Goal: Information Seeking & Learning: Learn about a topic

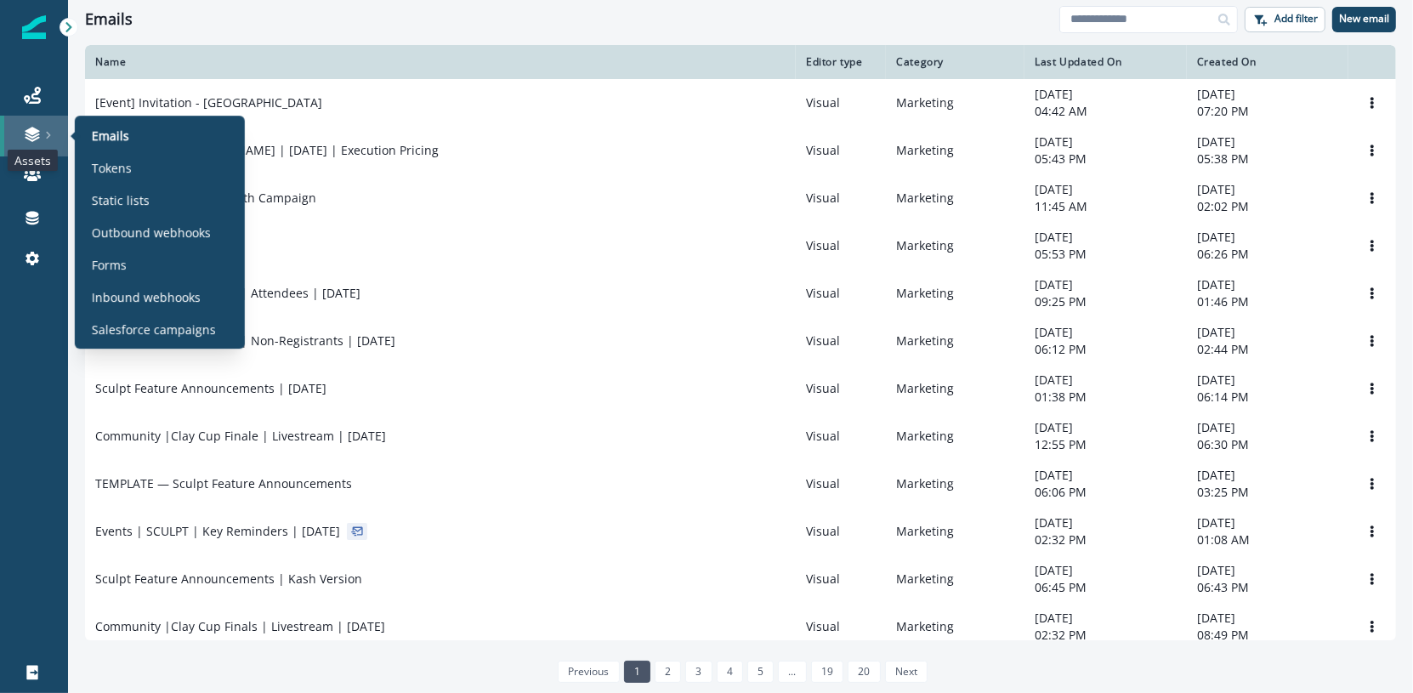
click at [31, 142] on icon at bounding box center [32, 134] width 17 height 17
click at [139, 191] on p "Static lists" at bounding box center [121, 200] width 58 height 18
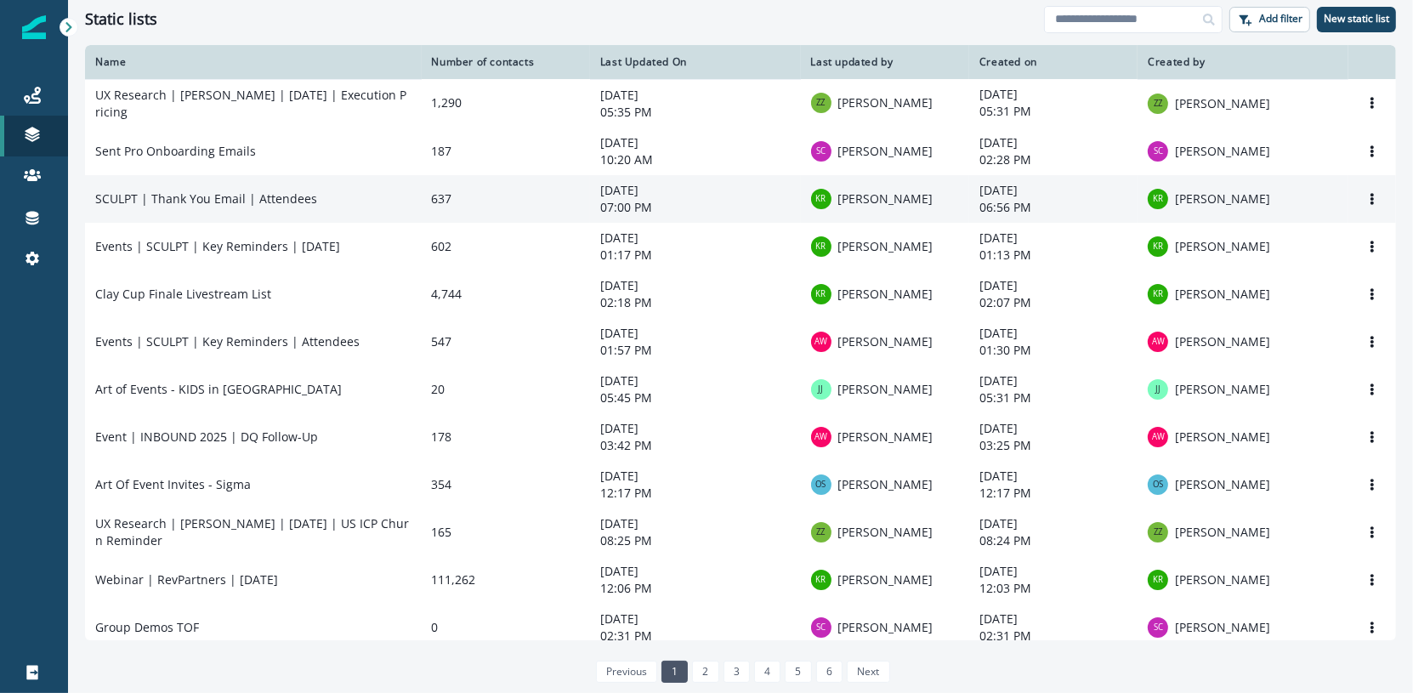
click at [315, 213] on td "SCULPT | Thank You Email | Attendees" at bounding box center [253, 199] width 337 height 48
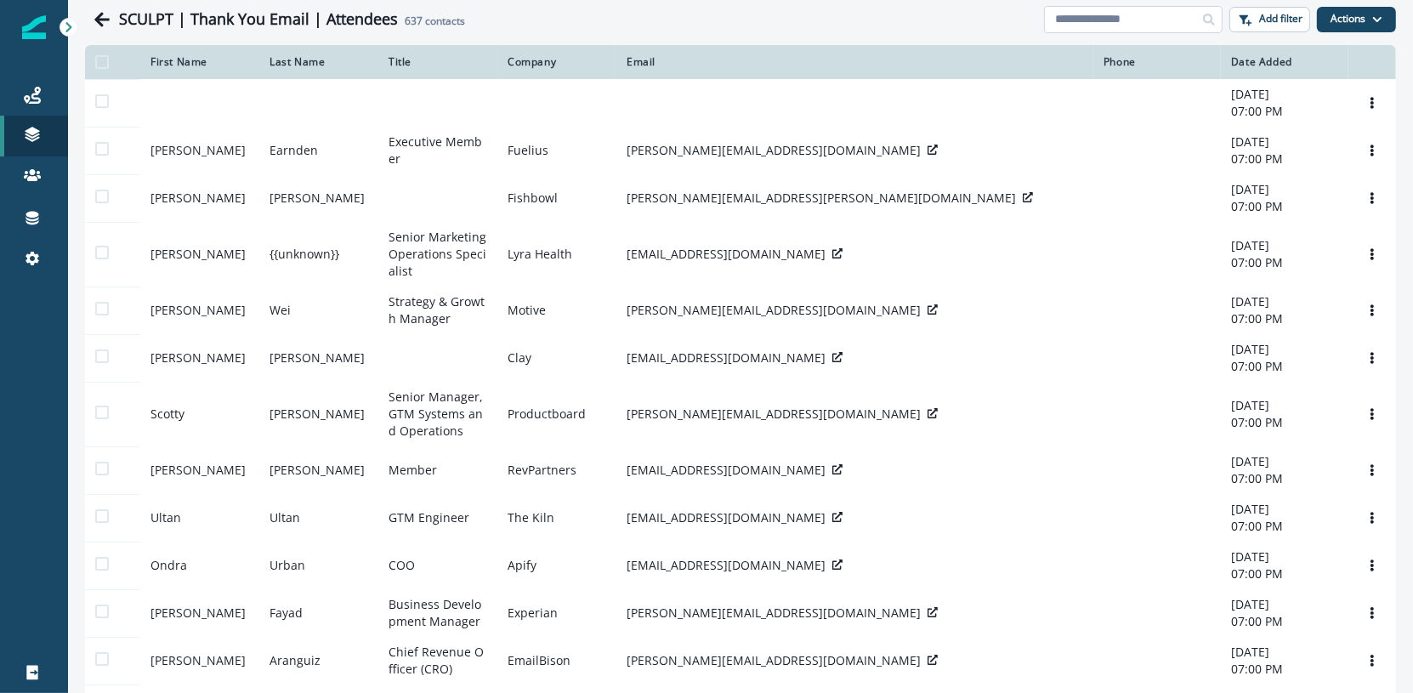
click at [1075, 18] on input at bounding box center [1133, 19] width 178 height 27
type input "*********"
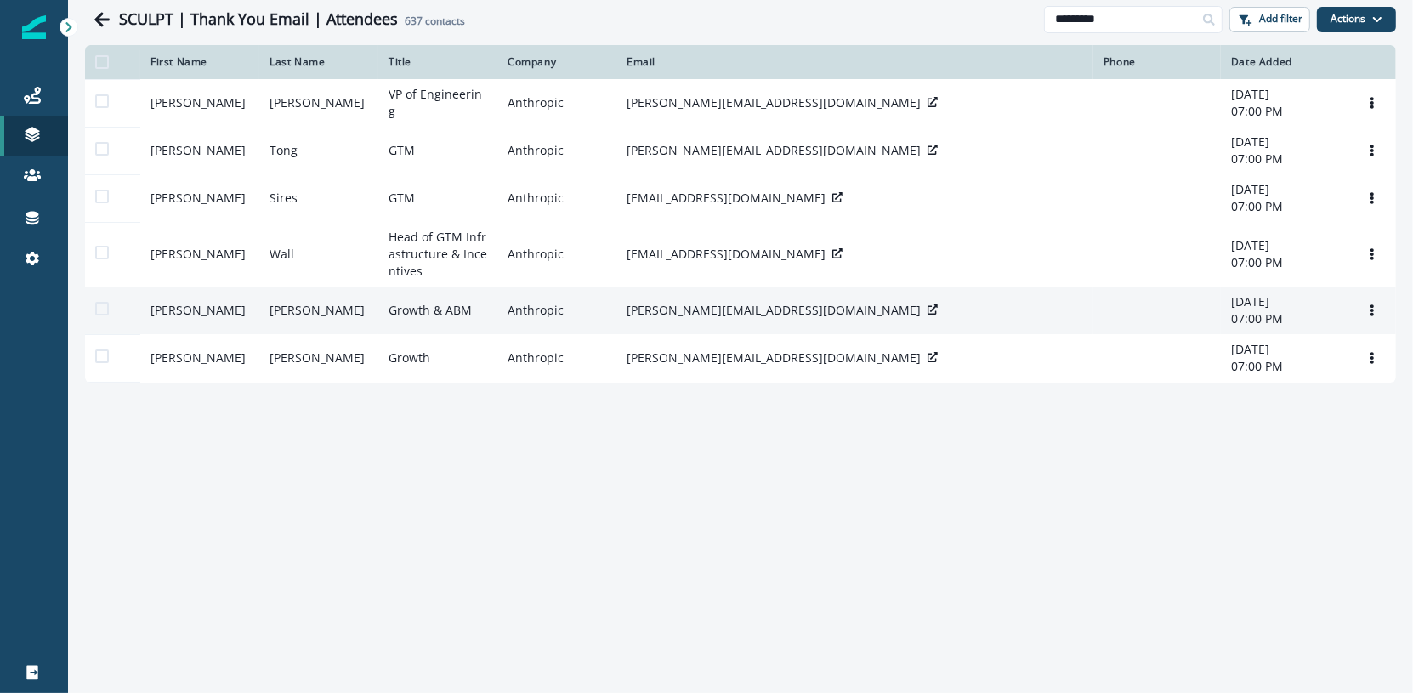
click at [683, 319] on p "aubrey@anthropic.com" at bounding box center [773, 310] width 294 height 17
copy div "aubrey@anthropic.com"
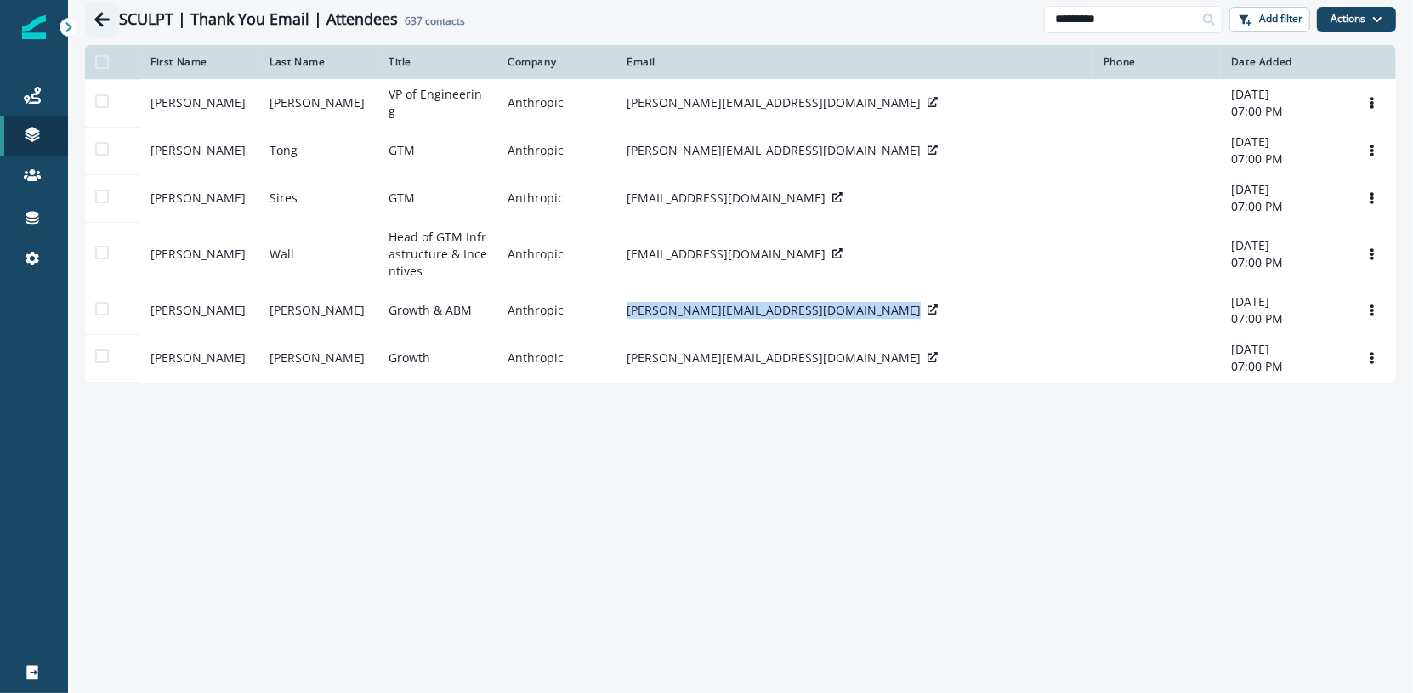
click at [107, 25] on icon "Go back" at bounding box center [101, 19] width 17 height 17
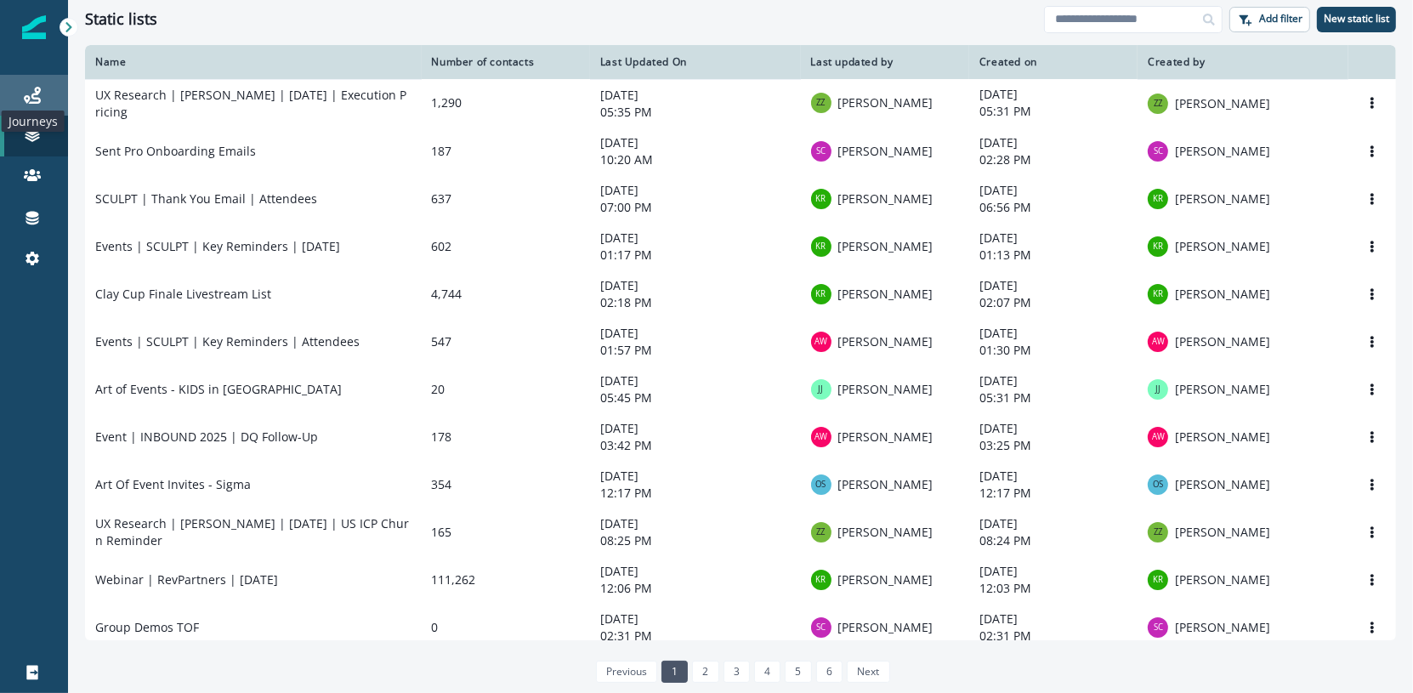
click at [37, 99] on icon at bounding box center [32, 95] width 17 height 17
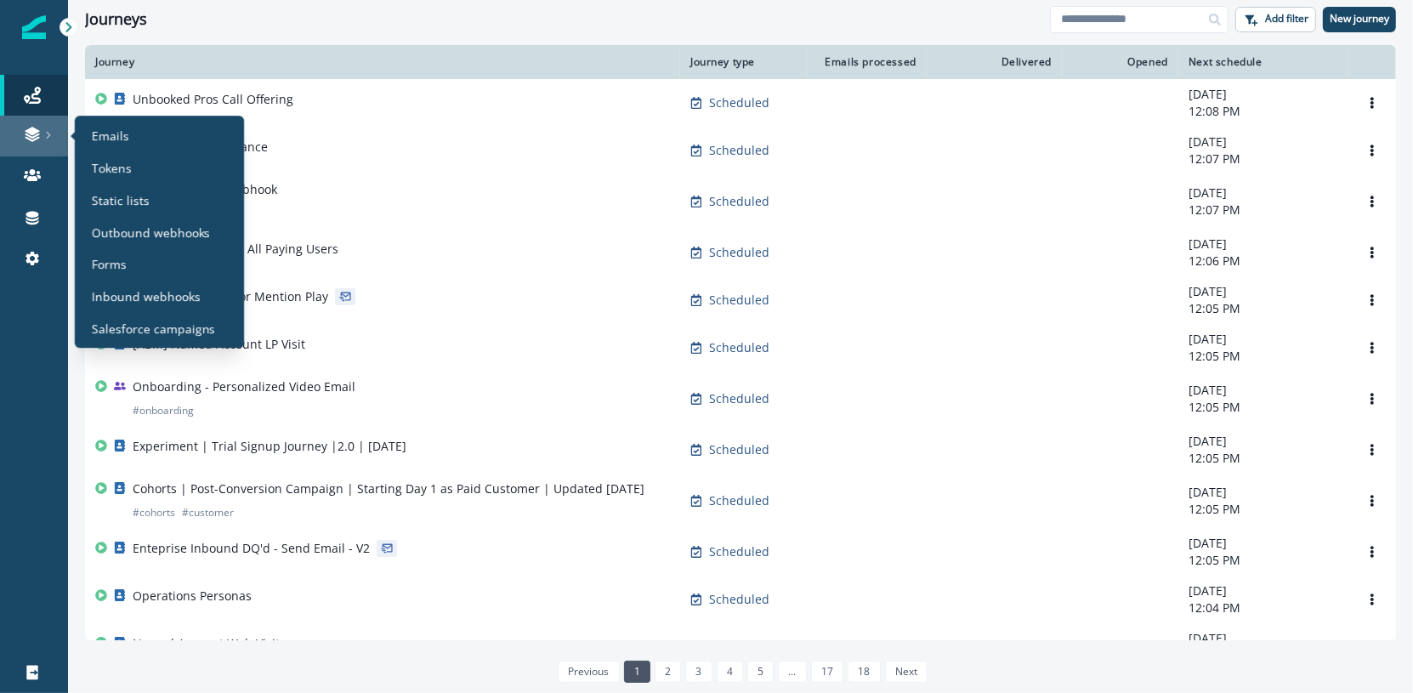
click at [47, 140] on div at bounding box center [34, 134] width 54 height 17
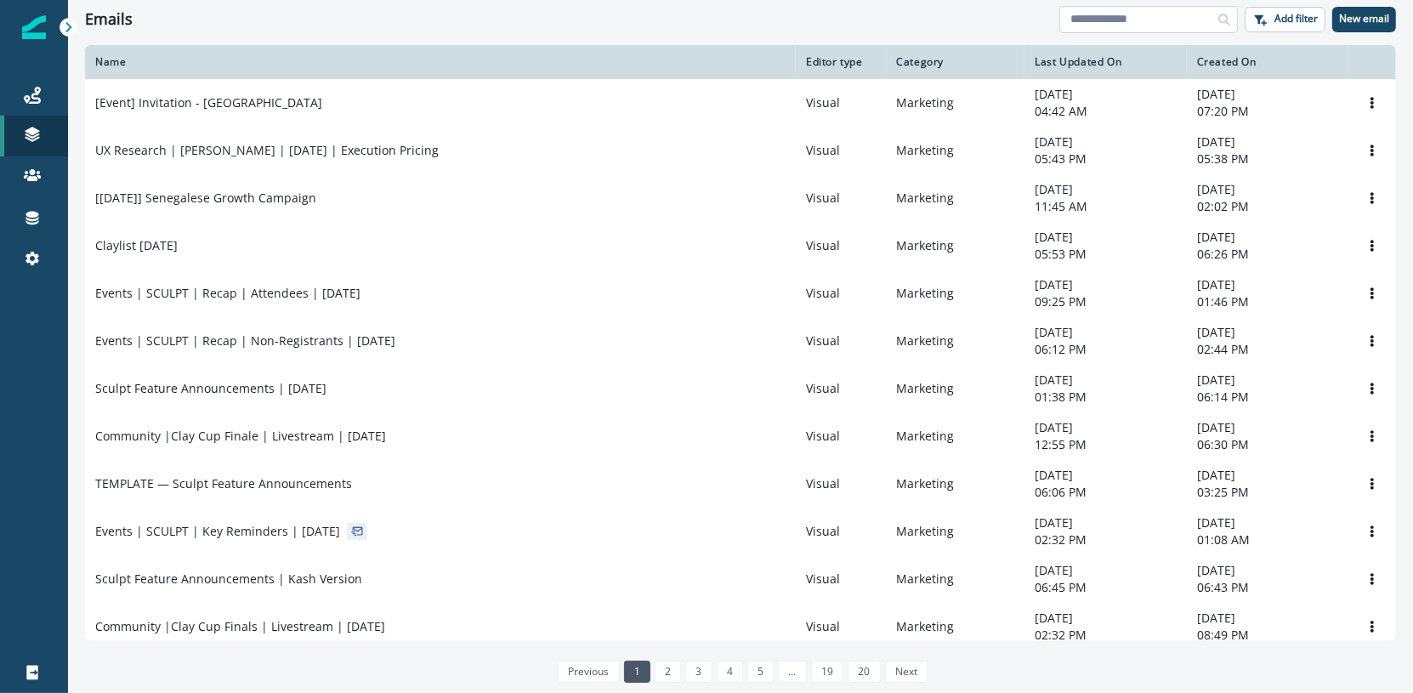
click at [1108, 25] on input at bounding box center [1148, 19] width 178 height 27
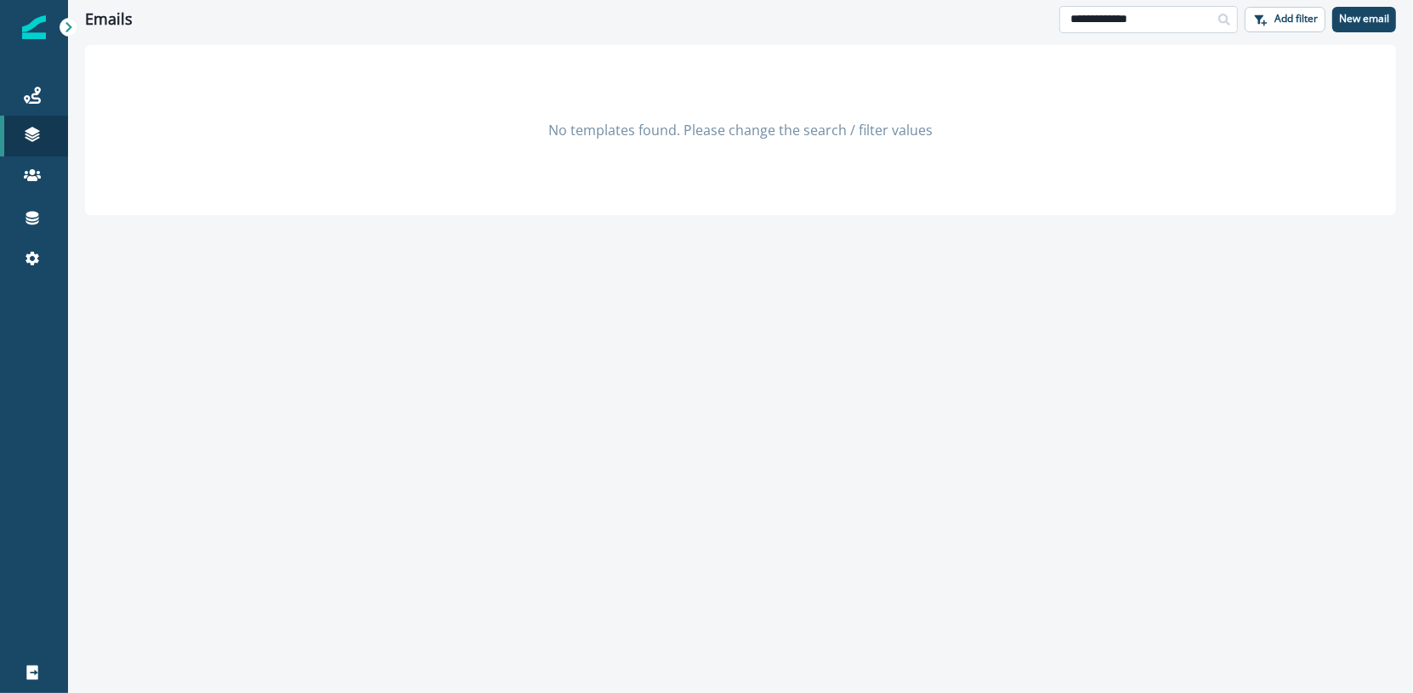
drag, startPoint x: 1195, startPoint y: 11, endPoint x: 1117, endPoint y: 14, distance: 78.2
click at [1117, 14] on input "**********" at bounding box center [1148, 19] width 178 height 27
type input "**********"
click at [30, 169] on icon at bounding box center [32, 175] width 17 height 17
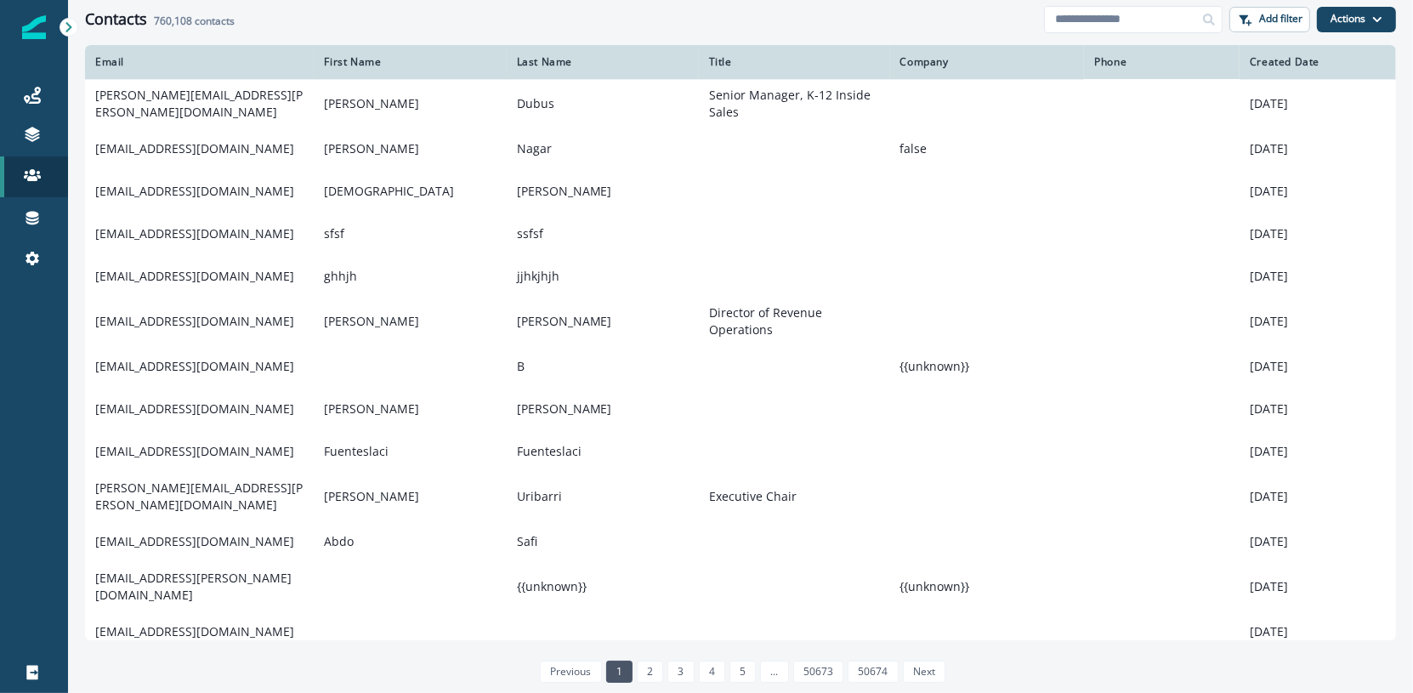
click at [1043, 25] on div "Contacts 760,108 contacts" at bounding box center [564, 19] width 959 height 19
click at [1059, 21] on input at bounding box center [1133, 19] width 178 height 27
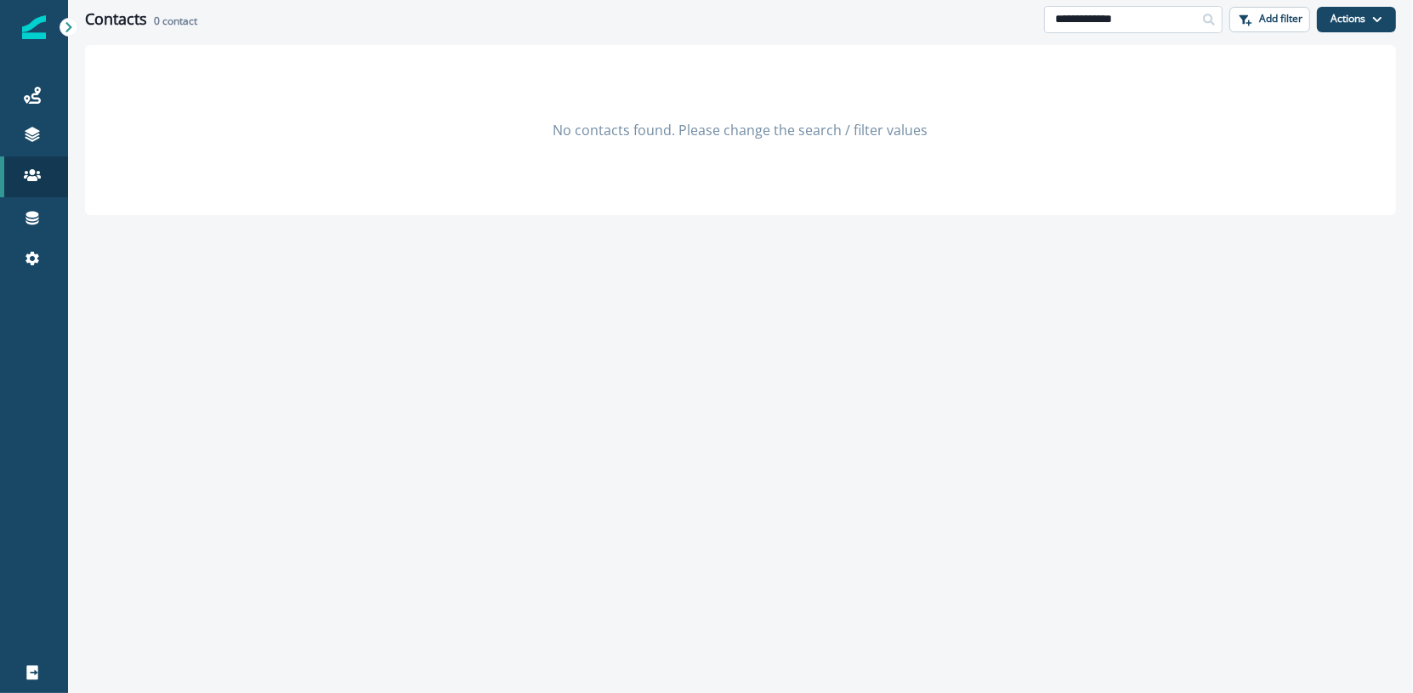
click at [1131, 14] on input "**********" at bounding box center [1133, 19] width 178 height 27
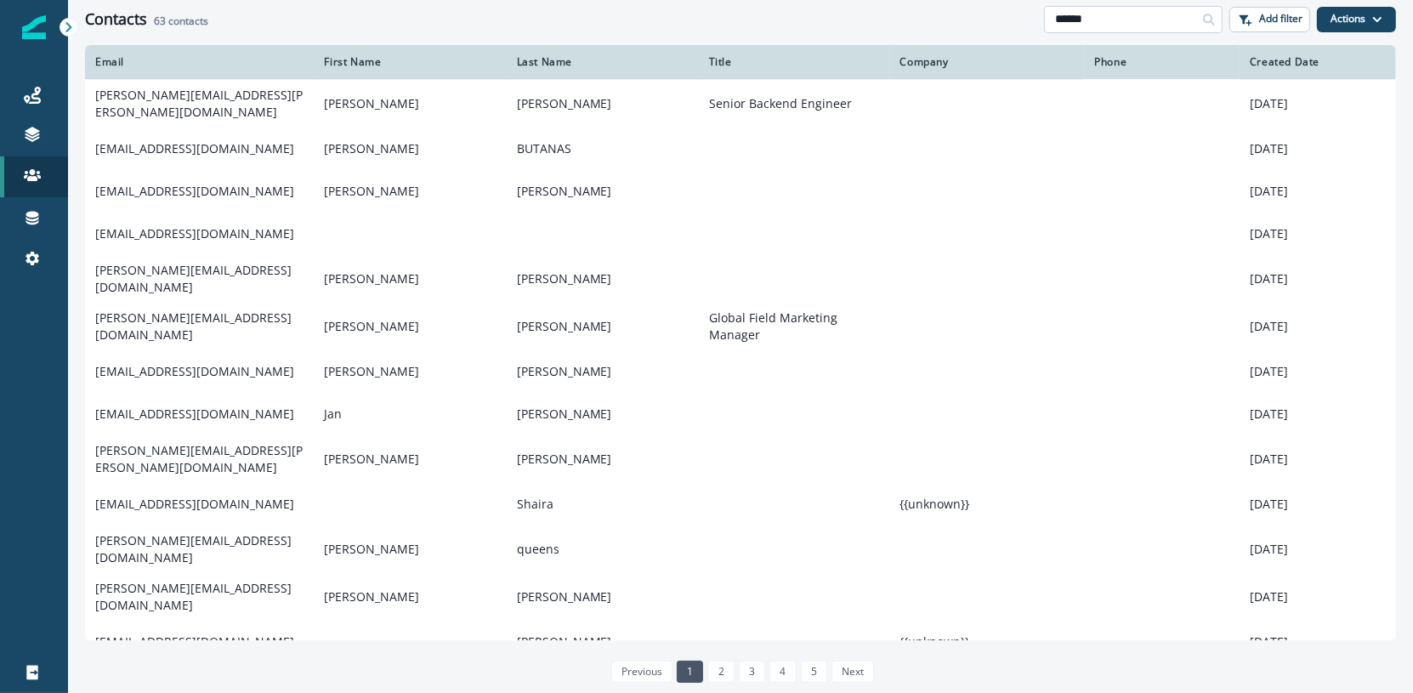
click at [1083, 19] on input "******" at bounding box center [1133, 19] width 178 height 27
type input "*********"
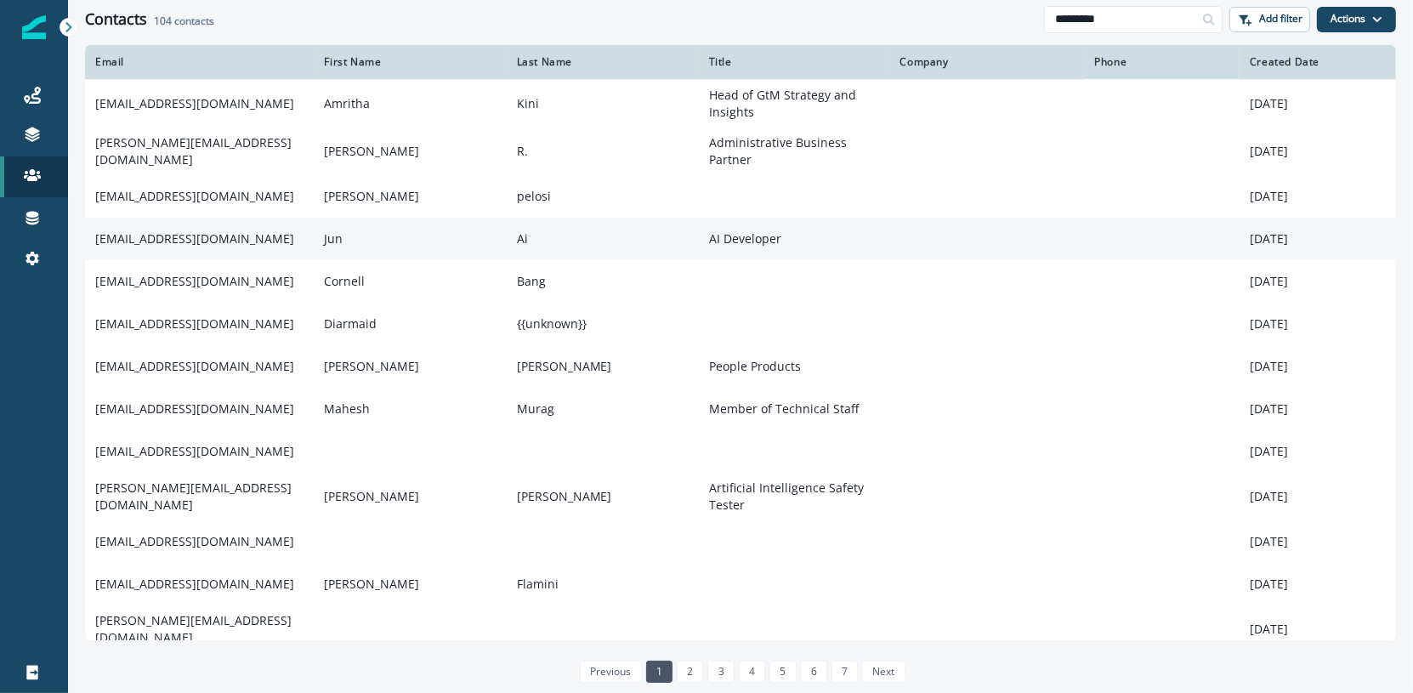
click at [257, 249] on td "kai@anthropic.com" at bounding box center [199, 239] width 229 height 42
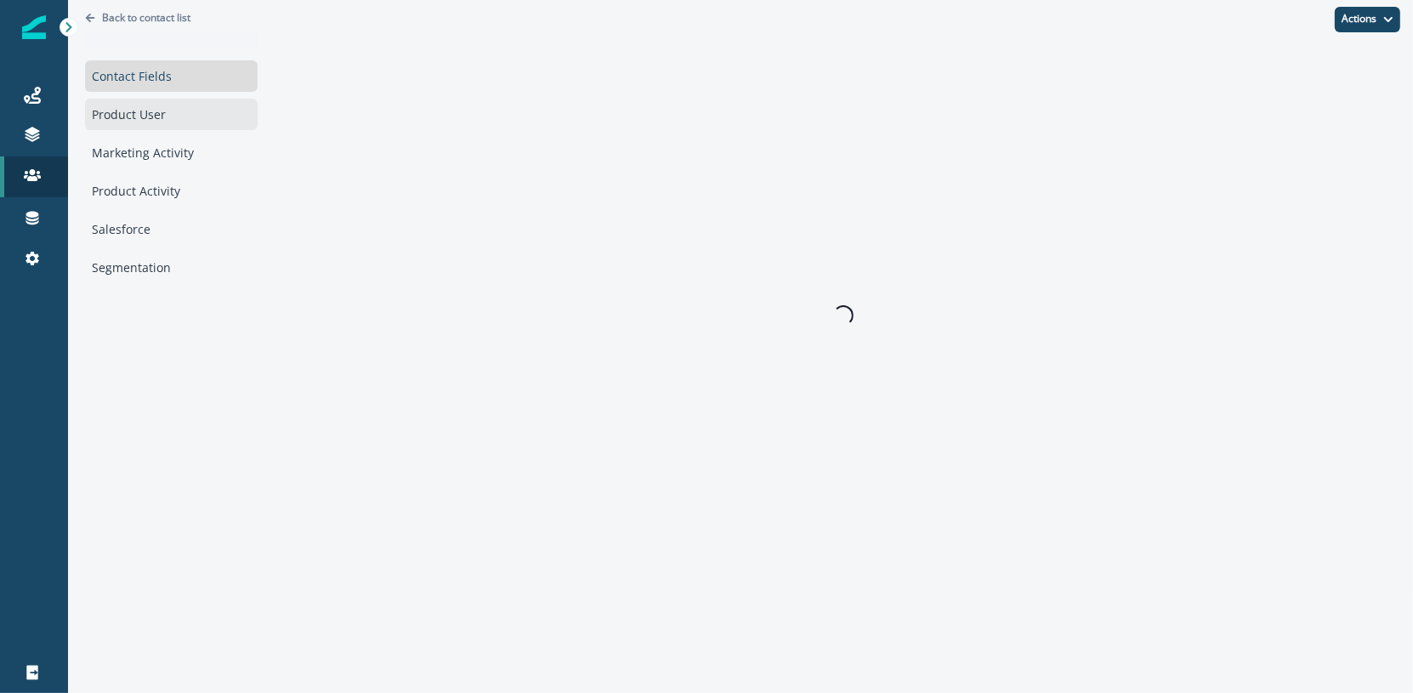
click at [190, 110] on div "Product User" at bounding box center [171, 114] width 173 height 31
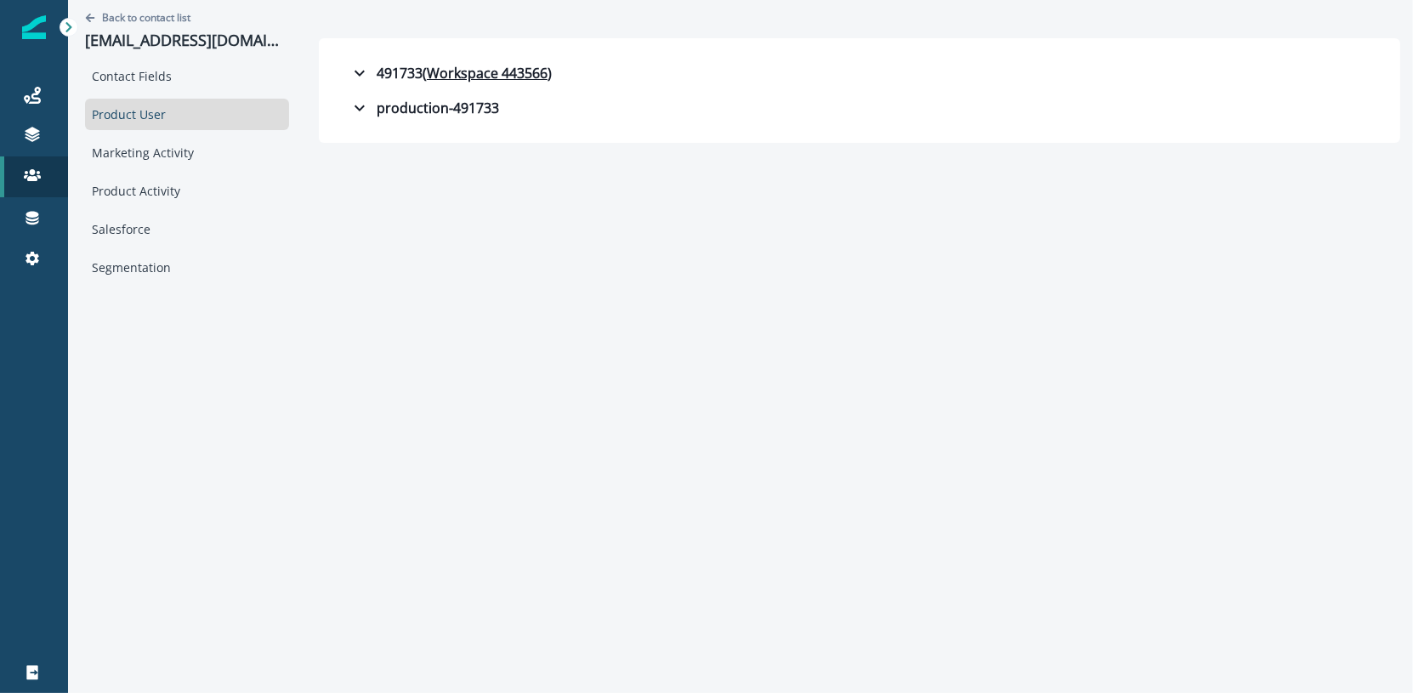
click at [353, 54] on div "491733 ( Workspace 443566 ) Billing plan type (empty) Created at 2024-12-18T00:…" at bounding box center [859, 90] width 1081 height 105
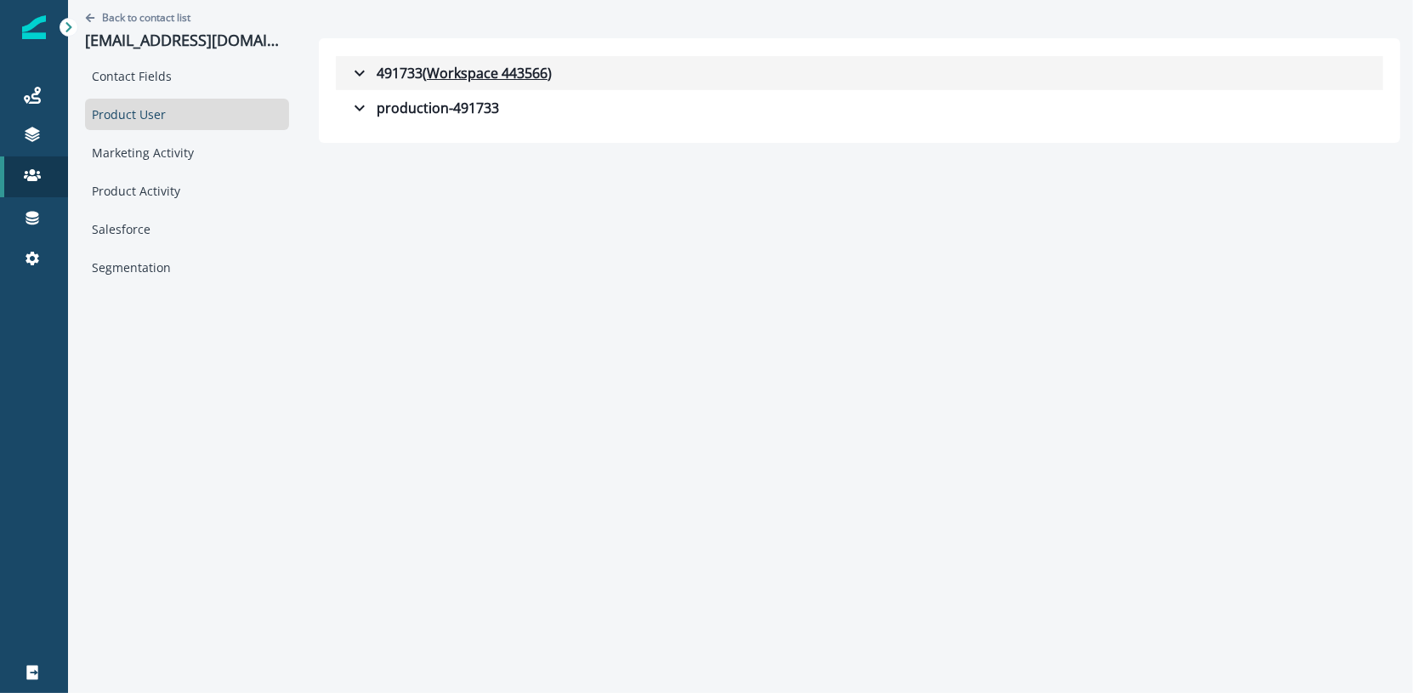
click at [371, 76] on div "491733 ( Workspace 443566 )" at bounding box center [450, 73] width 202 height 20
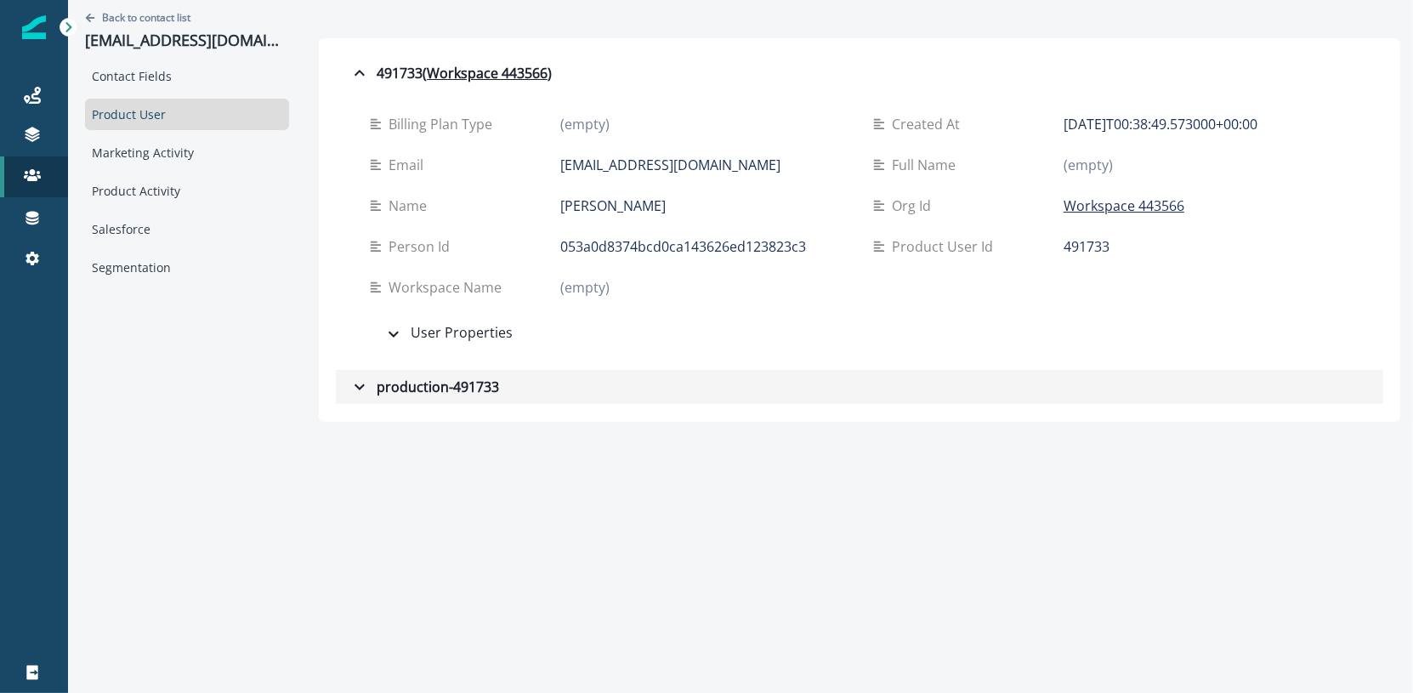
click at [410, 377] on div "production-491733" at bounding box center [424, 387] width 150 height 20
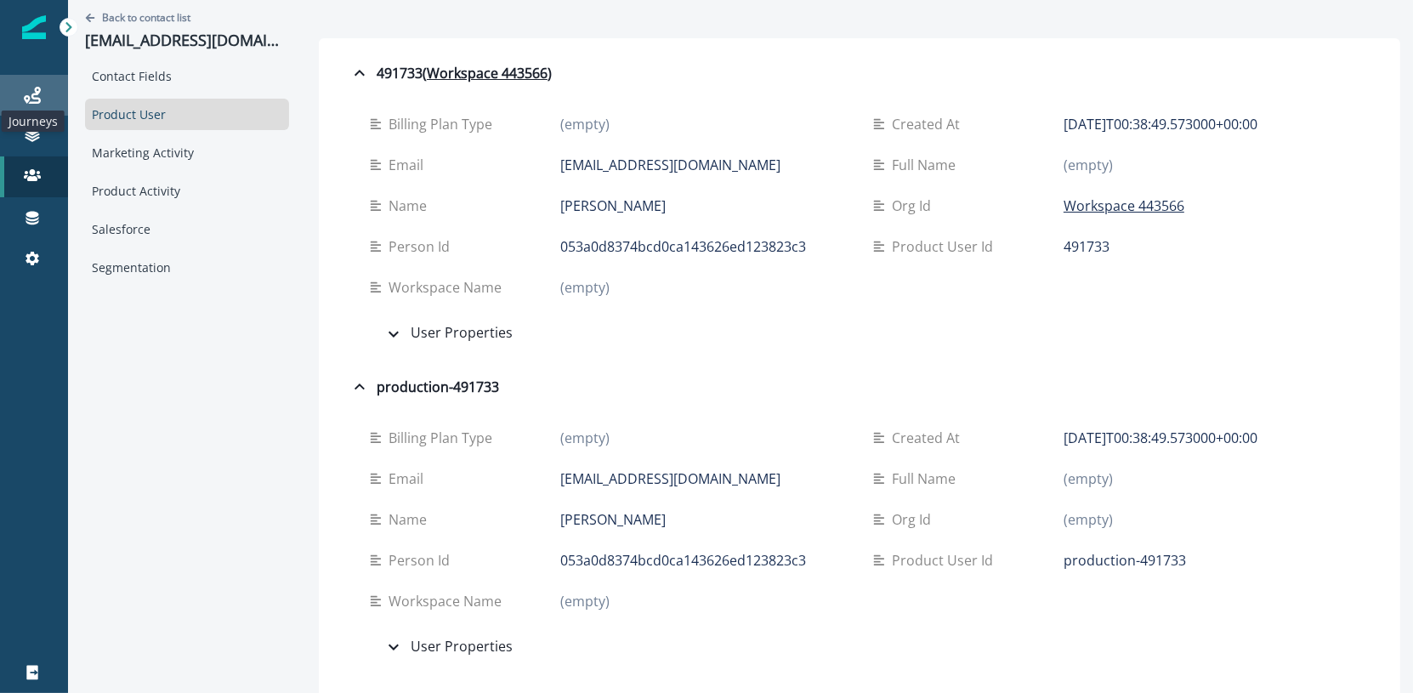
click at [27, 98] on icon at bounding box center [32, 95] width 17 height 17
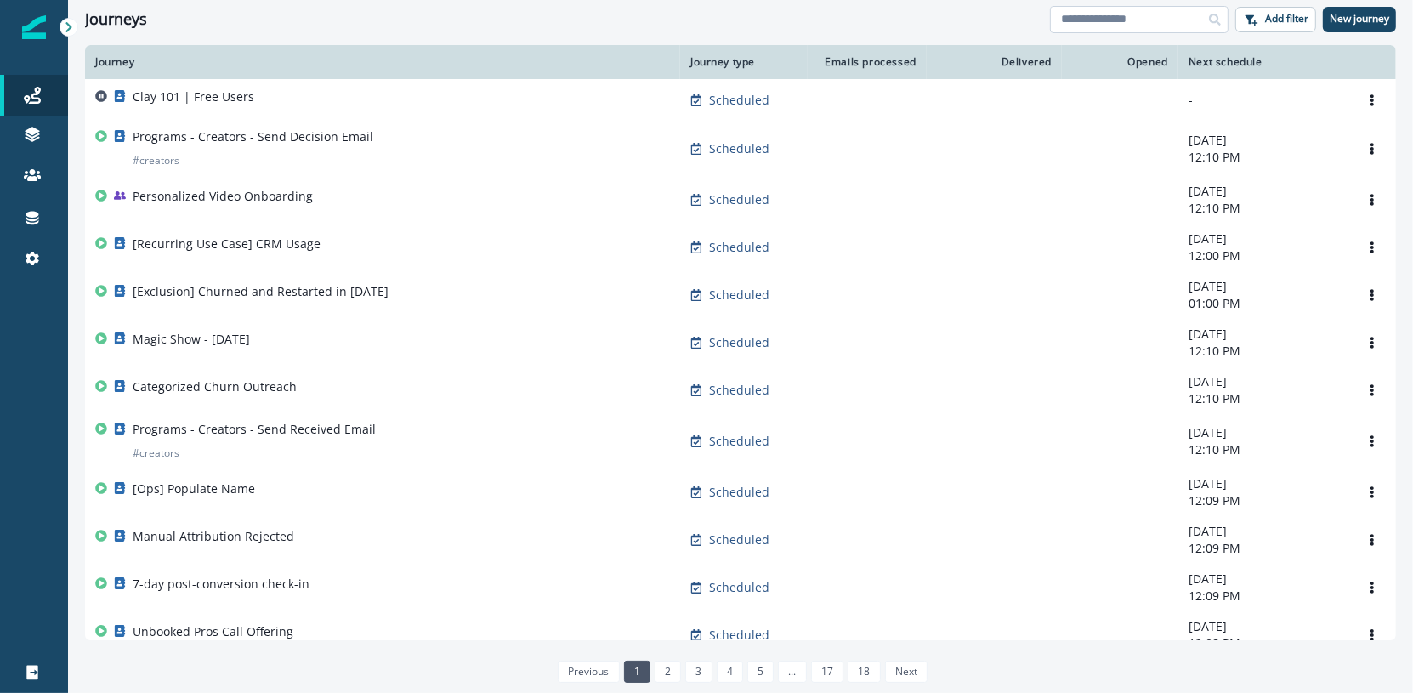
click at [1196, 23] on input at bounding box center [1139, 19] width 178 height 27
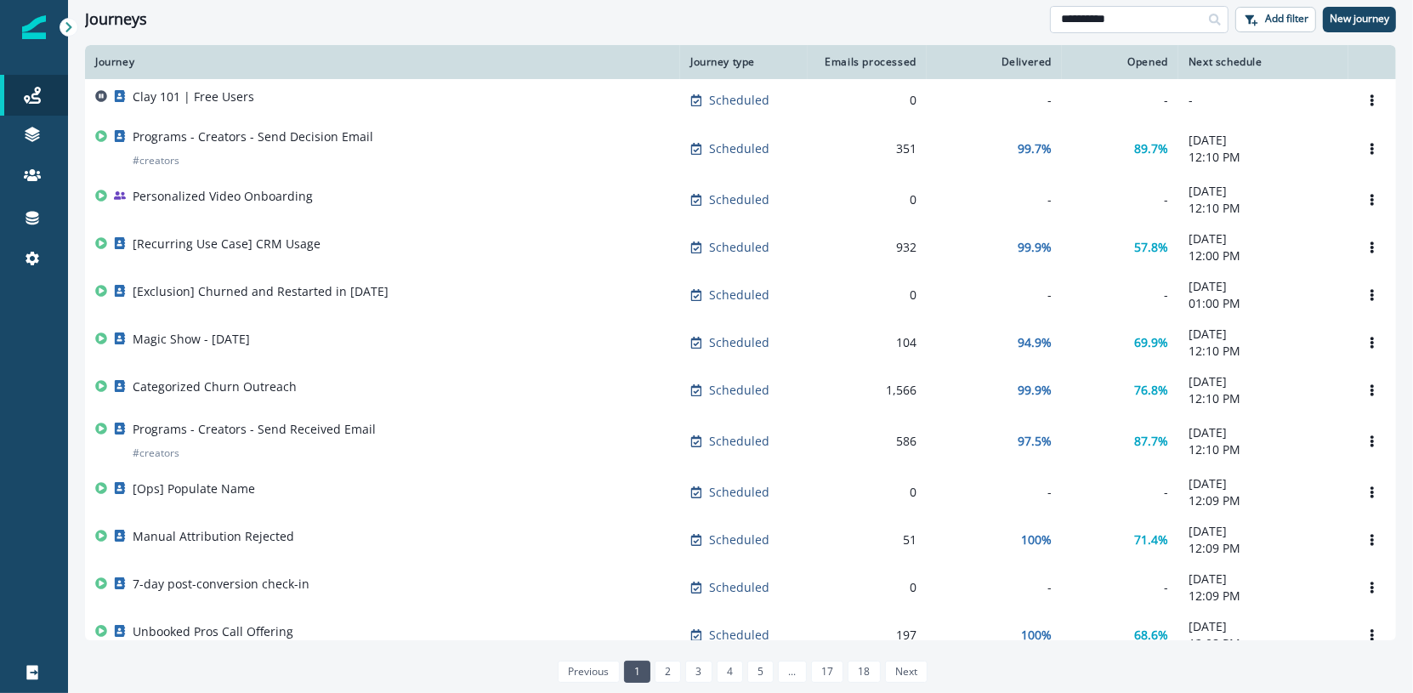
type input "**********"
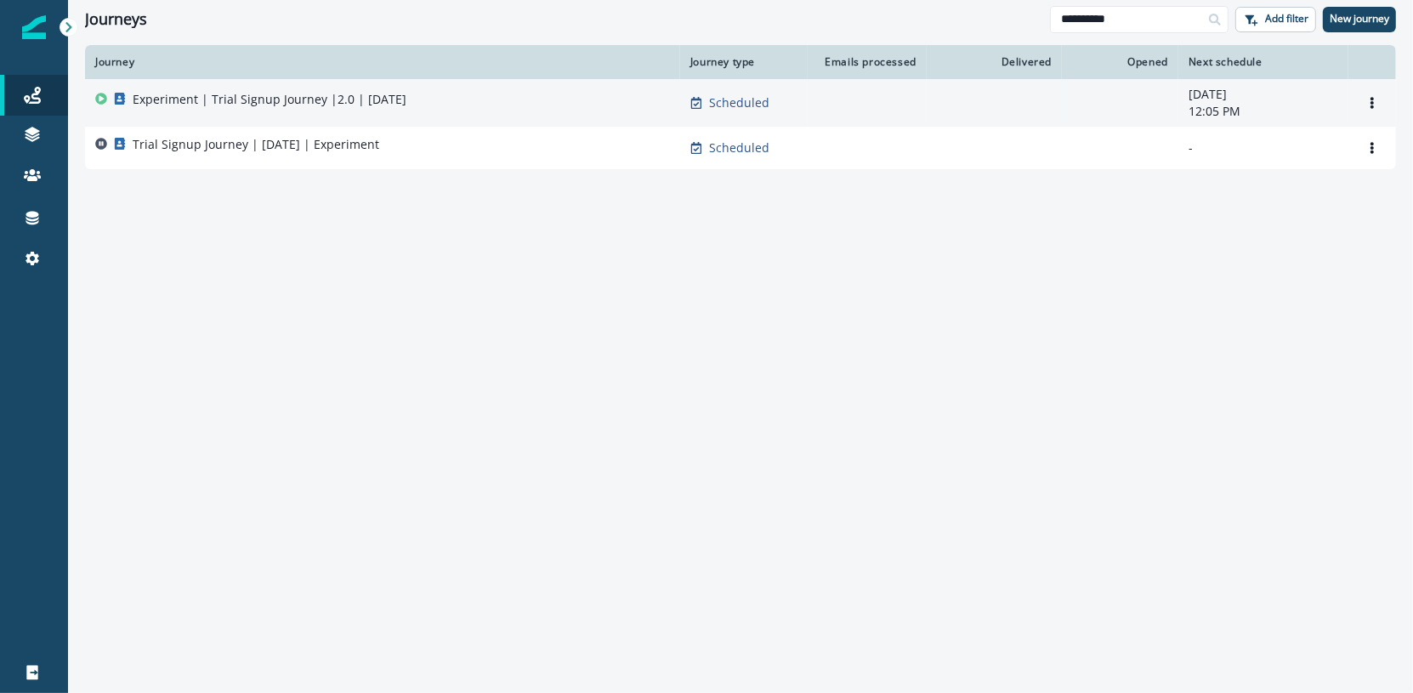
click at [377, 105] on p "Experiment | Trial Signup Journey |2.0 | July 2025" at bounding box center [270, 99] width 274 height 17
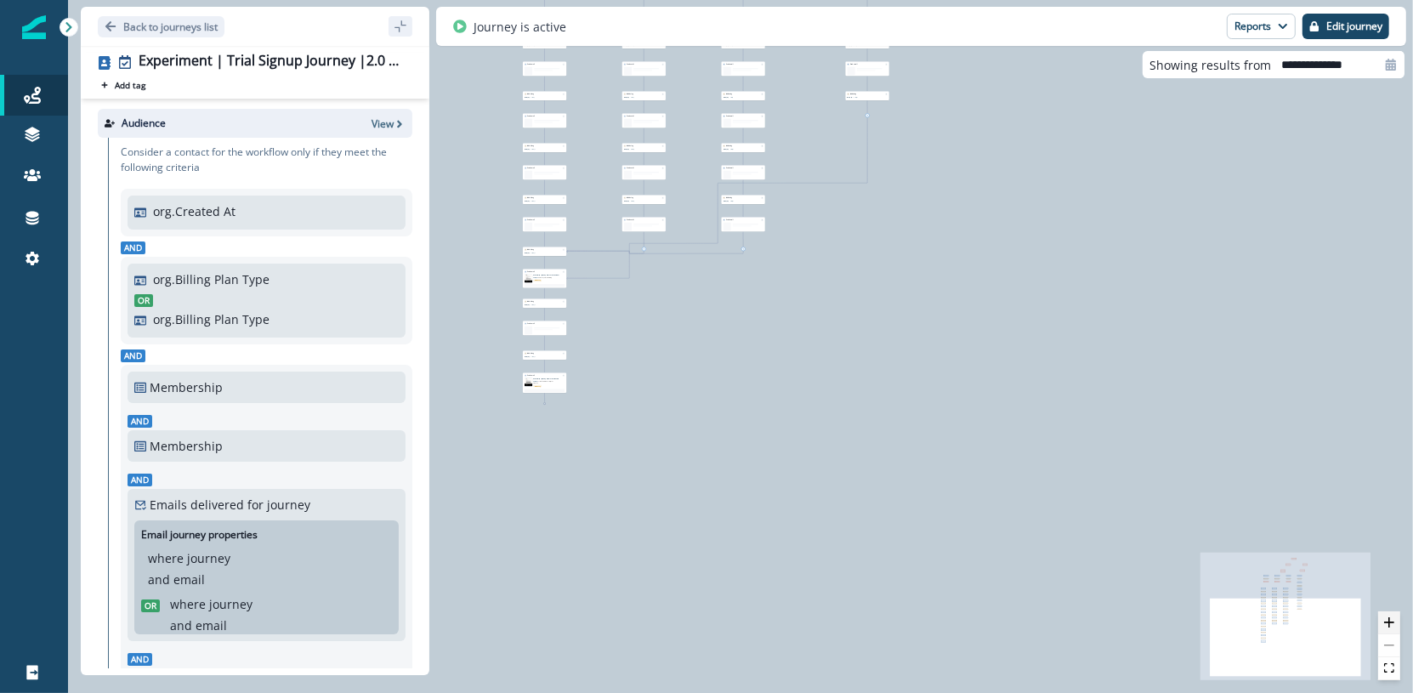
drag, startPoint x: 1369, startPoint y: 637, endPoint x: 1382, endPoint y: 628, distance: 15.3
click at [1369, 637] on icon "React Flow mini map" at bounding box center [1285, 615] width 170 height 127
click at [1387, 625] on icon "zoom in" at bounding box center [1389, 622] width 10 height 10
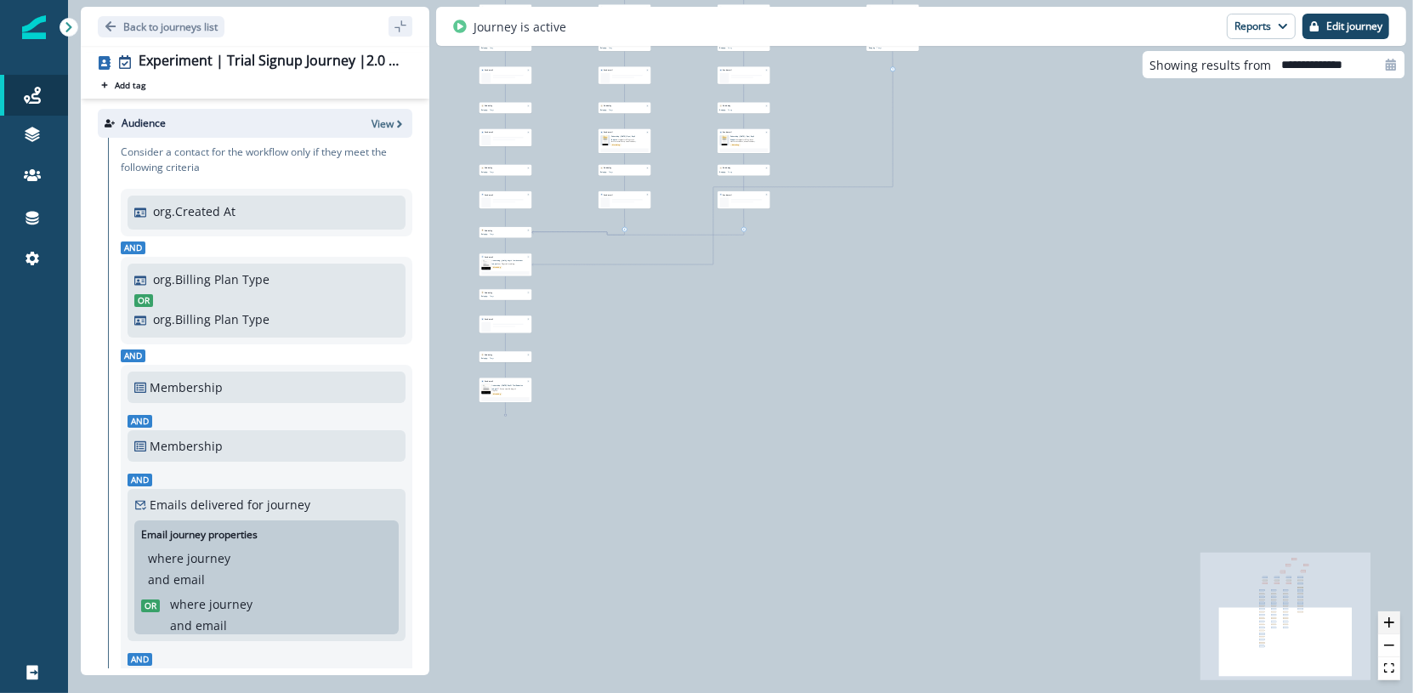
click at [1387, 625] on icon "zoom in" at bounding box center [1389, 622] width 10 height 10
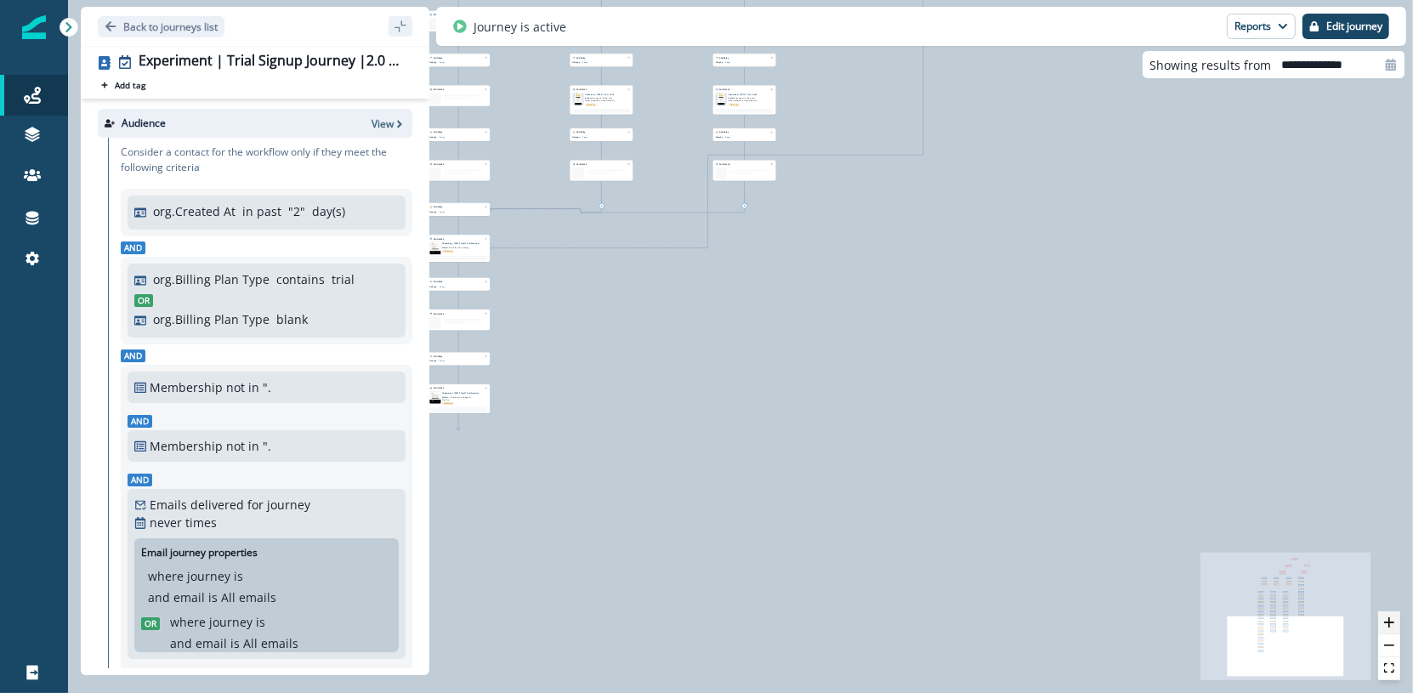
click at [1387, 625] on icon "zoom in" at bounding box center [1389, 622] width 10 height 10
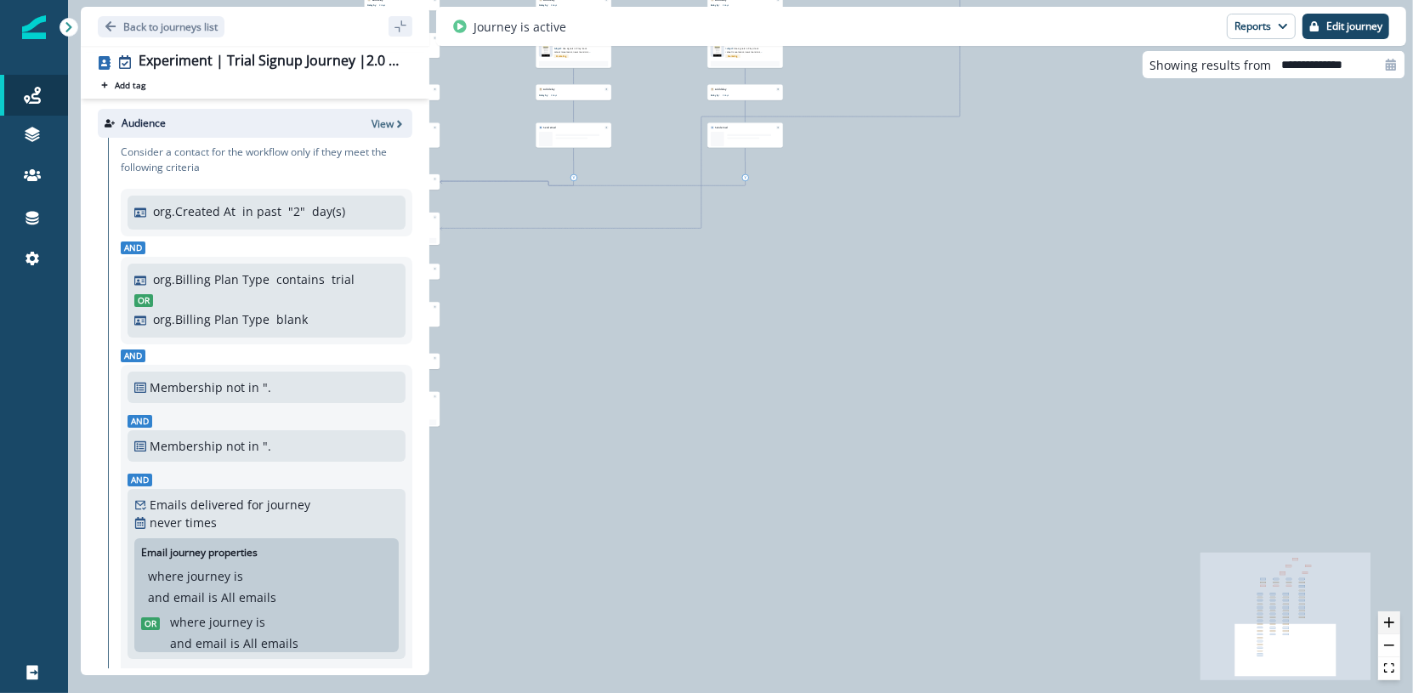
click at [1387, 625] on icon "zoom in" at bounding box center [1389, 622] width 10 height 10
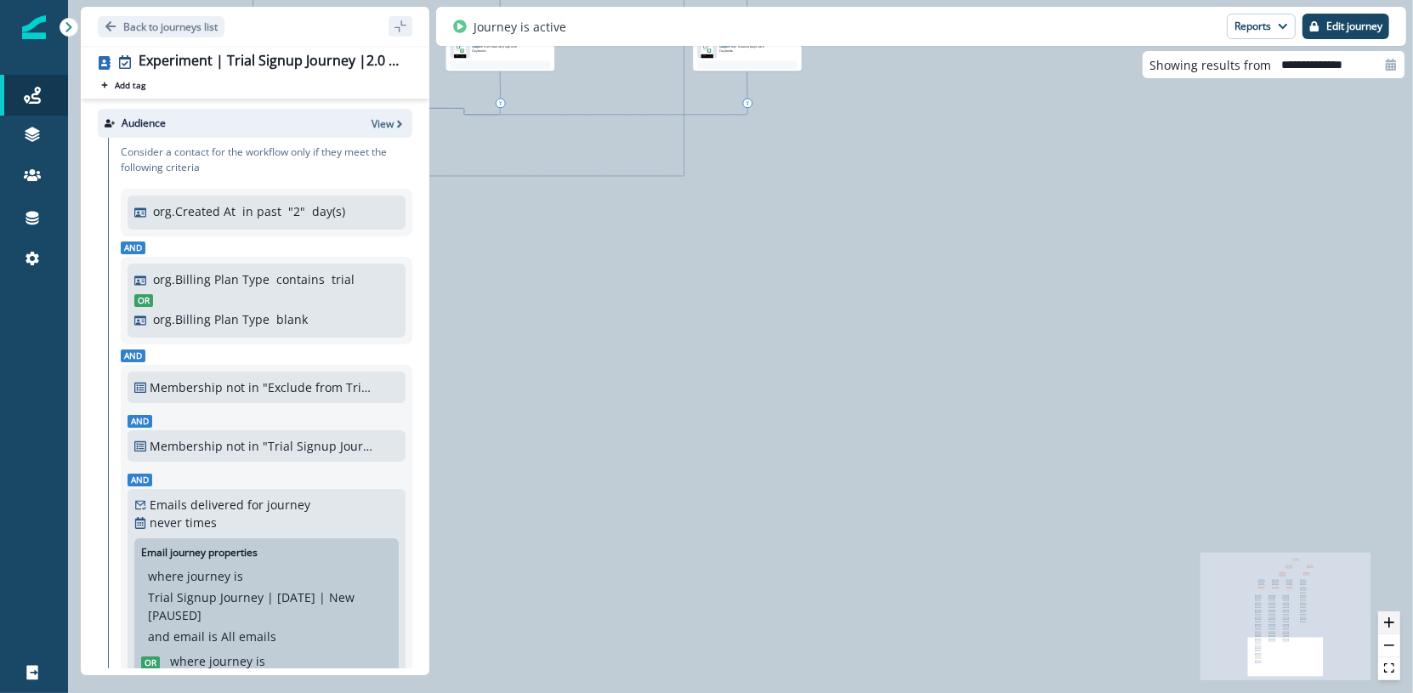
click at [1387, 625] on icon "zoom in" at bounding box center [1389, 622] width 10 height 10
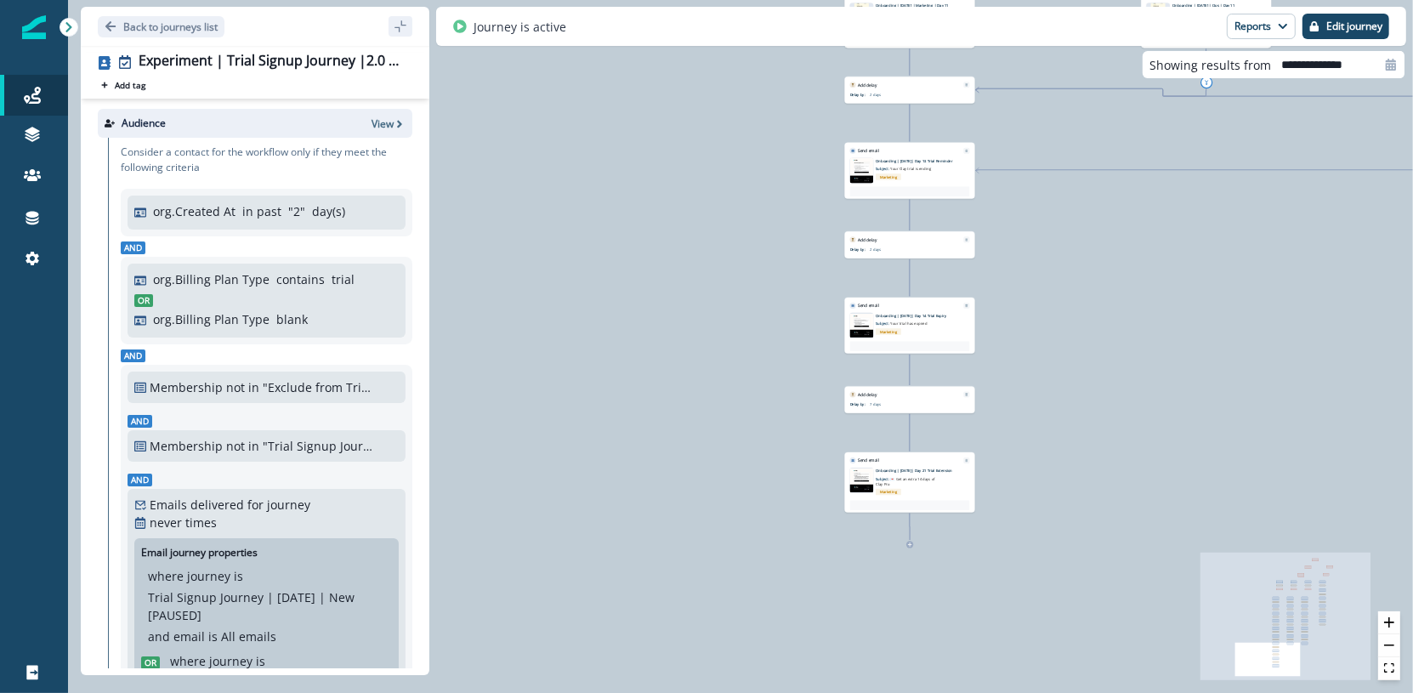
drag, startPoint x: 969, startPoint y: 516, endPoint x: 1721, endPoint y: 544, distance: 752.7
click at [1412, 544] on html "A newer version of Inflection.io is available. Refresh your page to load the la…" at bounding box center [706, 346] width 1413 height 693
click at [1392, 623] on icon "zoom in" at bounding box center [1389, 622] width 10 height 10
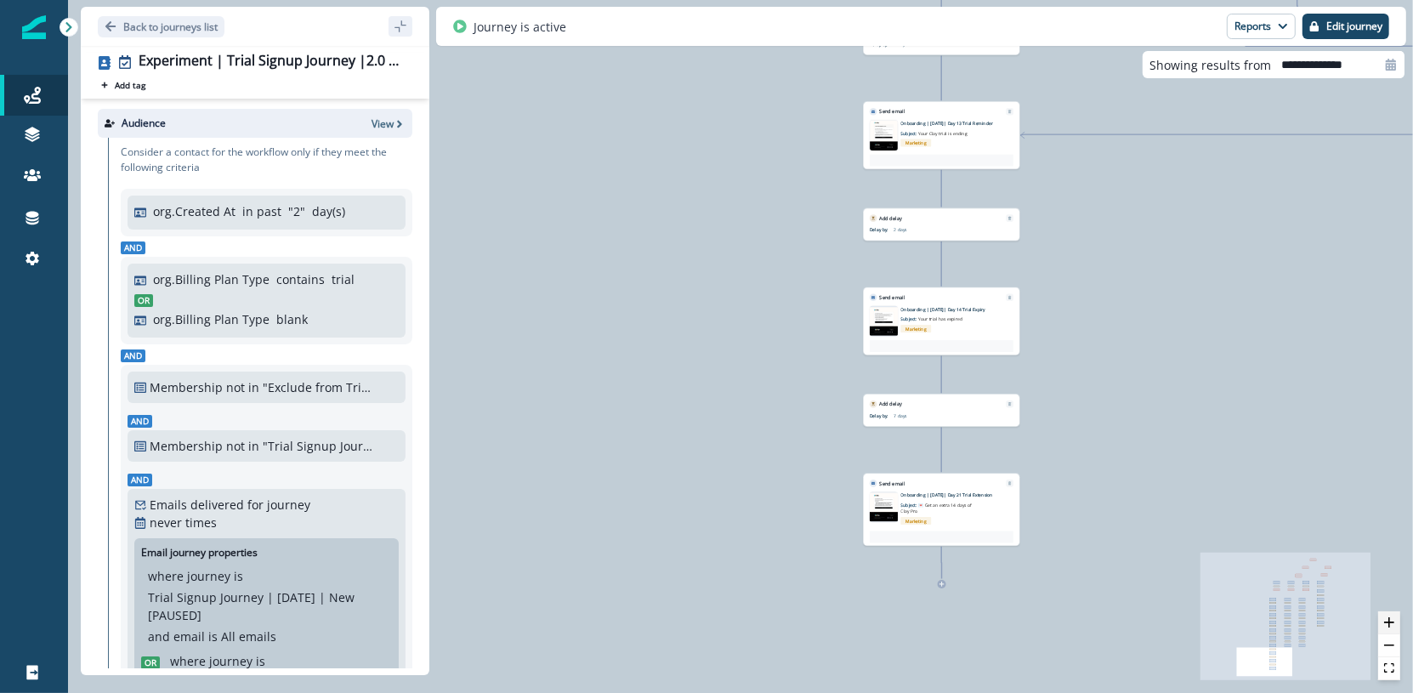
click at [1392, 623] on icon "zoom in" at bounding box center [1389, 622] width 10 height 10
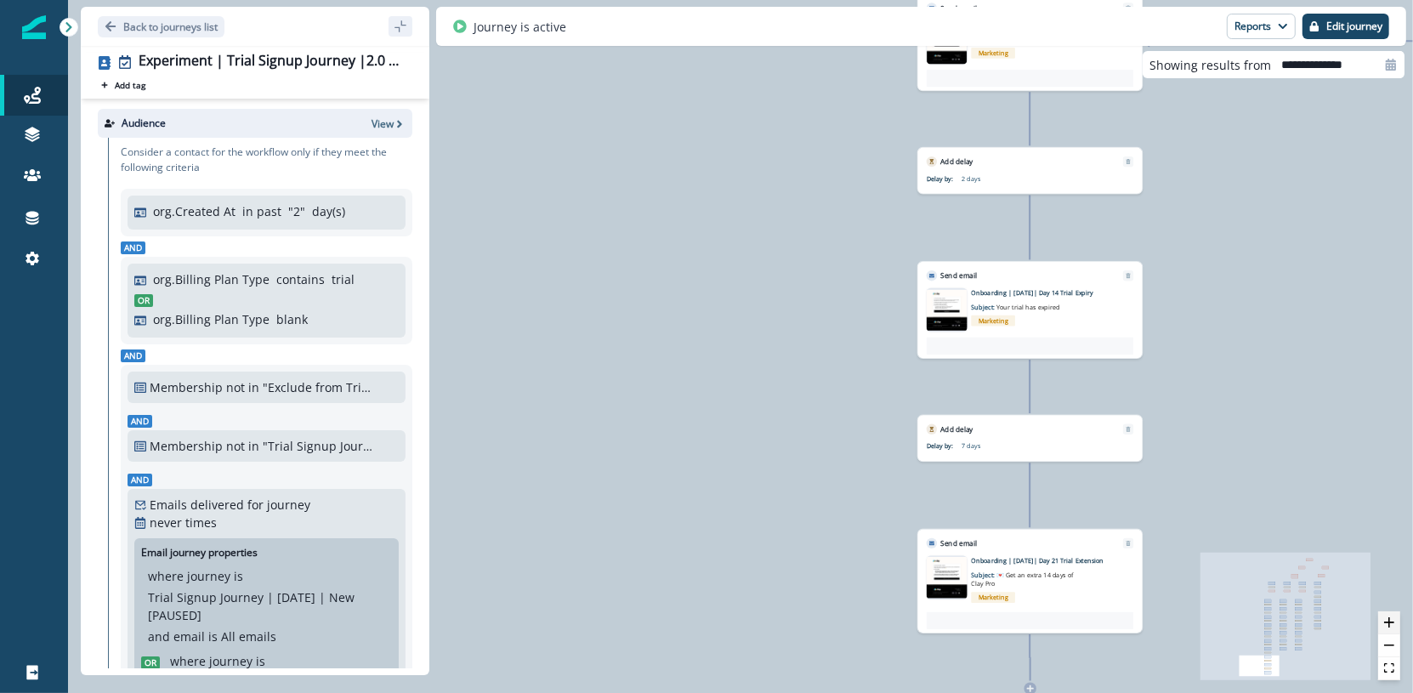
click at [1392, 623] on icon "zoom in" at bounding box center [1389, 622] width 10 height 10
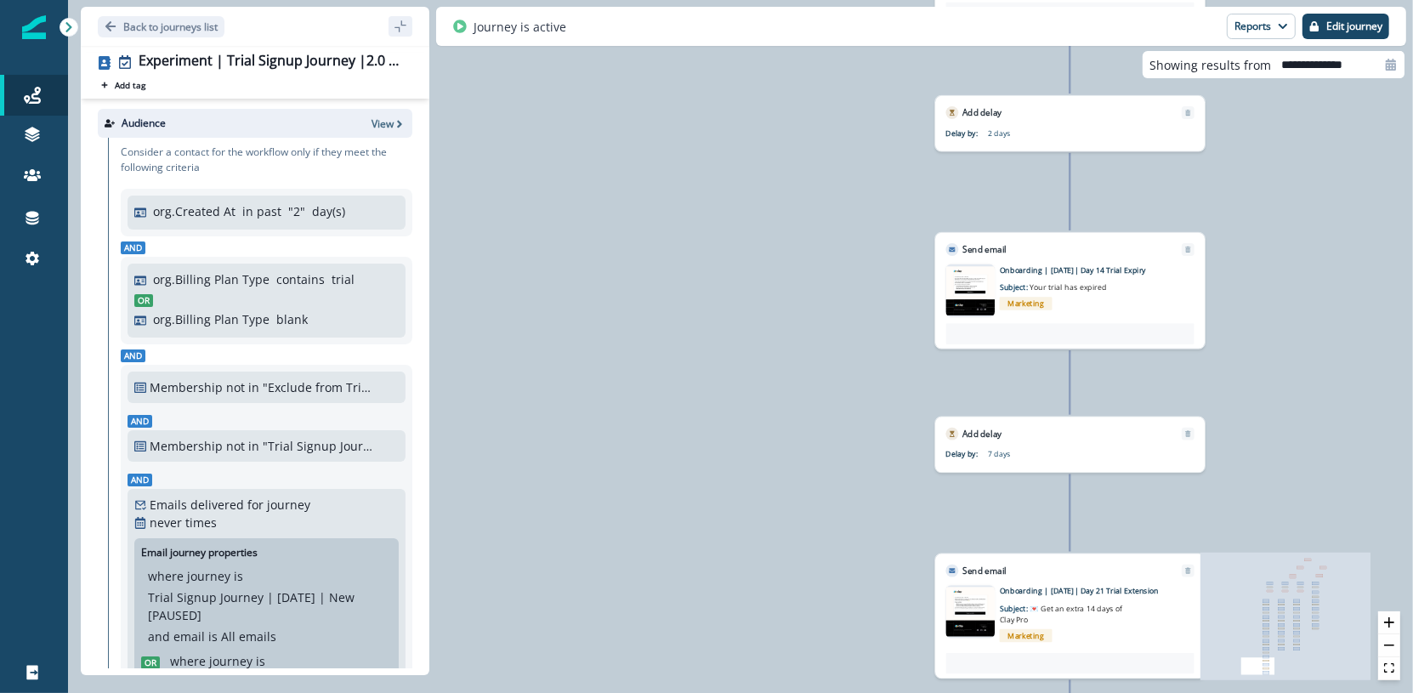
drag, startPoint x: 1294, startPoint y: 463, endPoint x: 1274, endPoint y: 450, distance: 24.1
click at [1274, 450] on div "43,620 contacts have entered the journey Branch by filter Add frequency Add tim…" at bounding box center [740, 346] width 1345 height 693
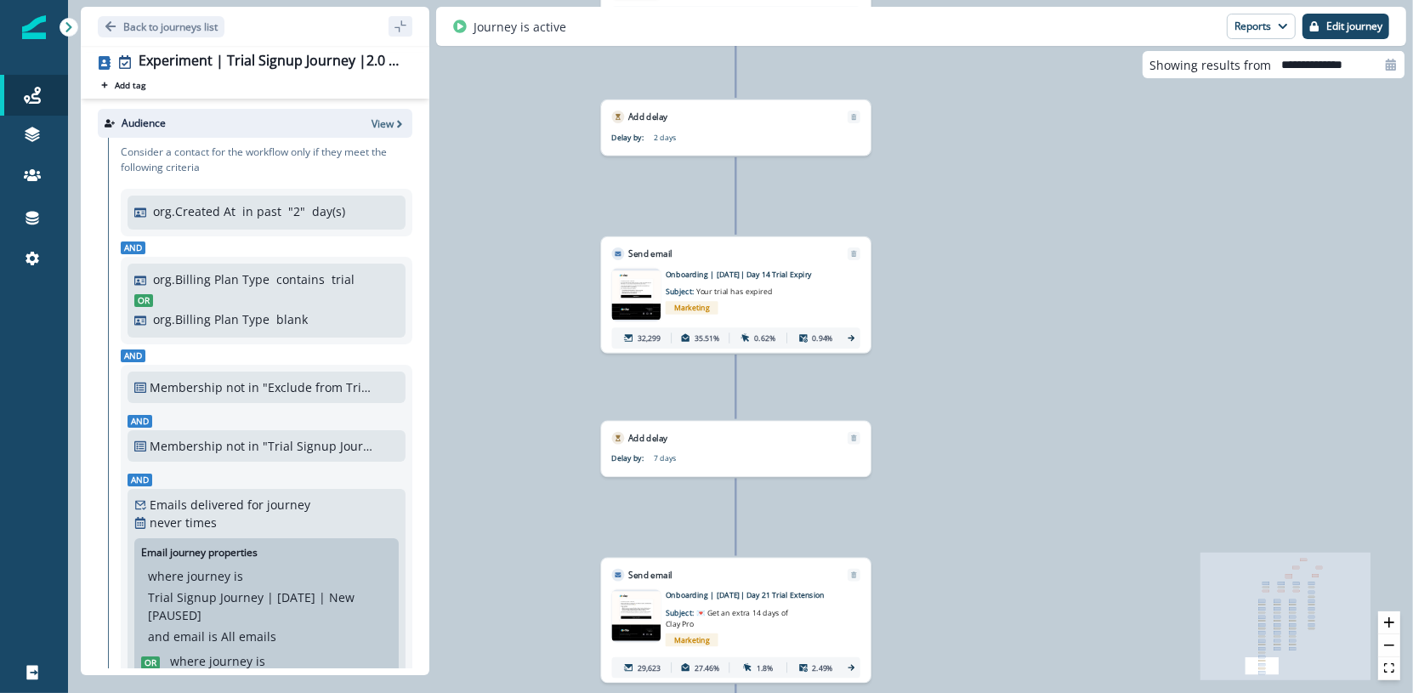
drag, startPoint x: 666, startPoint y: 382, endPoint x: 335, endPoint y: 388, distance: 331.5
click at [335, 388] on div "Back to journeys list Experiment | Trial Signup Journey |2.0 | July 2025 Add ta…" at bounding box center [740, 346] width 1345 height 693
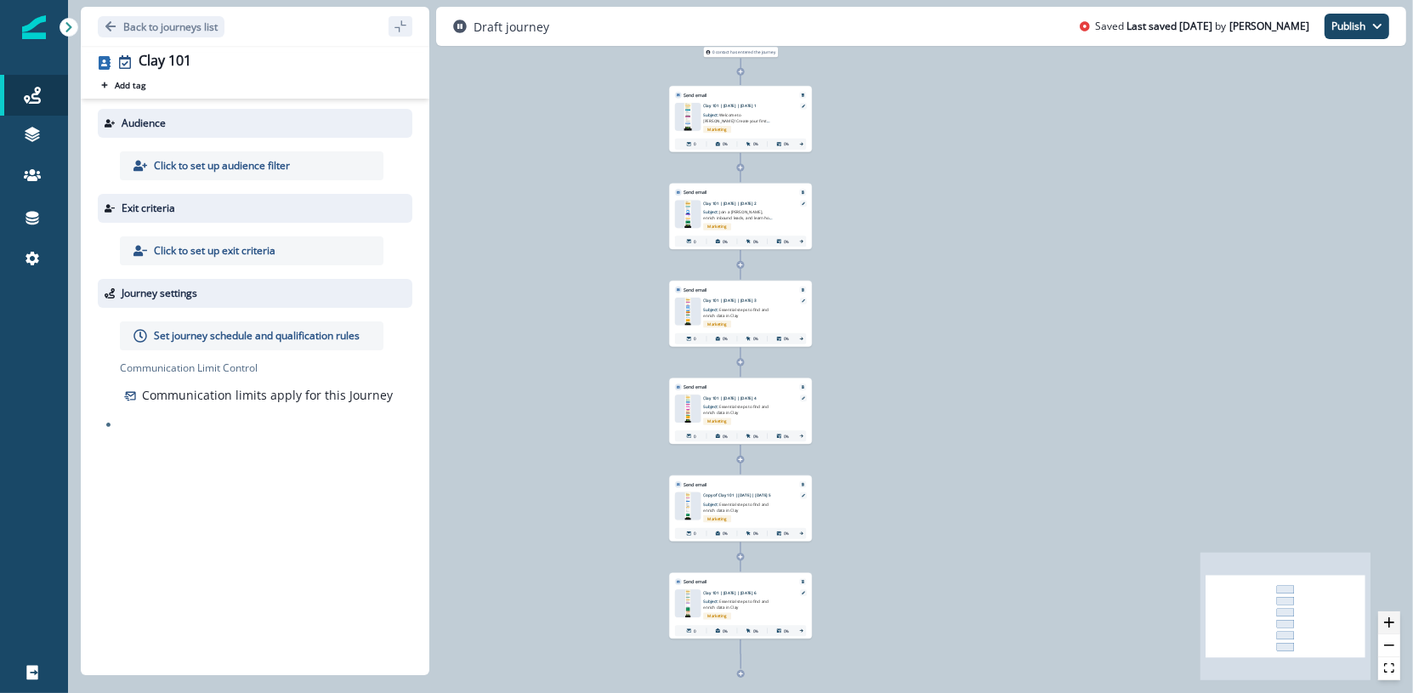
click at [1391, 627] on icon "zoom in" at bounding box center [1389, 622] width 10 height 10
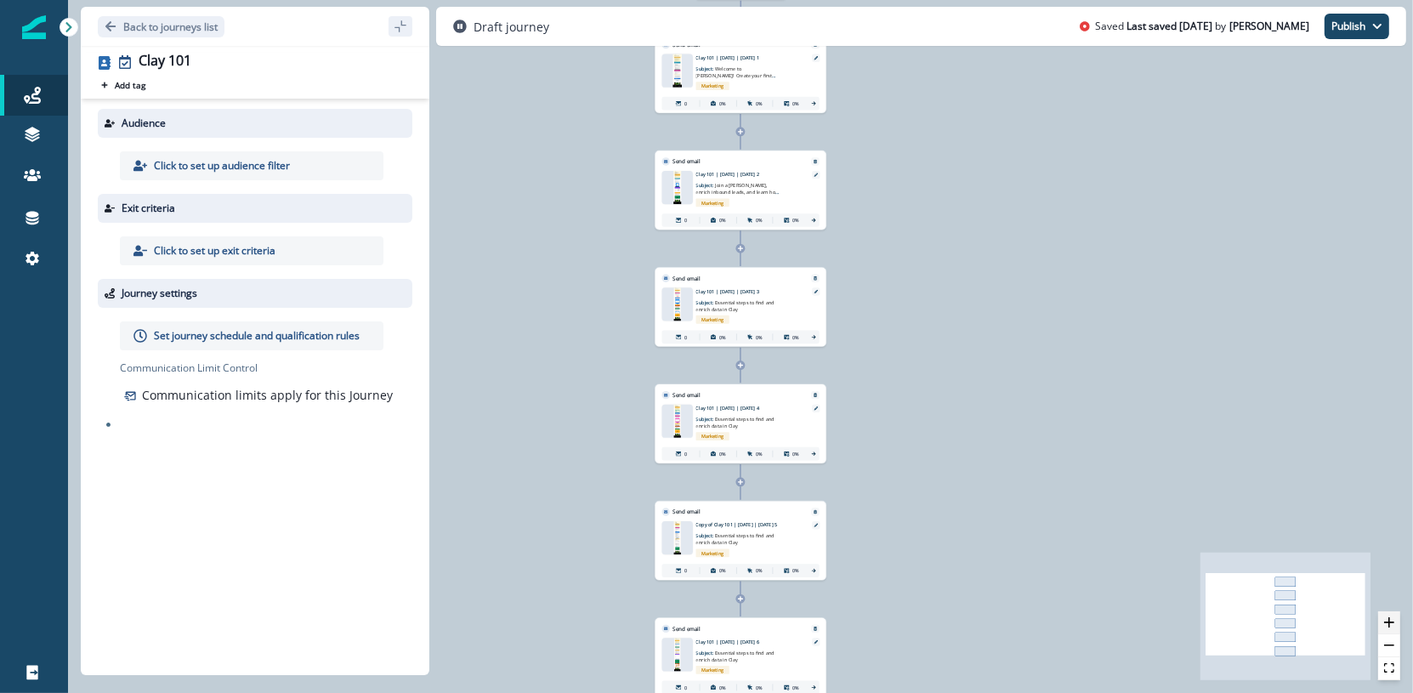
click at [1391, 627] on icon "zoom in" at bounding box center [1389, 622] width 10 height 10
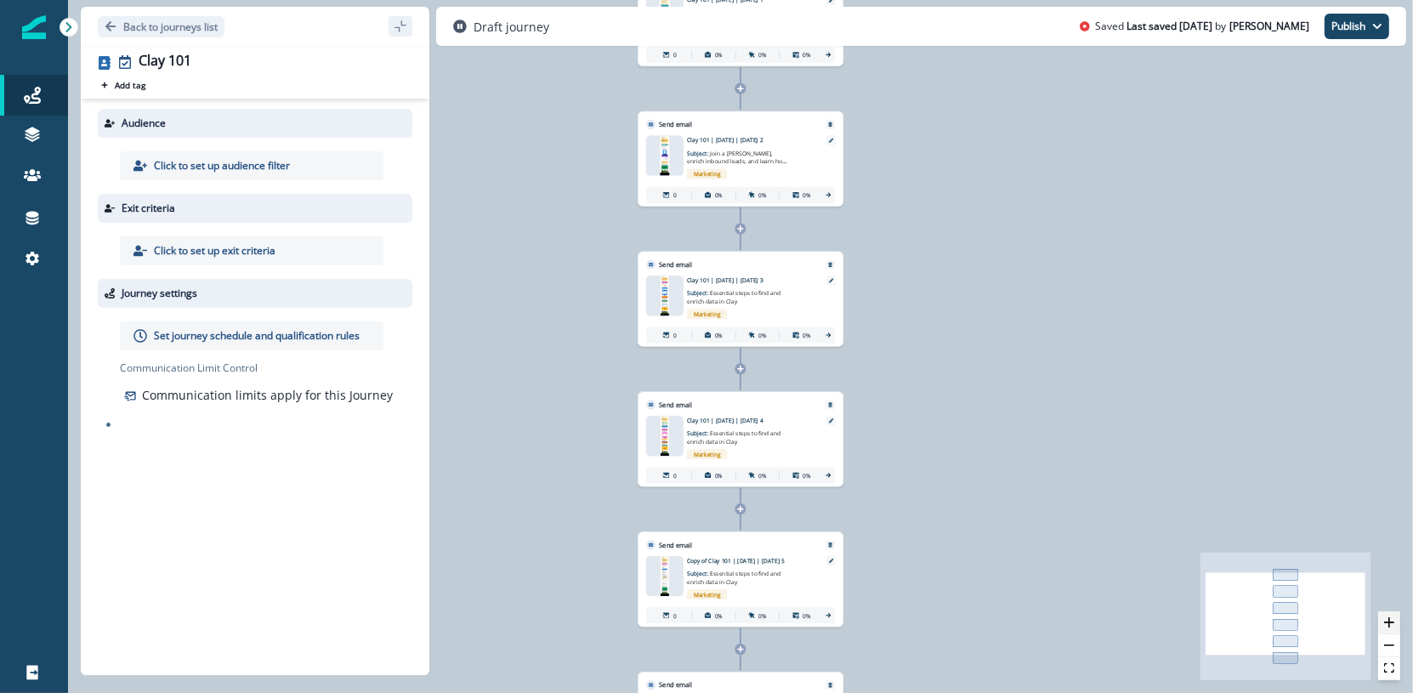
click at [1391, 627] on icon "zoom in" at bounding box center [1389, 622] width 10 height 10
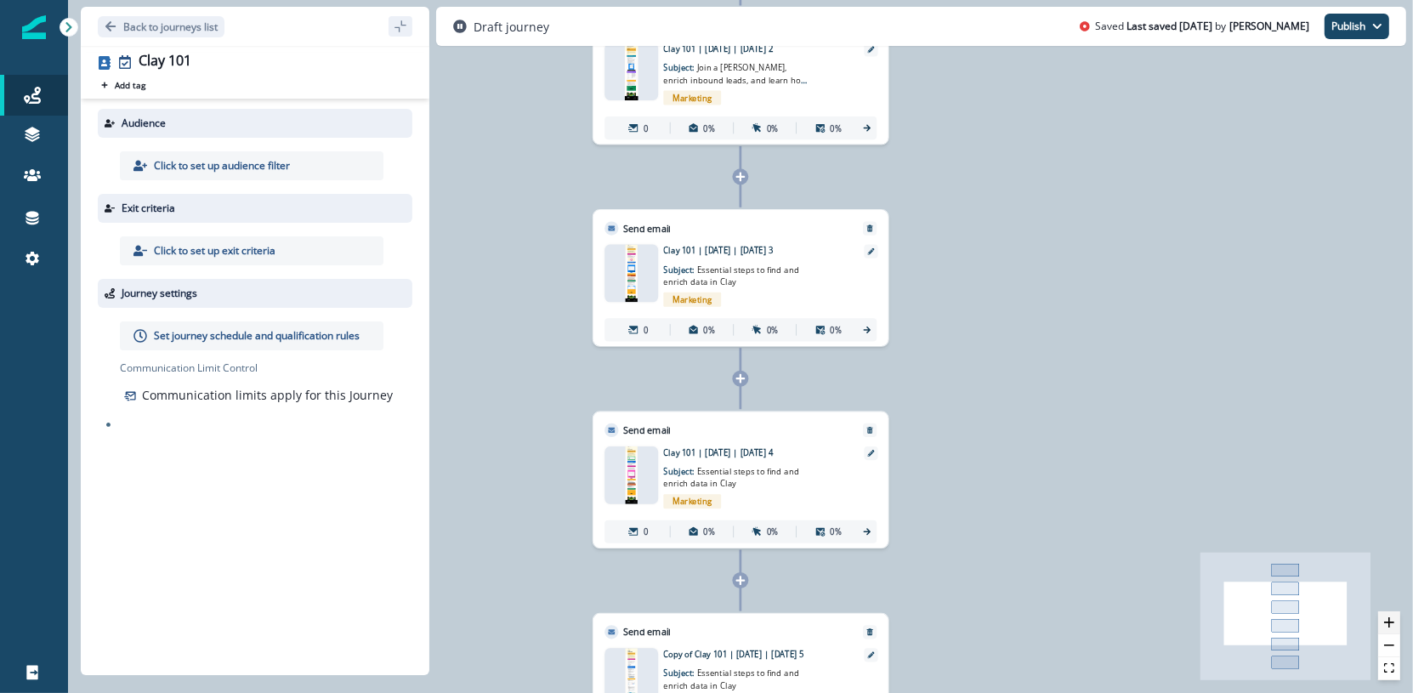
click at [1391, 627] on icon "zoom in" at bounding box center [1389, 622] width 10 height 10
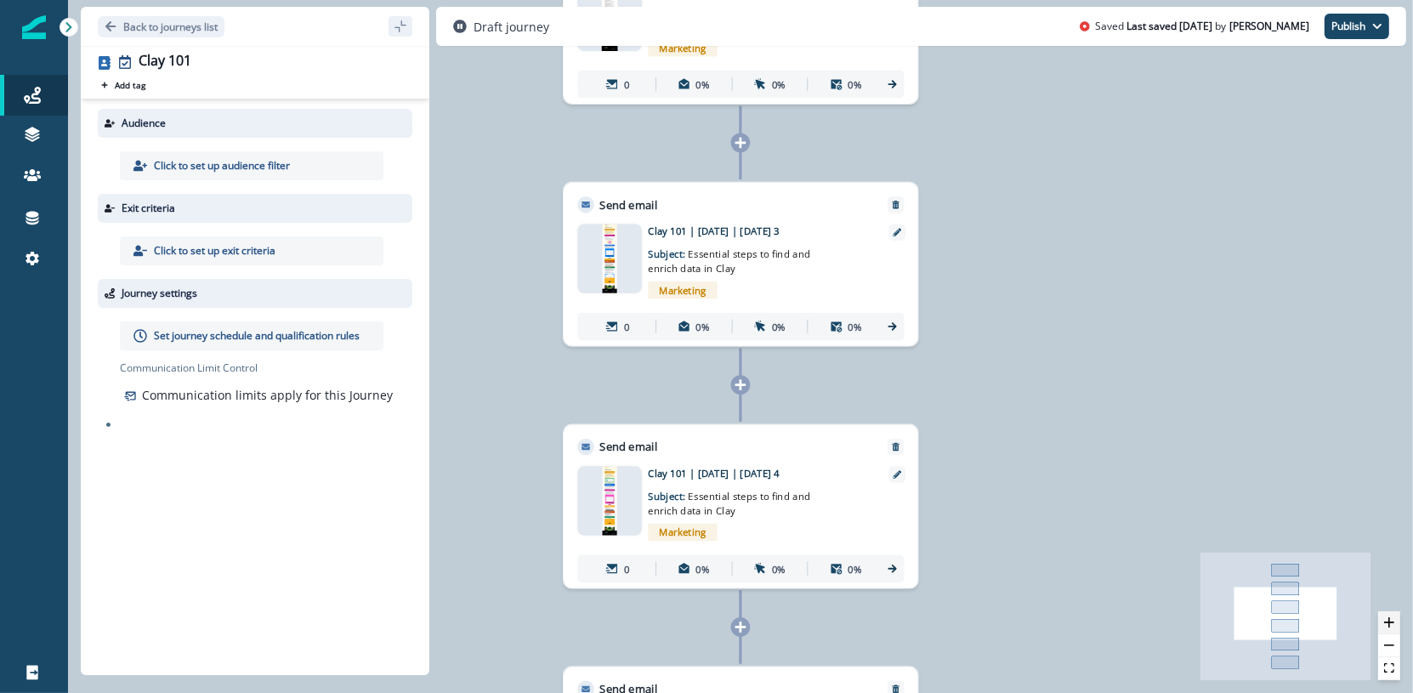
click at [1391, 627] on icon "zoom in" at bounding box center [1389, 622] width 10 height 10
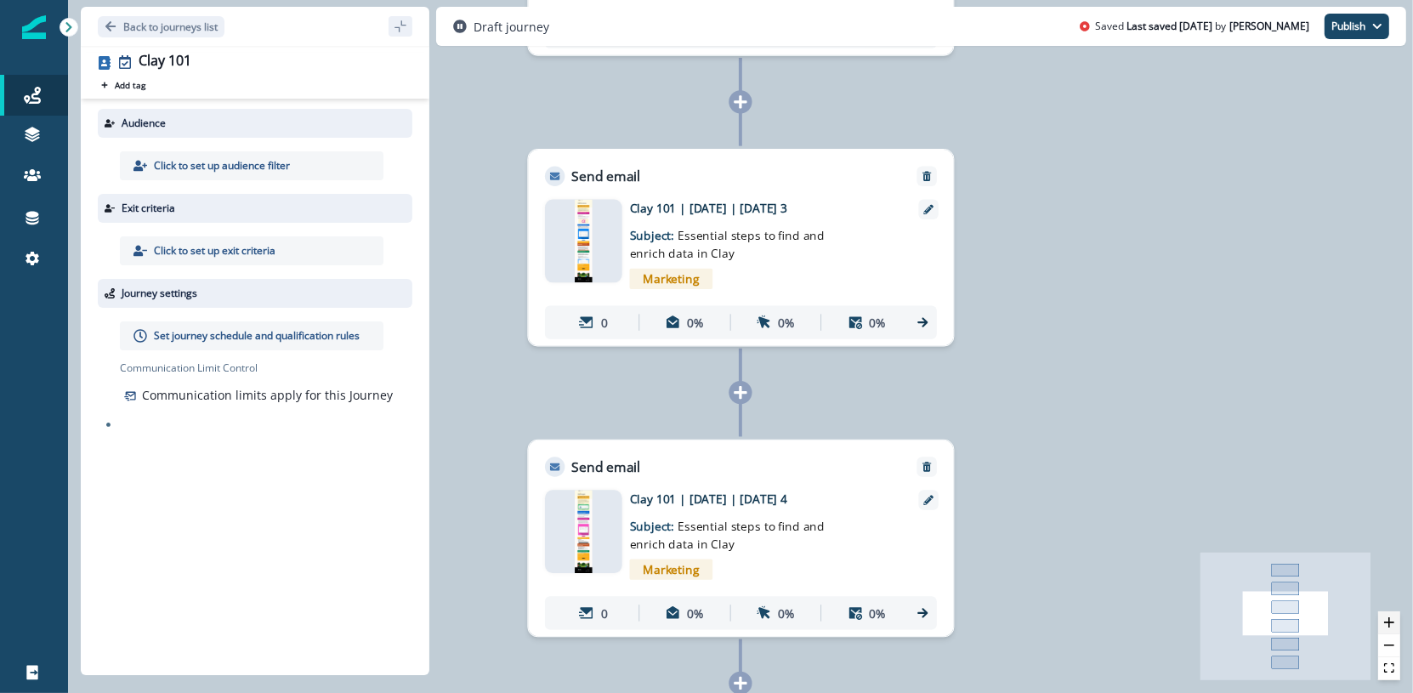
click at [1391, 627] on icon "zoom in" at bounding box center [1389, 622] width 10 height 10
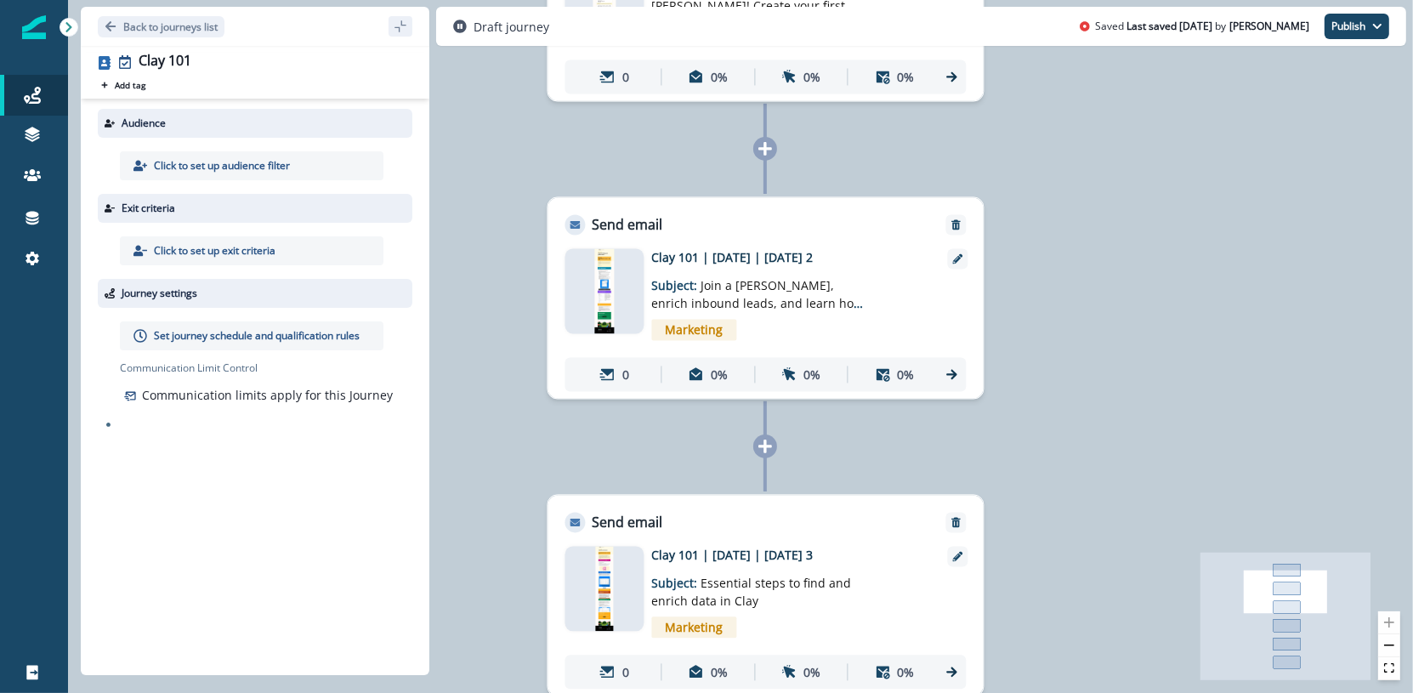
drag, startPoint x: 1237, startPoint y: 215, endPoint x: 1261, endPoint y: 589, distance: 374.8
click at [1261, 589] on div "0 contact has entered the journey Send email Email asset changed, journey repor…" at bounding box center [740, 346] width 1345 height 693
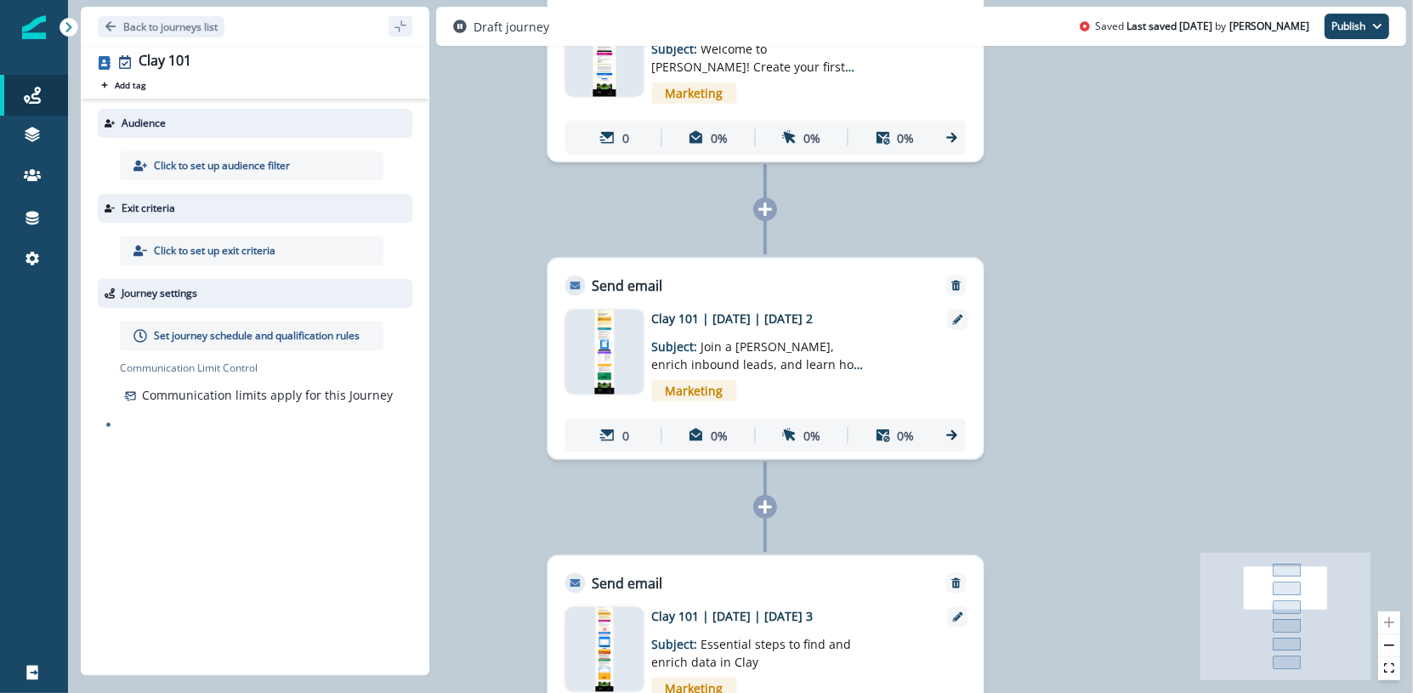
drag, startPoint x: 1198, startPoint y: 291, endPoint x: 1198, endPoint y: 358, distance: 67.1
click at [1198, 351] on div "0 contact has entered the journey Send email Email asset changed, journey repor…" at bounding box center [740, 346] width 1345 height 693
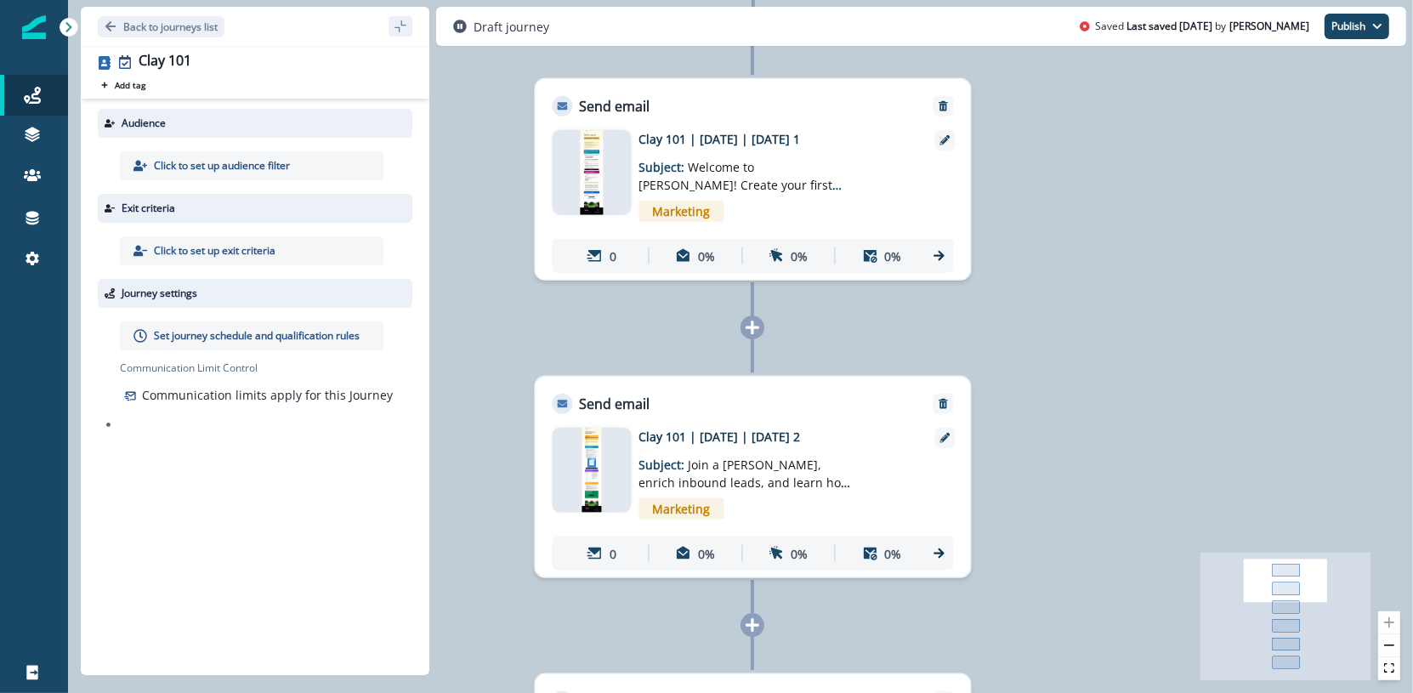
drag, startPoint x: 1198, startPoint y: 484, endPoint x: 1184, endPoint y: 545, distance: 62.1
click at [1184, 545] on div "0 contact has entered the journey Send email Email asset changed, journey repor…" at bounding box center [740, 346] width 1345 height 693
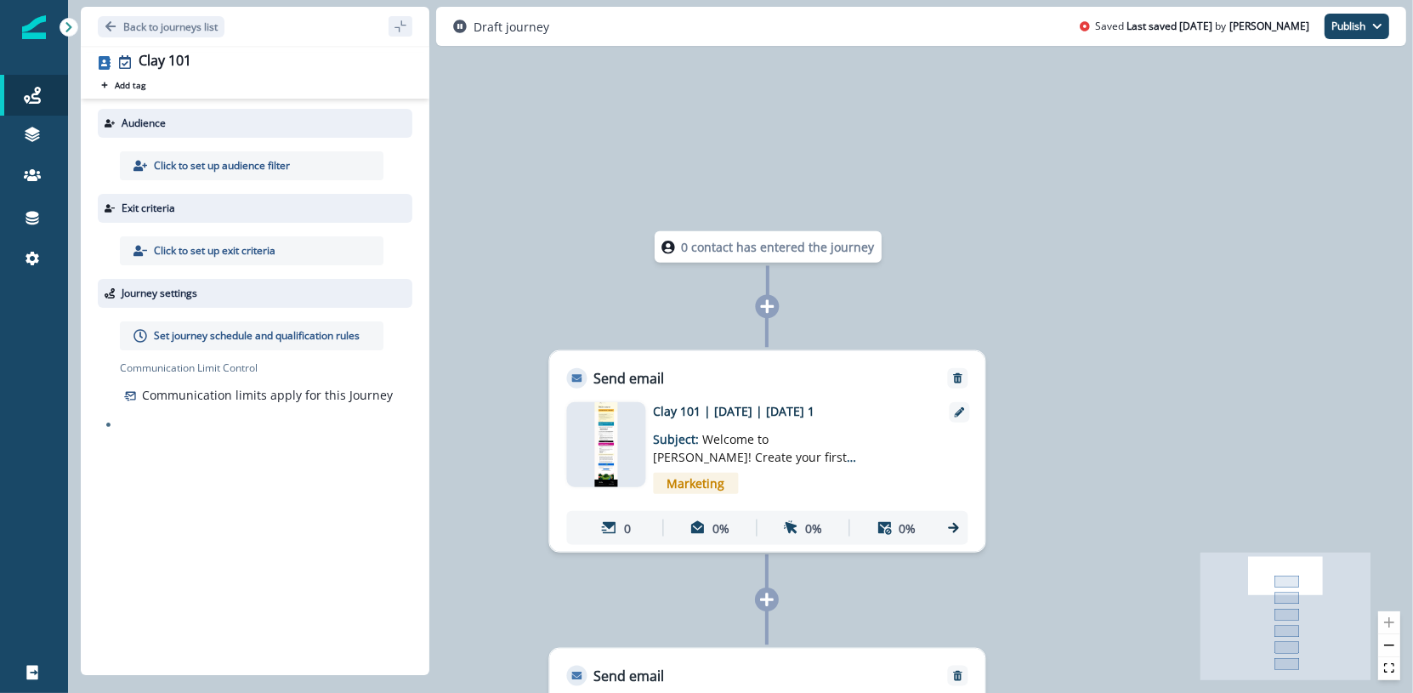
drag, startPoint x: 1186, startPoint y: 264, endPoint x: 1204, endPoint y: 524, distance: 259.9
click at [1204, 524] on div "0 contact has entered the journey Send email Email asset changed, journey repor…" at bounding box center [740, 346] width 1345 height 693
click at [620, 456] on div at bounding box center [606, 445] width 79 height 85
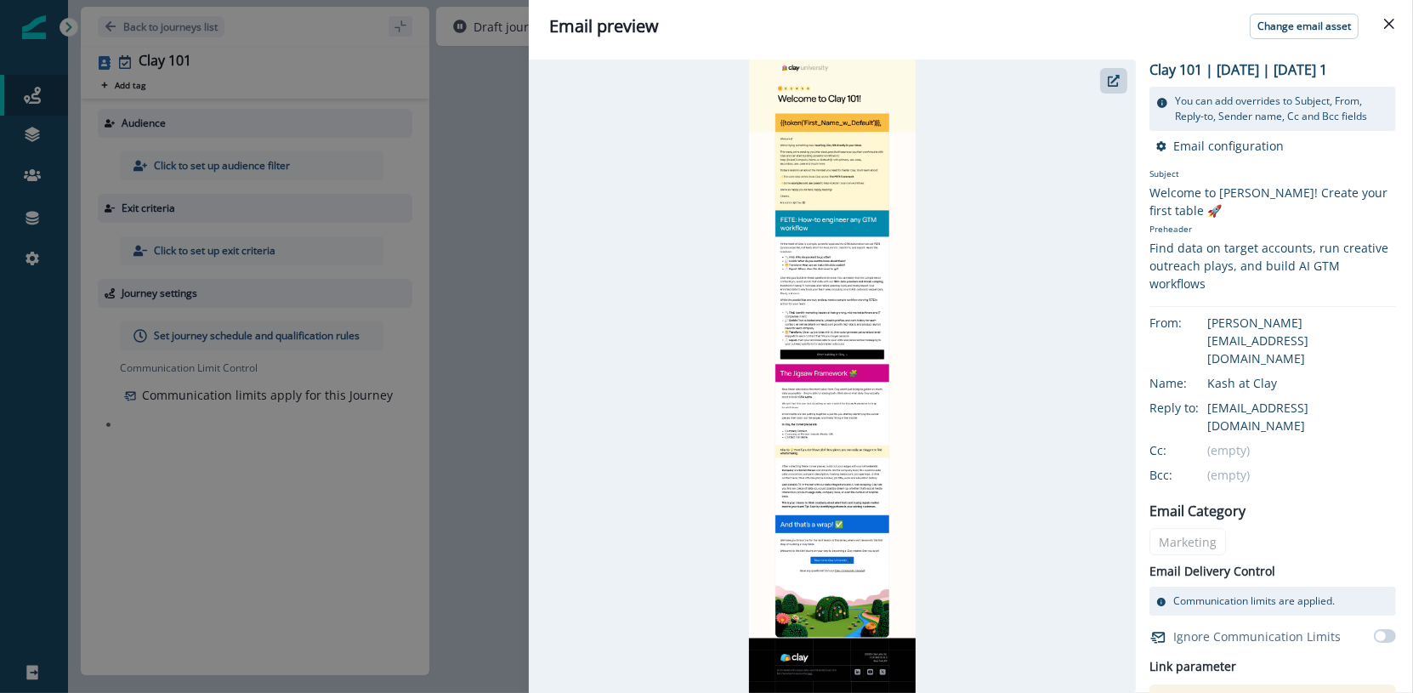
click at [445, 161] on div "Email preview Change email asset Clay 101 | July 2025 | Education | Day 1 You c…" at bounding box center [706, 346] width 1413 height 693
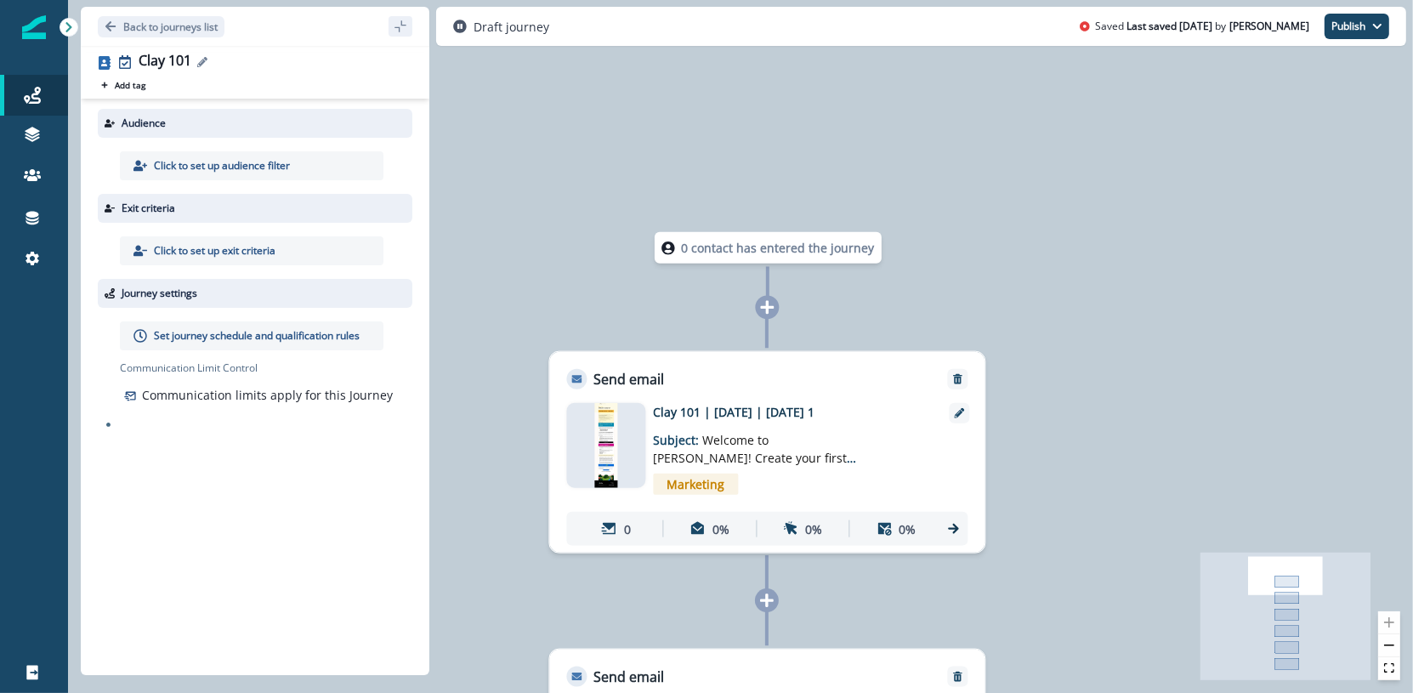
click at [204, 59] on icon "Edit name" at bounding box center [202, 62] width 10 height 10
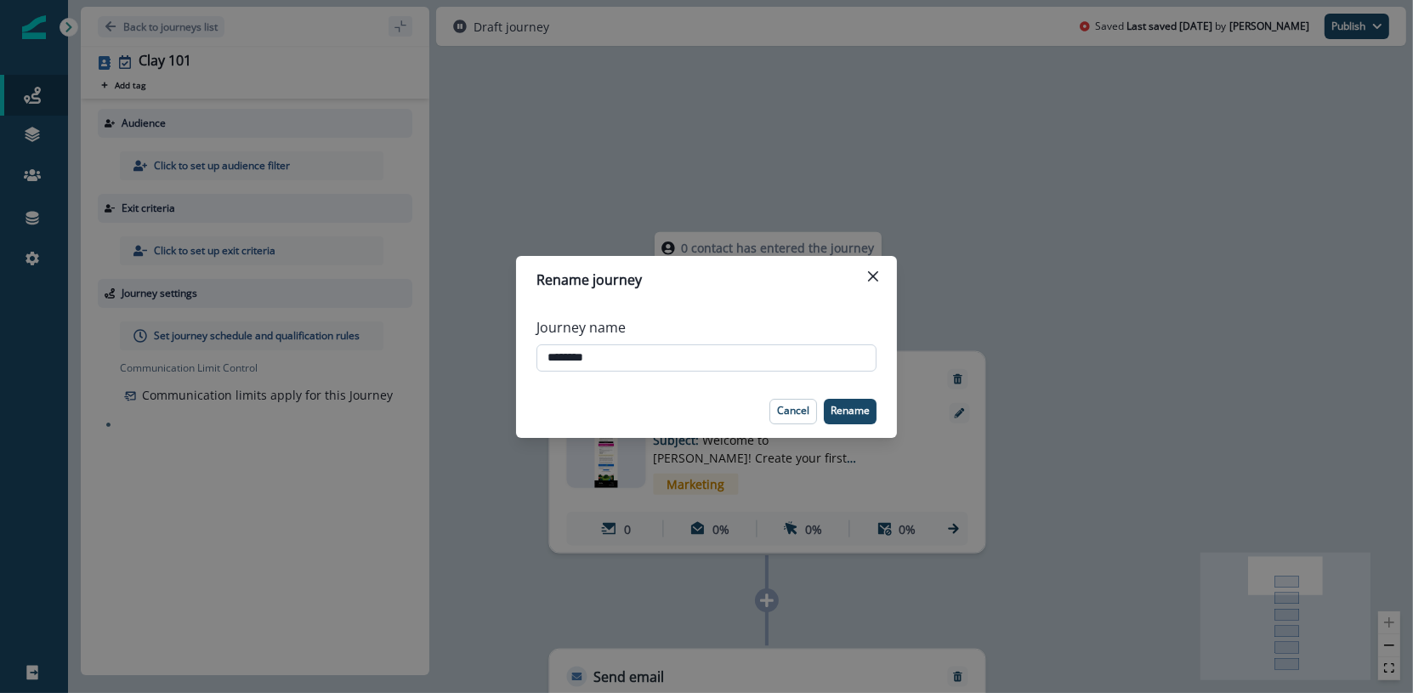
click at [682, 350] on input "********" at bounding box center [706, 357] width 340 height 27
type input "**********"
click at [98, 78] on button "Add tag" at bounding box center [123, 85] width 51 height 14
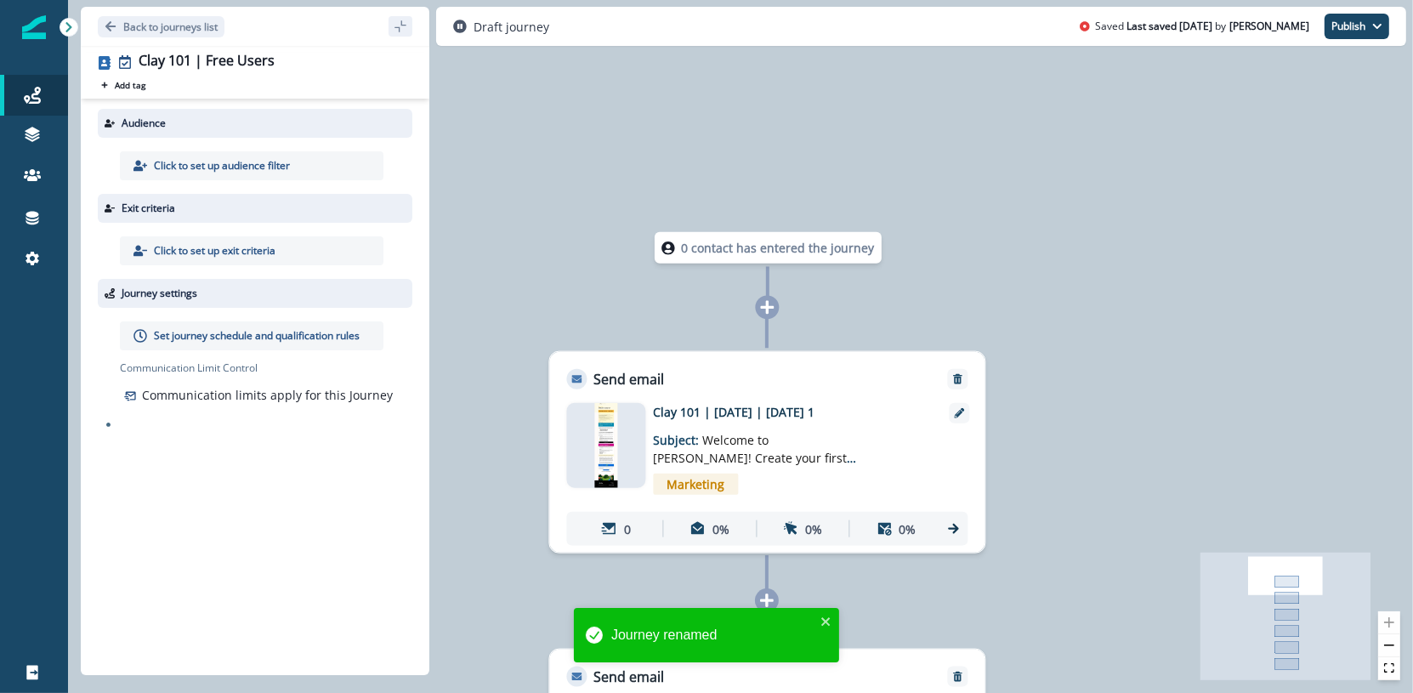
click at [273, 161] on p "Click to set up audience filter" at bounding box center [222, 165] width 136 height 15
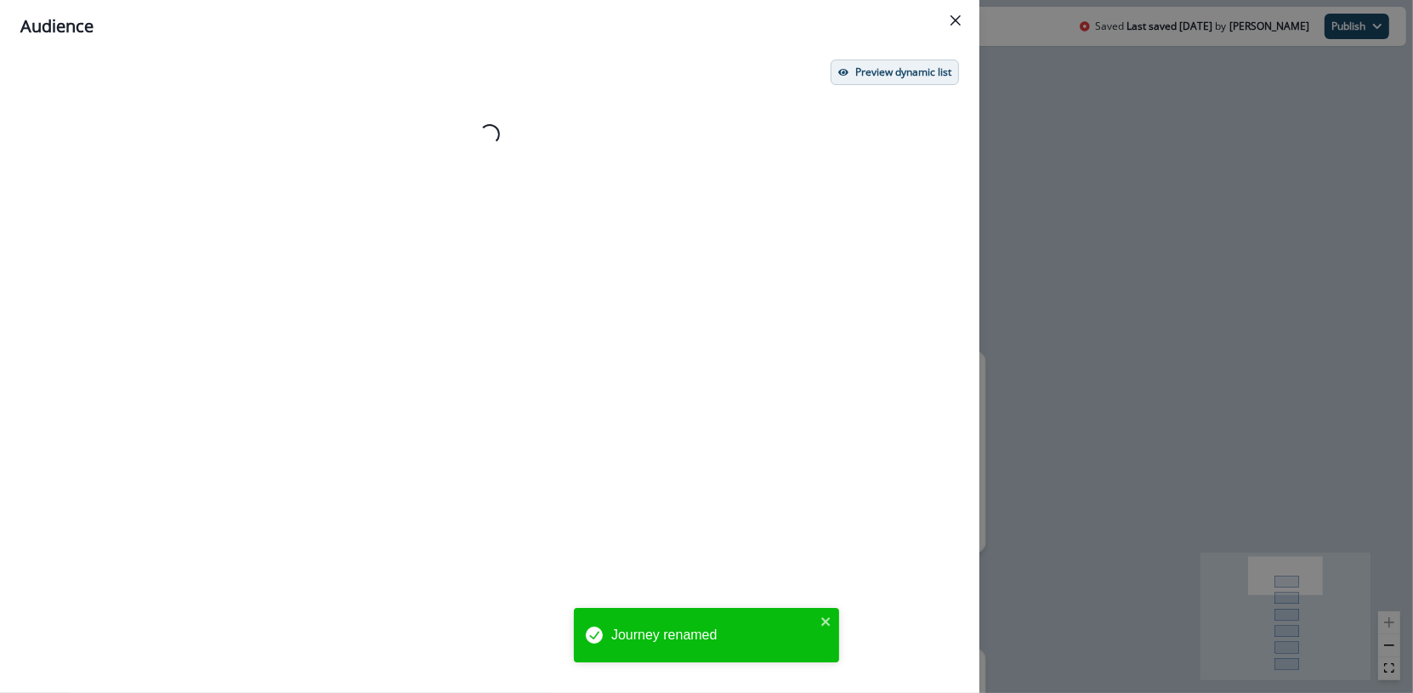
click at [919, 82] on button "Preview dynamic list" at bounding box center [894, 71] width 128 height 25
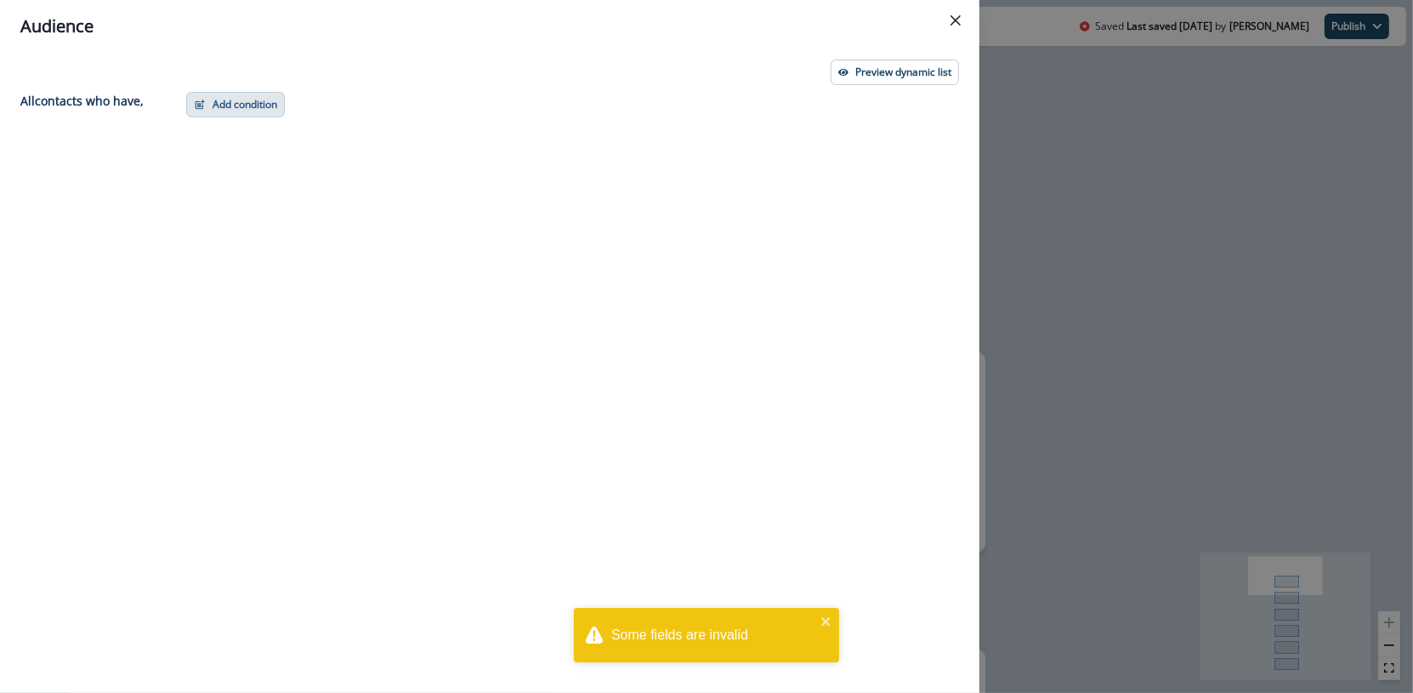
click at [211, 112] on button "Add condition" at bounding box center [235, 104] width 99 height 25
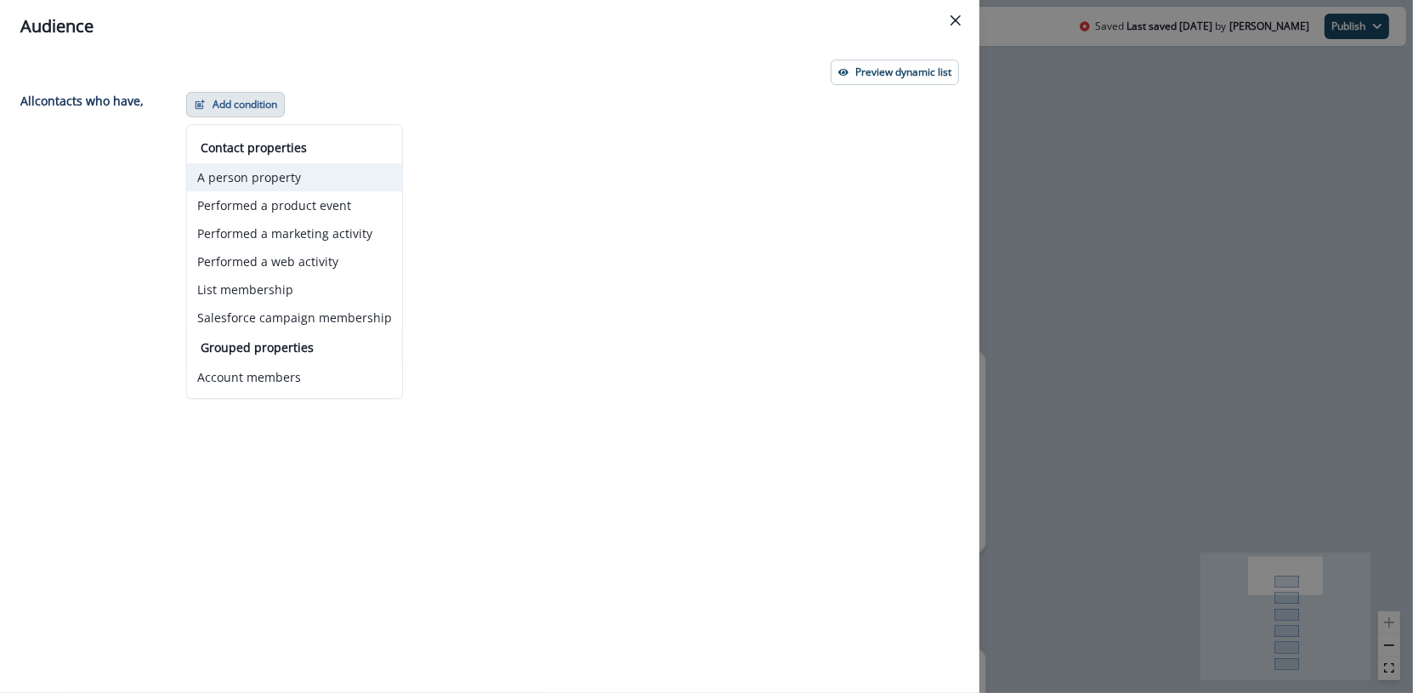
click at [252, 183] on button "A person property" at bounding box center [294, 177] width 215 height 28
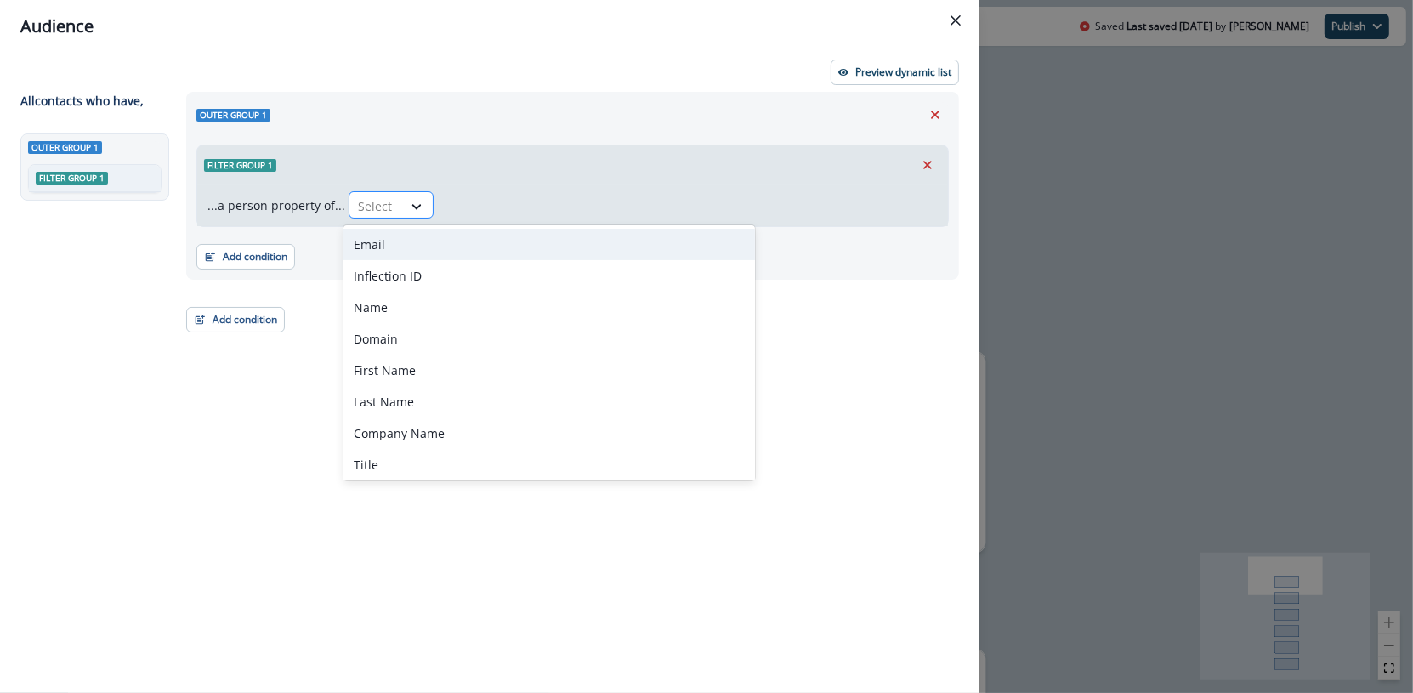
click at [394, 208] on div "Select" at bounding box center [375, 206] width 53 height 28
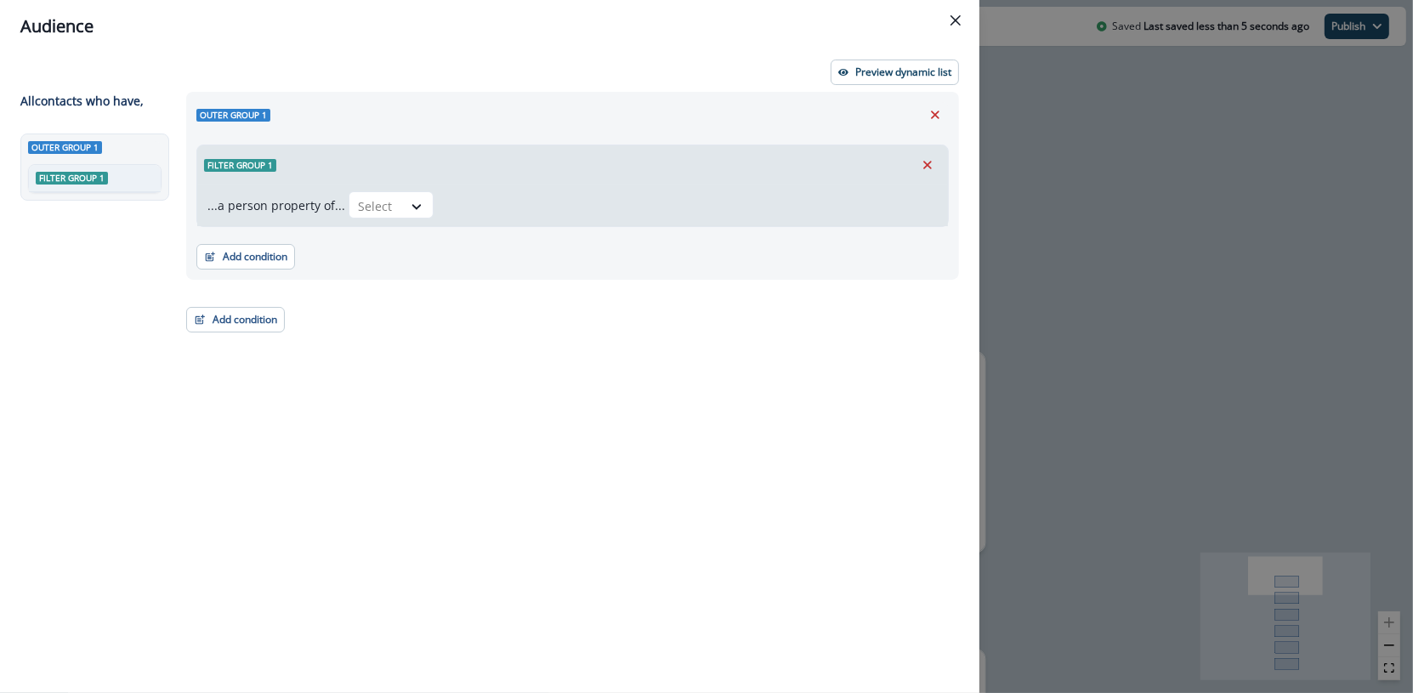
click at [404, 173] on div "Filter group 1" at bounding box center [572, 164] width 751 height 39
click at [389, 197] on div "Select" at bounding box center [375, 206] width 53 height 28
click at [930, 109] on icon "Remove" at bounding box center [934, 114] width 15 height 15
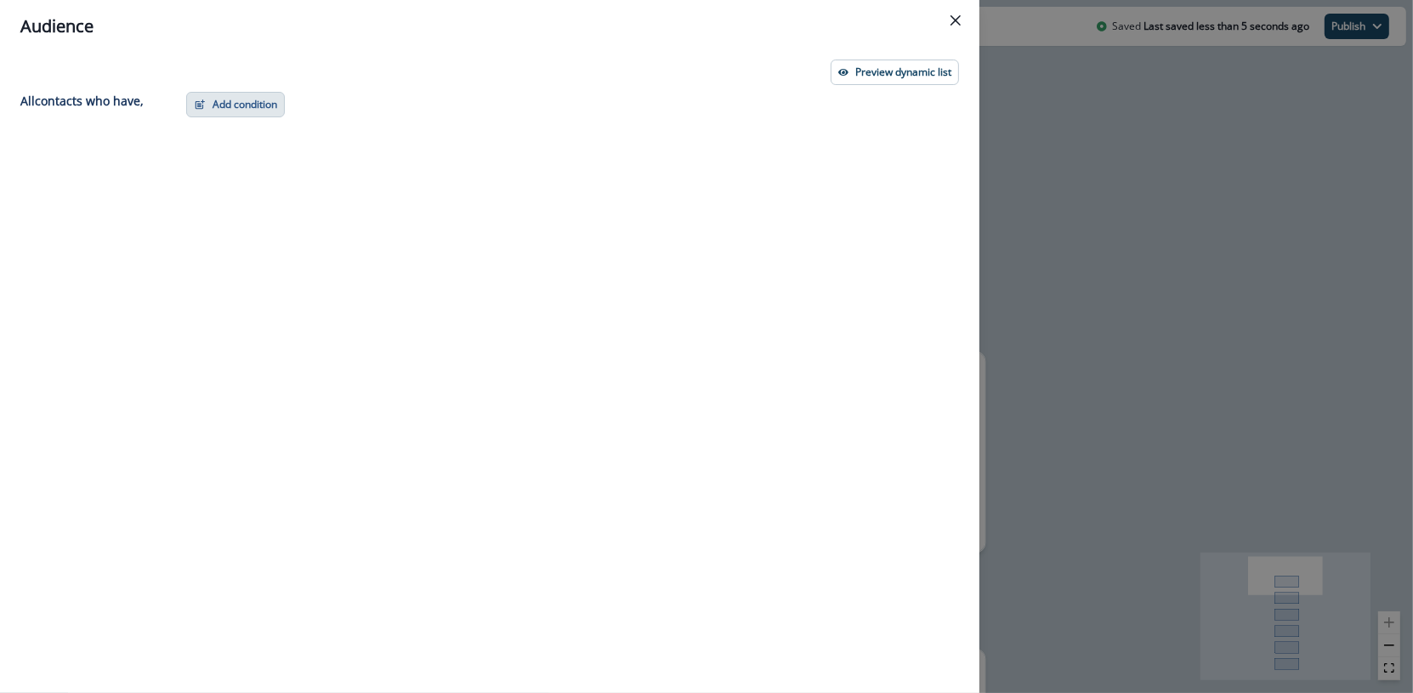
click at [258, 108] on button "Add condition" at bounding box center [235, 104] width 99 height 25
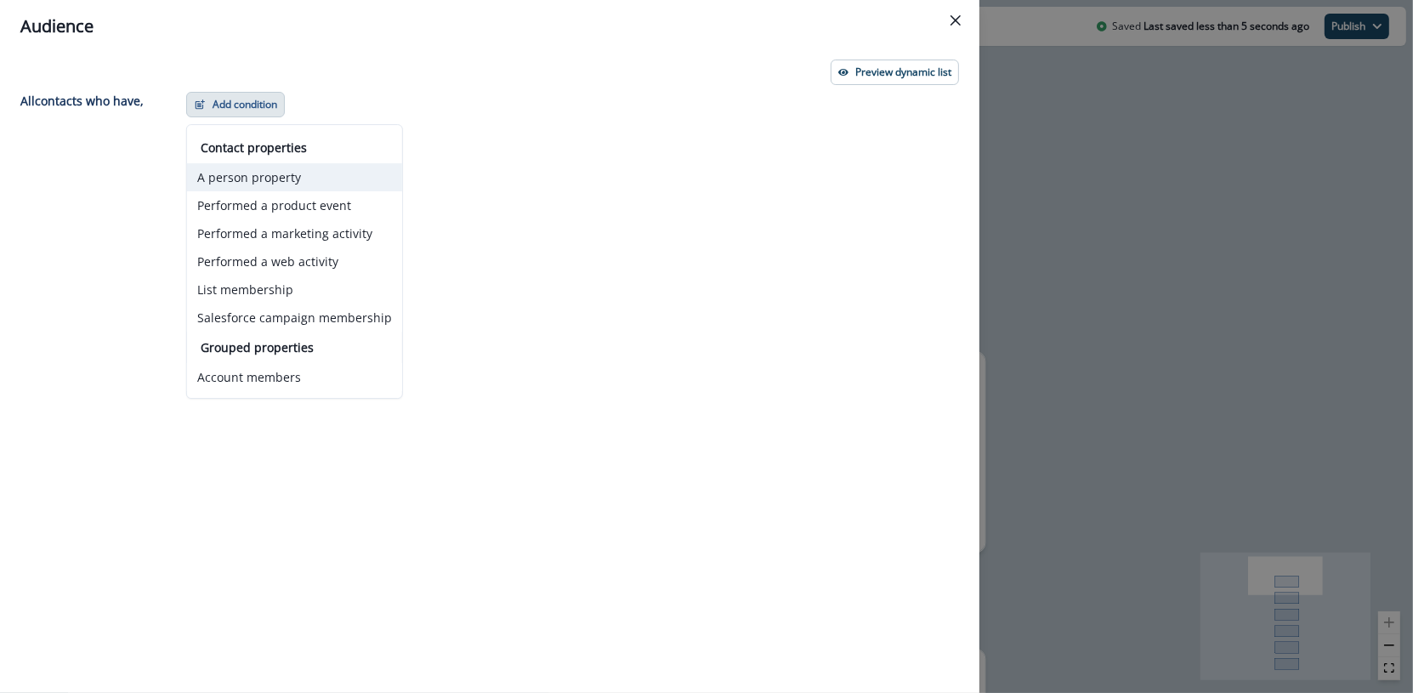
click at [337, 178] on button "A person property" at bounding box center [294, 177] width 215 height 28
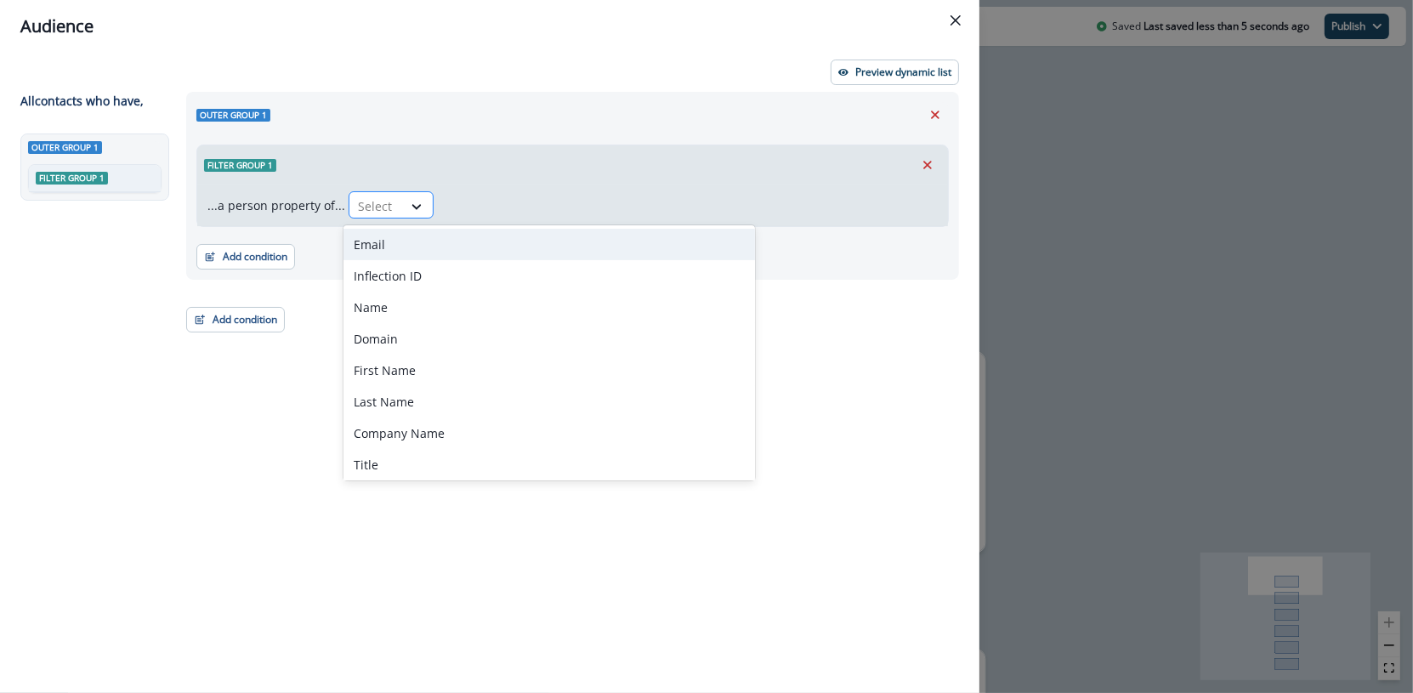
click at [391, 200] on div "Select" at bounding box center [375, 206] width 53 height 28
type input "****"
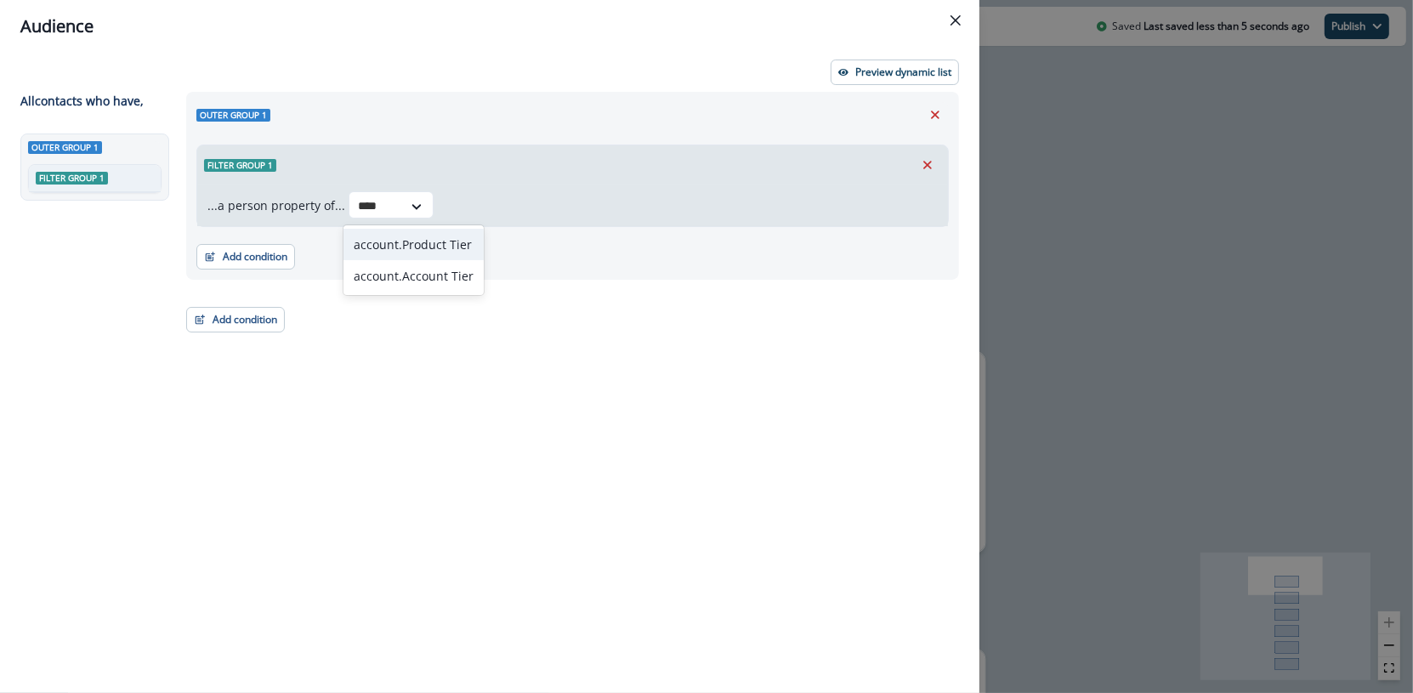
click at [427, 235] on div "account.Product Tier" at bounding box center [413, 244] width 140 height 31
click at [583, 212] on icon at bounding box center [590, 206] width 15 height 17
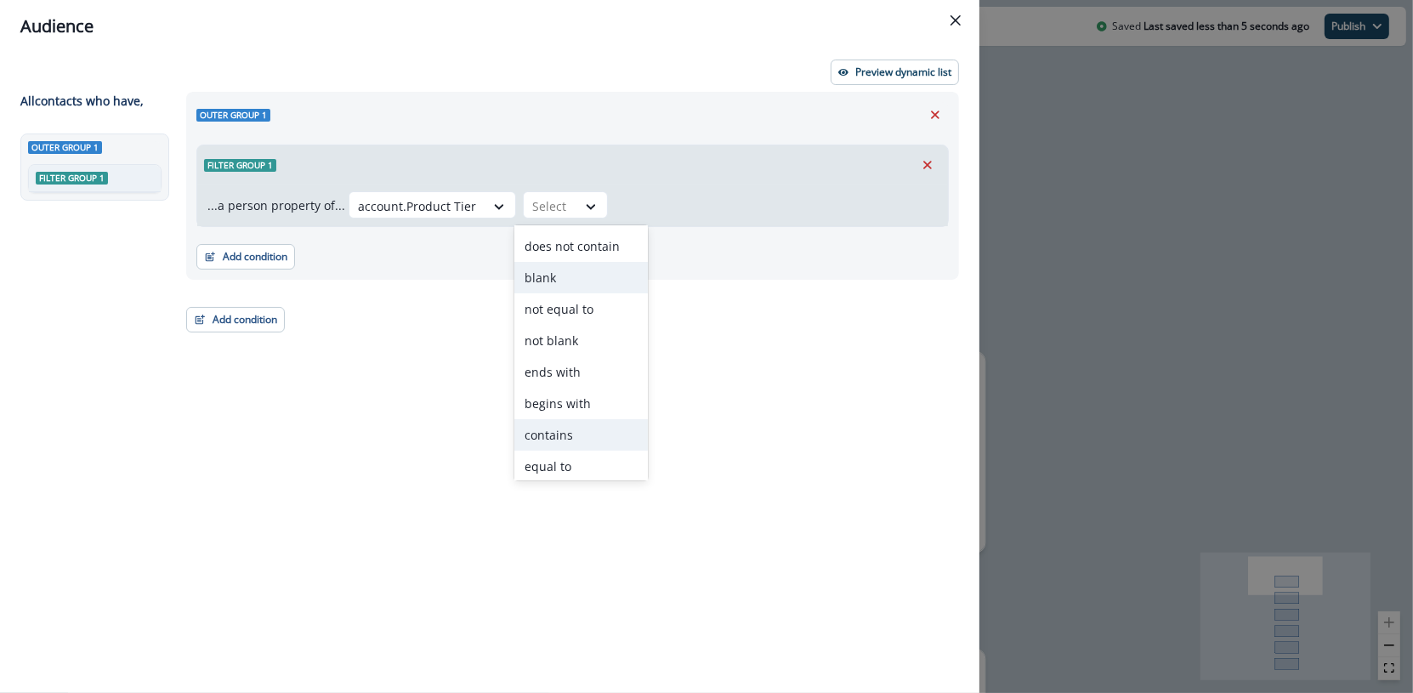
scroll to position [65, 0]
click at [605, 428] on div "contains" at bounding box center [580, 430] width 133 height 31
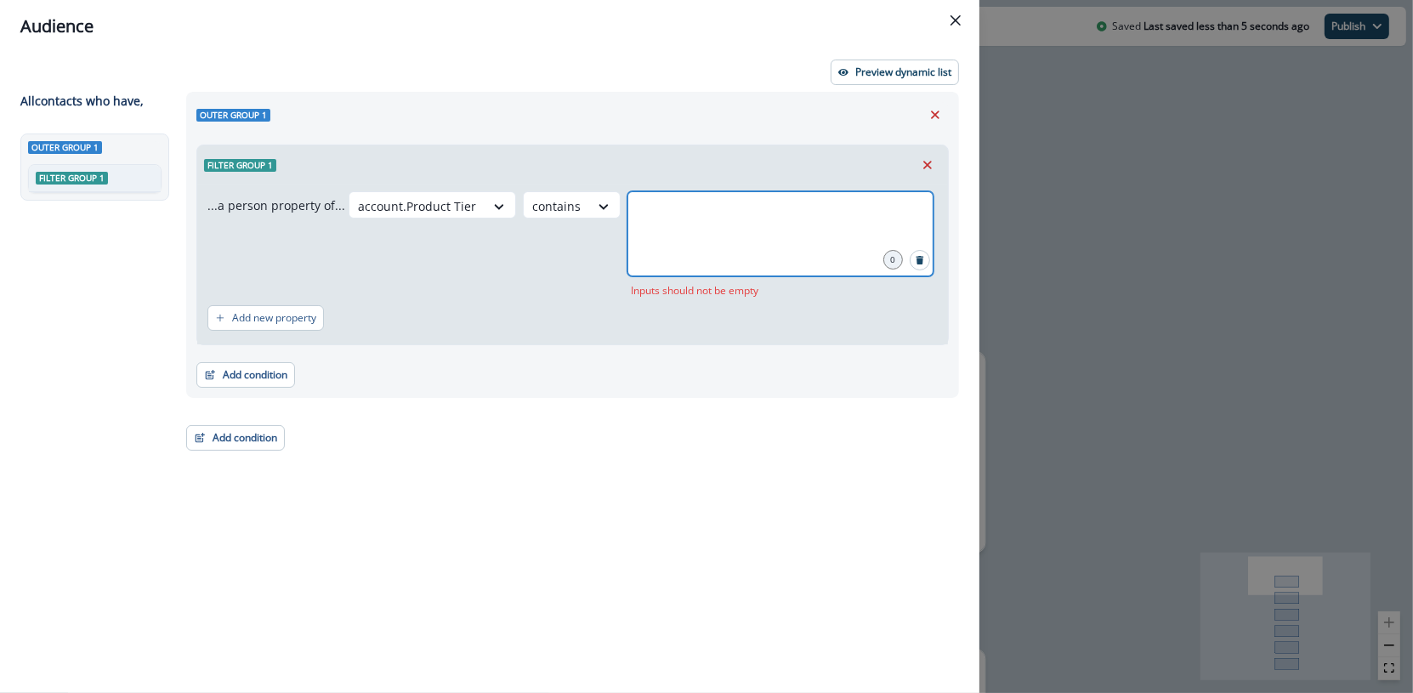
click at [632, 228] on input "text" at bounding box center [780, 212] width 301 height 34
type input "****"
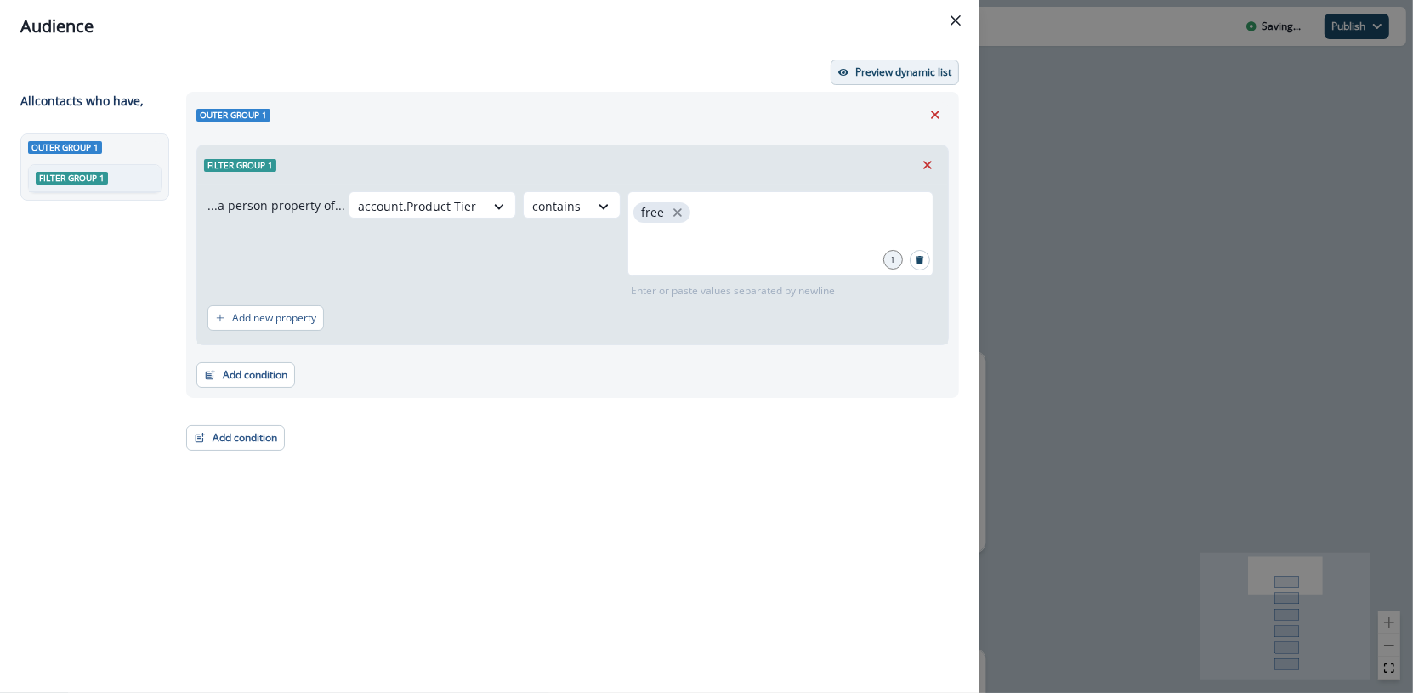
click at [887, 77] on p "Preview dynamic list" at bounding box center [903, 72] width 96 height 12
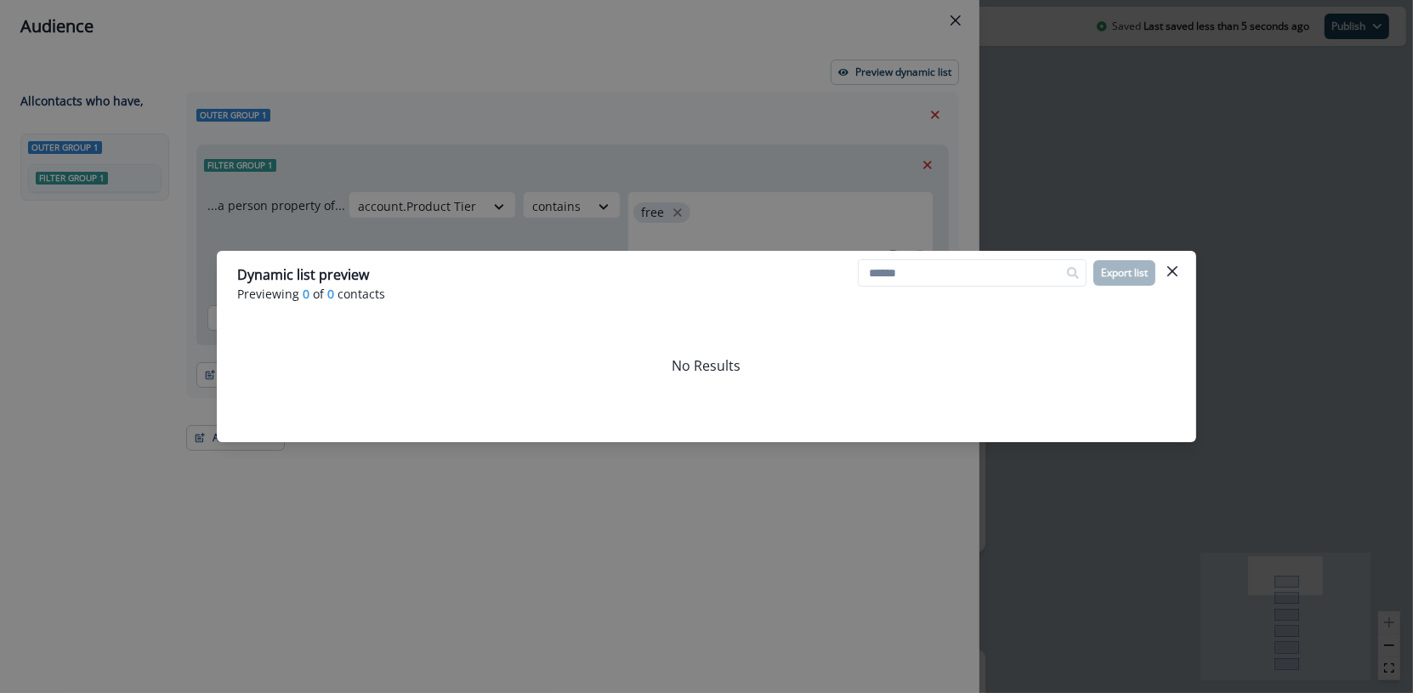
click at [810, 110] on div "Dynamic list preview Previewing 0 of 0 contacts Export list No Results" at bounding box center [706, 346] width 1413 height 693
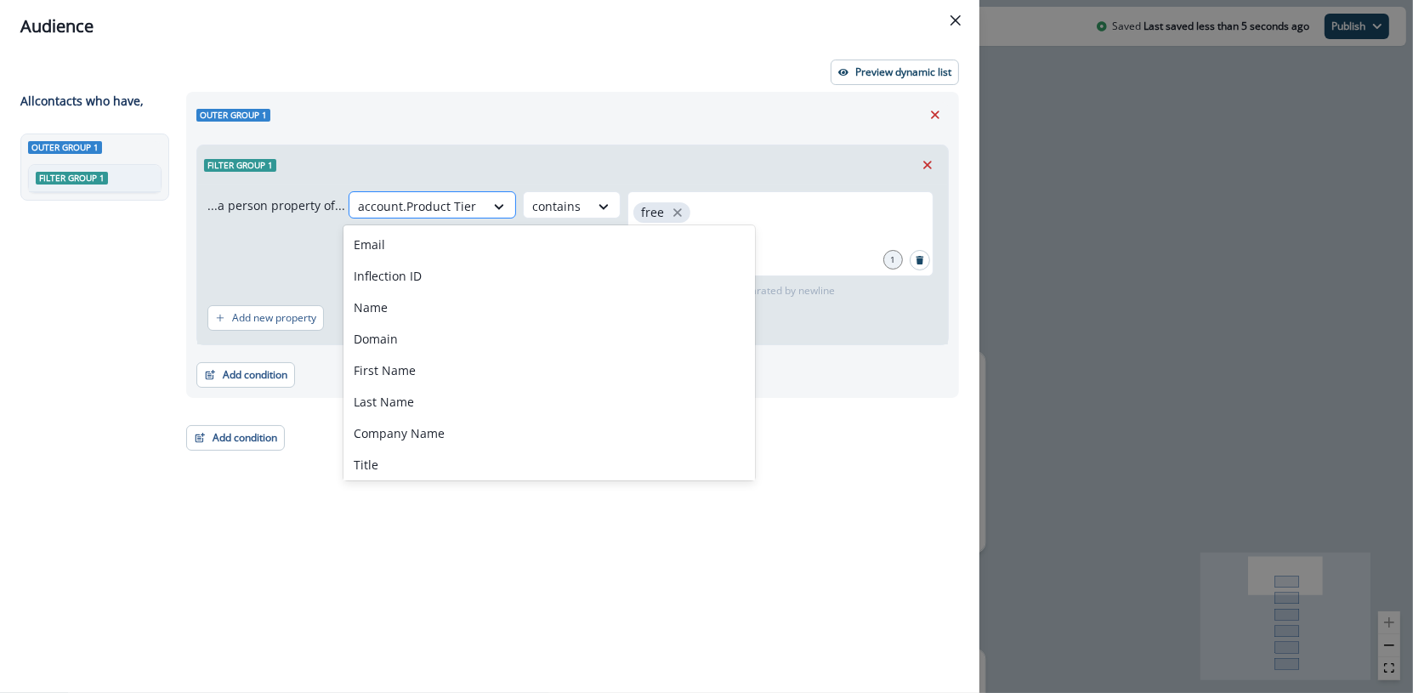
click at [467, 204] on div "account.Product Tier" at bounding box center [416, 206] width 135 height 28
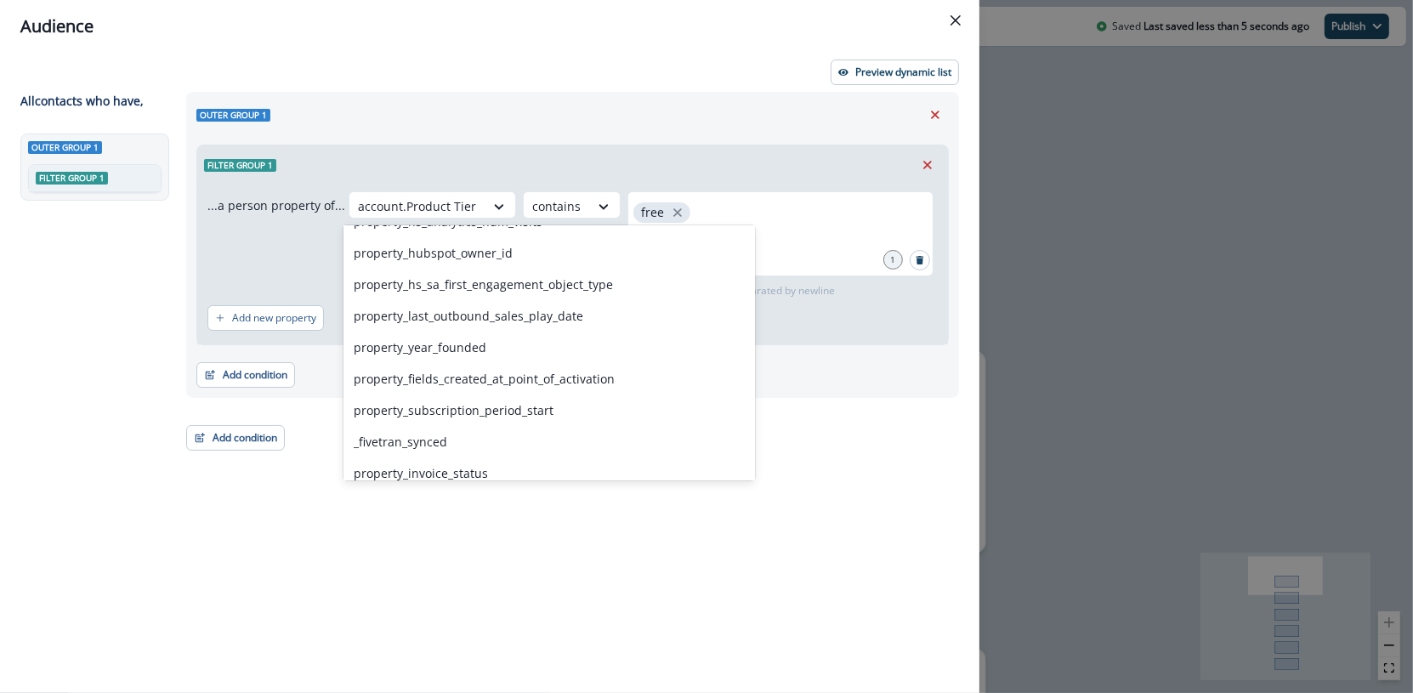
scroll to position [918, 0]
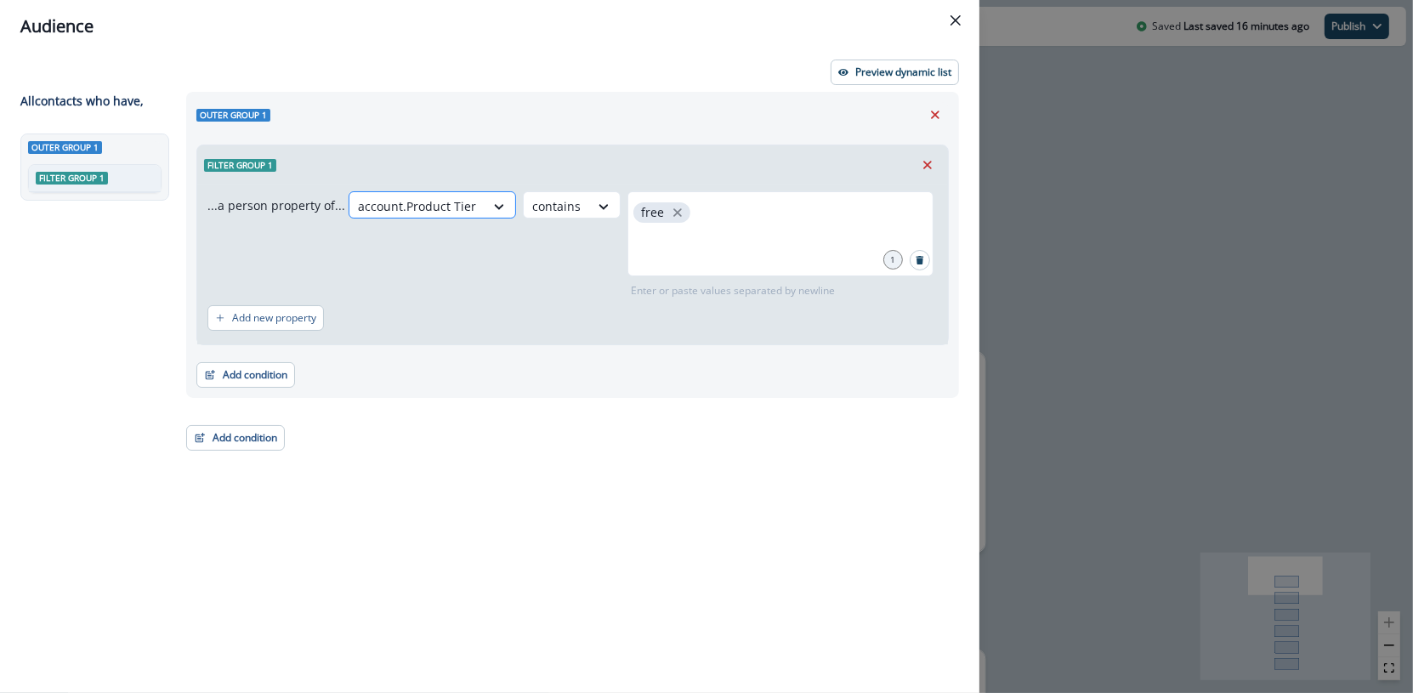
click at [473, 201] on div "account.Product Tier" at bounding box center [416, 206] width 135 height 28
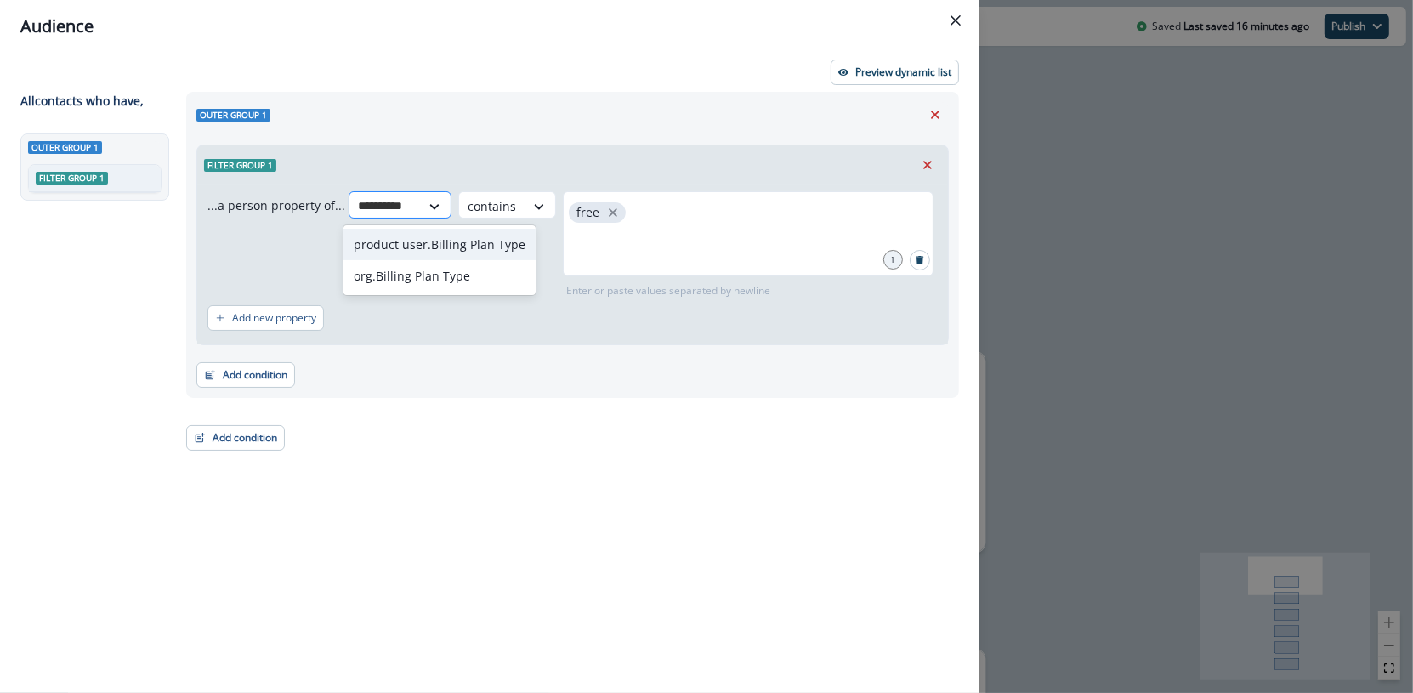
type input "**********"
click at [496, 270] on div "org.Billing Plan Type" at bounding box center [439, 275] width 192 height 31
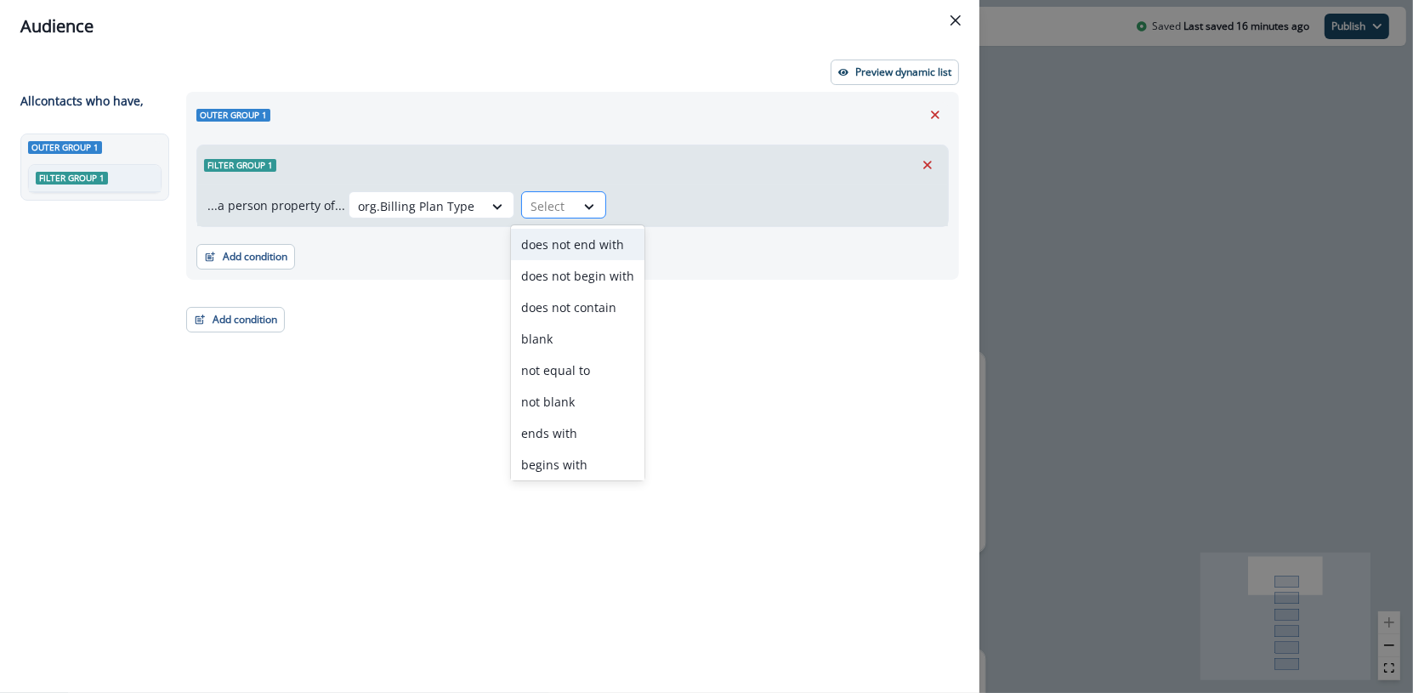
click at [553, 207] on div at bounding box center [548, 205] width 36 height 21
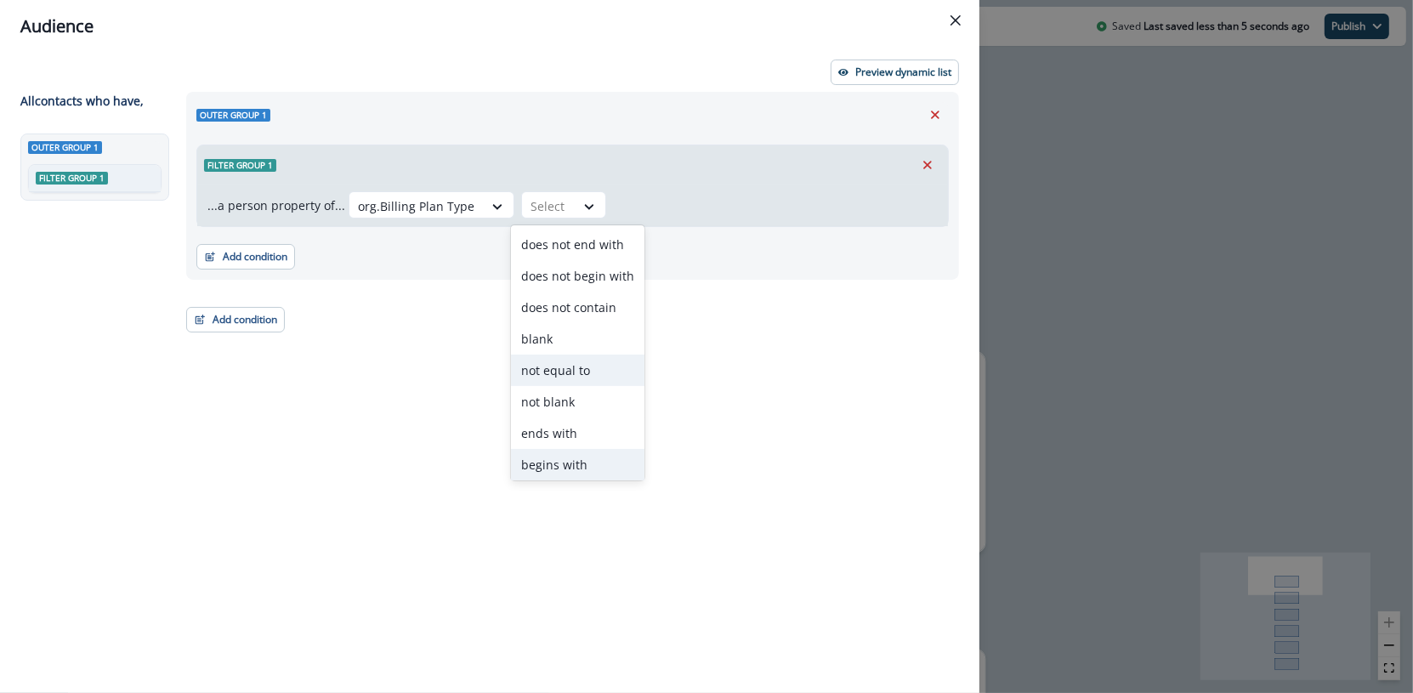
scroll to position [65, 0]
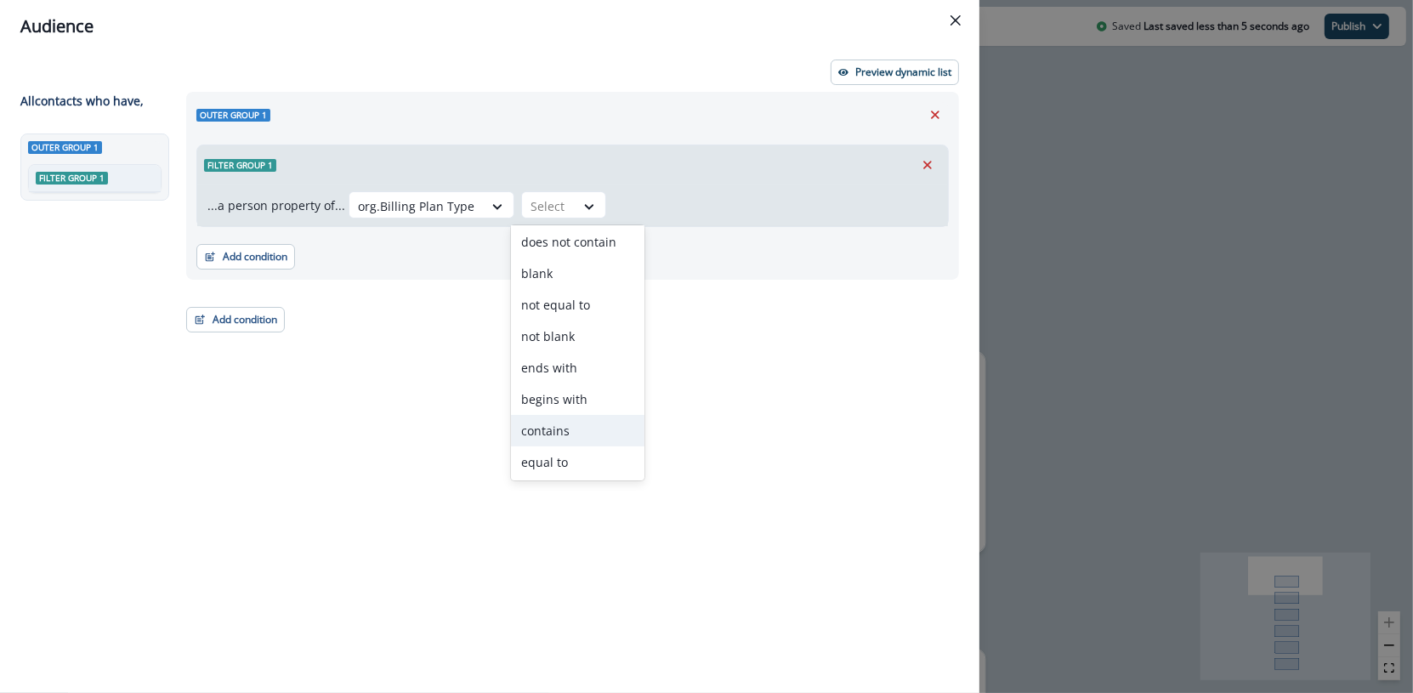
click at [569, 439] on div "contains" at bounding box center [577, 430] width 133 height 31
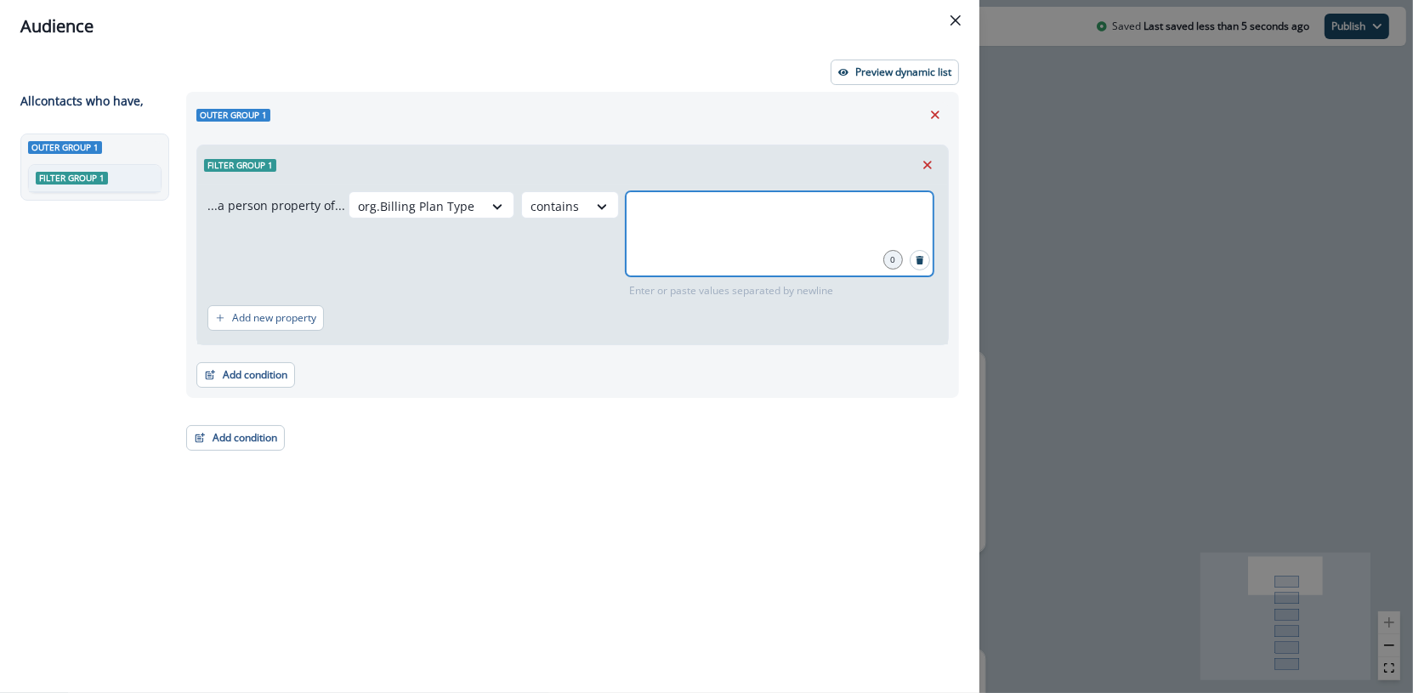
click at [671, 201] on input "text" at bounding box center [779, 212] width 303 height 34
type input "****"
click at [891, 87] on div "Preview dynamic list All contact s who have, Outer group 1 Filter group 1 Outer…" at bounding box center [489, 373] width 979 height 640
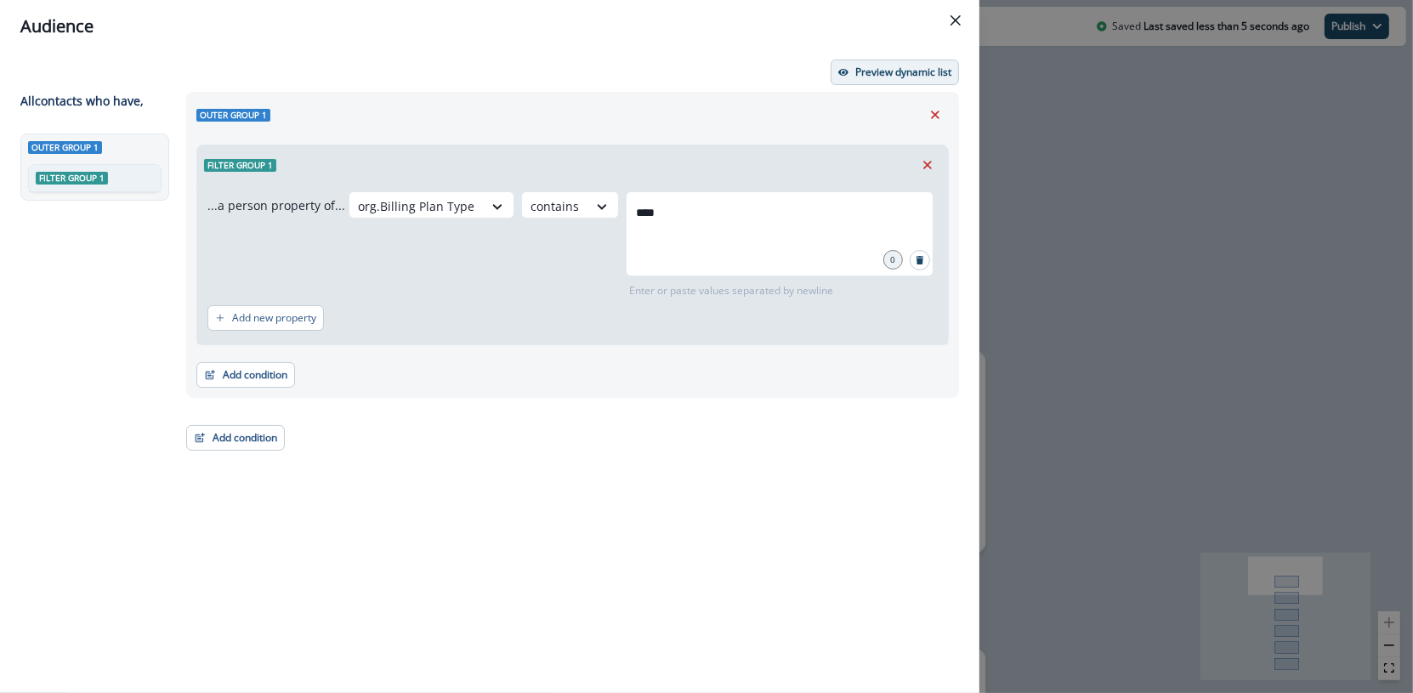
click at [892, 84] on button "Preview dynamic list" at bounding box center [894, 71] width 128 height 25
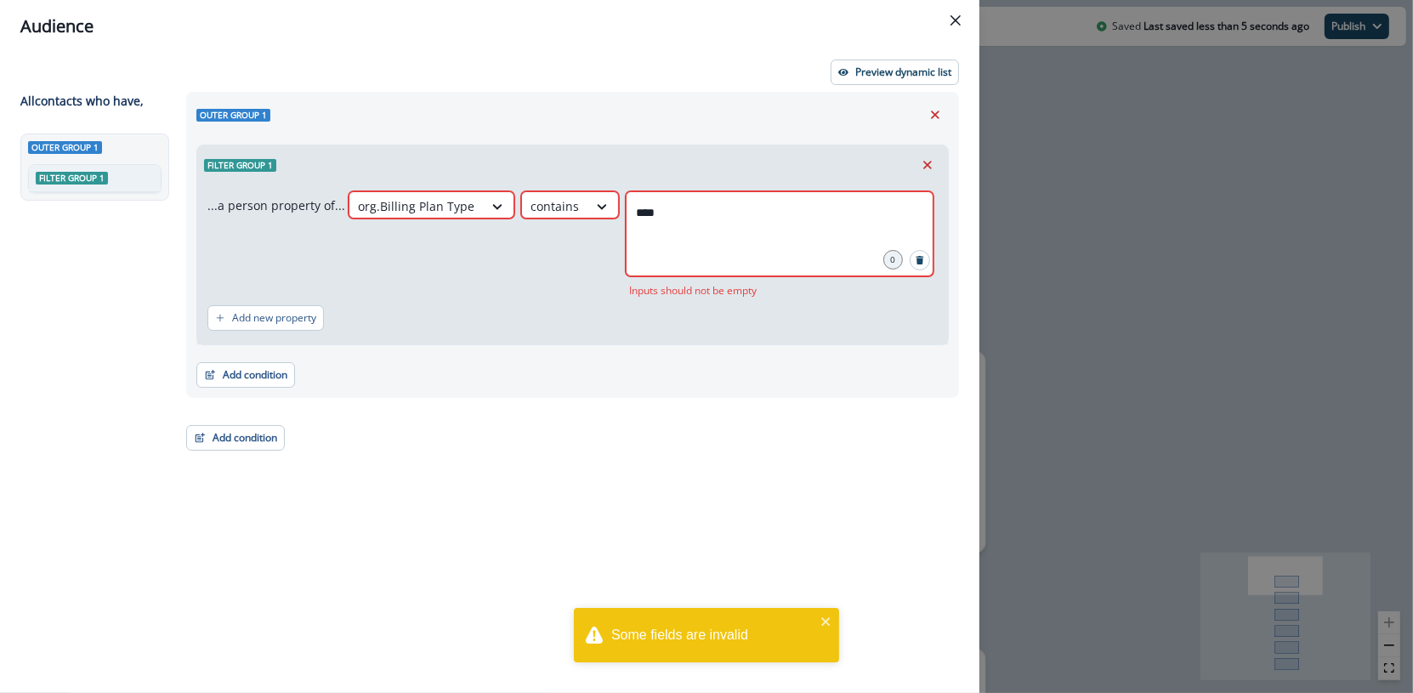
click at [807, 191] on div "****" at bounding box center [780, 233] width 308 height 85
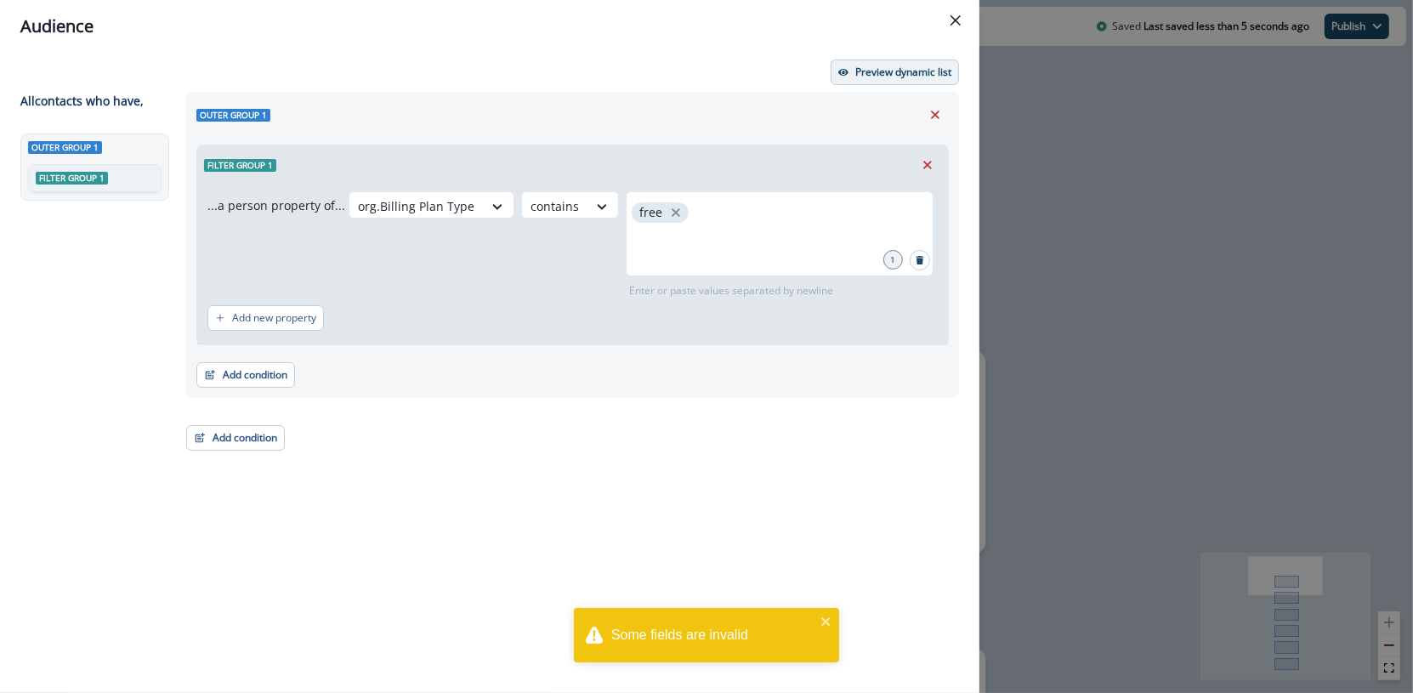
click at [900, 60] on button "Preview dynamic list" at bounding box center [894, 71] width 128 height 25
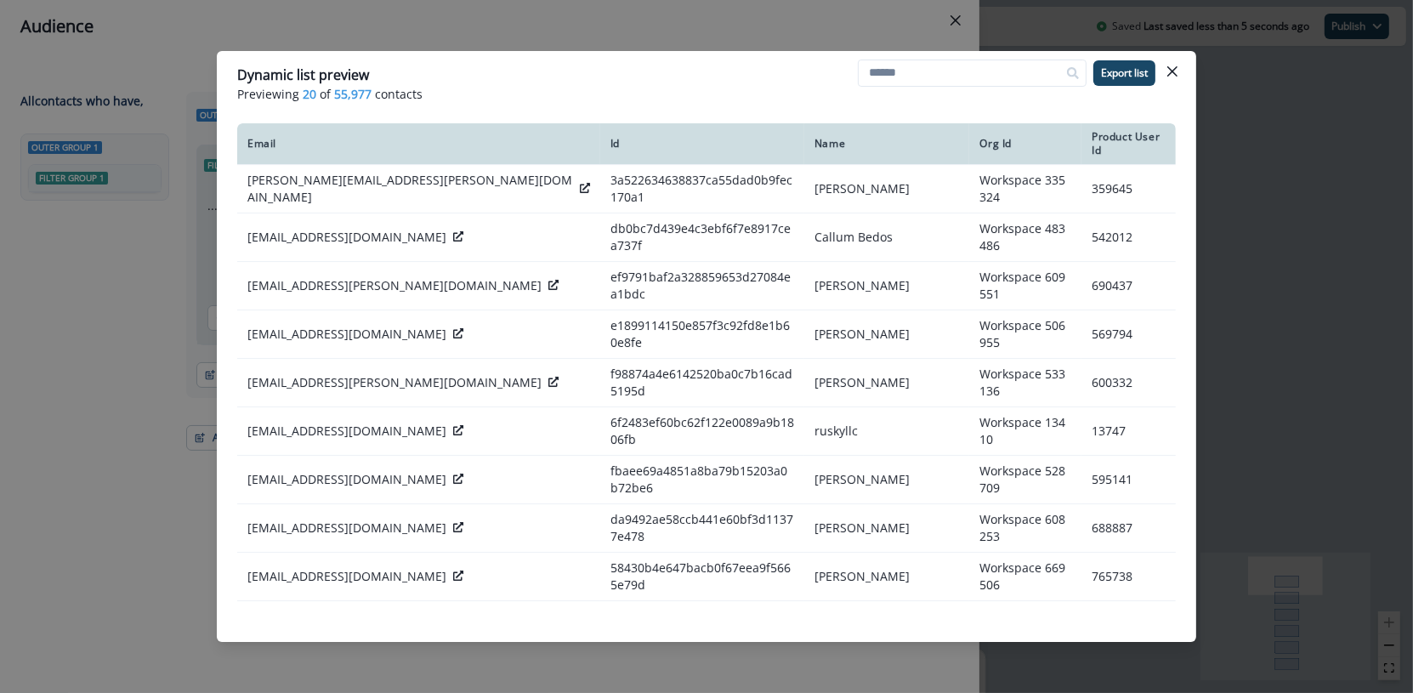
click at [671, 24] on div "Dynamic list preview Previewing 20 of 55,977 contacts Export list Email Id Name…" at bounding box center [706, 346] width 1413 height 693
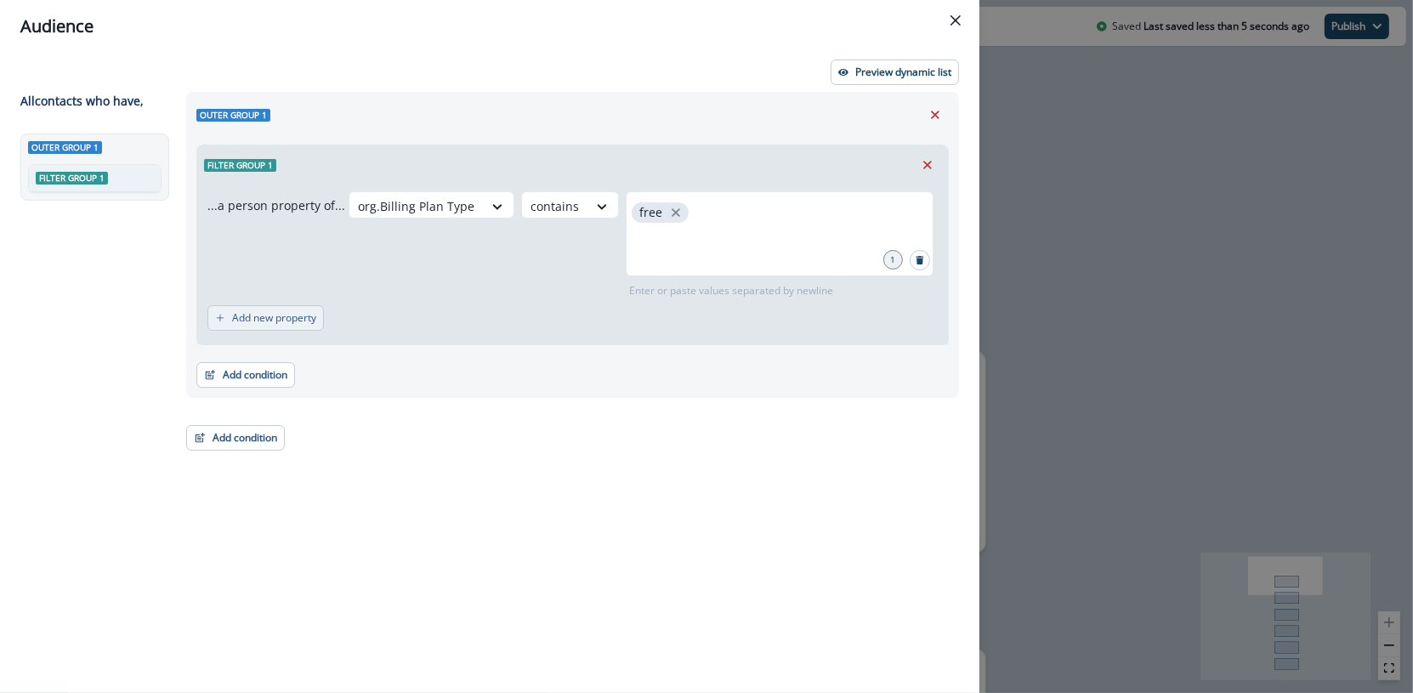
click at [258, 319] on p "Add new property" at bounding box center [274, 318] width 84 height 12
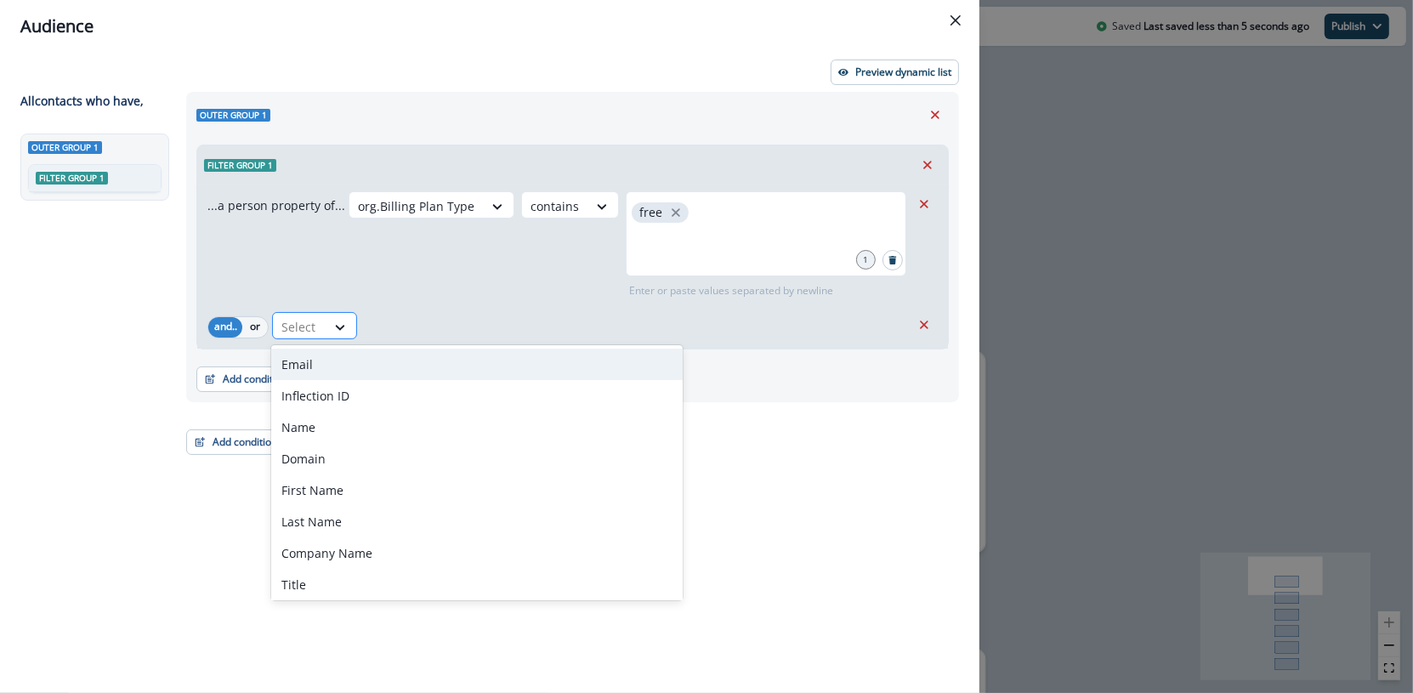
click at [286, 326] on div at bounding box center [299, 326] width 36 height 21
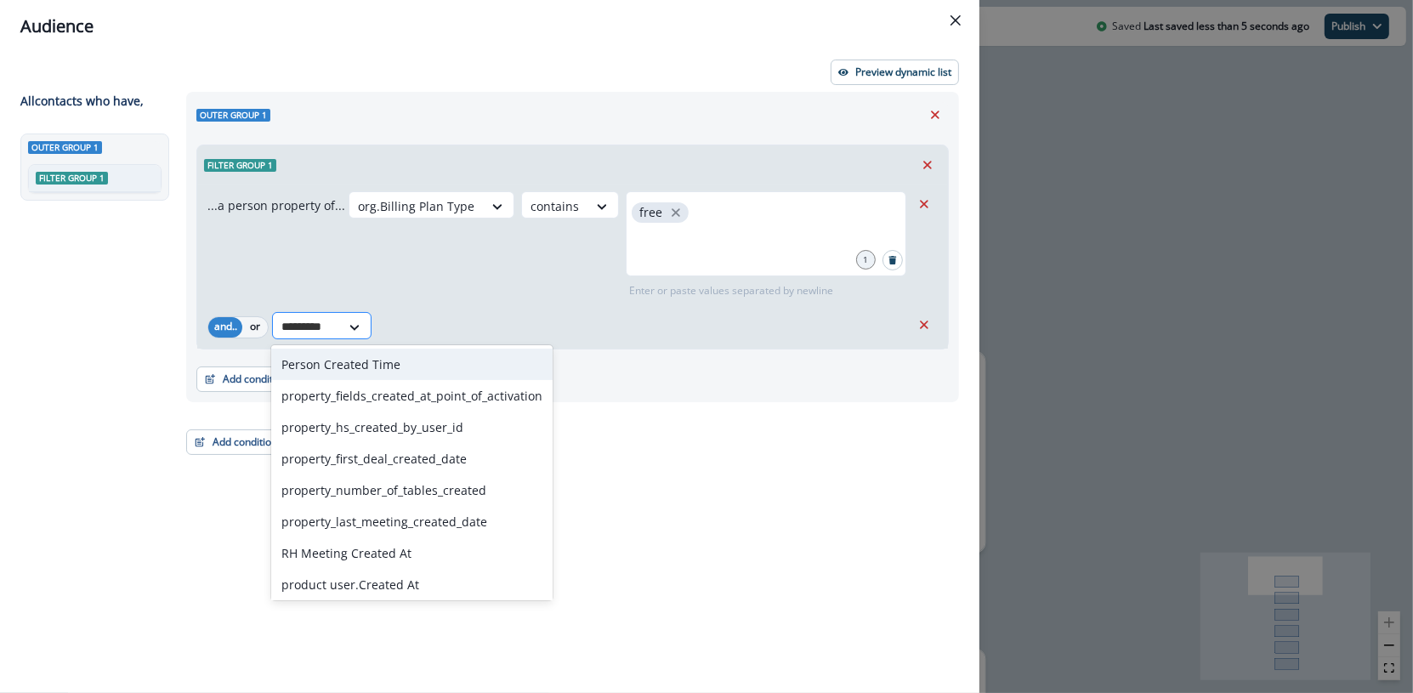
type input "**********"
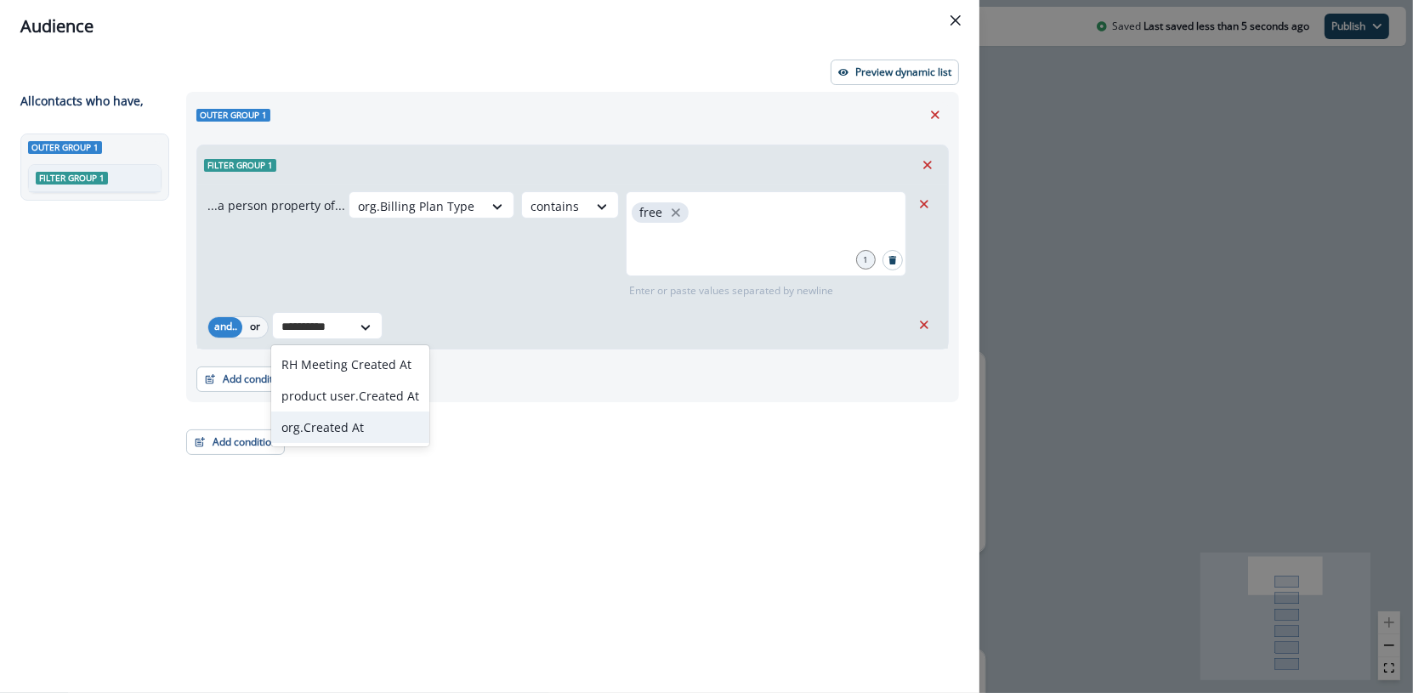
click at [331, 415] on div "org.Created At" at bounding box center [350, 426] width 158 height 31
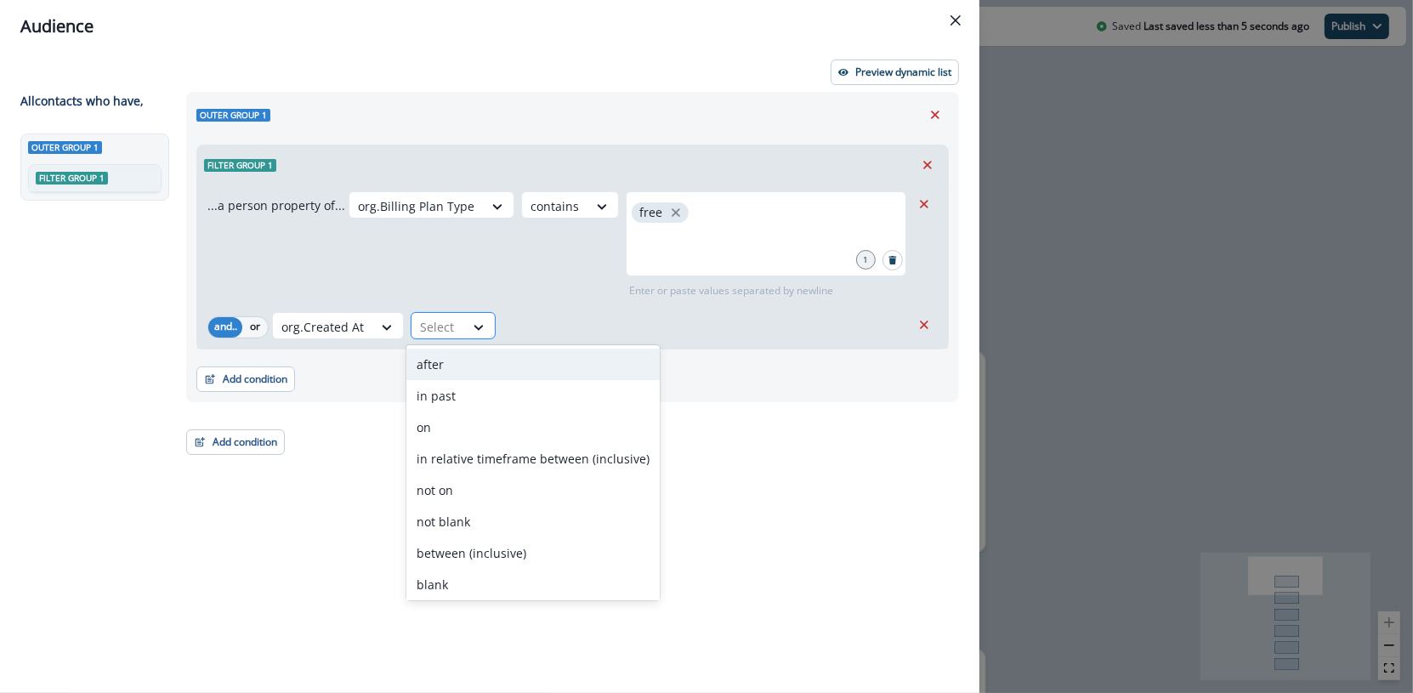
click at [460, 326] on div "Select" at bounding box center [437, 327] width 53 height 28
click at [482, 358] on div "after" at bounding box center [532, 363] width 253 height 31
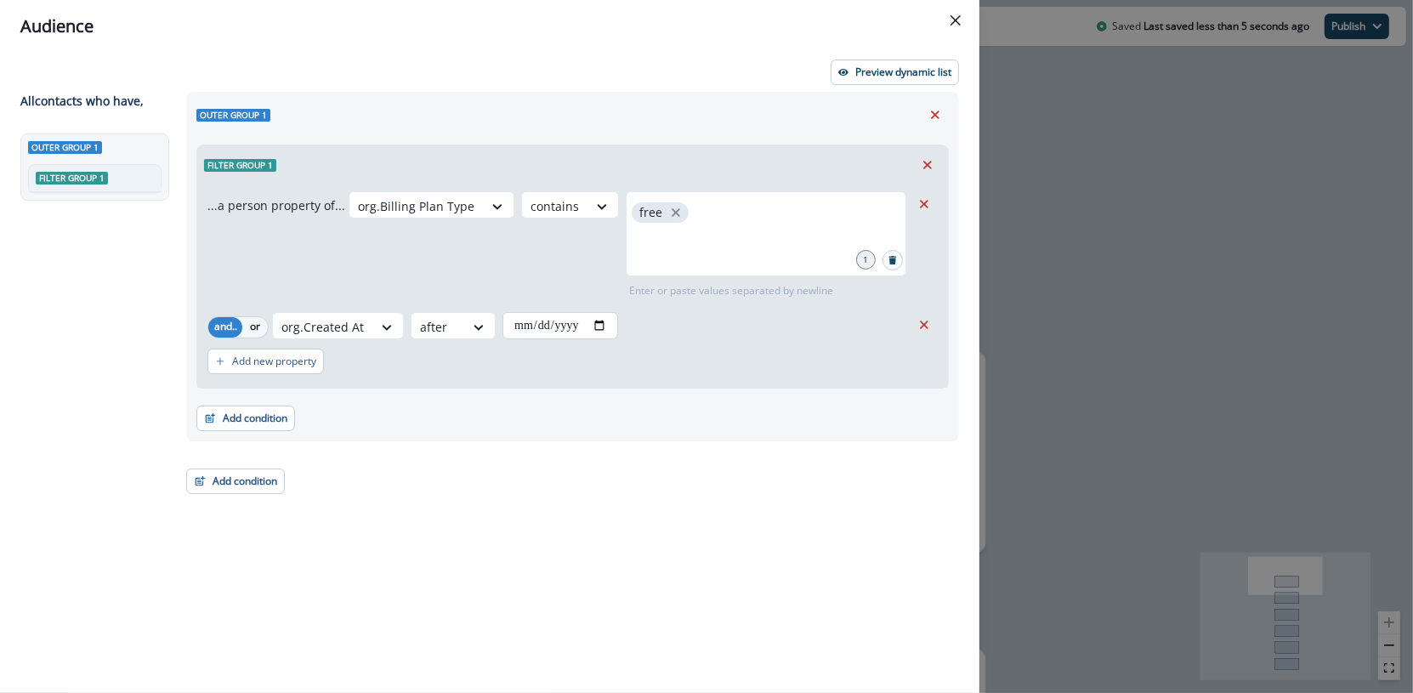
click at [576, 325] on input "date" at bounding box center [560, 325] width 116 height 27
click at [616, 329] on input "date" at bounding box center [560, 325] width 116 height 27
click at [611, 326] on input "date" at bounding box center [560, 325] width 116 height 27
click at [868, 73] on p "Preview dynamic list" at bounding box center [903, 72] width 96 height 12
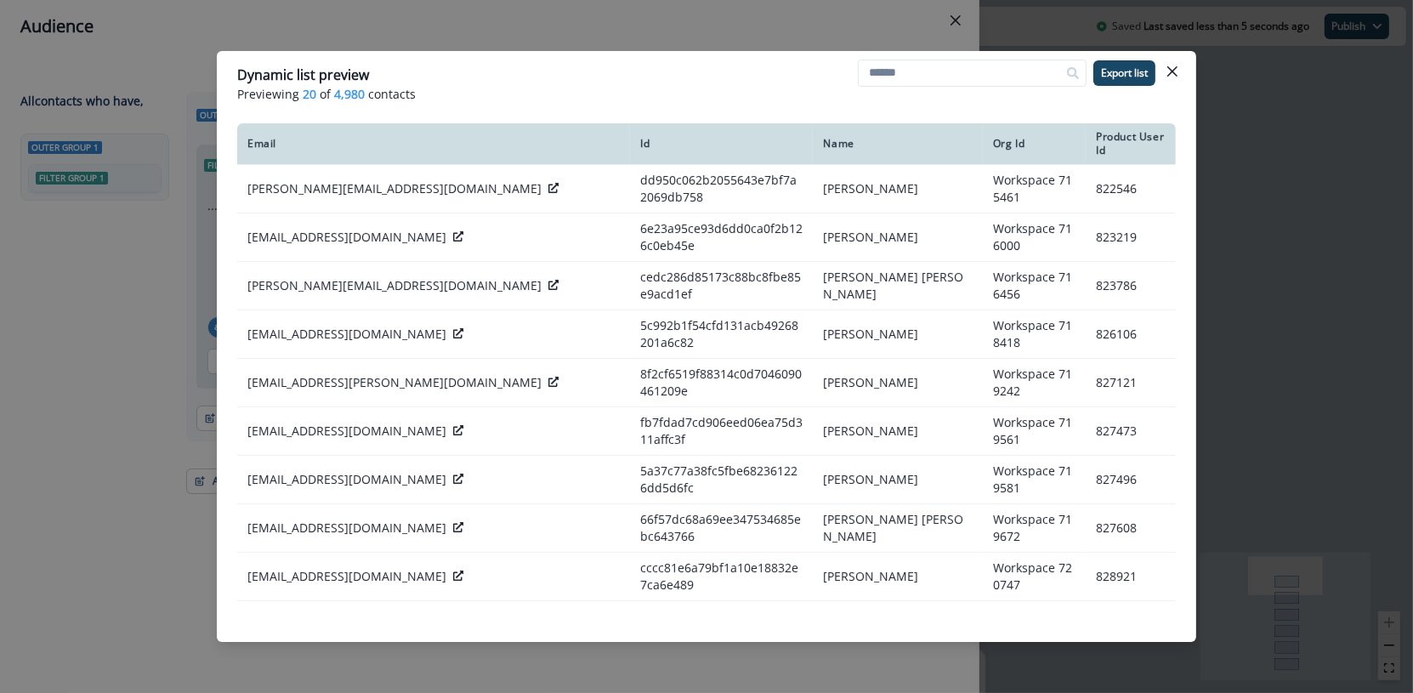
click at [688, 36] on div "Dynamic list preview Previewing 20 of 4,980 contacts Export list Email Id Name …" at bounding box center [706, 346] width 1413 height 693
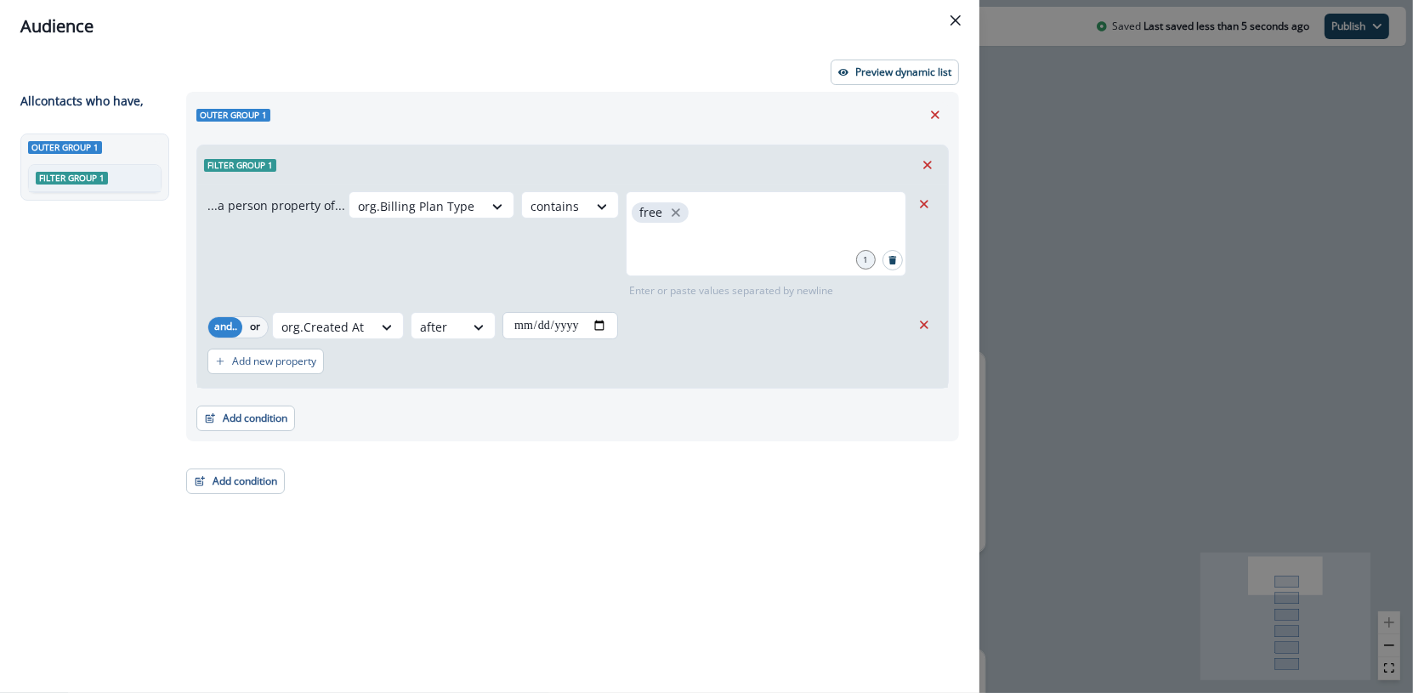
click at [603, 328] on input "**********" at bounding box center [560, 325] width 116 height 27
type input "**********"
click at [916, 73] on p "Preview dynamic list" at bounding box center [903, 72] width 96 height 12
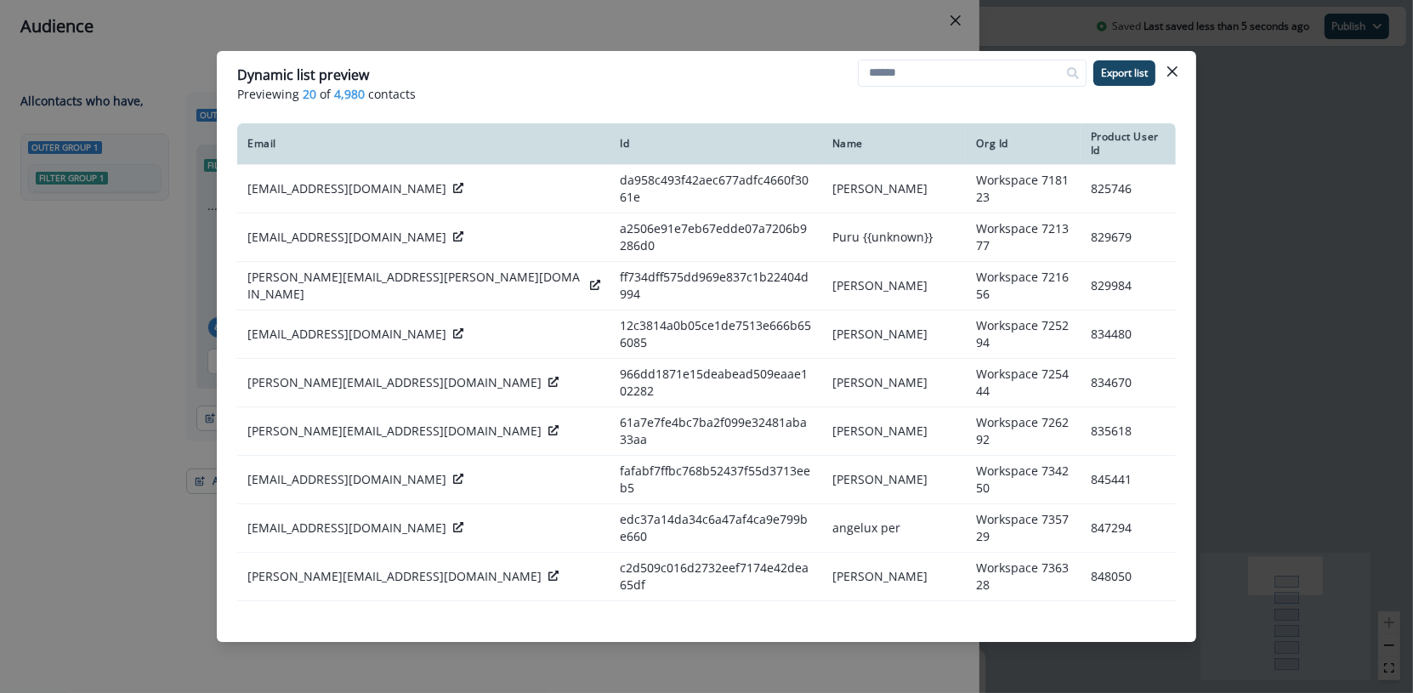
click at [690, 25] on div "Dynamic list preview Previewing 20 of 4,980 contacts Export list Email Id Name …" at bounding box center [706, 346] width 1413 height 693
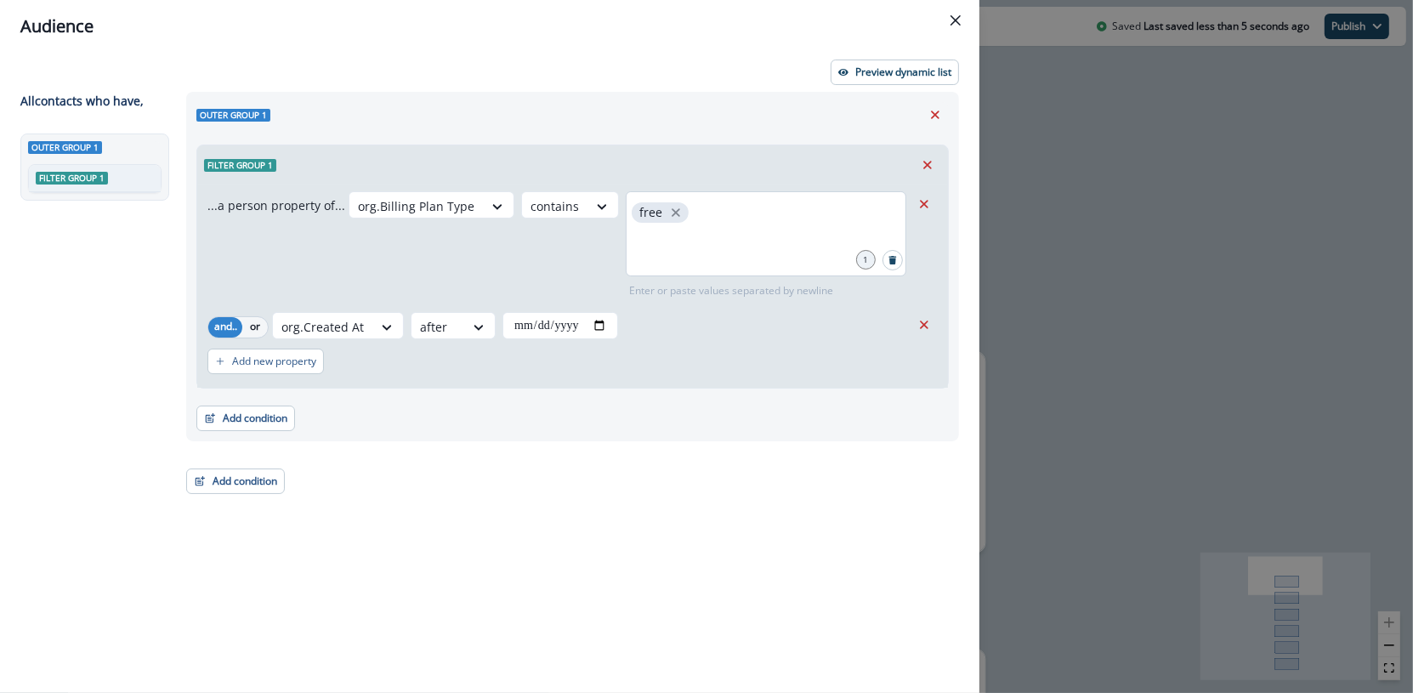
click at [787, 218] on div "free" at bounding box center [766, 233] width 280 height 85
click at [256, 331] on button "or" at bounding box center [254, 327] width 25 height 20
click at [917, 324] on icon "Remove" at bounding box center [923, 324] width 15 height 15
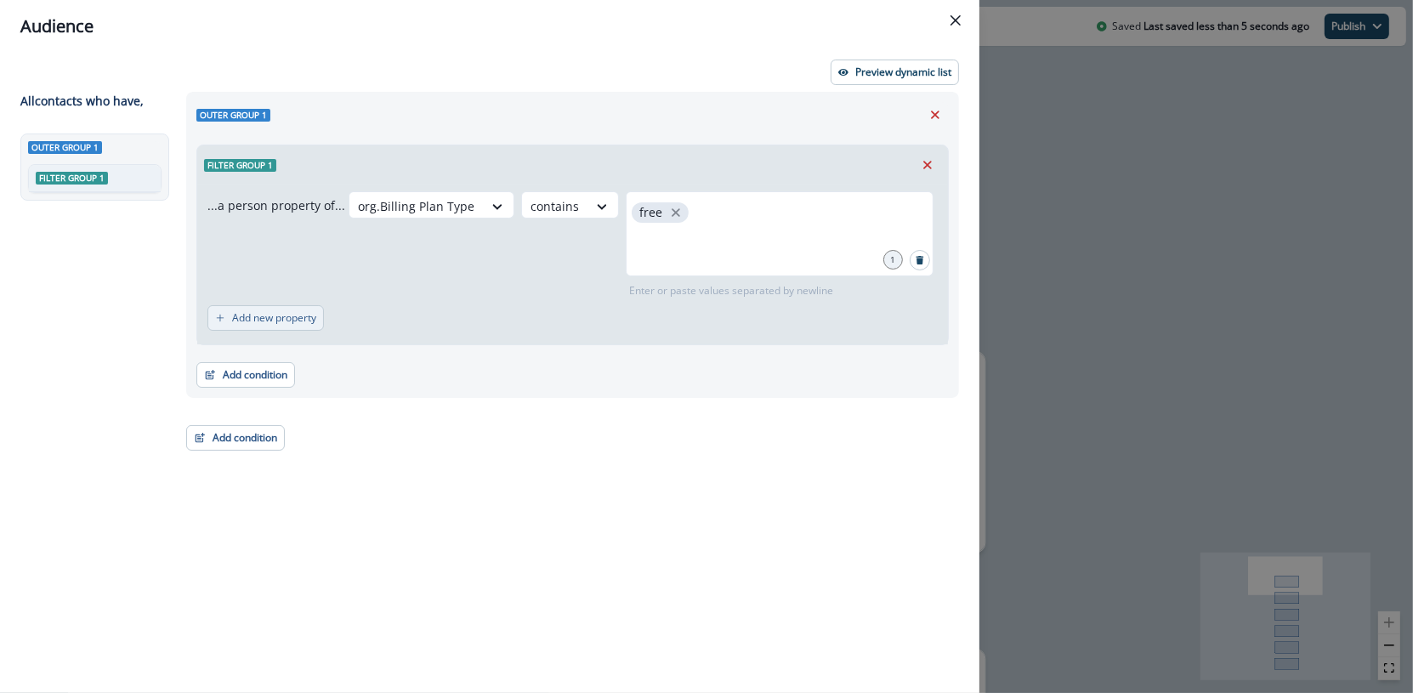
click at [286, 313] on p "Add new property" at bounding box center [274, 318] width 84 height 12
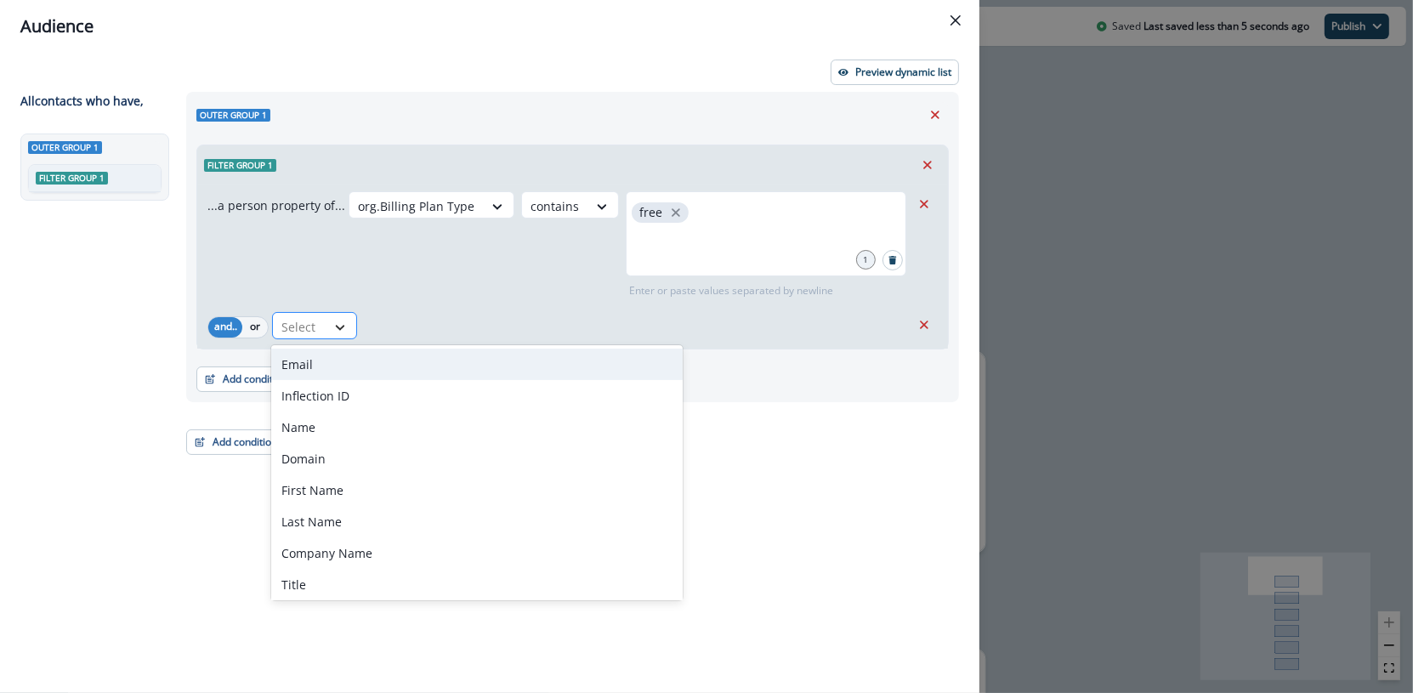
click at [332, 320] on icon at bounding box center [339, 327] width 15 height 17
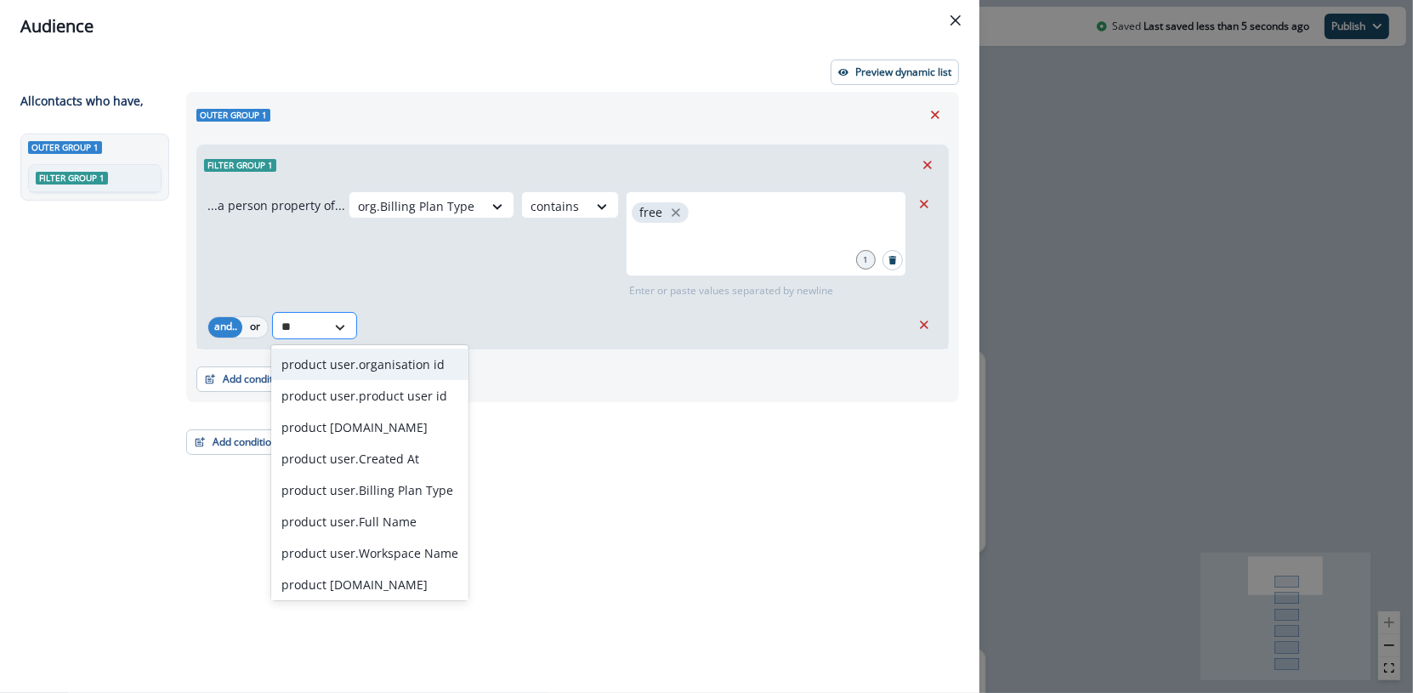
type input "*"
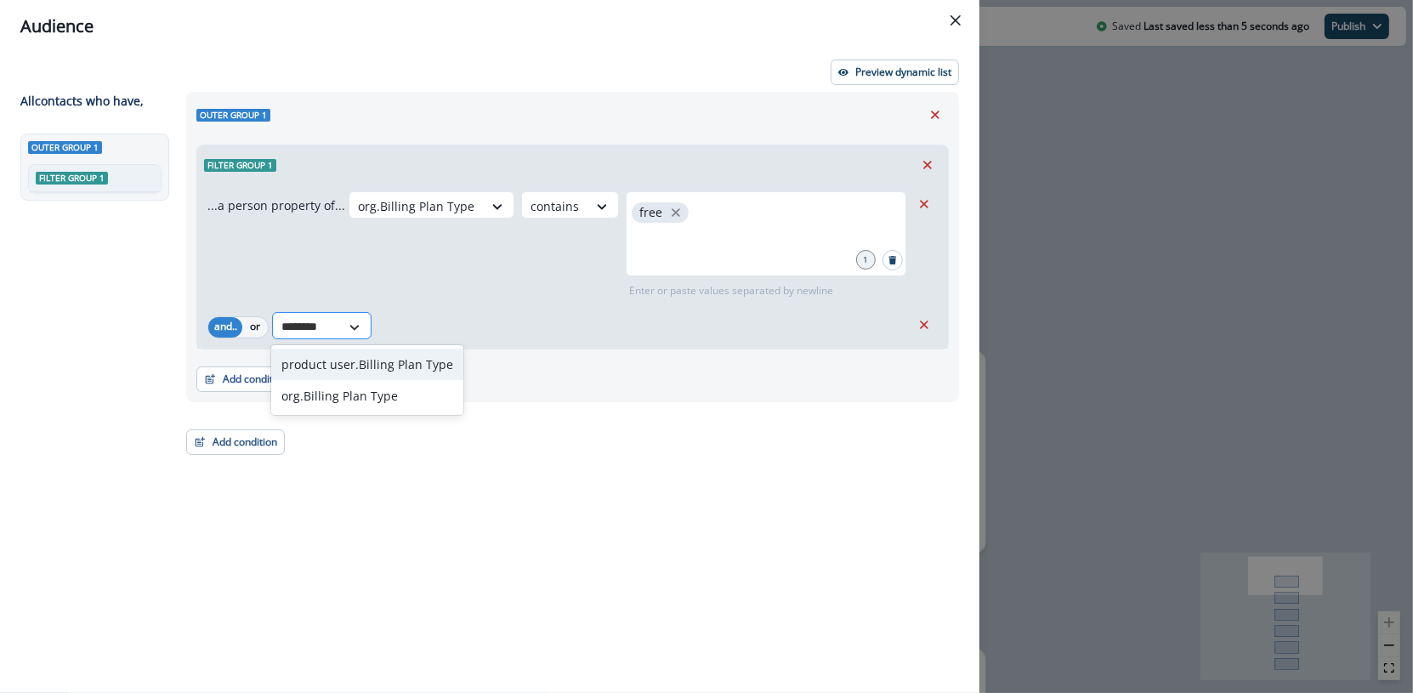
type input "*********"
click at [386, 377] on div "product user.Billing Plan Type" at bounding box center [367, 363] width 192 height 31
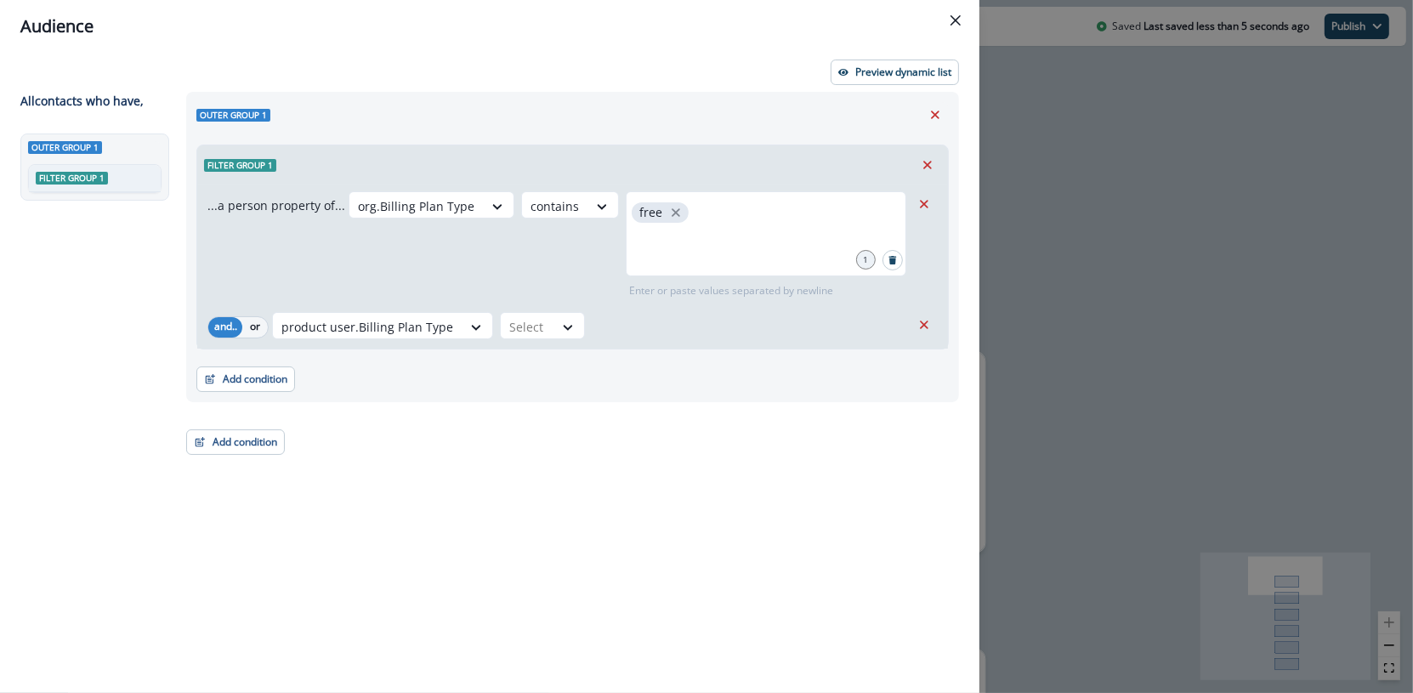
click at [497, 309] on div "...a person property of... org.Billing Plan Type contains free 1 Enter or paste…" at bounding box center [572, 266] width 751 height 164
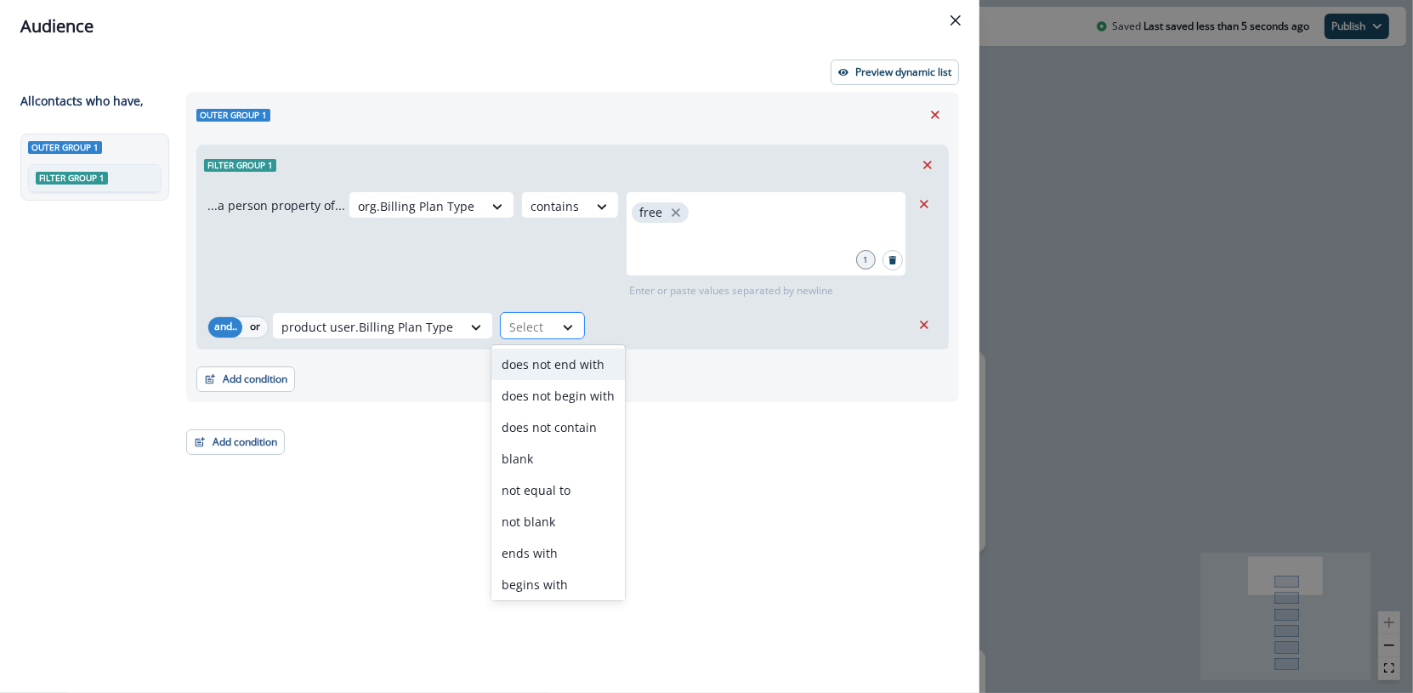
click at [510, 322] on div at bounding box center [527, 326] width 36 height 21
click at [556, 465] on div "blank" at bounding box center [557, 458] width 133 height 31
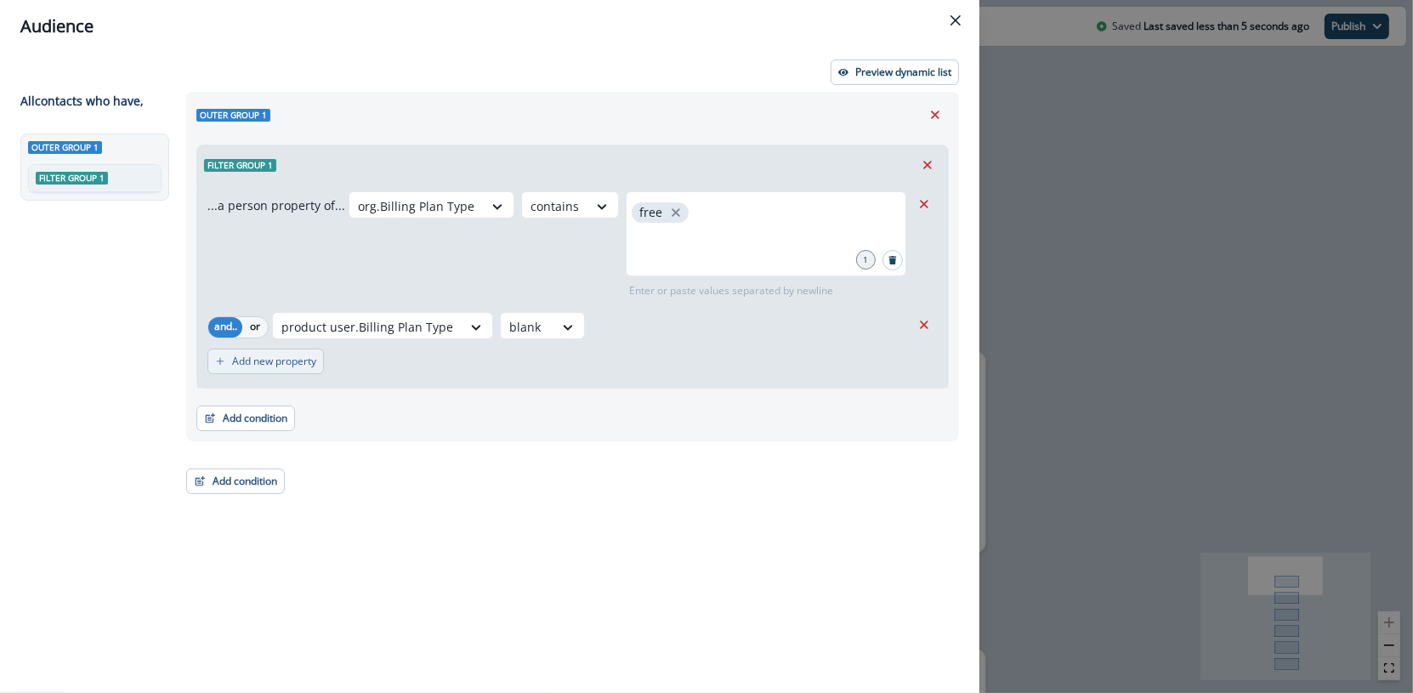
click at [286, 362] on p "Add new property" at bounding box center [274, 361] width 84 height 12
click at [261, 371] on button "or" at bounding box center [254, 370] width 25 height 20
click at [235, 372] on button "and" at bounding box center [225, 370] width 34 height 20
click at [339, 372] on icon at bounding box center [339, 370] width 15 height 17
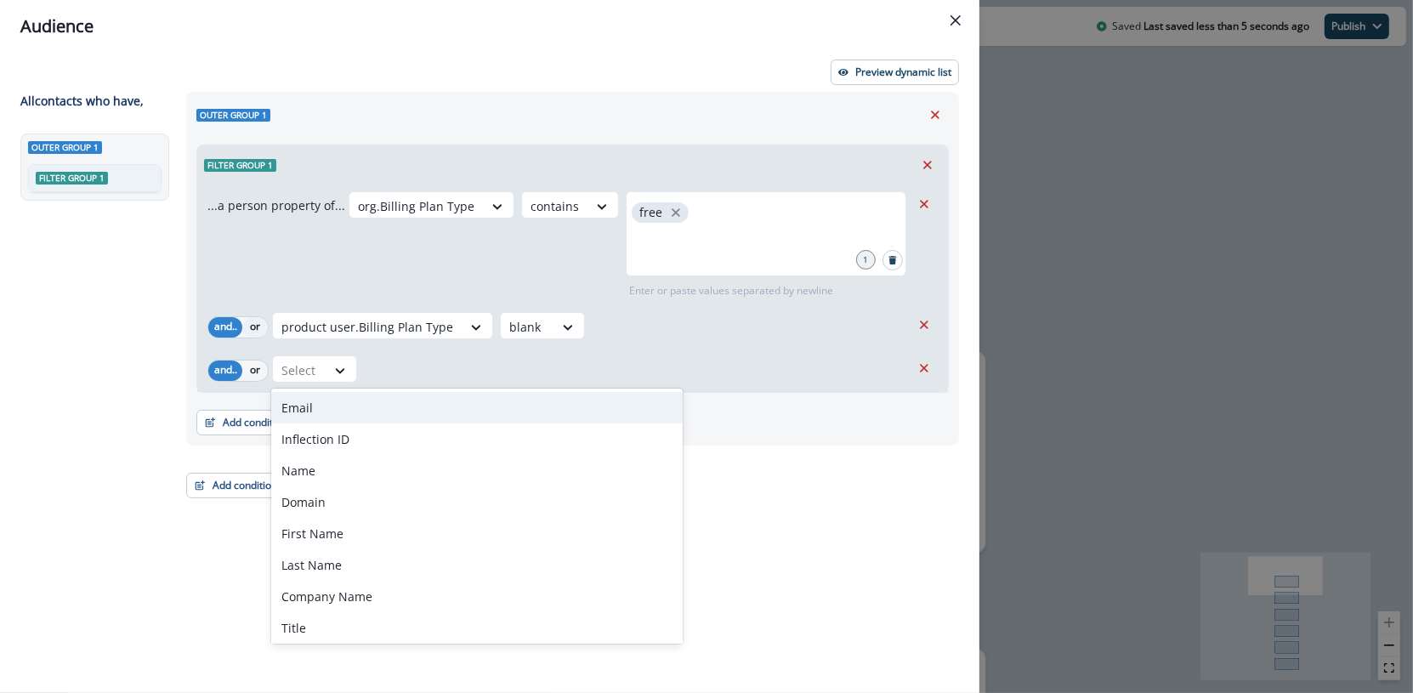
click at [249, 325] on button "or" at bounding box center [254, 327] width 25 height 20
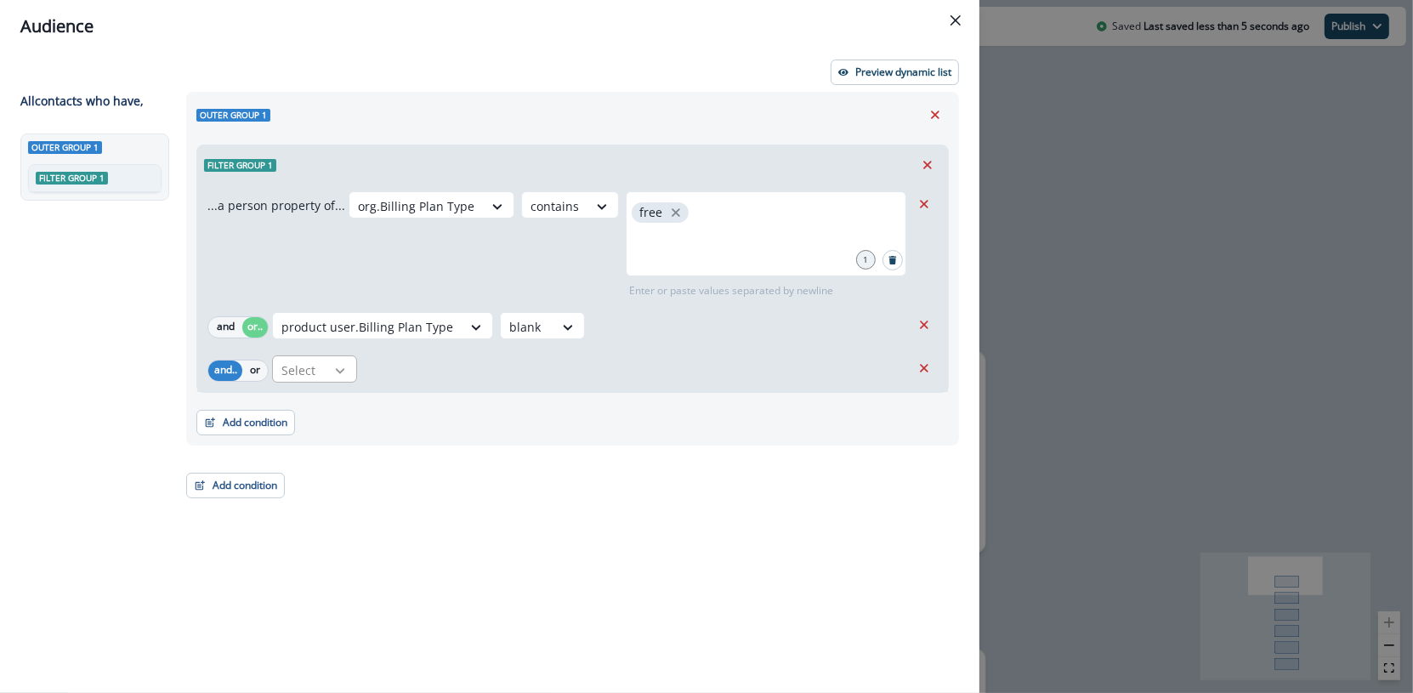
click at [344, 372] on icon at bounding box center [339, 370] width 15 height 17
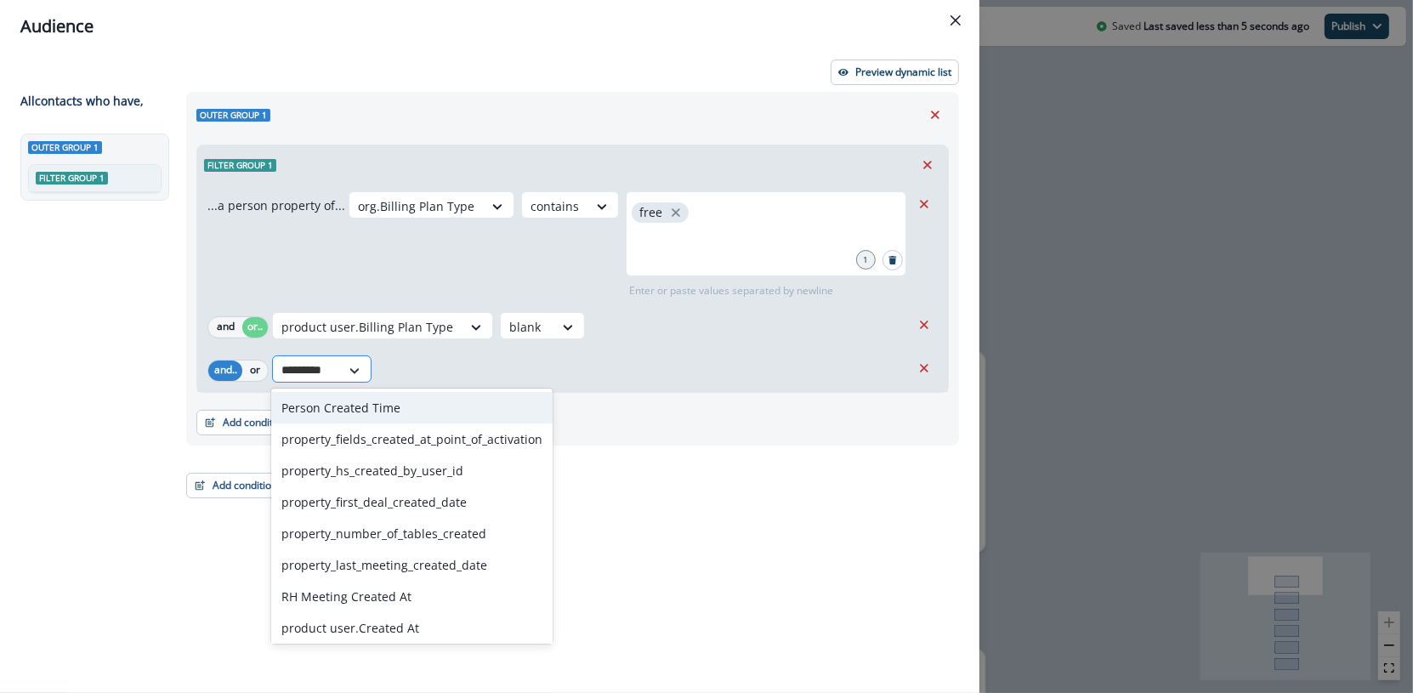
type input "**********"
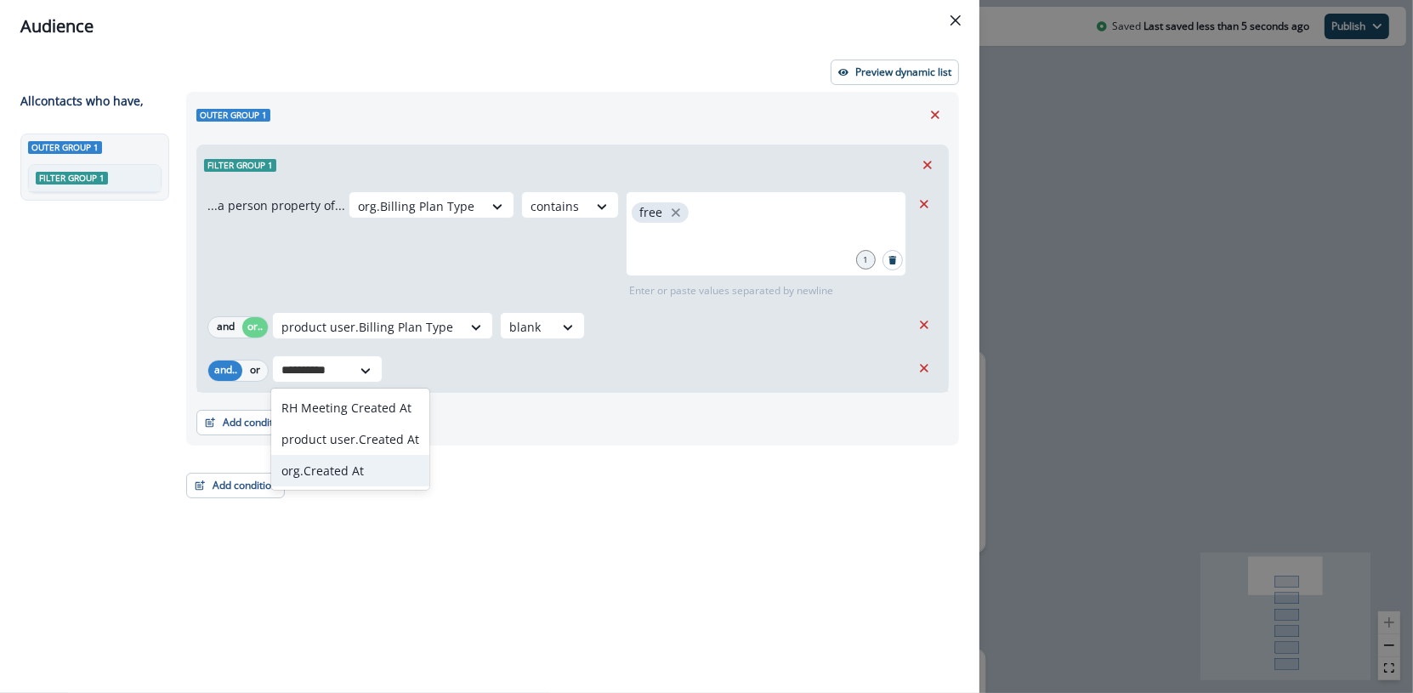
click at [394, 463] on div "org.Created At" at bounding box center [350, 470] width 158 height 31
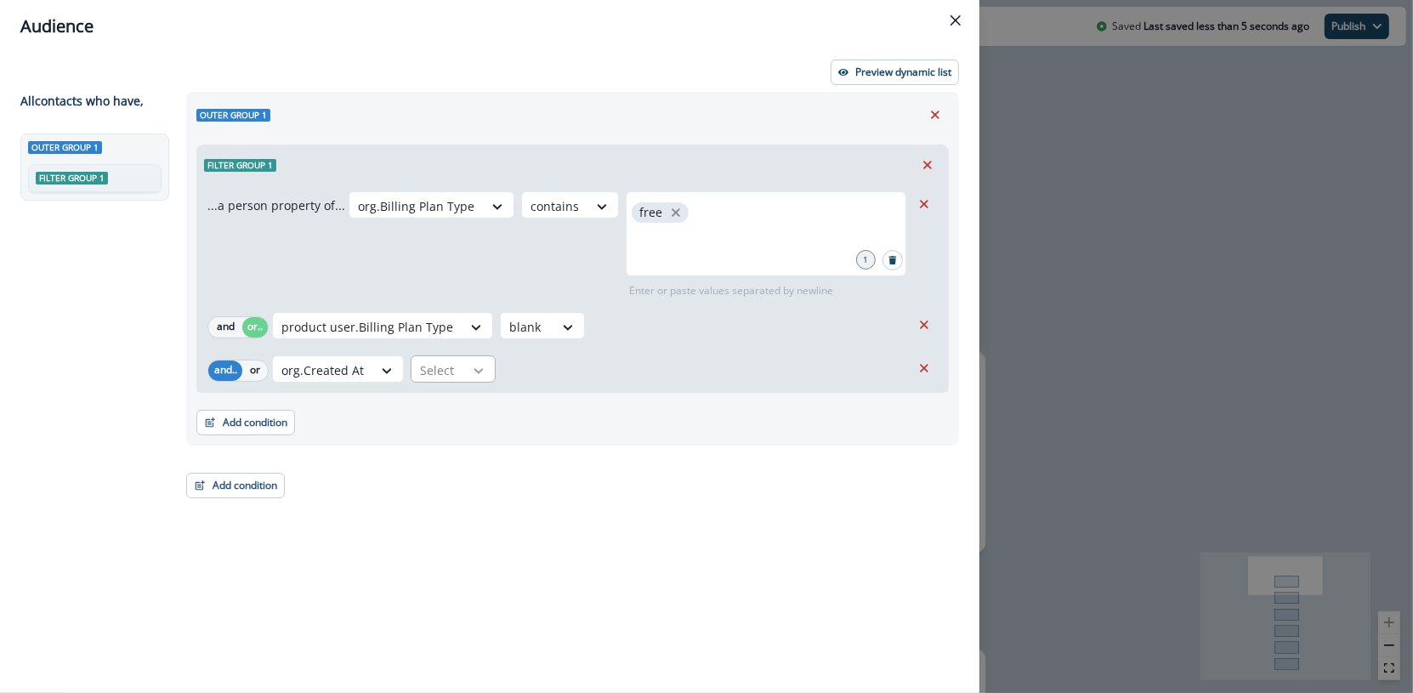
click at [488, 377] on div at bounding box center [478, 370] width 29 height 17
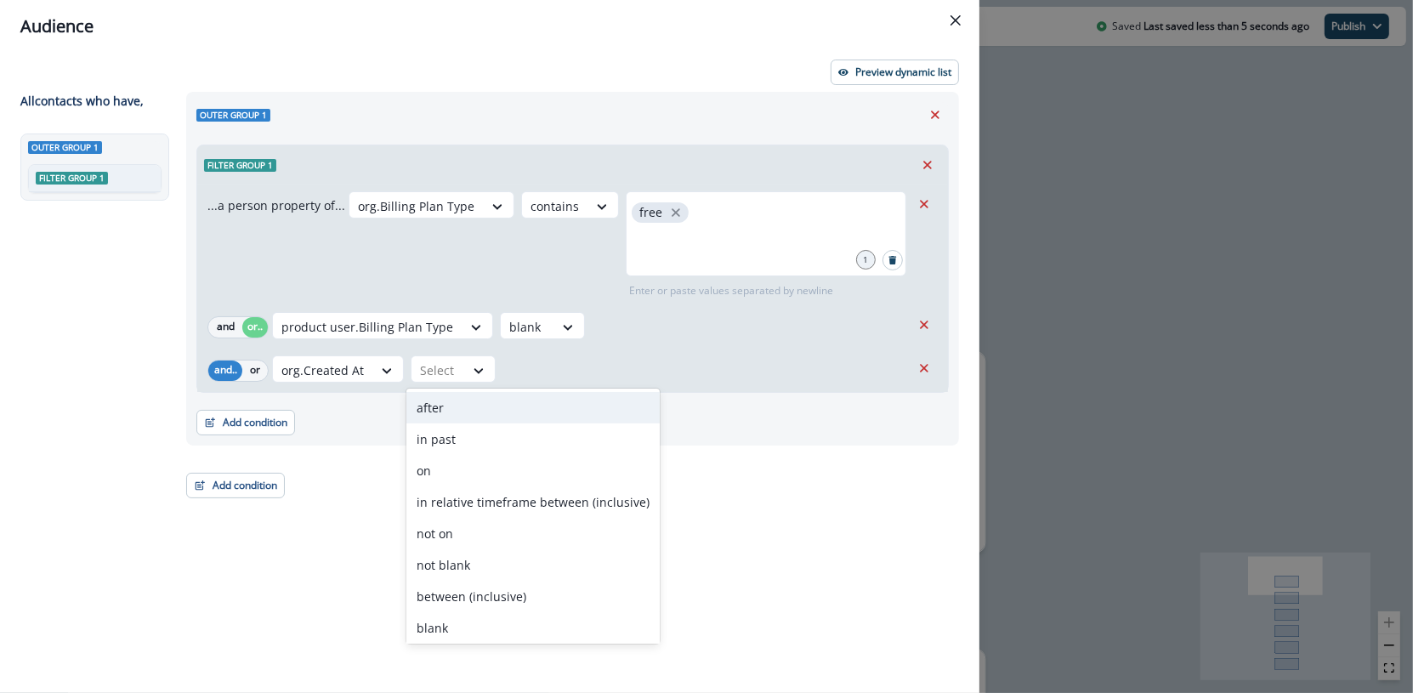
click at [495, 399] on div "after" at bounding box center [532, 407] width 253 height 31
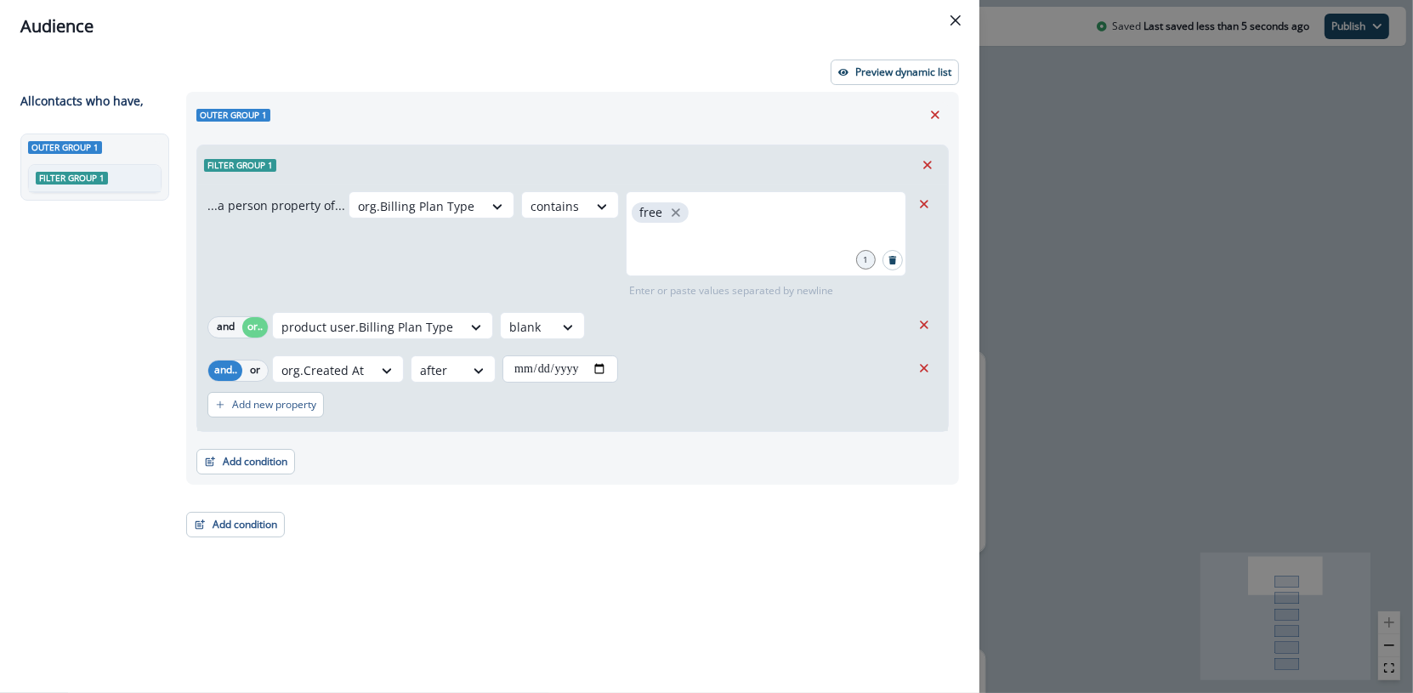
click at [562, 355] on input "date" at bounding box center [560, 368] width 116 height 27
click at [601, 365] on input "date" at bounding box center [560, 368] width 116 height 27
type input "**********"
click at [892, 80] on button "Preview dynamic list" at bounding box center [894, 71] width 128 height 25
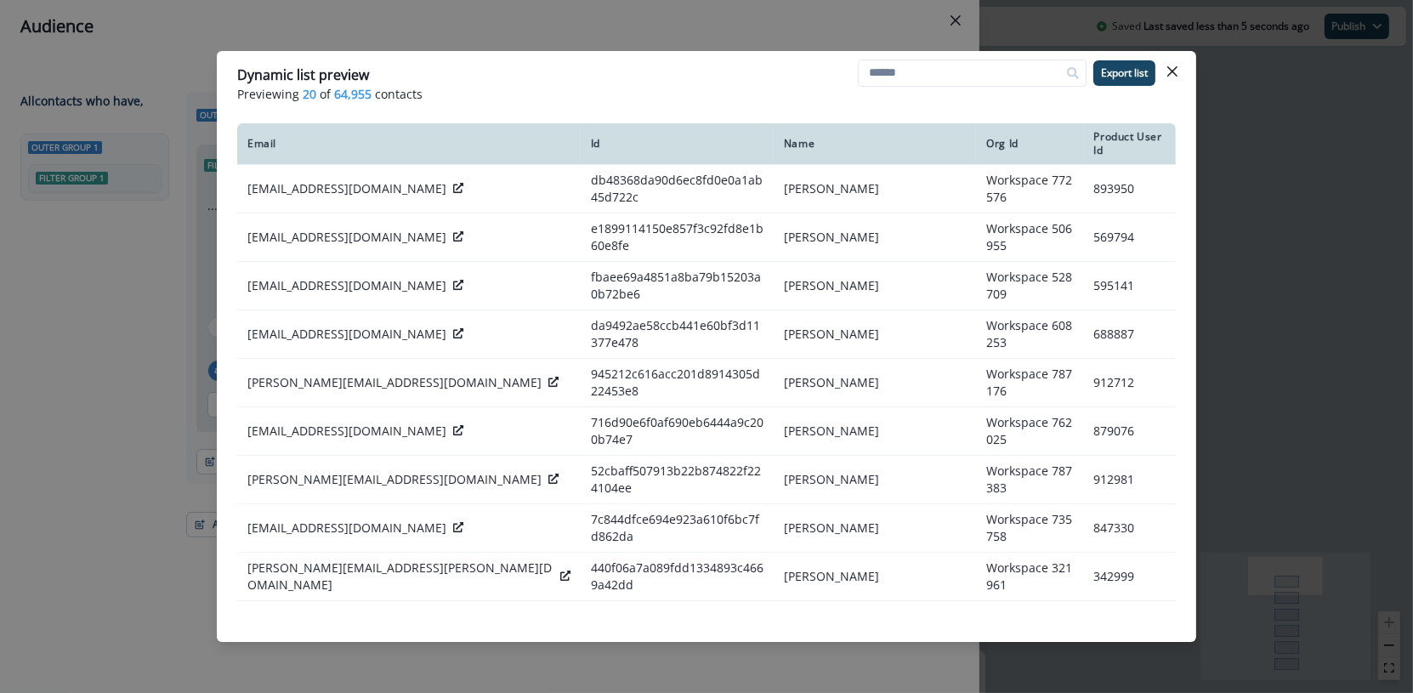
click at [649, 45] on div "Dynamic list preview Previewing 20 of 64,955 contacts Export list Email Id Name…" at bounding box center [706, 346] width 1413 height 693
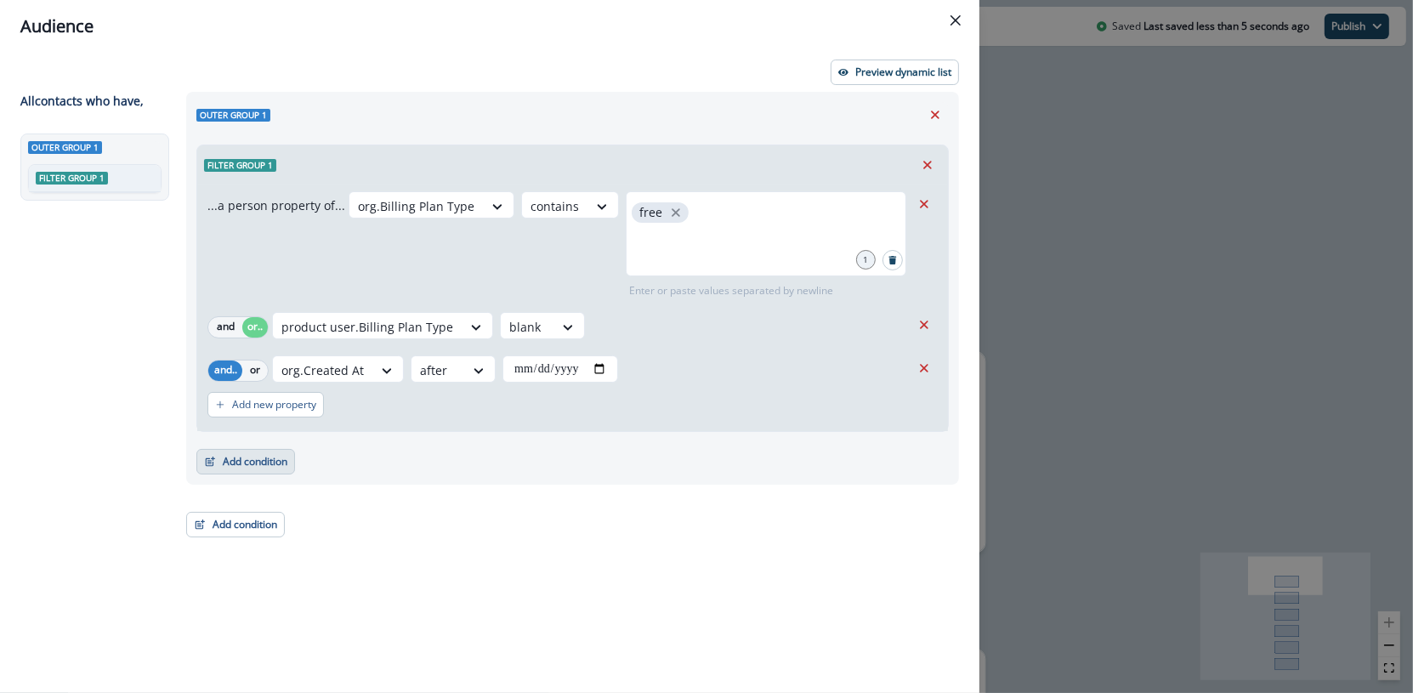
click at [261, 471] on button "Add condition" at bounding box center [245, 461] width 99 height 25
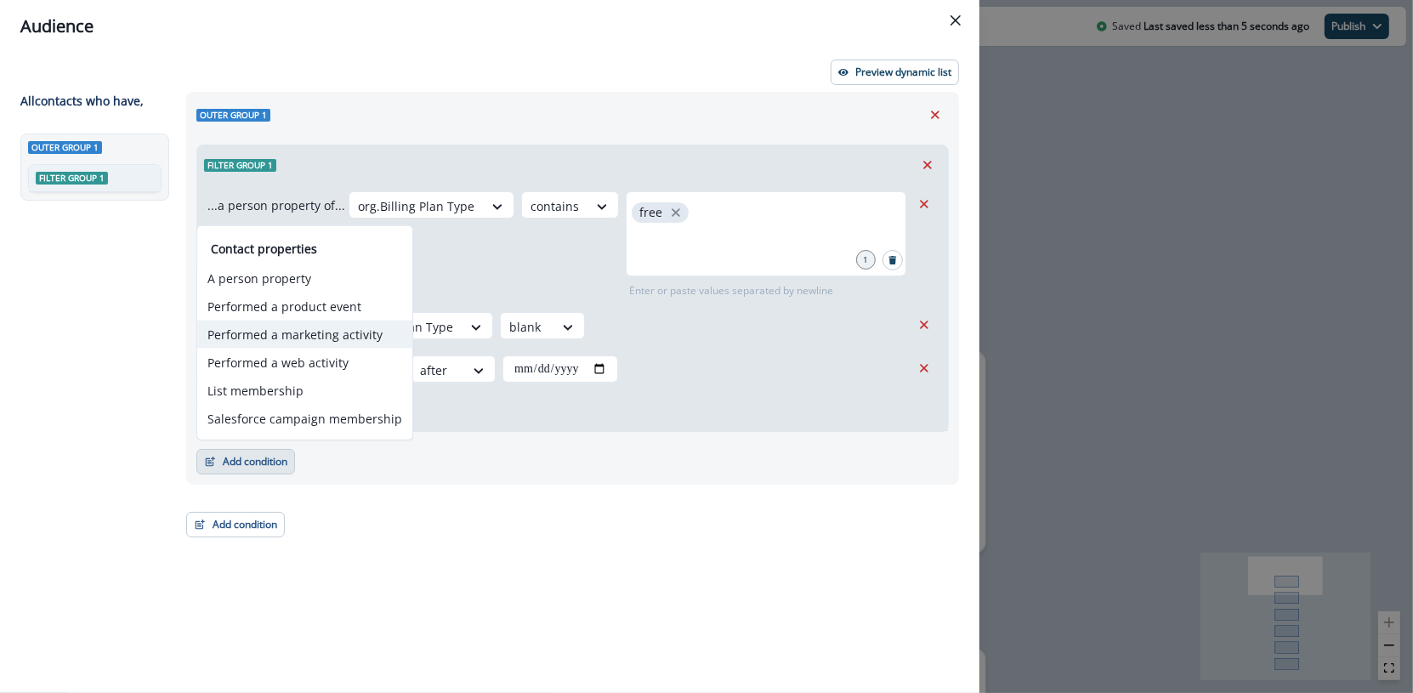
click at [343, 331] on button "Performed a marketing activity" at bounding box center [304, 334] width 215 height 28
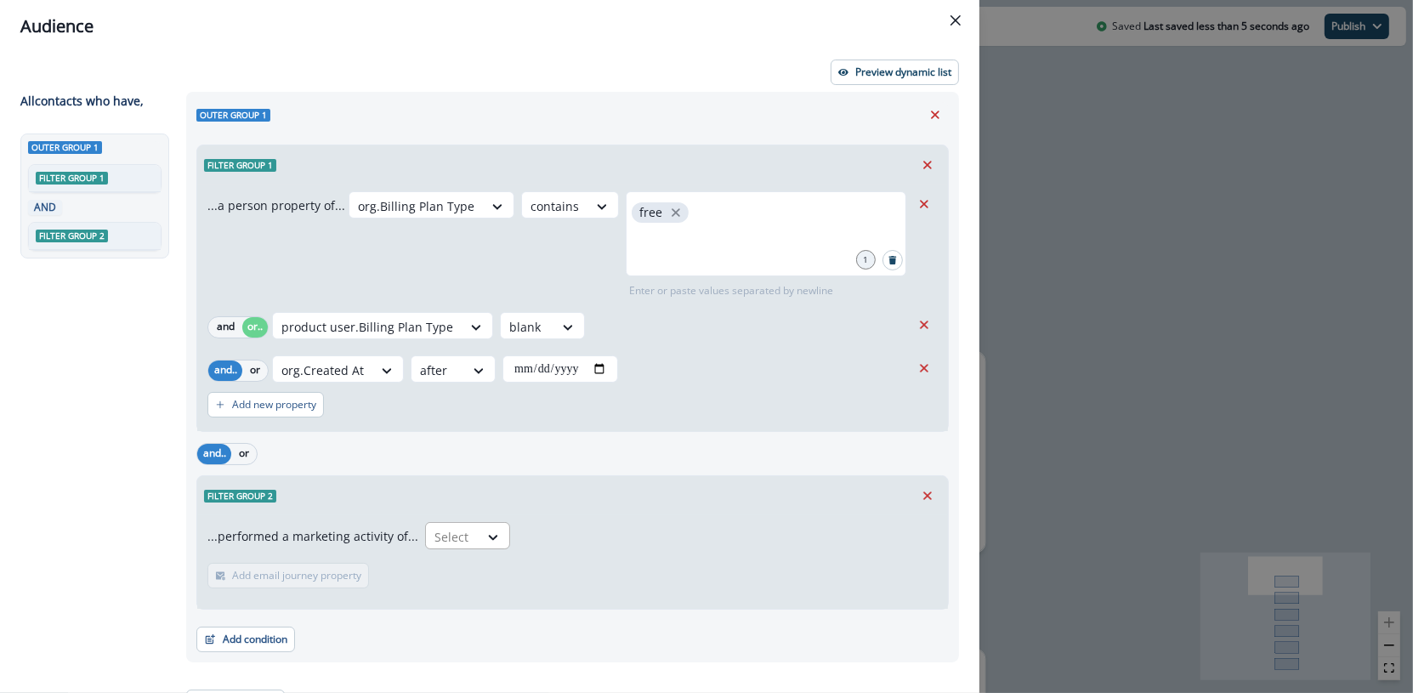
click at [434, 537] on div at bounding box center [452, 536] width 36 height 21
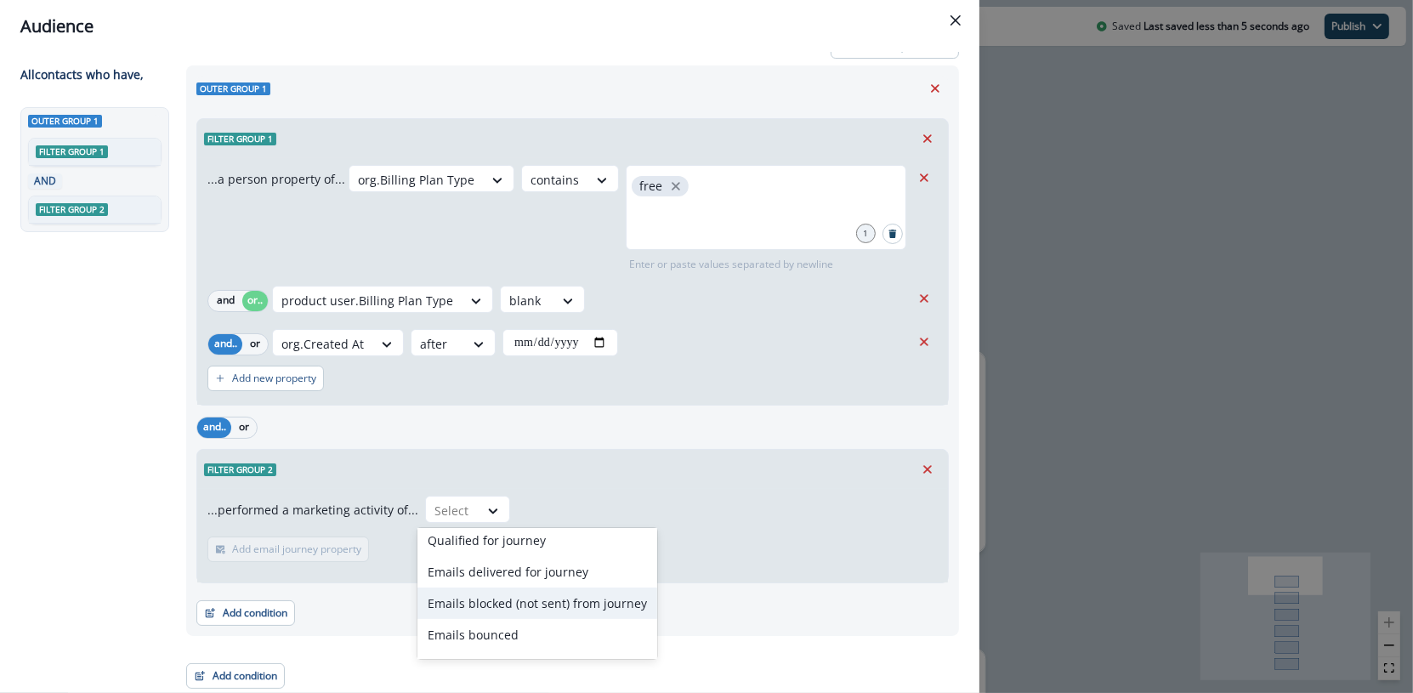
scroll to position [0, 0]
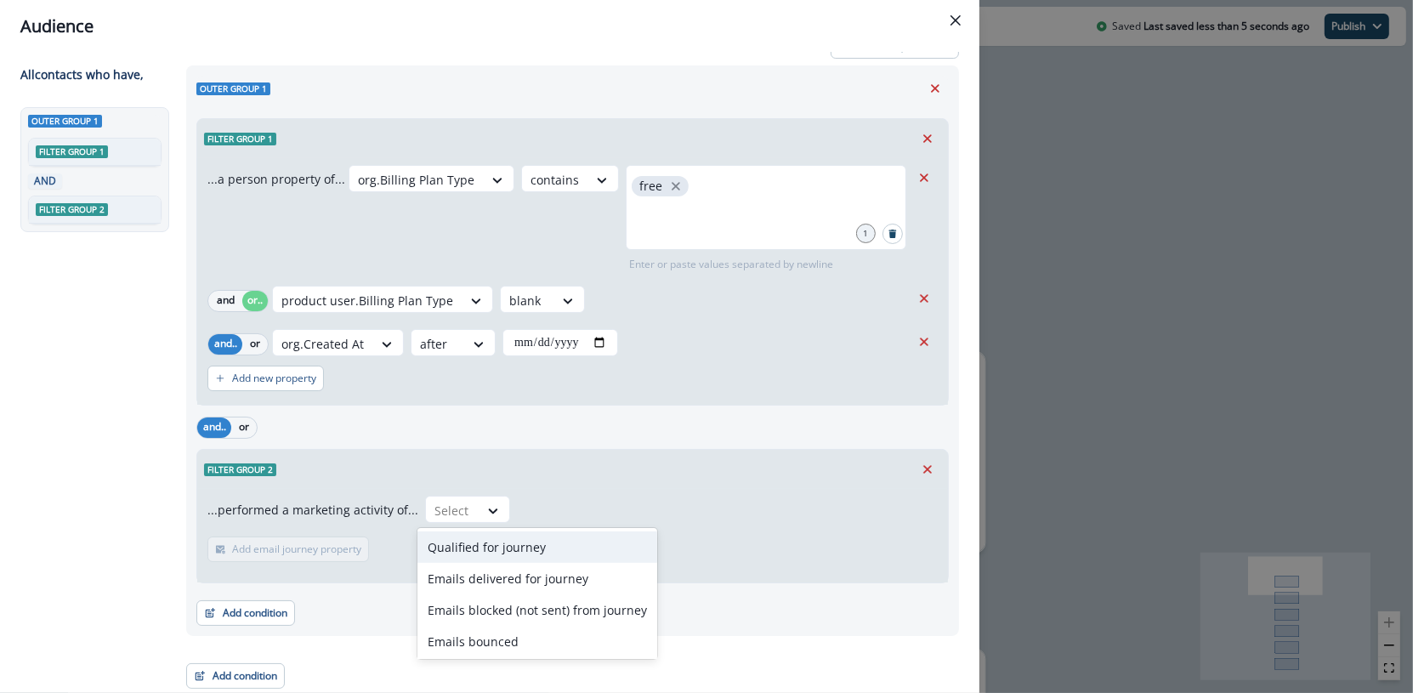
click at [578, 550] on div "Qualified for journey" at bounding box center [537, 546] width 240 height 31
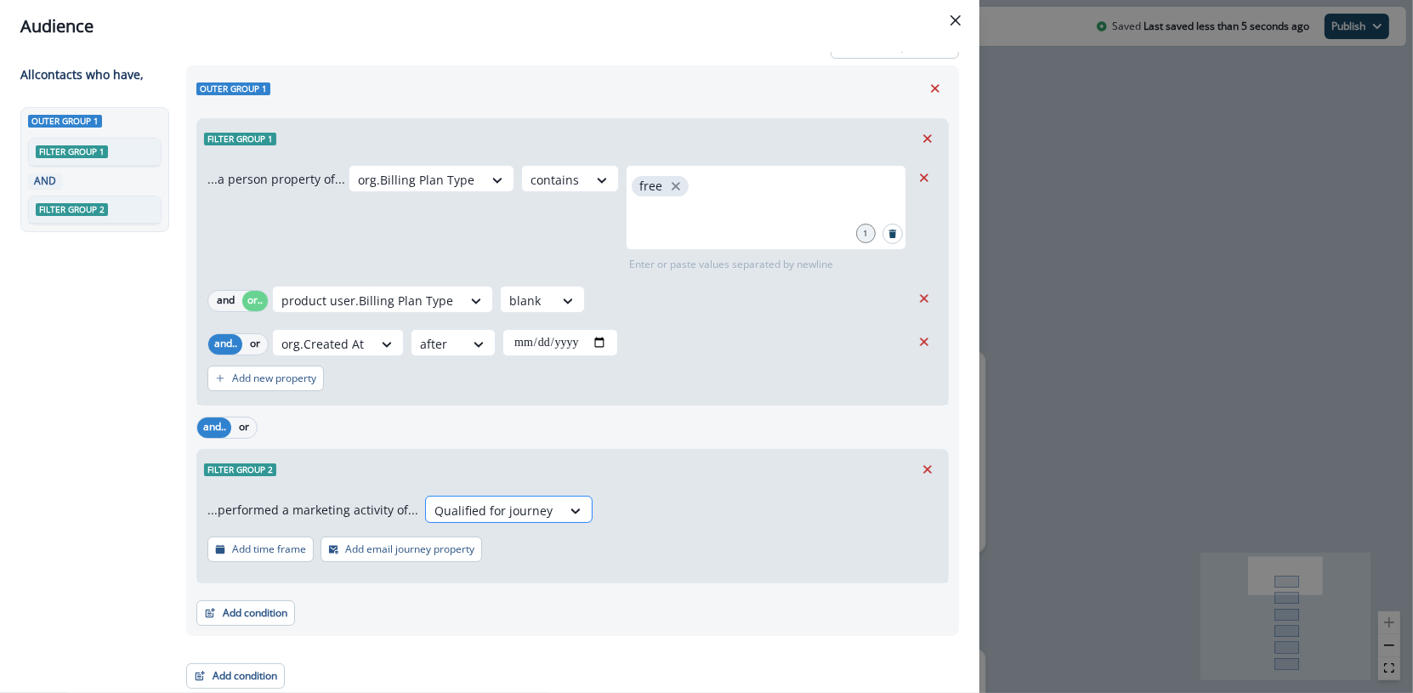
click at [565, 497] on div at bounding box center [576, 510] width 31 height 28
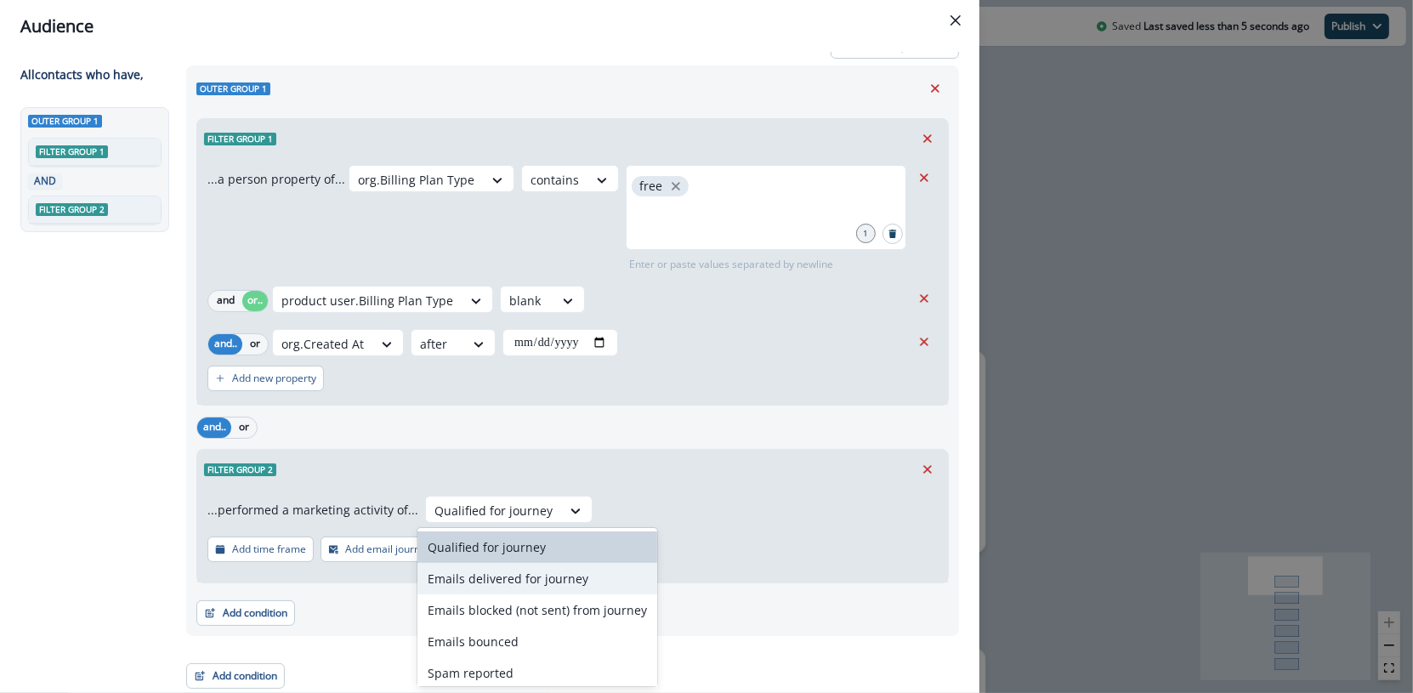
click at [566, 585] on div "Emails delivered for journey" at bounding box center [537, 578] width 240 height 31
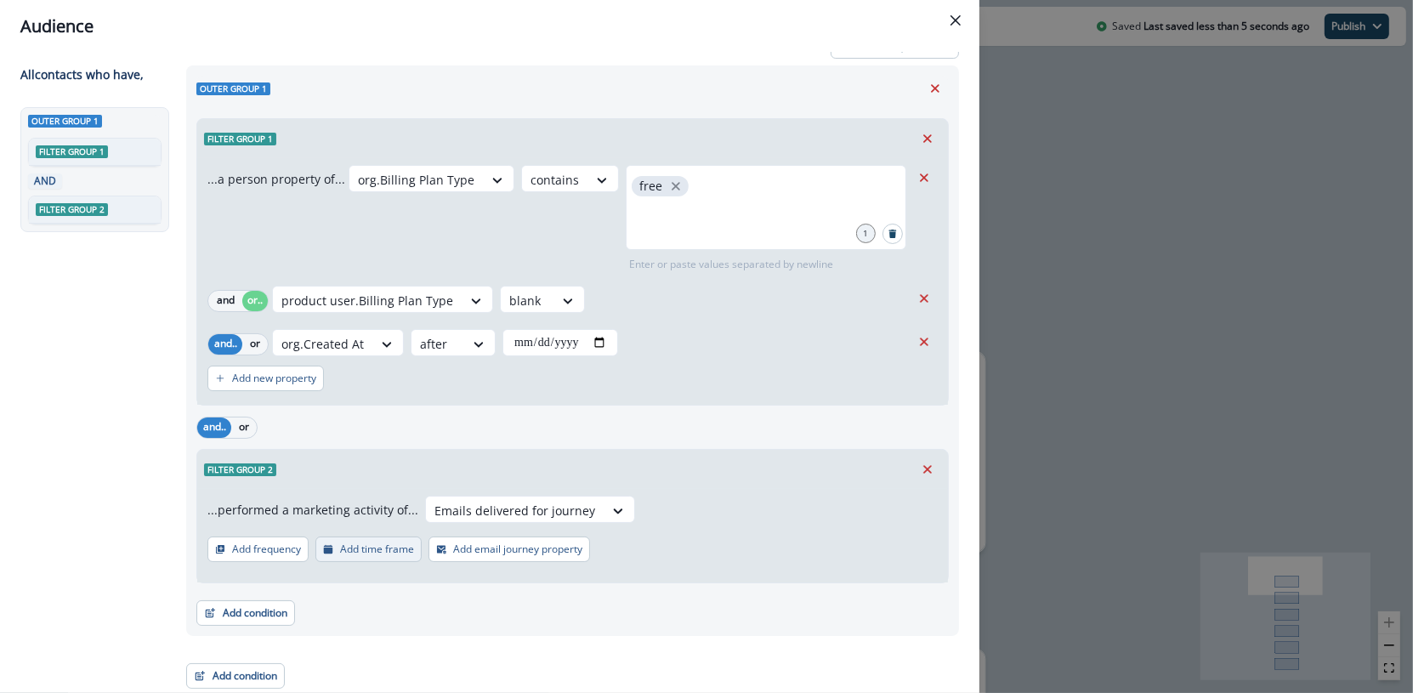
click at [377, 551] on p "Add time frame" at bounding box center [377, 549] width 74 height 12
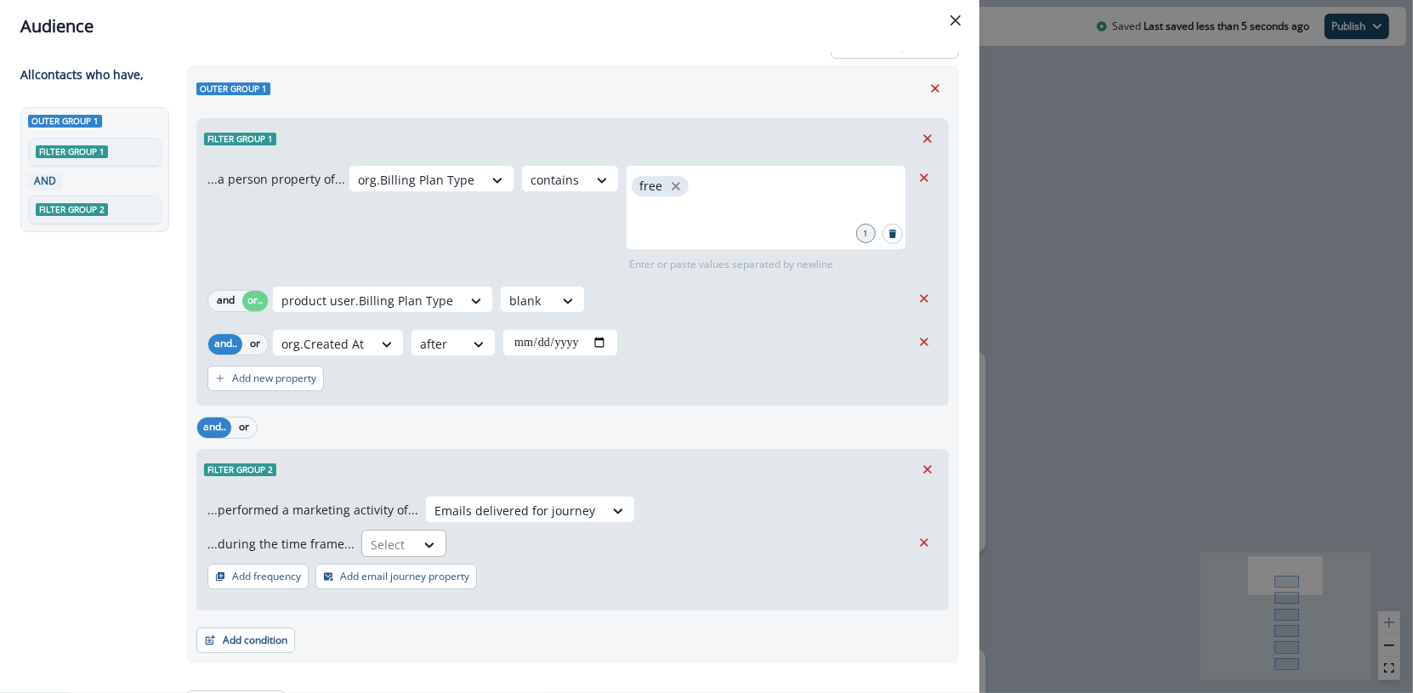
click at [388, 548] on div at bounding box center [389, 544] width 36 height 21
click at [357, 480] on div "Filter group 2" at bounding box center [572, 469] width 751 height 39
click at [383, 579] on p "Add email journey property" at bounding box center [404, 576] width 129 height 12
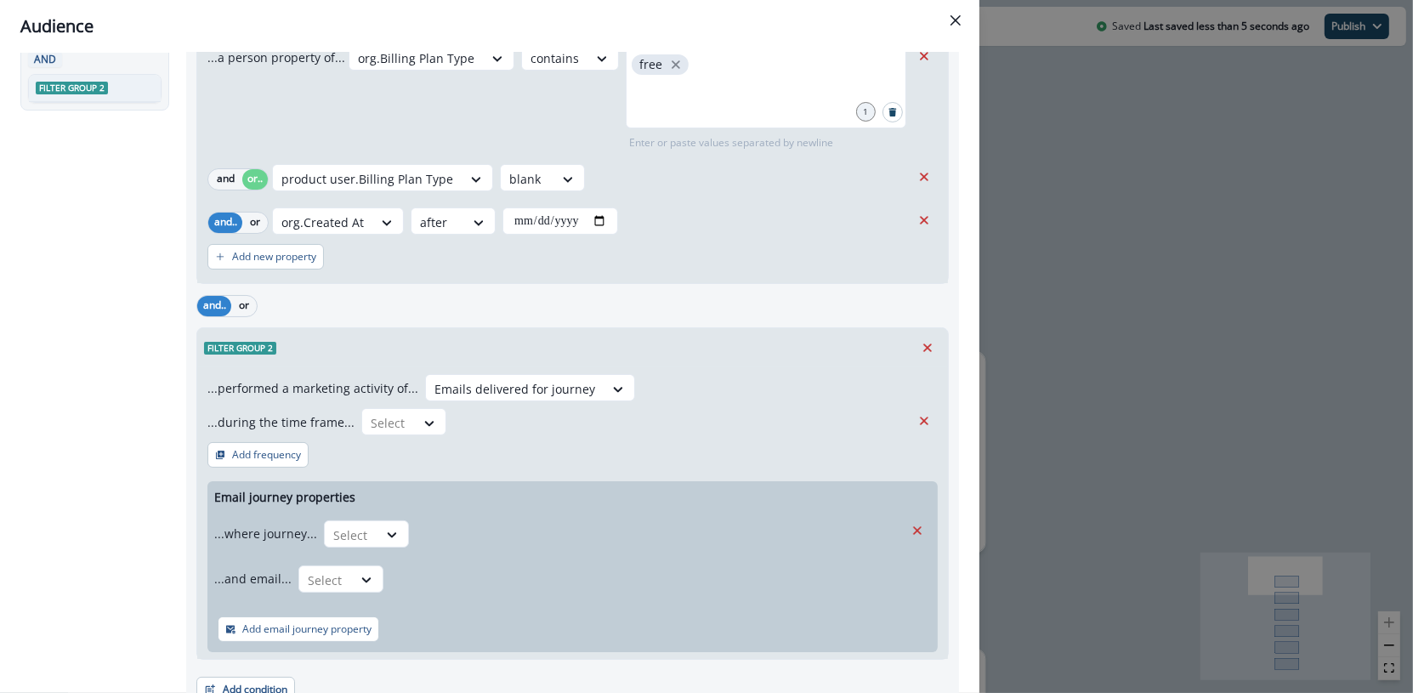
scroll to position [169, 0]
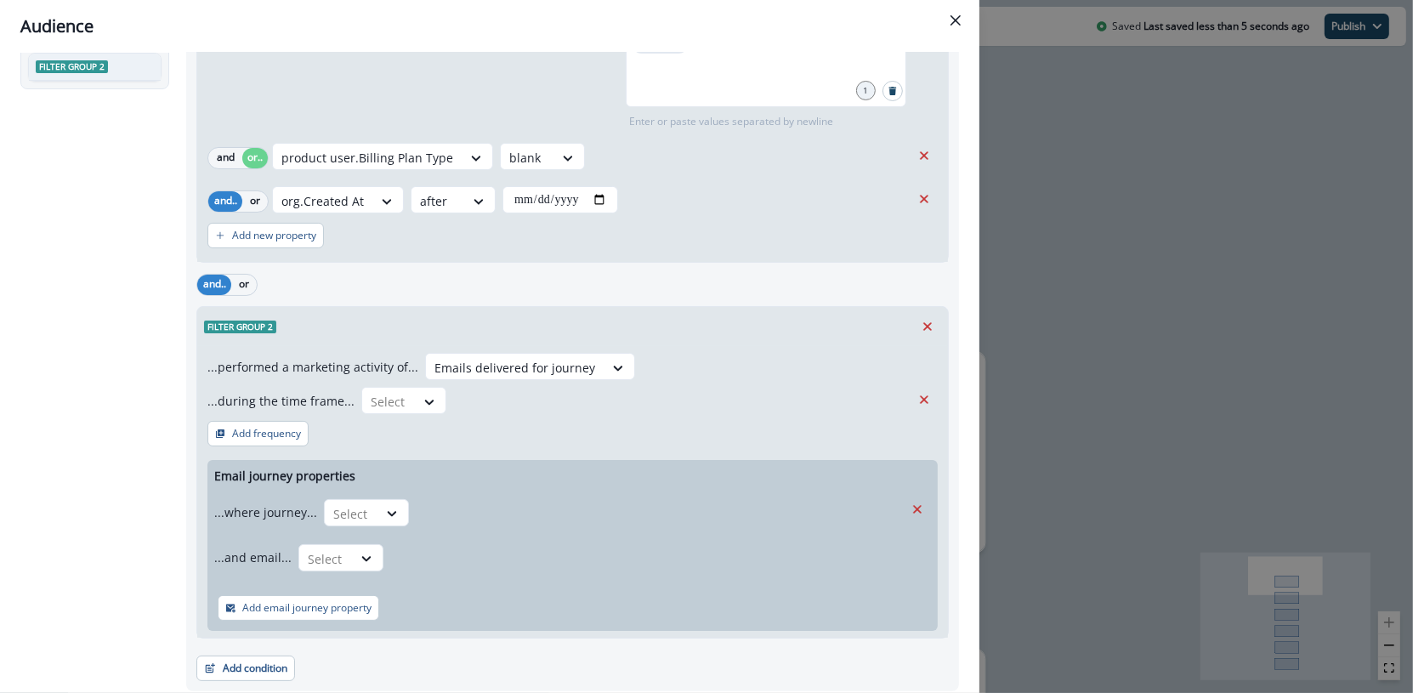
click at [382, 560] on div "...and email... Select" at bounding box center [558, 557] width 689 height 42
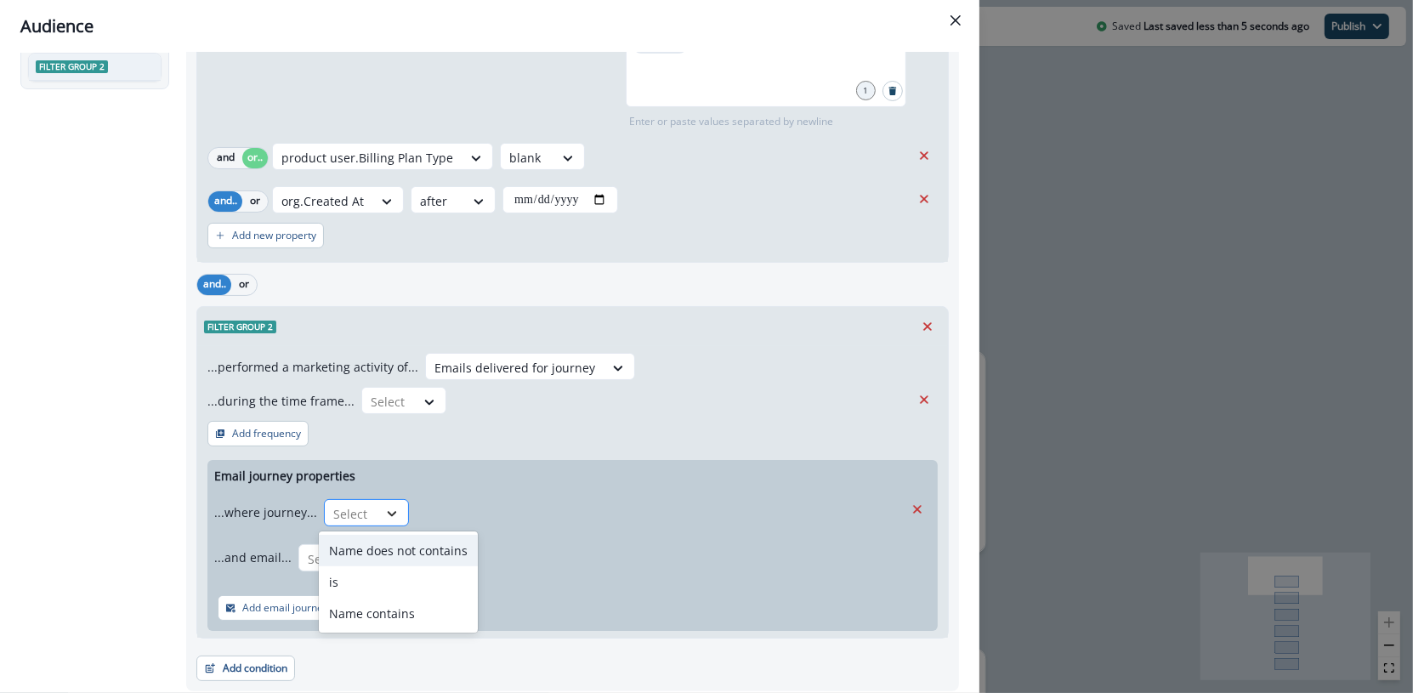
click at [378, 513] on div at bounding box center [391, 513] width 29 height 17
click at [385, 573] on div "is" at bounding box center [398, 581] width 159 height 31
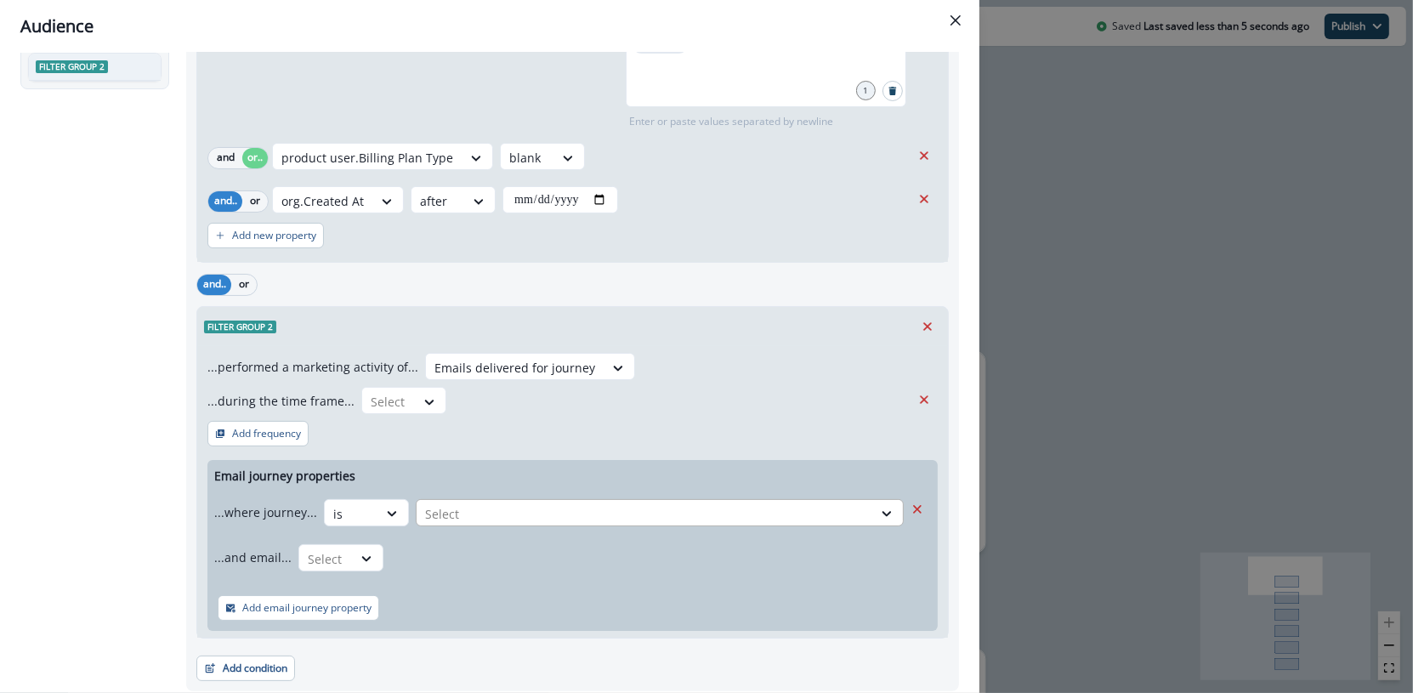
click at [471, 518] on div at bounding box center [644, 513] width 439 height 21
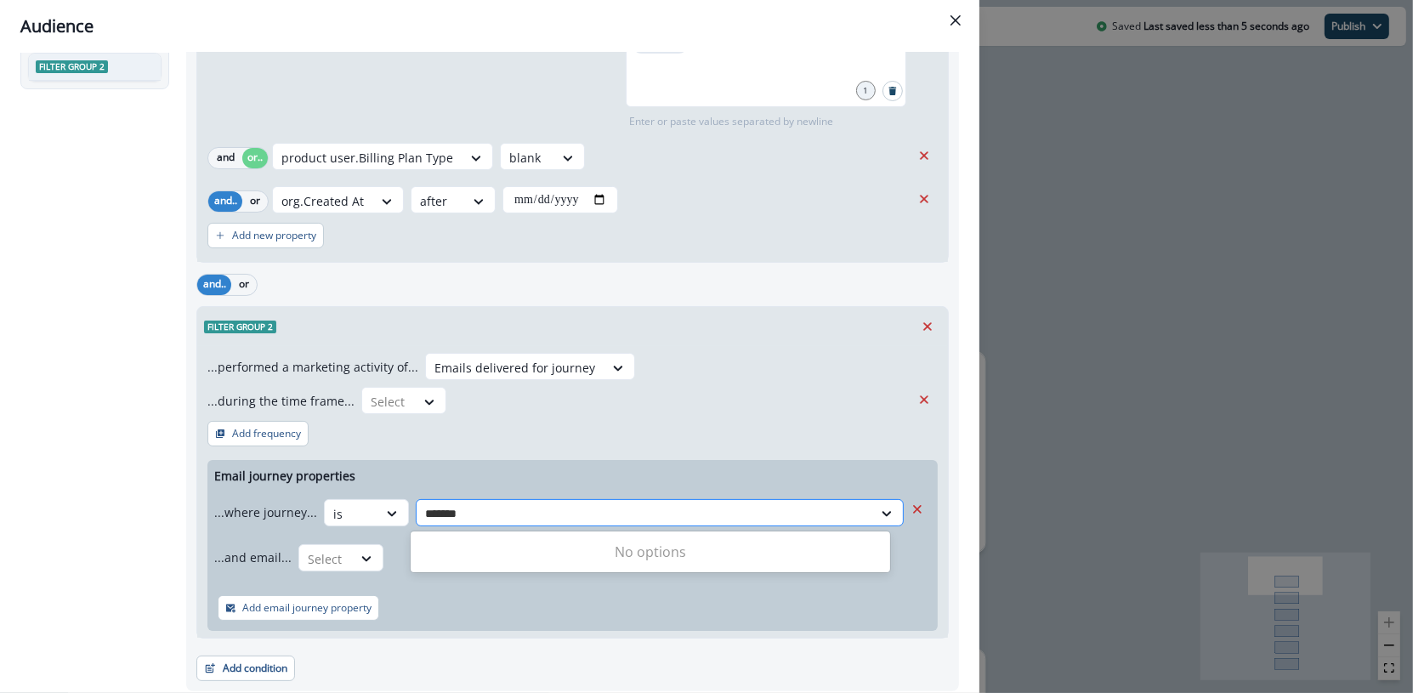
type input "*****"
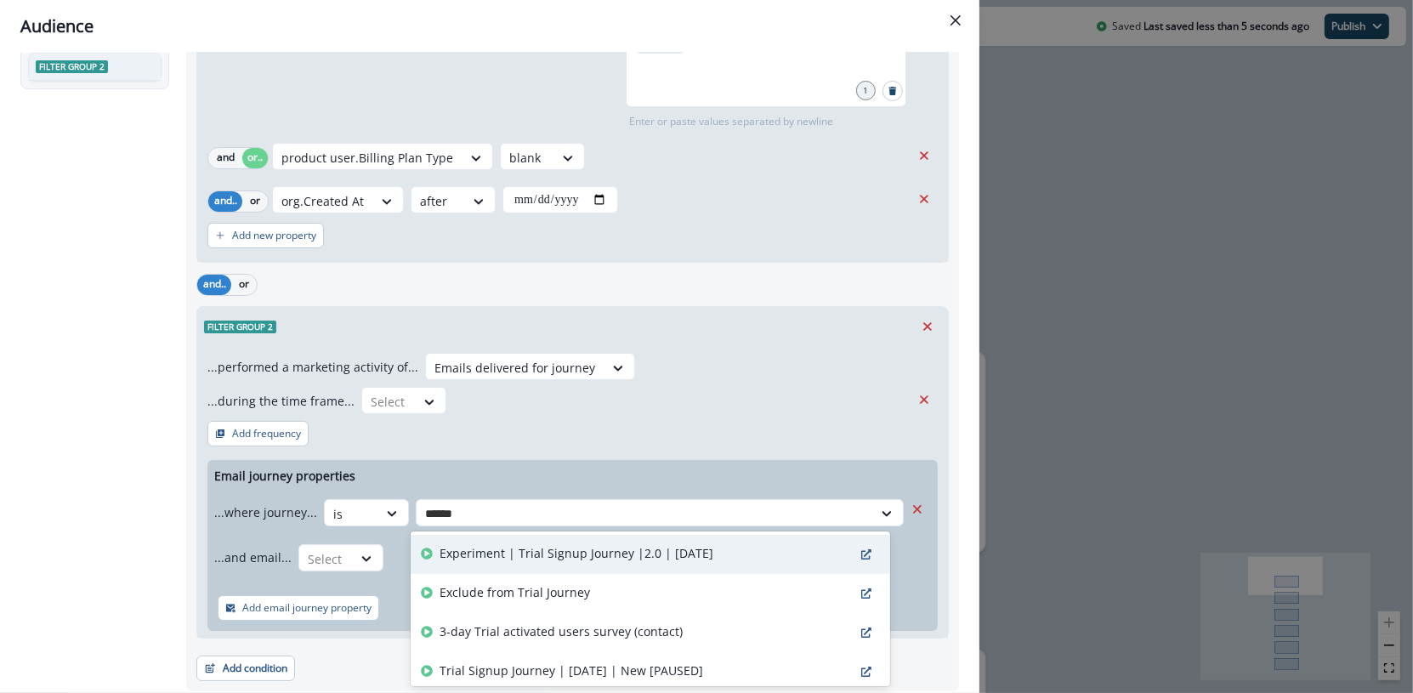
click at [464, 542] on div "Experiment | Trial Signup Journey |2.0 | July 2025" at bounding box center [650, 554] width 479 height 39
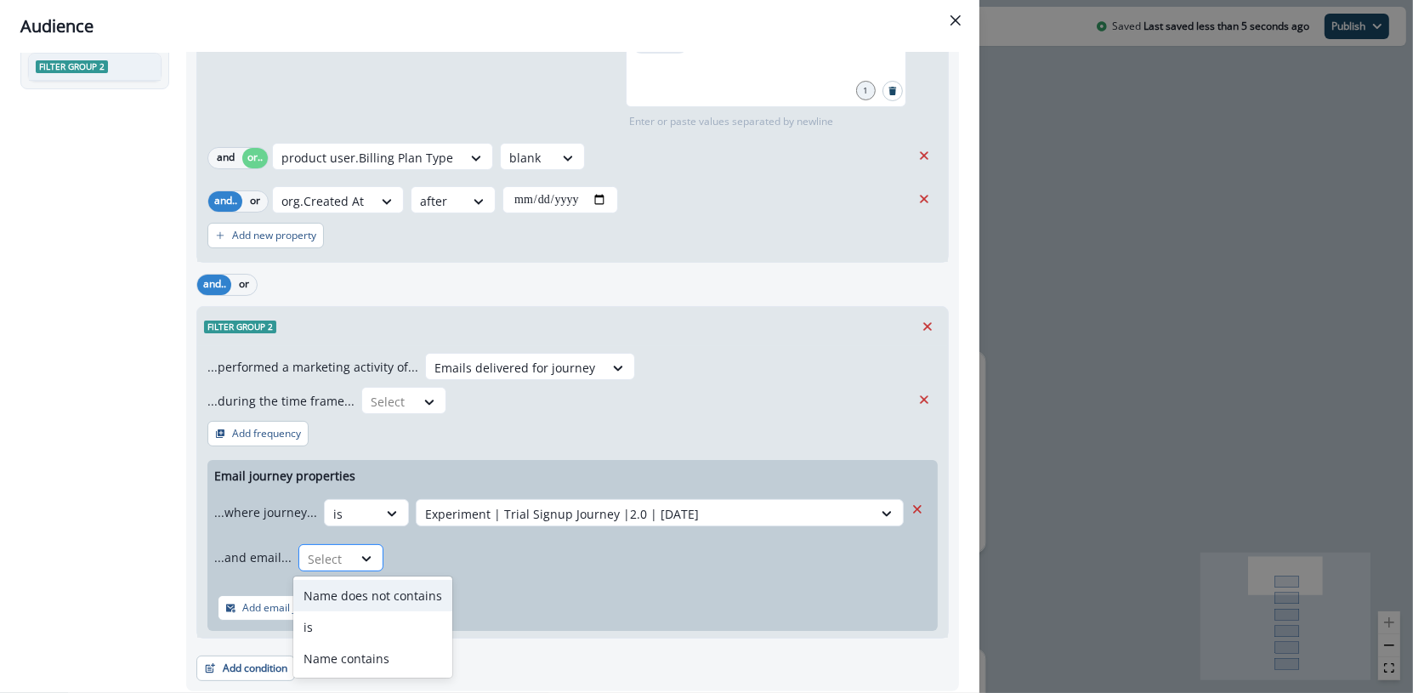
click at [366, 547] on div at bounding box center [367, 559] width 31 height 28
click at [421, 617] on div "is" at bounding box center [372, 626] width 159 height 31
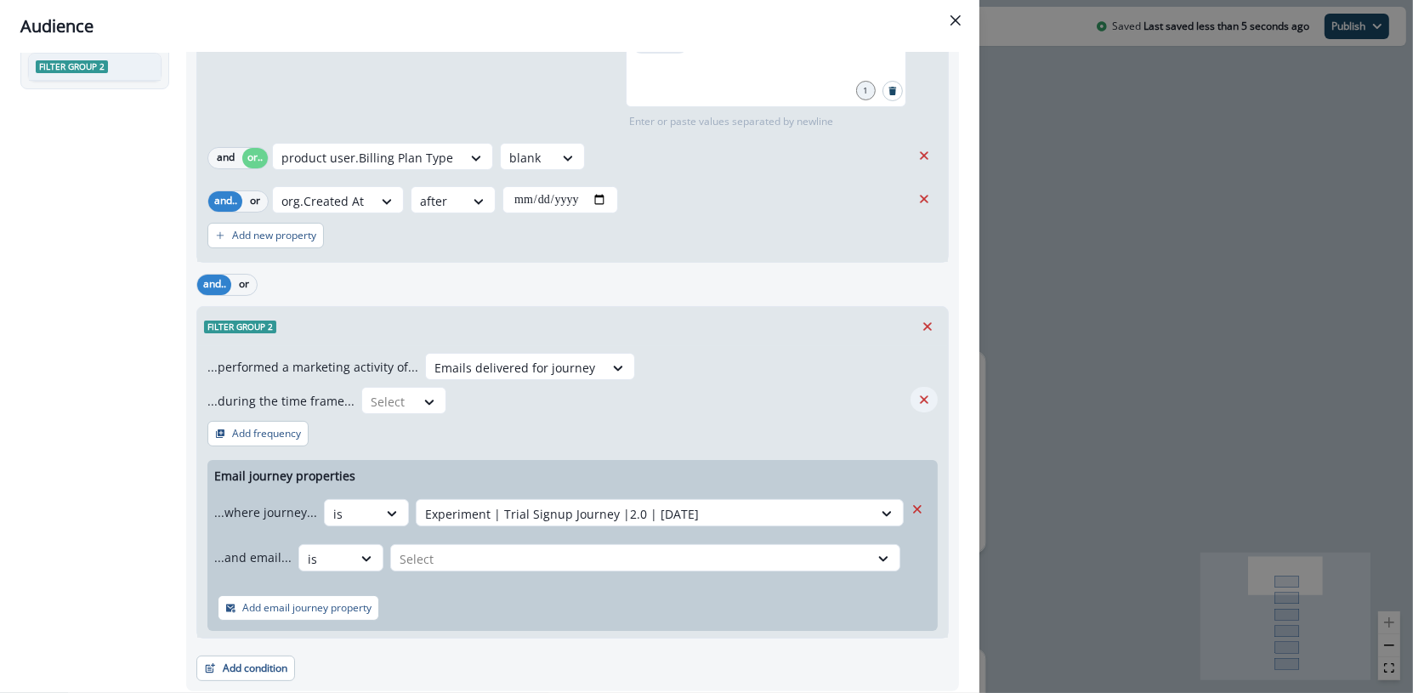
click at [916, 399] on icon "Remove" at bounding box center [923, 399] width 15 height 15
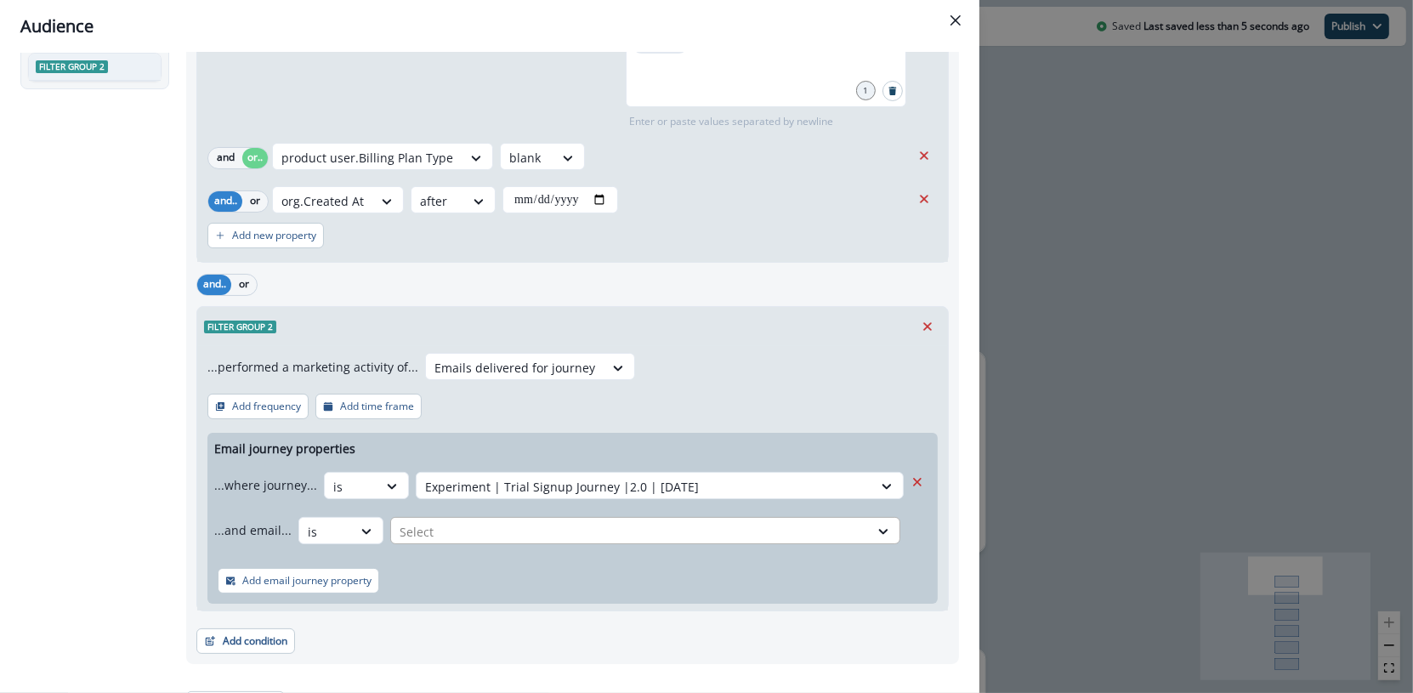
click at [527, 530] on div at bounding box center [629, 531] width 461 height 21
click at [618, 535] on div at bounding box center [629, 531] width 461 height 21
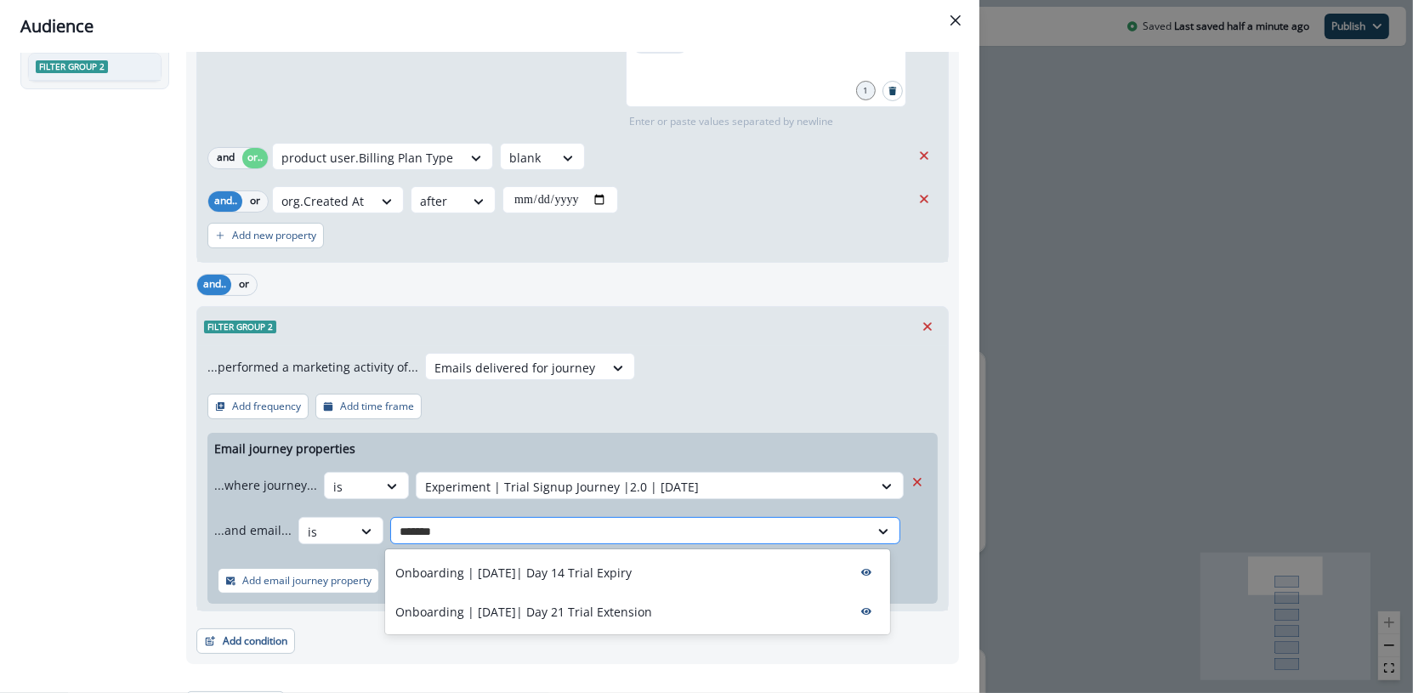
type input "********"
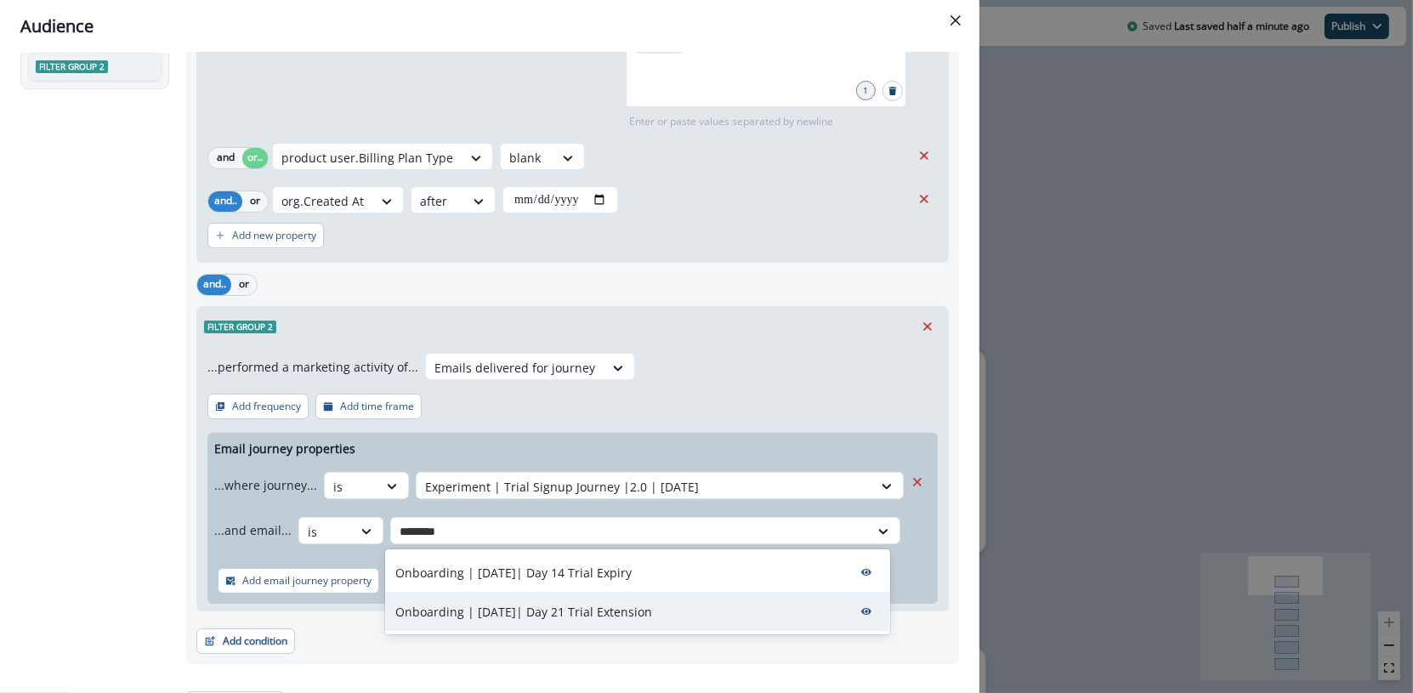
click at [628, 599] on div "Onboarding | May 2025| Day 21 Trial Extension" at bounding box center [637, 611] width 504 height 39
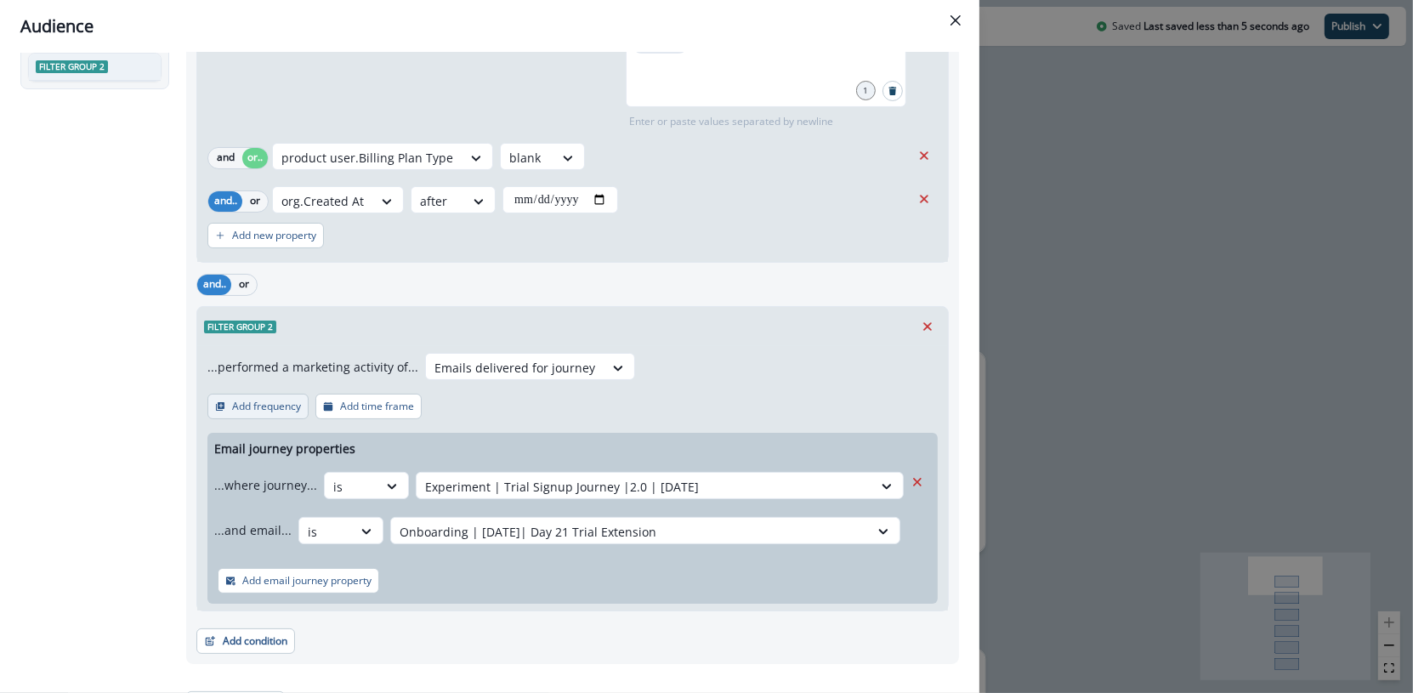
click at [280, 409] on p "Add frequency" at bounding box center [266, 406] width 69 height 12
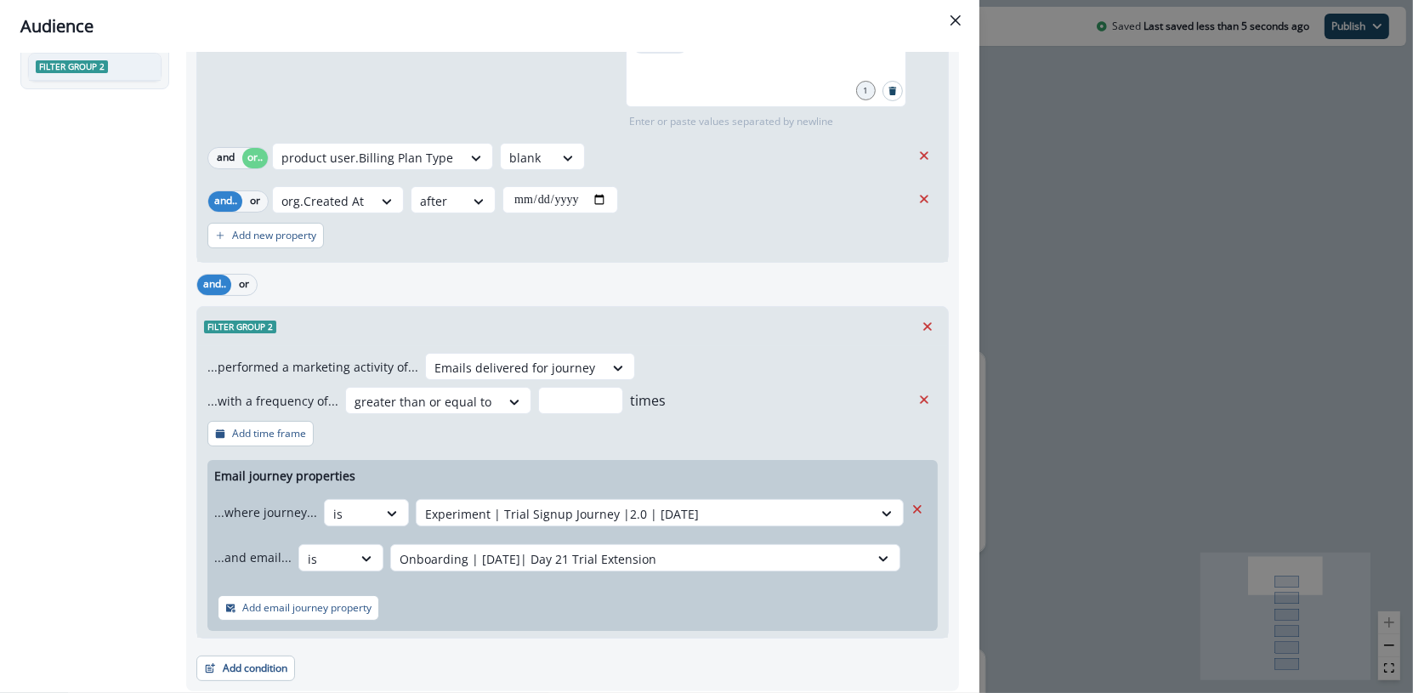
click at [895, 396] on div "...with a frequency of... greater than or equal to times" at bounding box center [558, 400] width 703 height 27
click at [916, 398] on icon "Remove" at bounding box center [923, 399] width 15 height 15
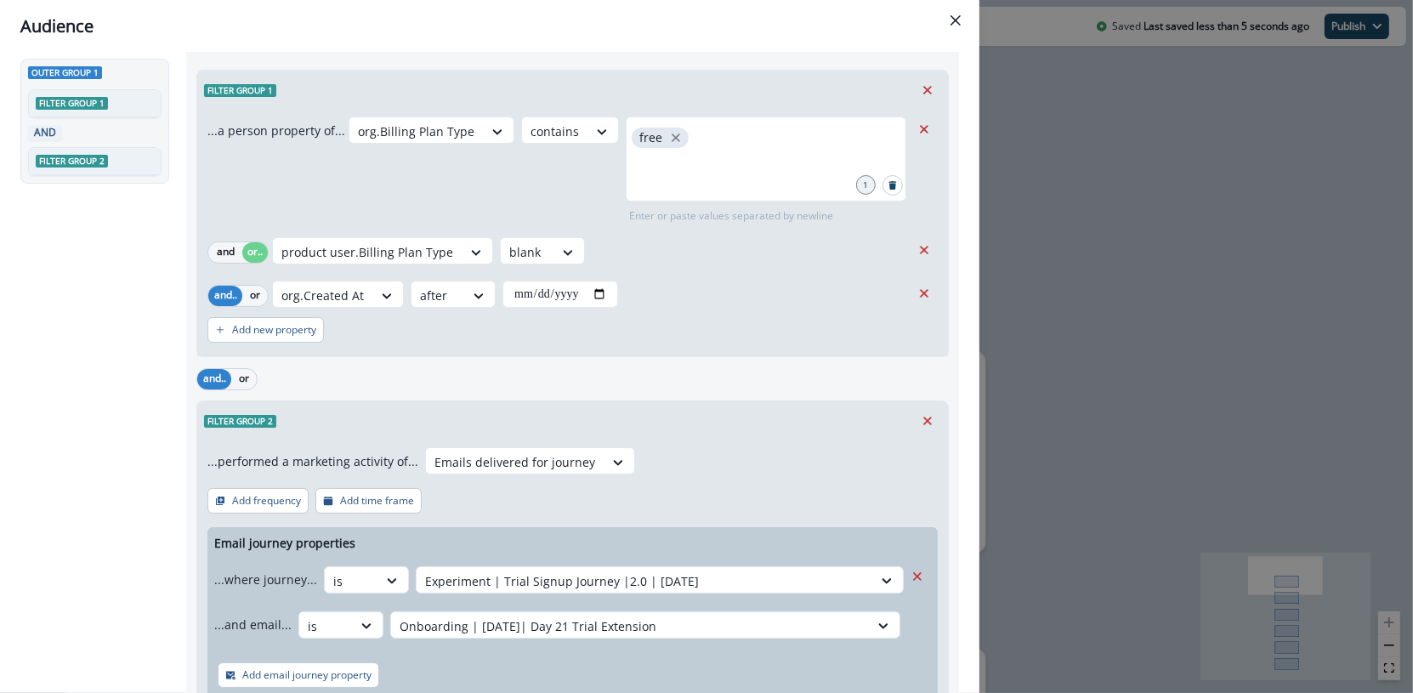
scroll to position [0, 0]
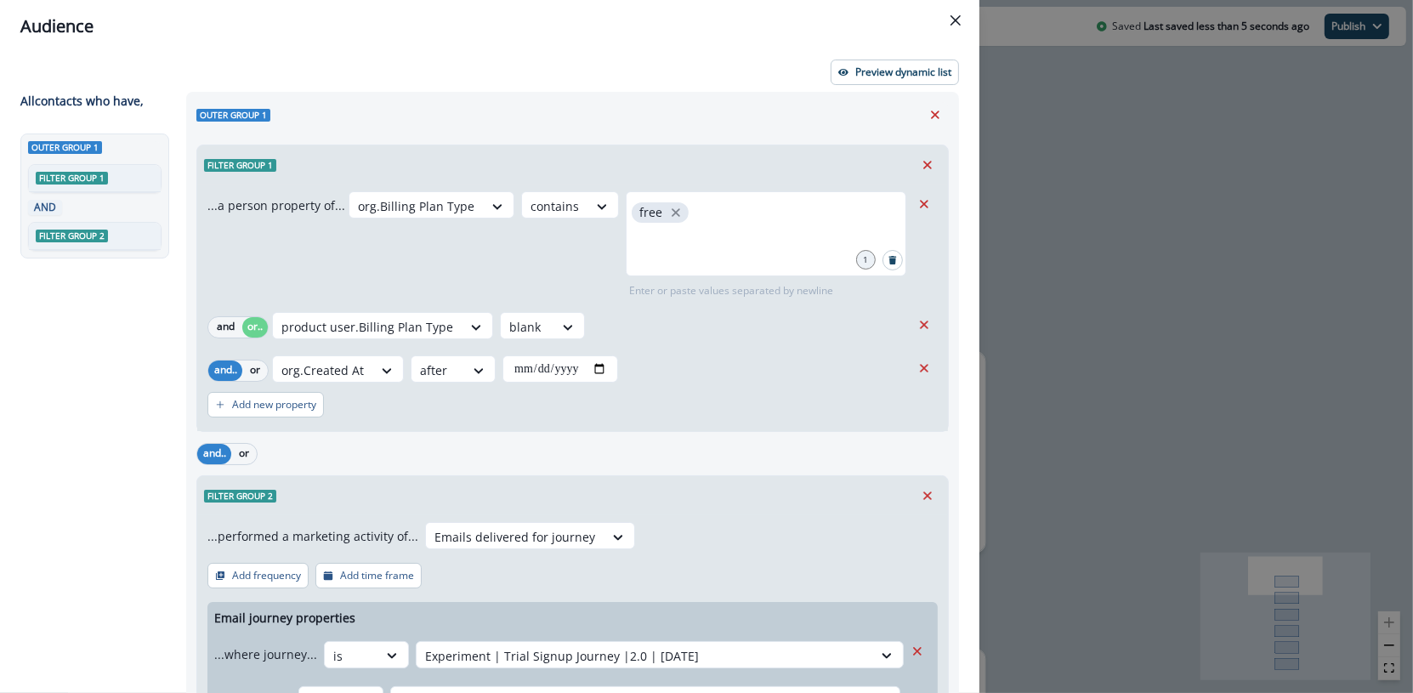
click at [893, 90] on div "**********" at bounding box center [489, 373] width 979 height 640
click at [892, 74] on p "Preview dynamic list" at bounding box center [903, 72] width 96 height 12
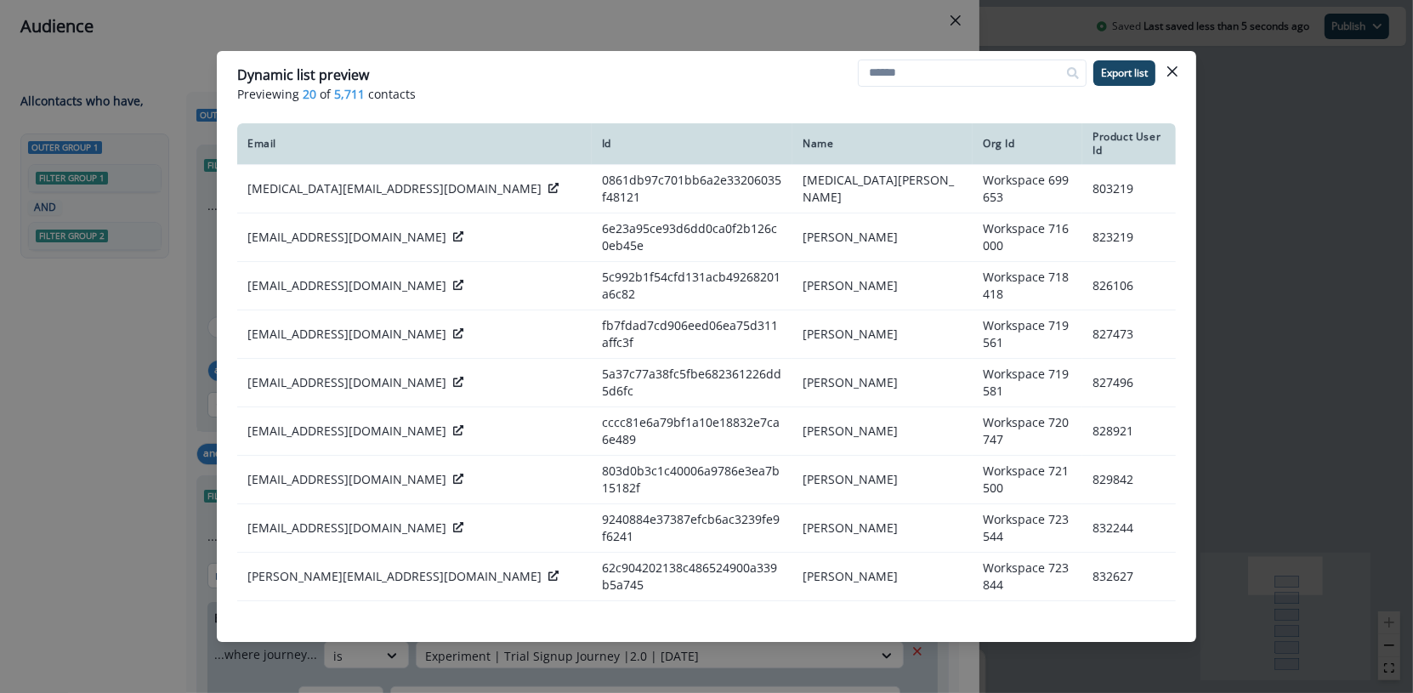
click at [680, 45] on div "Dynamic list preview Previewing 20 of 5,711 contacts Export list Email Id Name …" at bounding box center [706, 346] width 1413 height 693
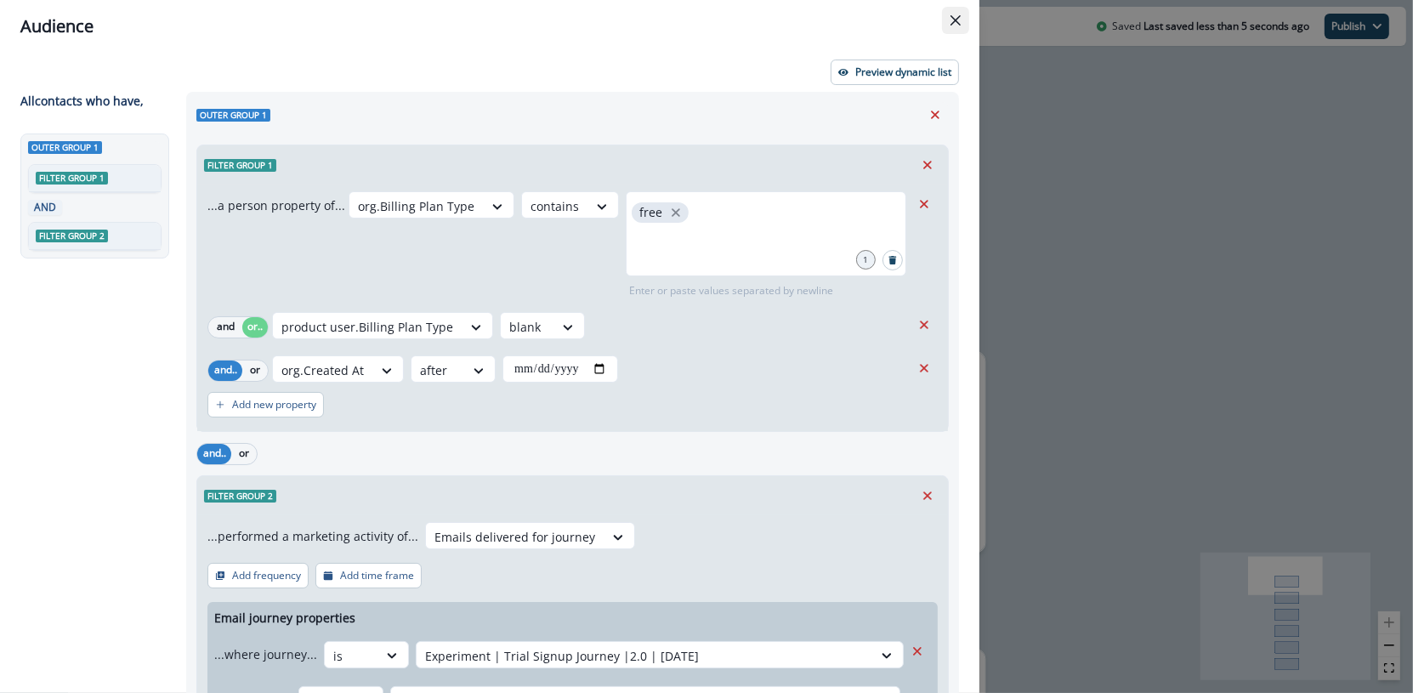
click at [958, 20] on icon "Close" at bounding box center [955, 20] width 10 height 10
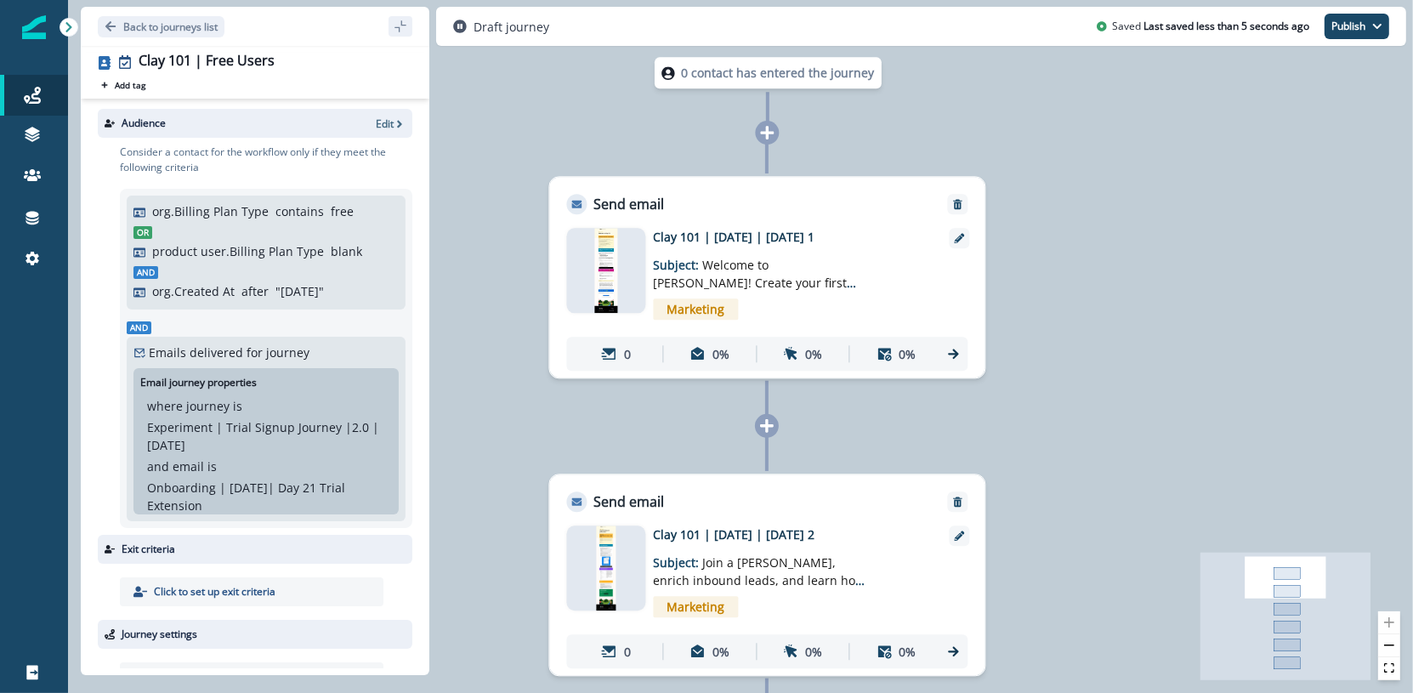
click at [623, 258] on div at bounding box center [606, 270] width 79 height 85
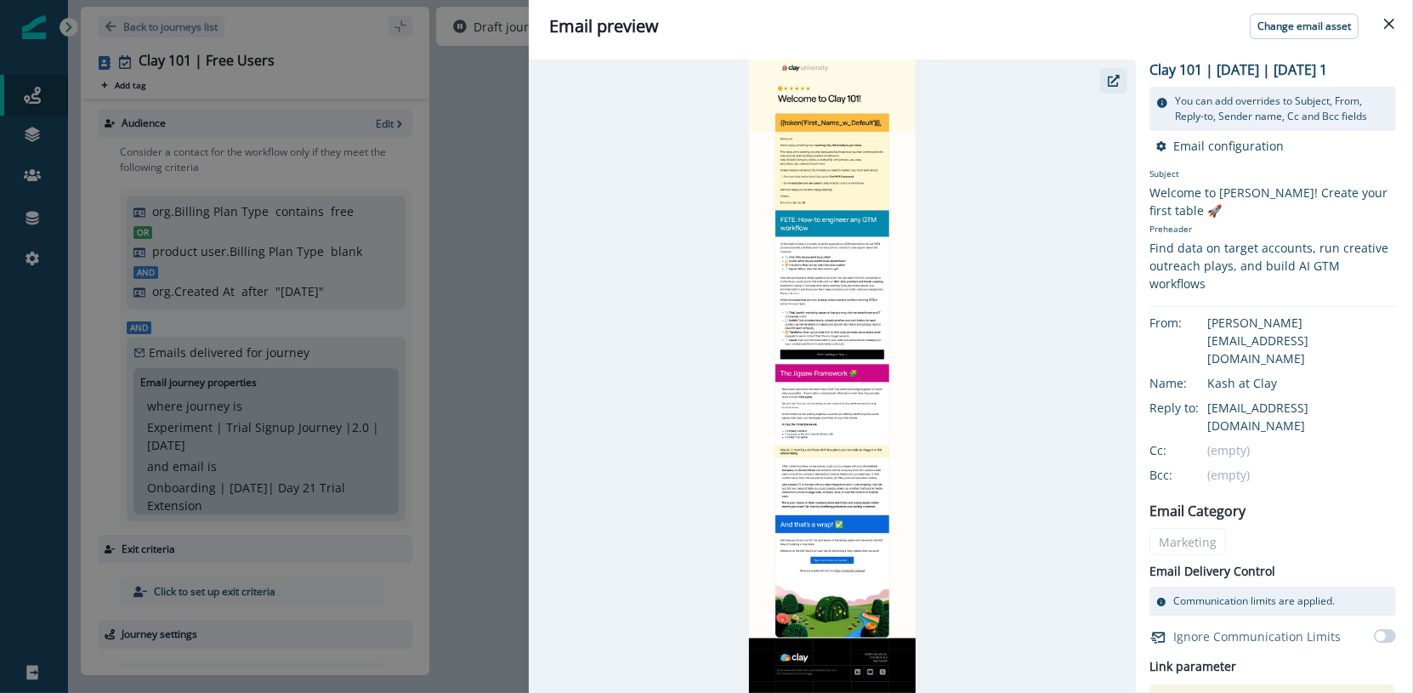
click at [1121, 86] on button "button" at bounding box center [1113, 80] width 27 height 25
click at [457, 161] on div "Email preview Change email asset Clay 101 | July 2025 | Education | Day 1 You c…" at bounding box center [706, 346] width 1413 height 693
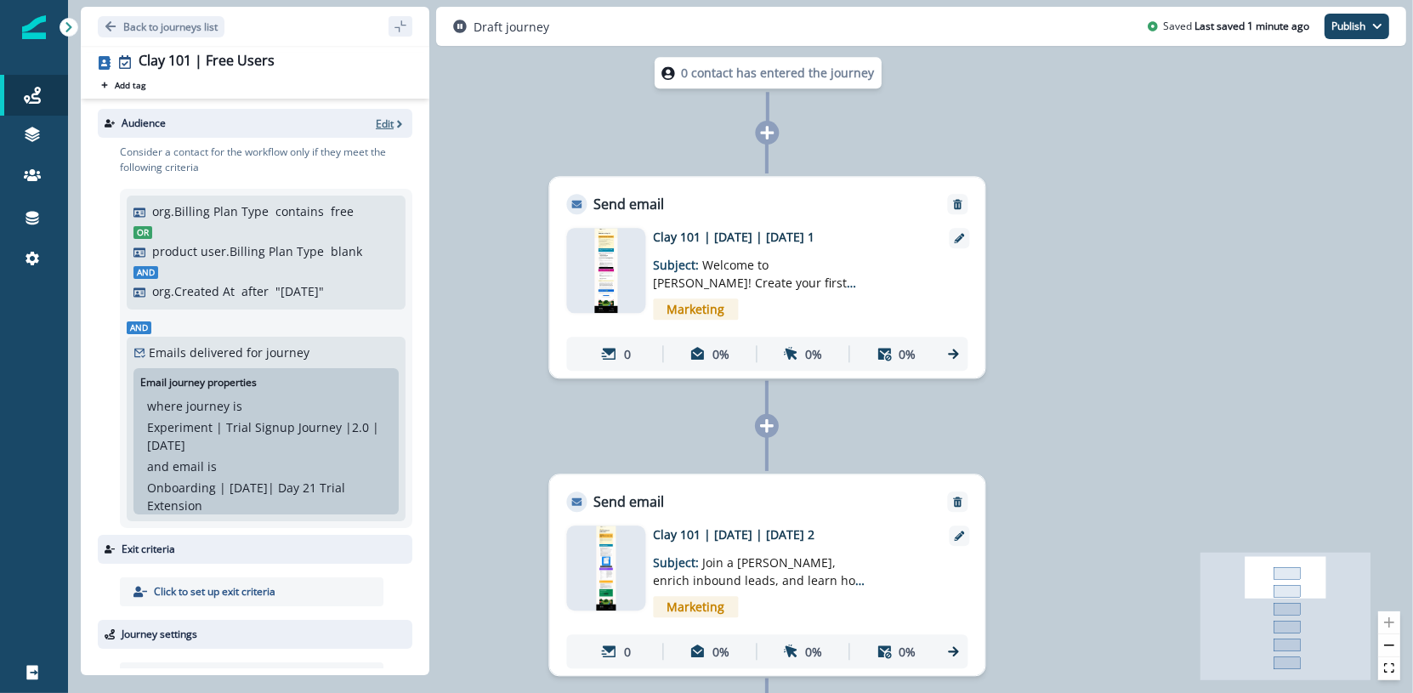
click at [376, 124] on p "Edit" at bounding box center [385, 123] width 18 height 14
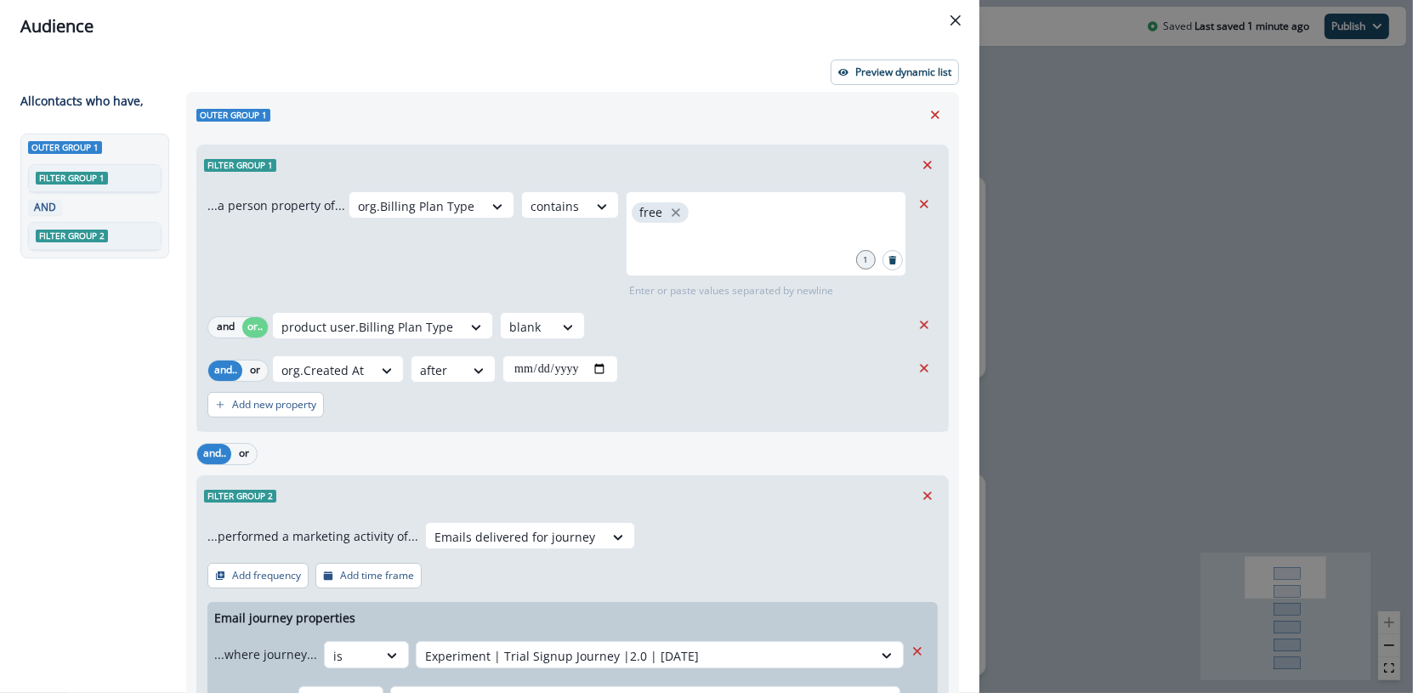
click at [1080, 351] on div "**********" at bounding box center [706, 346] width 1413 height 693
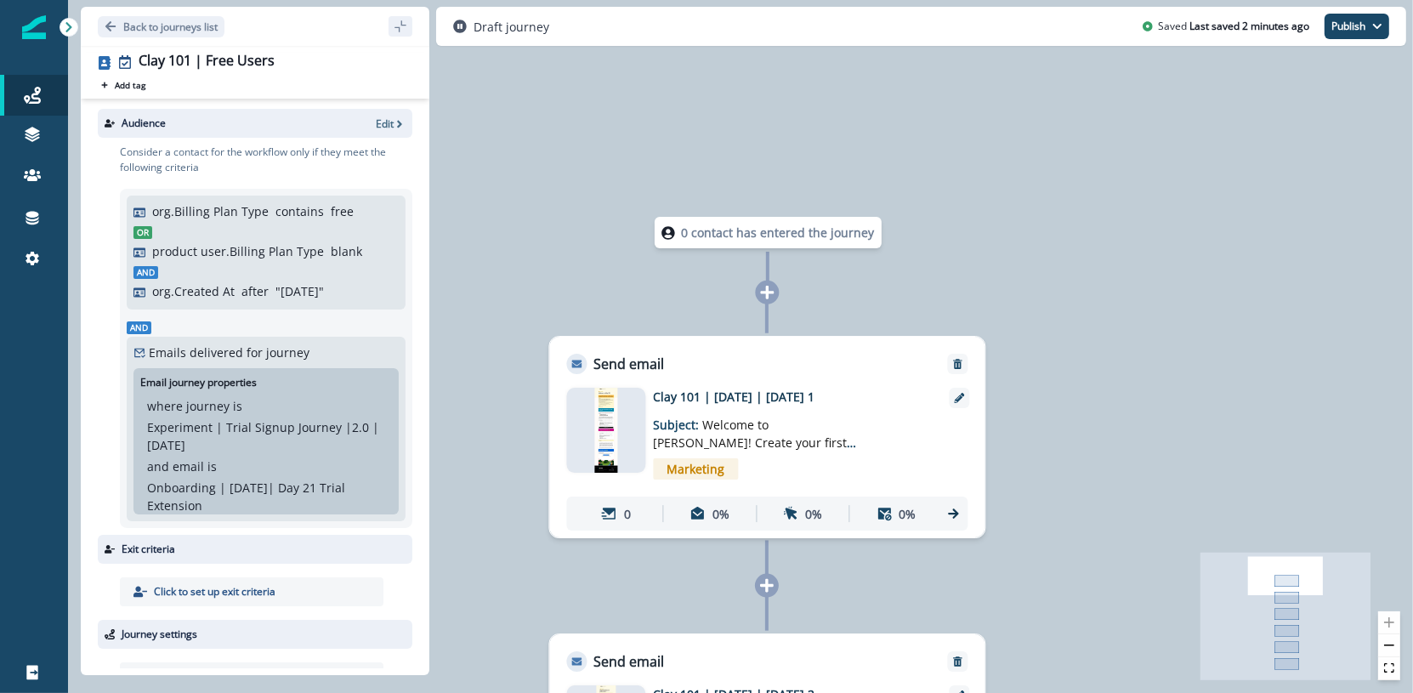
click at [609, 424] on img at bounding box center [606, 430] width 22 height 85
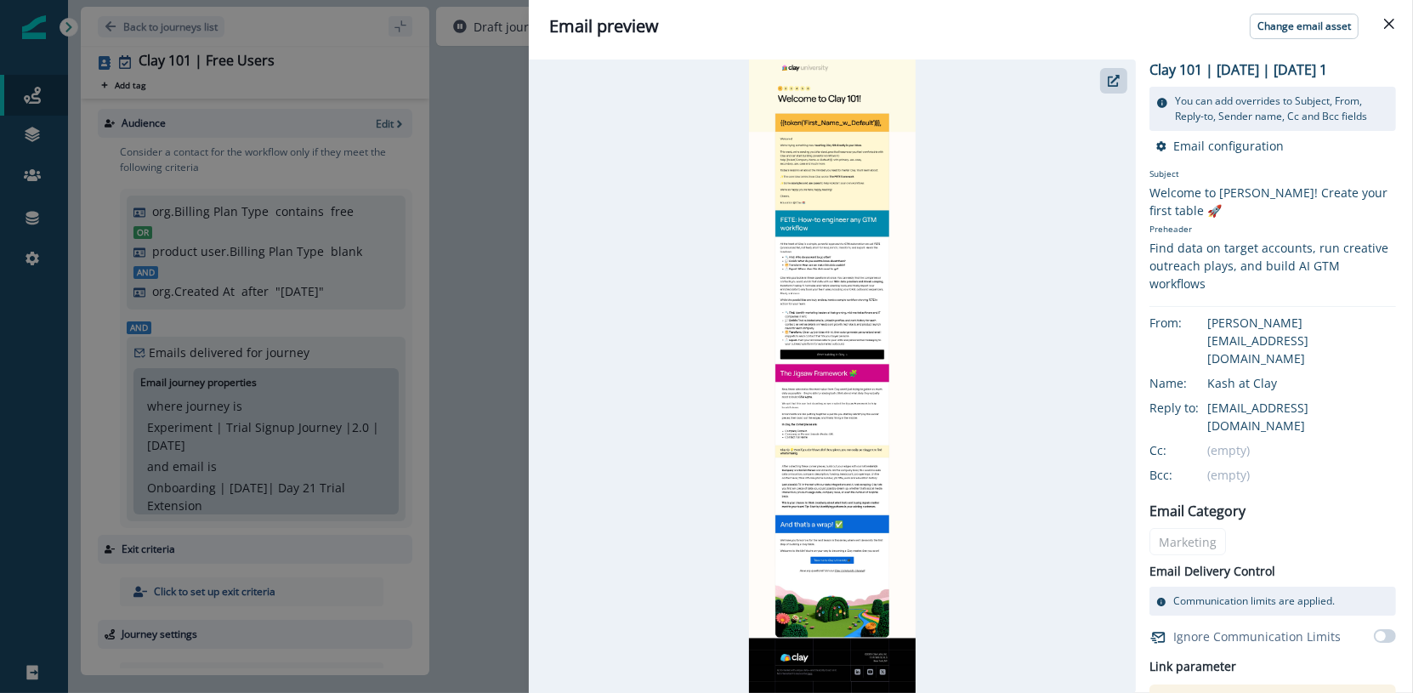
click at [425, 261] on div "Email preview Change email asset Clay 101 | July 2025 | Education | Day 1 You c…" at bounding box center [706, 346] width 1413 height 693
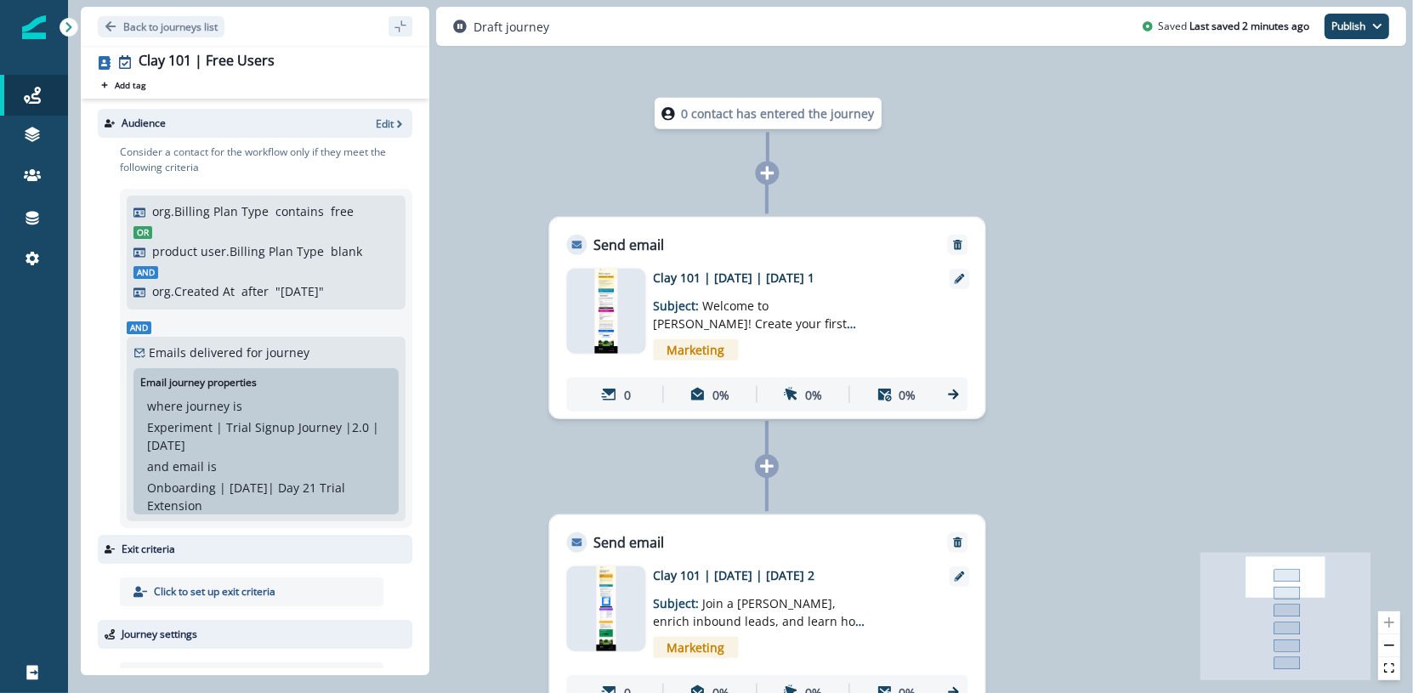
click at [609, 587] on img at bounding box center [606, 608] width 20 height 85
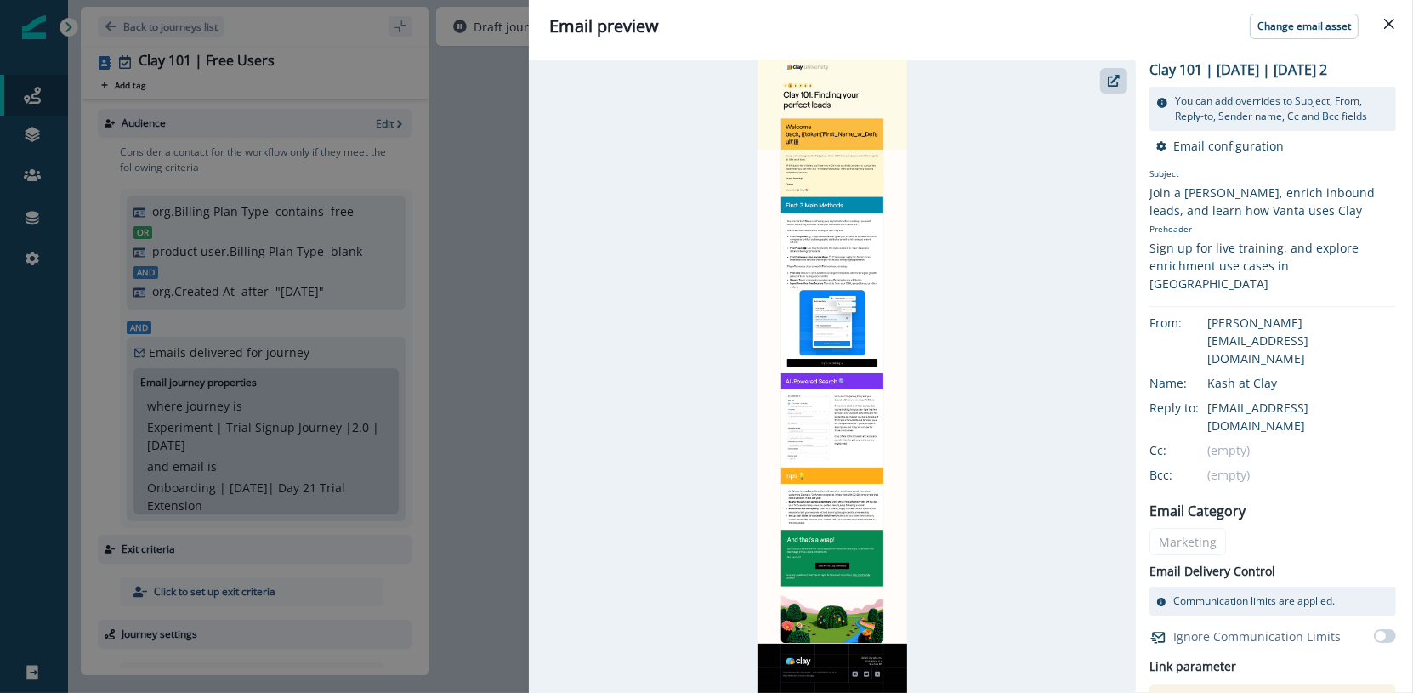
click at [485, 290] on div "Email preview Change email asset Clay 101 | July 2025 | Education | Day 2 You c…" at bounding box center [706, 346] width 1413 height 693
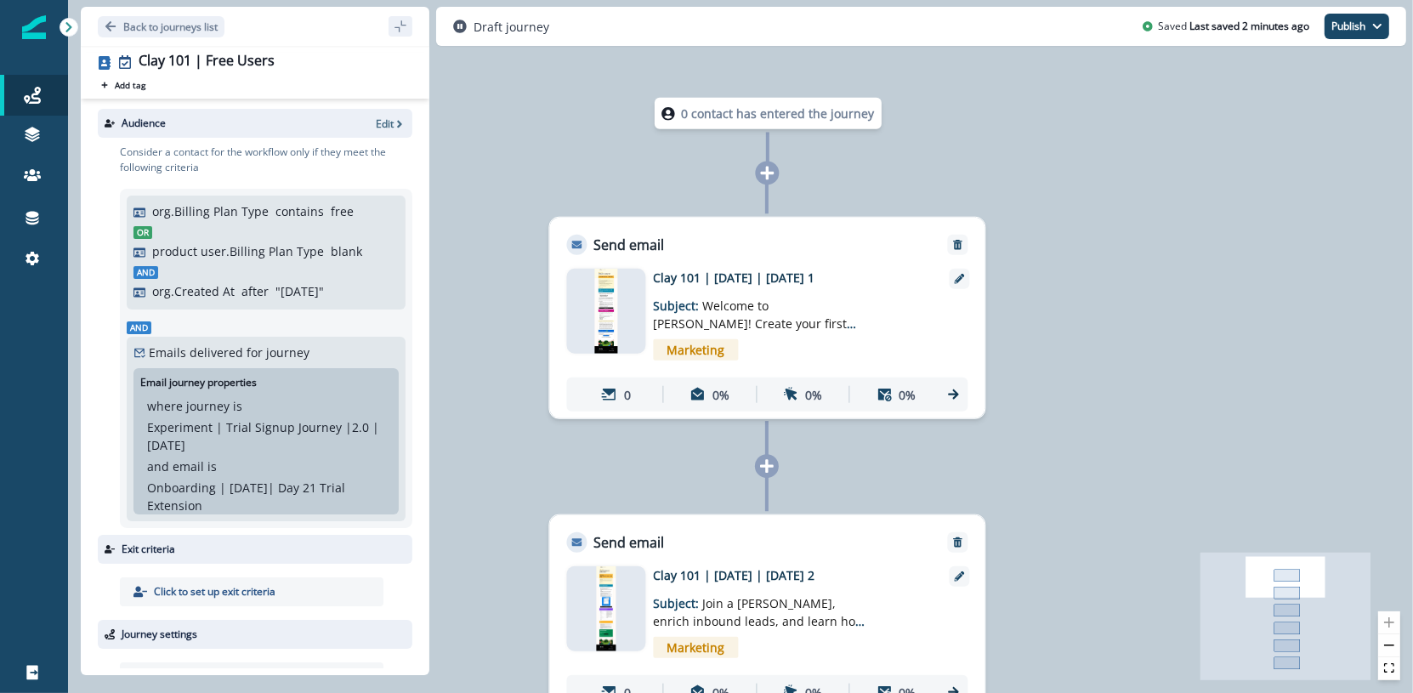
scroll to position [22, 0]
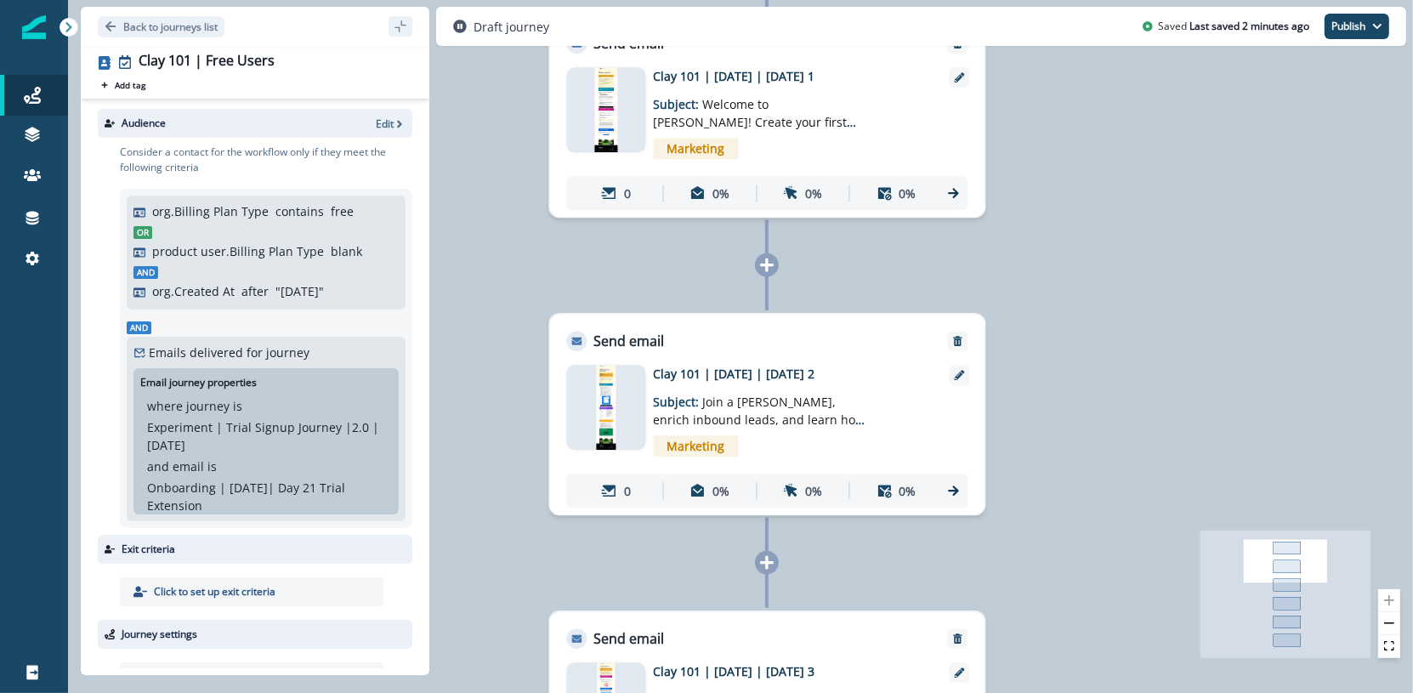
click at [606, 672] on img at bounding box center [606, 704] width 17 height 85
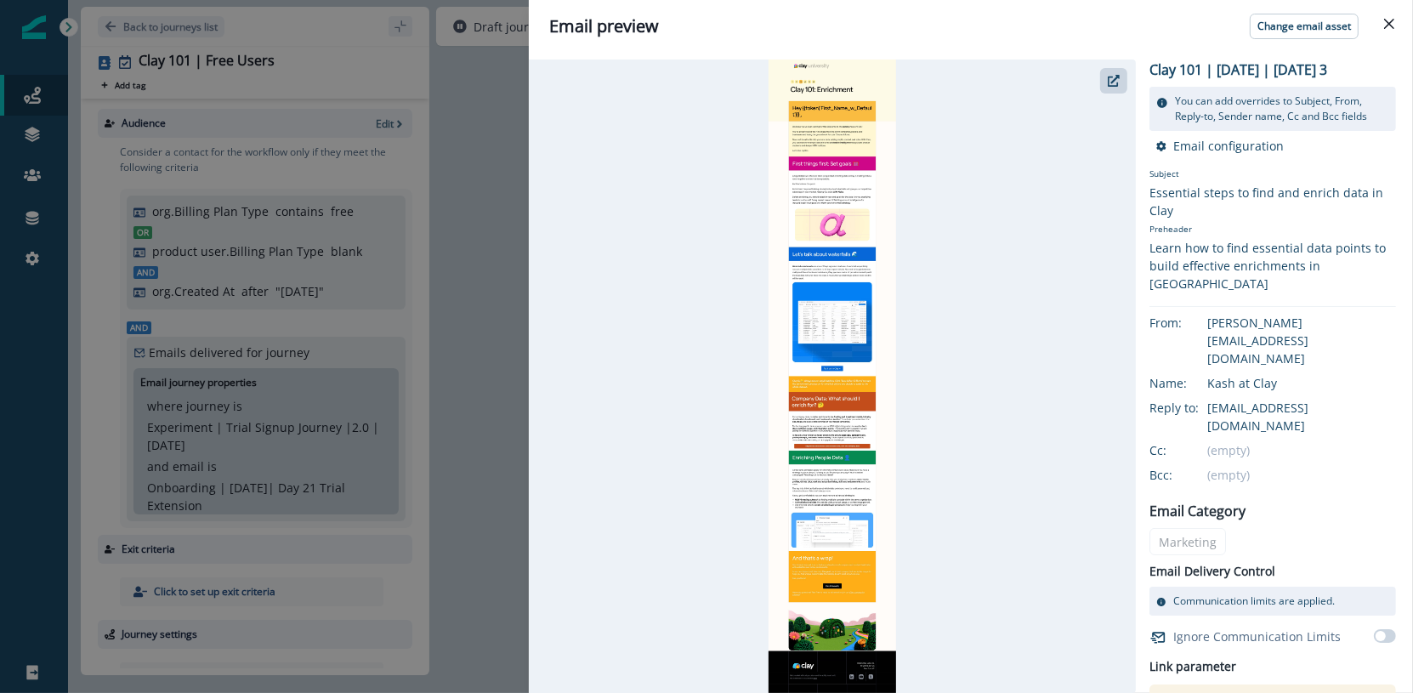
click at [473, 301] on div "Email preview Change email asset Clay 101 | July 2025 | Education | Day 3 You c…" at bounding box center [706, 346] width 1413 height 693
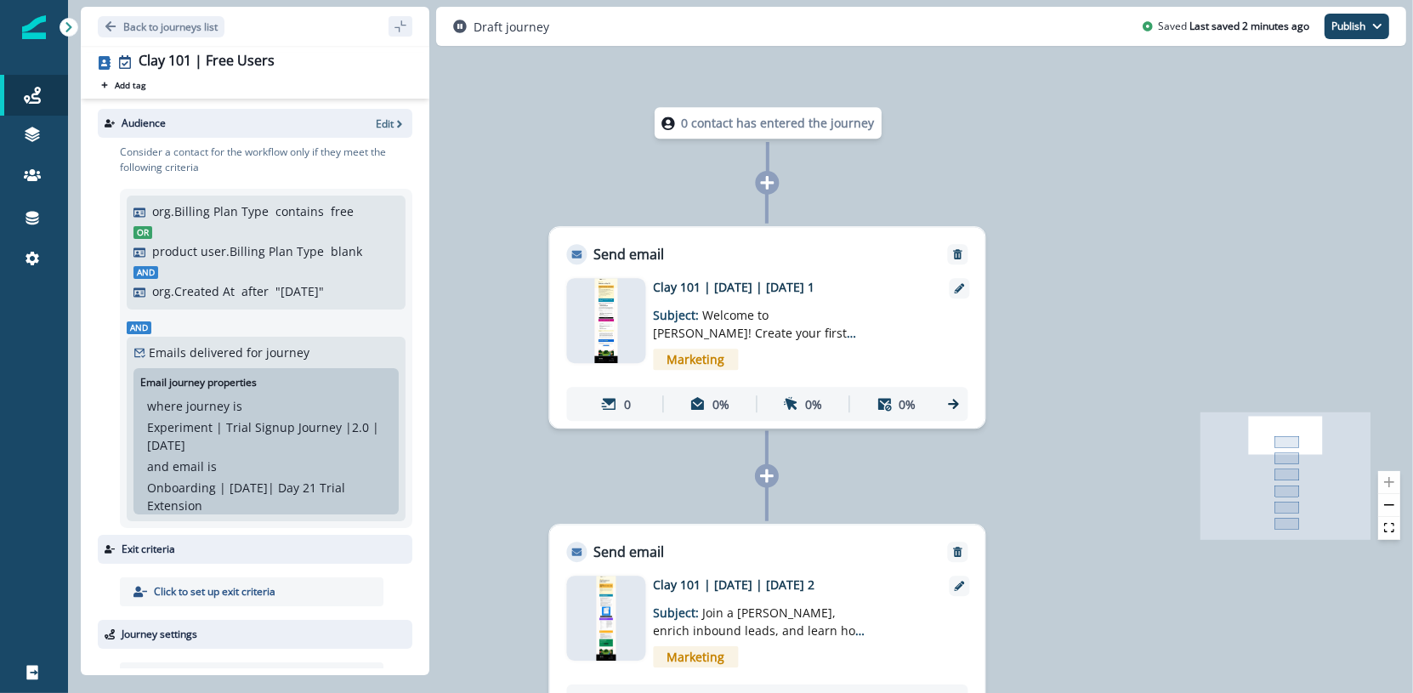
click at [596, 297] on img at bounding box center [606, 320] width 22 height 85
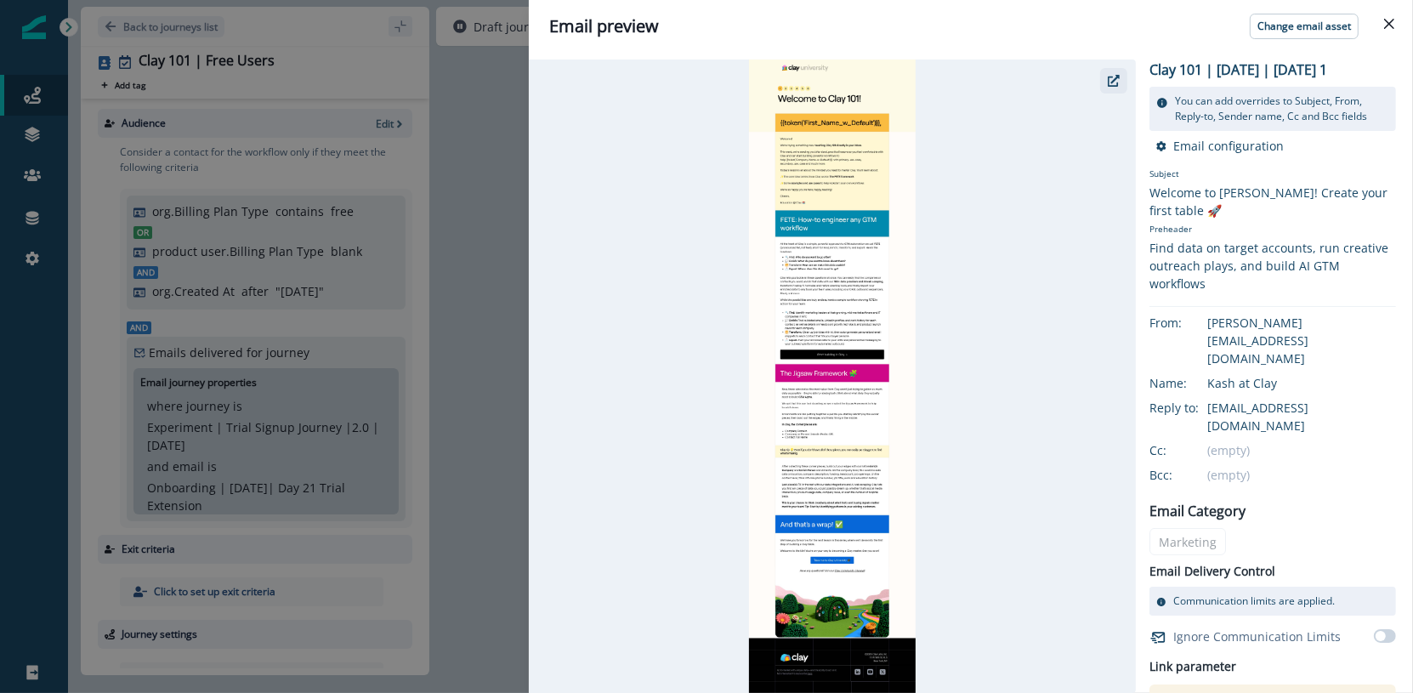
click at [1103, 78] on button "button" at bounding box center [1113, 80] width 27 height 25
click at [461, 403] on div "Email preview Change email asset Clay 101 | July 2025 | Education | Day 1 You c…" at bounding box center [706, 346] width 1413 height 693
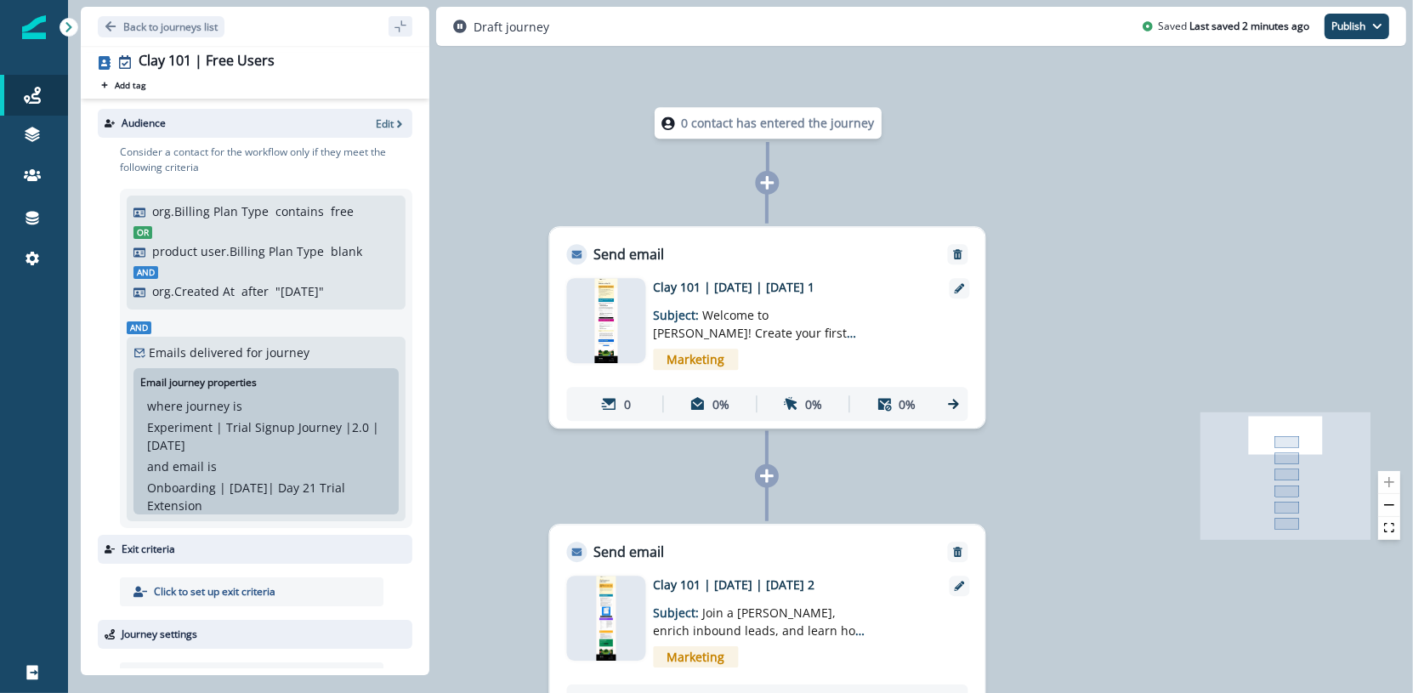
click at [765, 481] on icon at bounding box center [766, 475] width 15 height 15
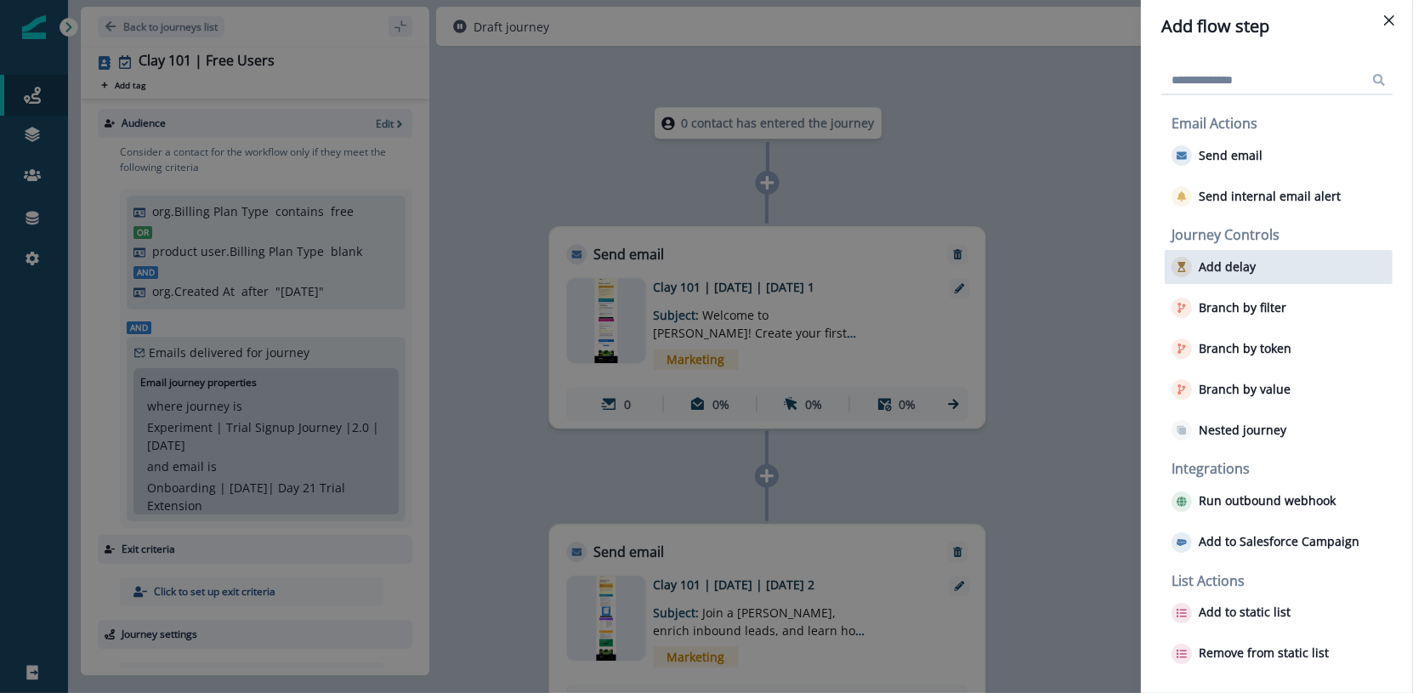
click at [1249, 261] on p "Add delay" at bounding box center [1226, 267] width 57 height 14
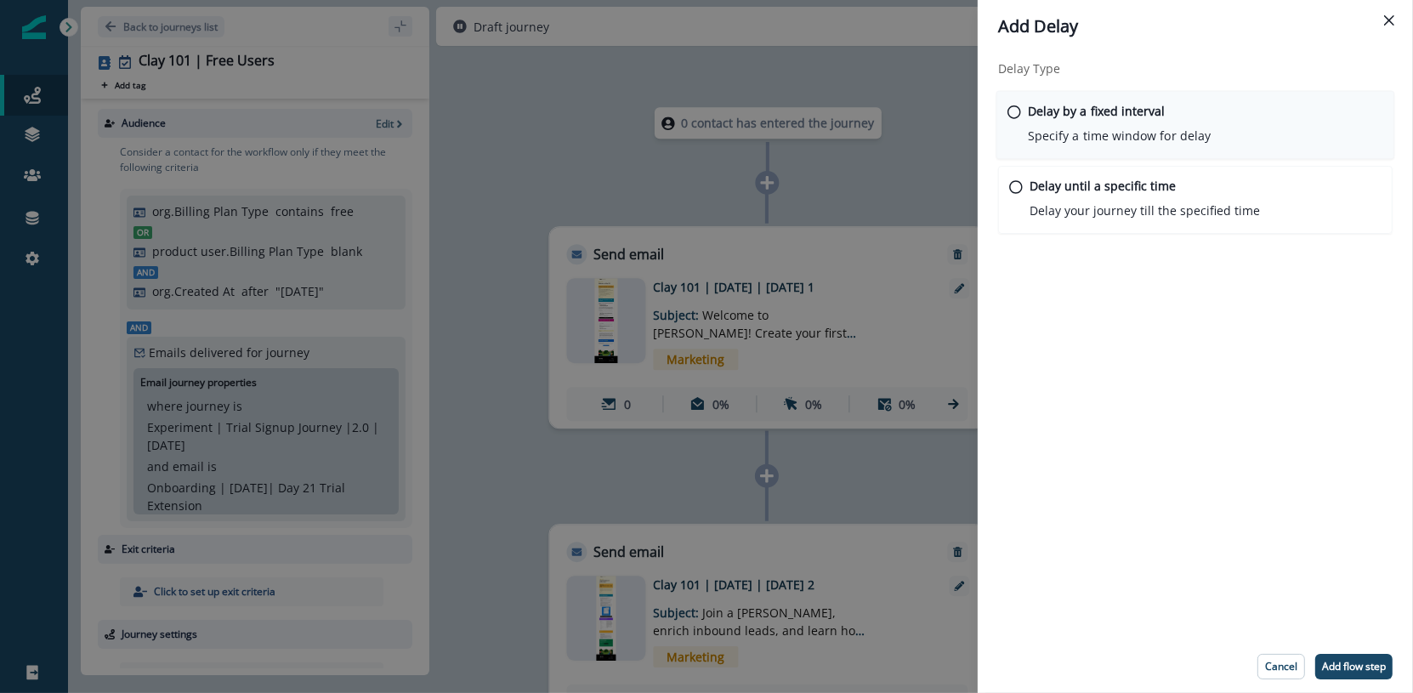
click at [1088, 125] on div "Delay by a fixed interval Specify a time window for delay" at bounding box center [1119, 123] width 183 height 43
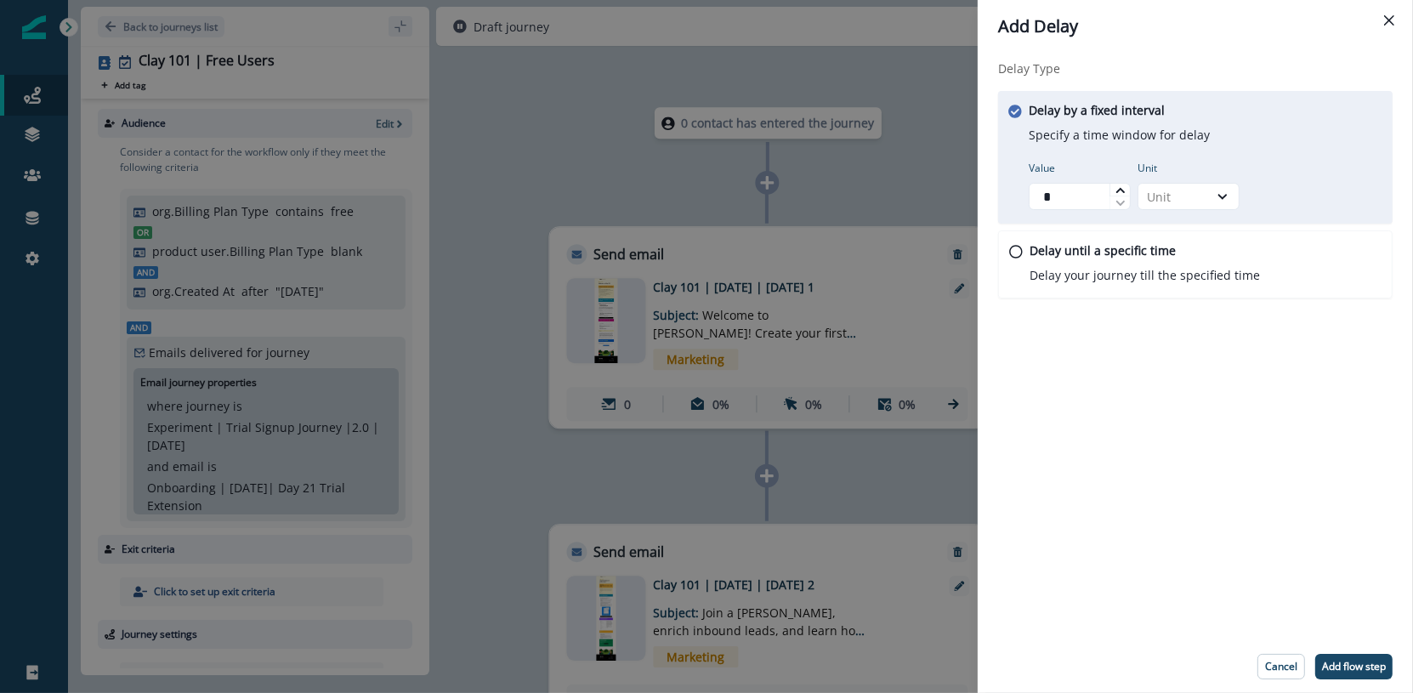
click at [1122, 186] on icon at bounding box center [1120, 190] width 10 height 10
type input "*"
click at [1122, 186] on icon at bounding box center [1120, 190] width 10 height 10
click at [1340, 671] on p "Add flow step" at bounding box center [1354, 666] width 64 height 12
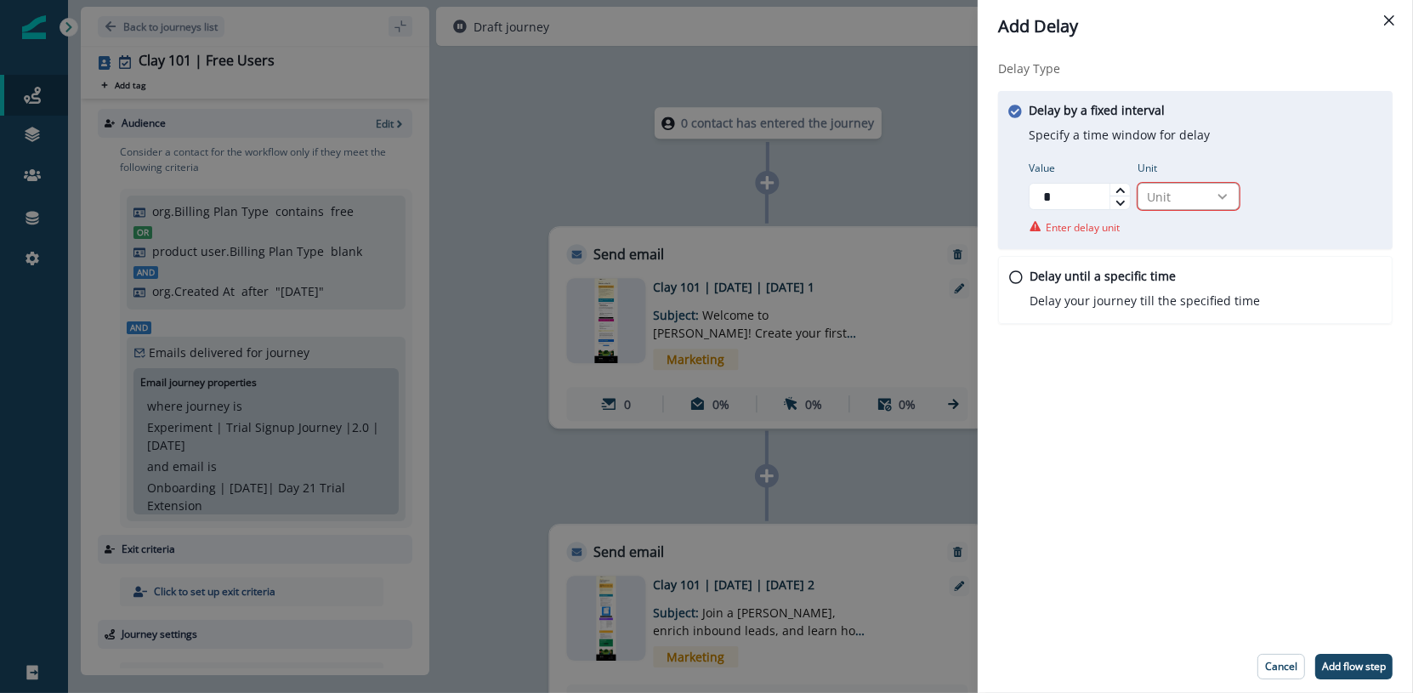
click at [1225, 203] on icon at bounding box center [1222, 196] width 15 height 17
click at [1200, 312] on div "Day" at bounding box center [1188, 298] width 102 height 31
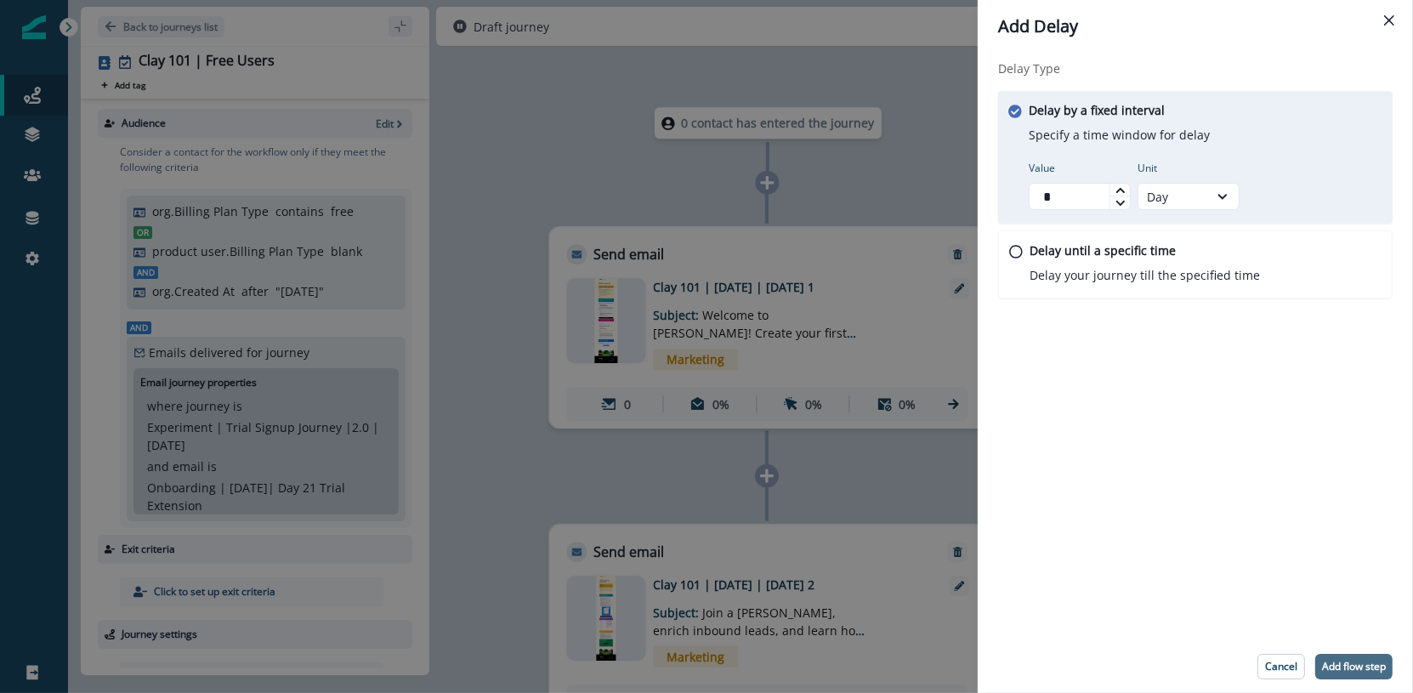
click at [1368, 668] on p "Add flow step" at bounding box center [1354, 666] width 64 height 12
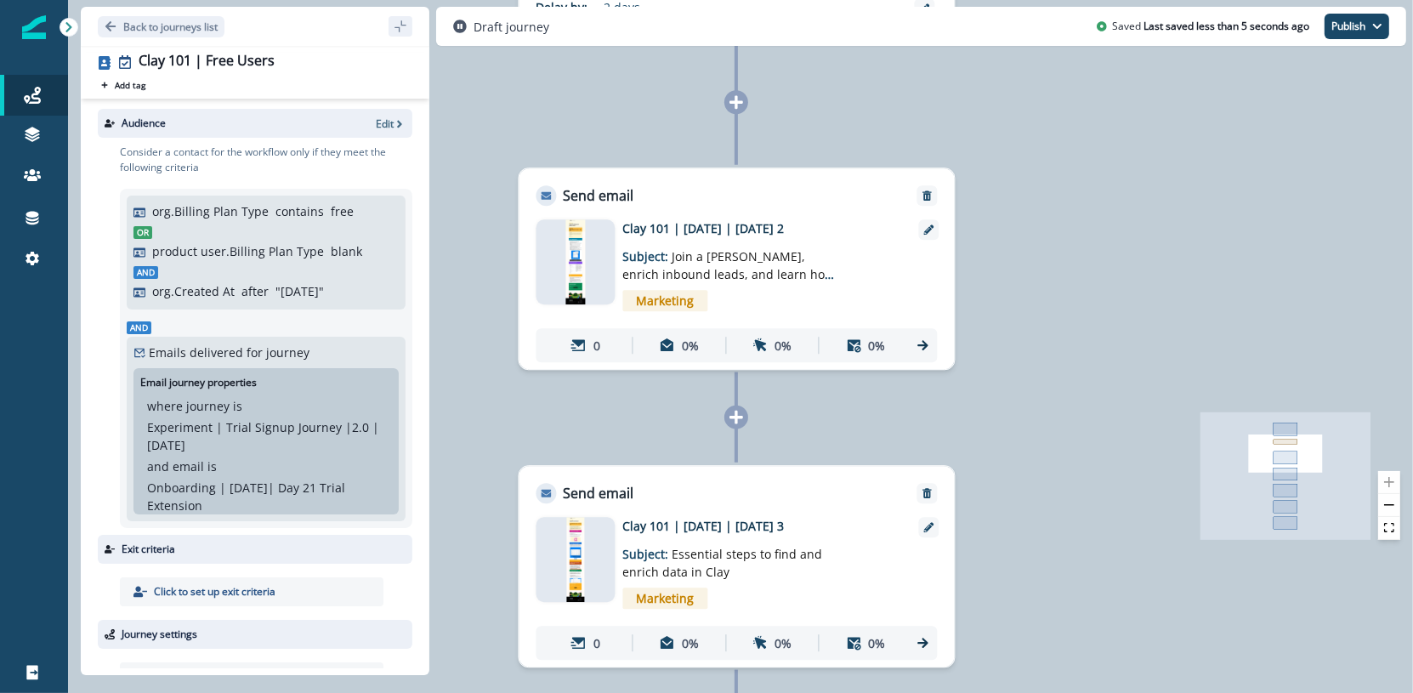
click at [730, 413] on icon at bounding box center [735, 417] width 15 height 15
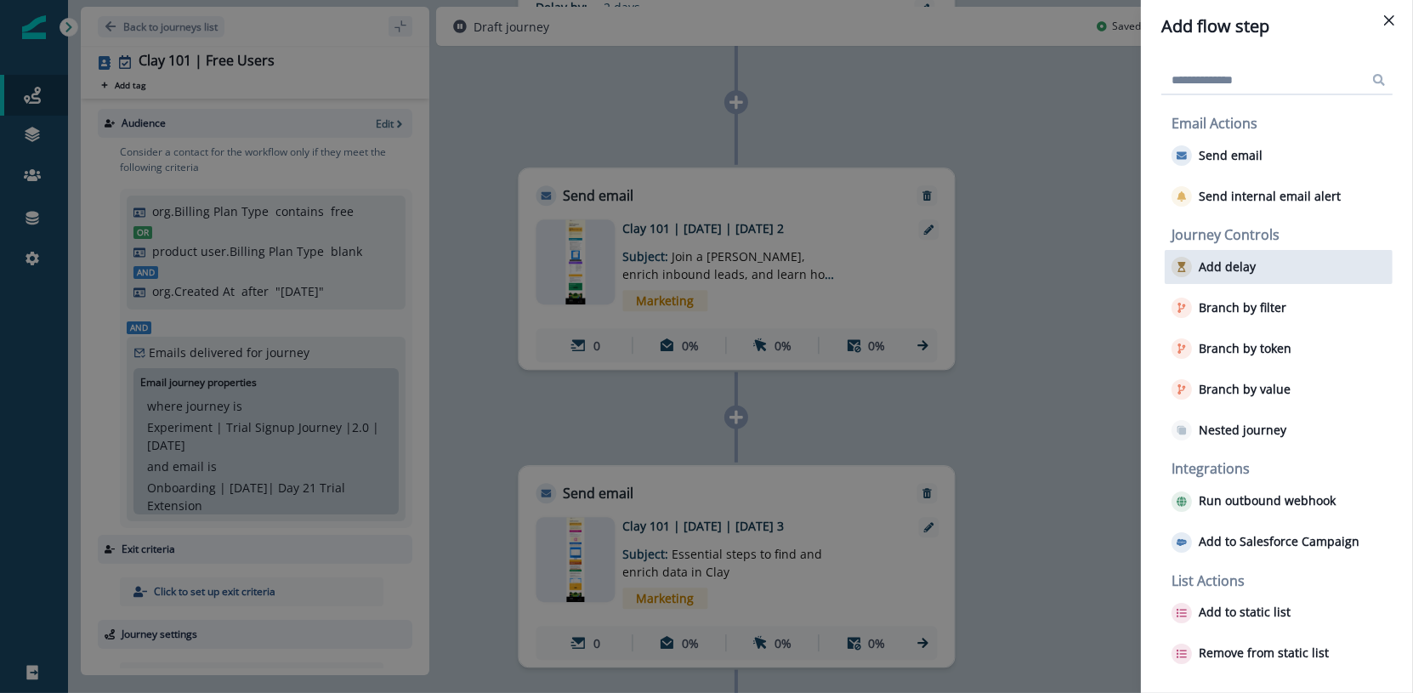
click at [1250, 273] on p "Add delay" at bounding box center [1226, 267] width 57 height 14
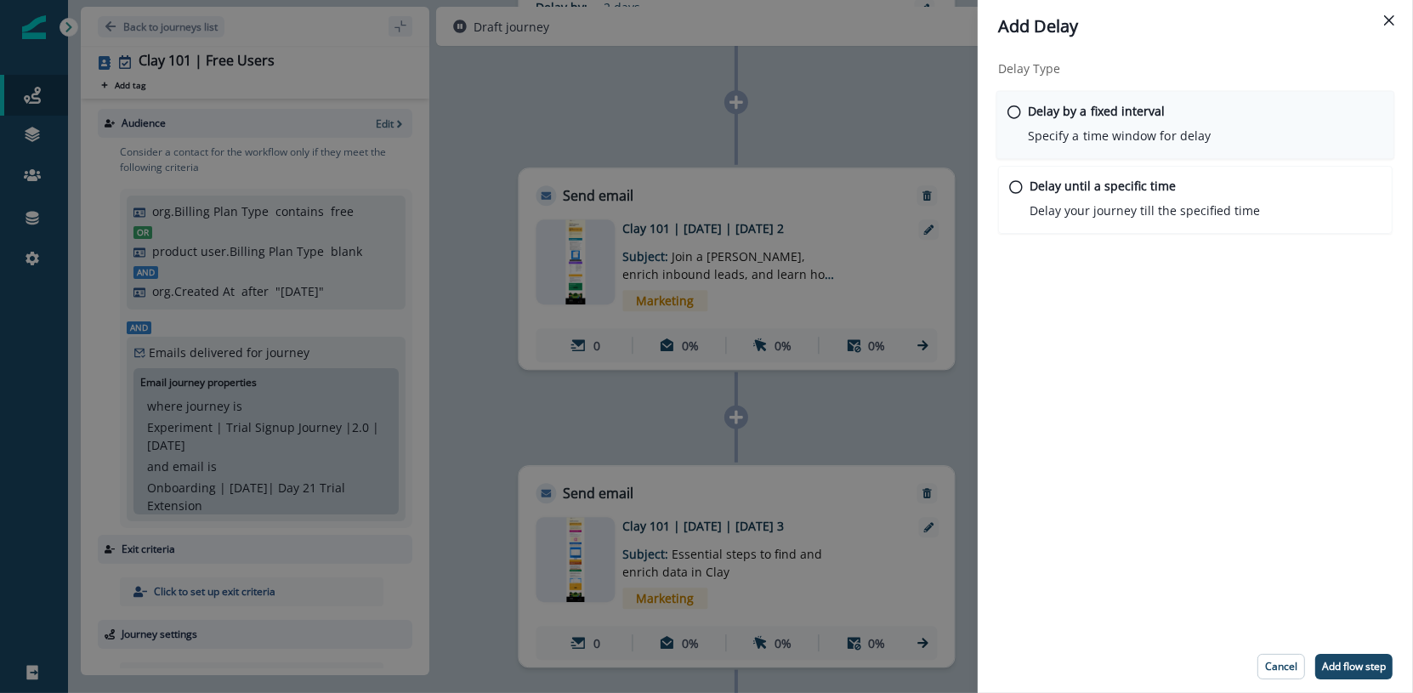
click at [1146, 116] on p "Delay by a fixed interval" at bounding box center [1097, 111] width 138 height 18
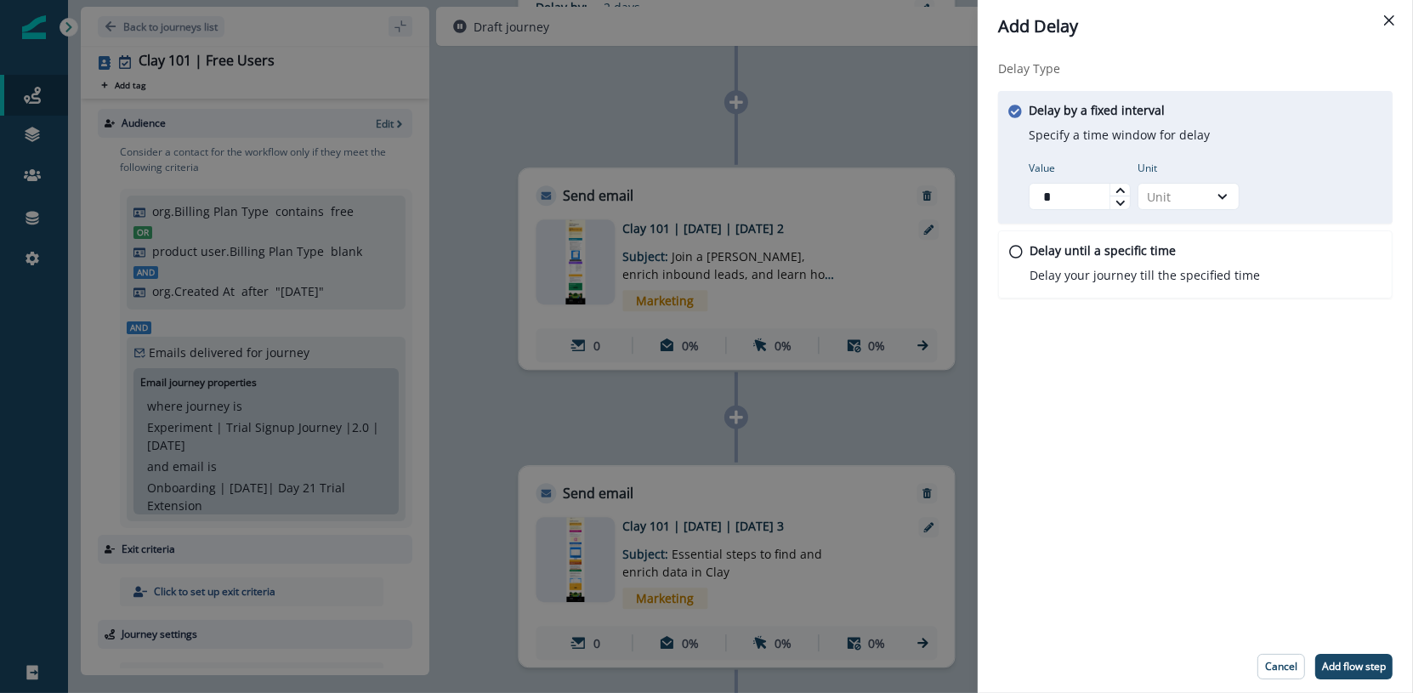
click at [1118, 194] on icon at bounding box center [1120, 190] width 10 height 10
type input "*"
click at [1118, 194] on icon at bounding box center [1120, 190] width 10 height 10
click at [1183, 179] on div "Unit Unit" at bounding box center [1188, 185] width 102 height 49
click at [1187, 186] on div "Unit" at bounding box center [1173, 196] width 70 height 21
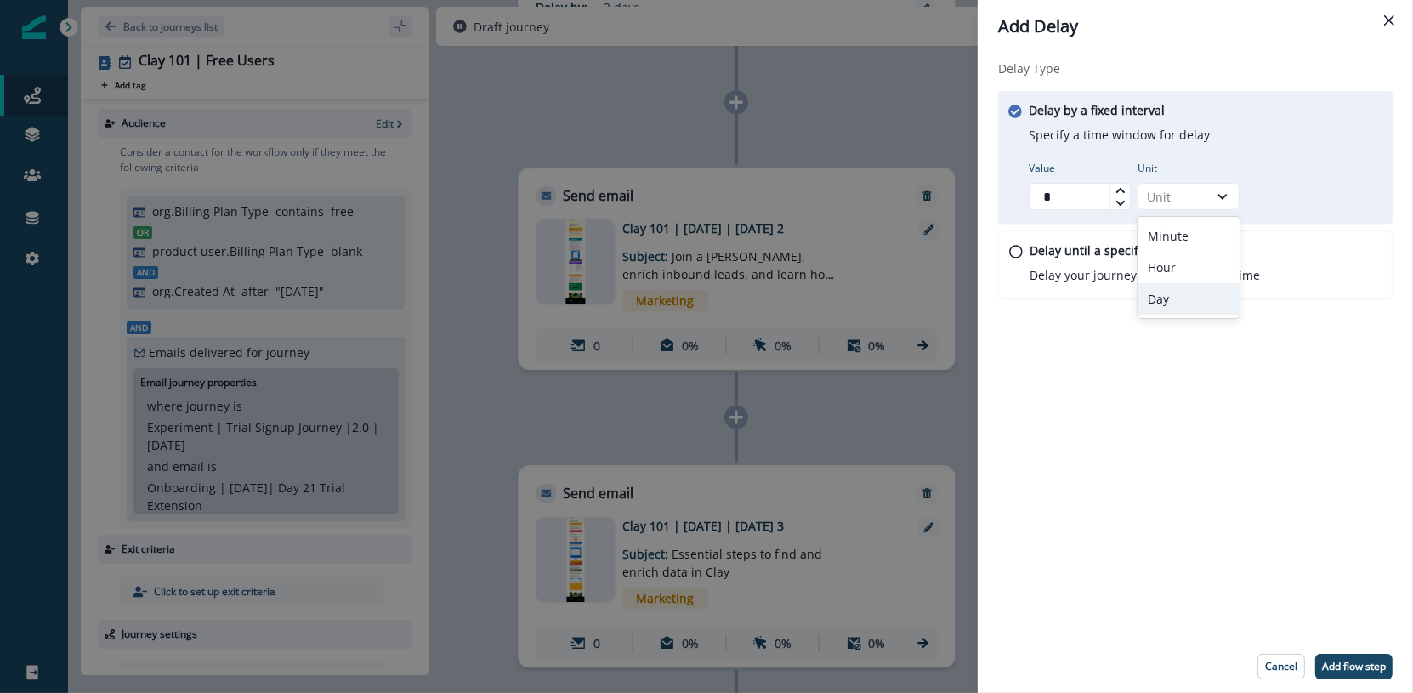
click at [1198, 286] on div "Day" at bounding box center [1188, 298] width 102 height 31
click at [1373, 656] on button "Add flow step" at bounding box center [1353, 666] width 77 height 25
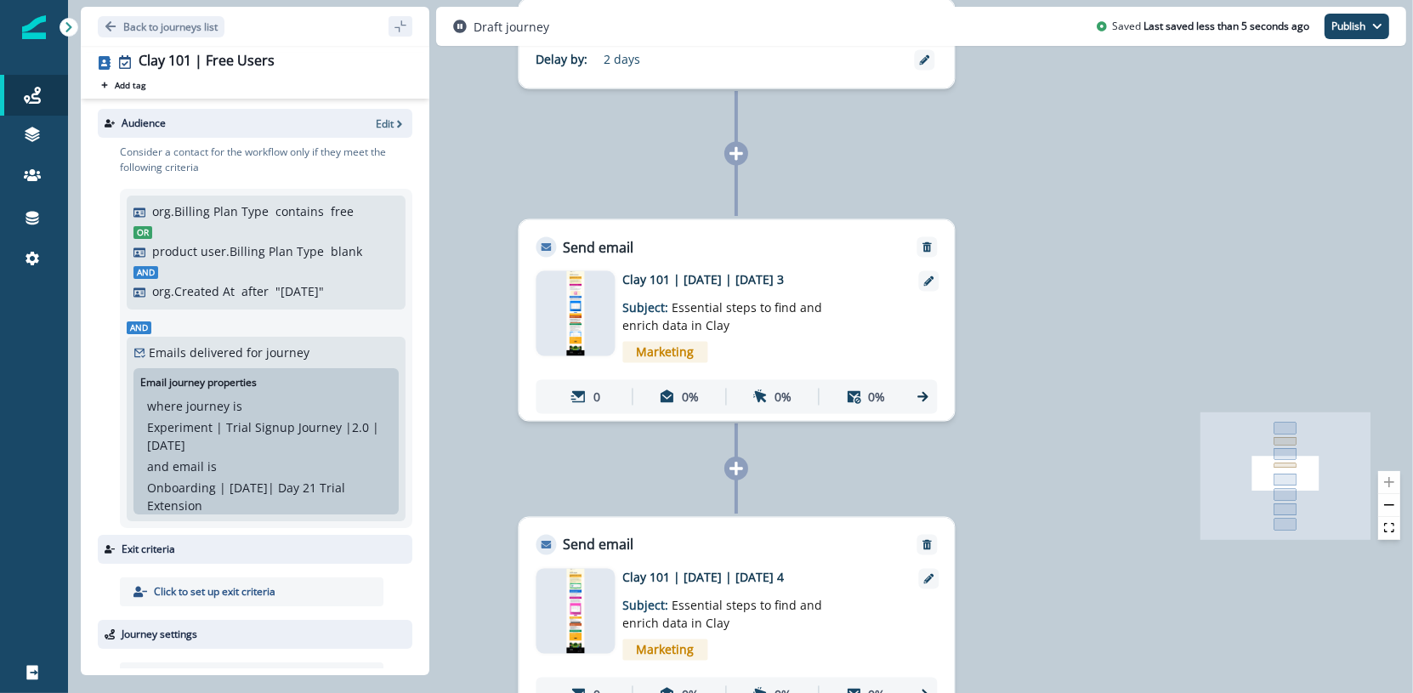
click at [737, 472] on icon at bounding box center [736, 469] width 14 height 14
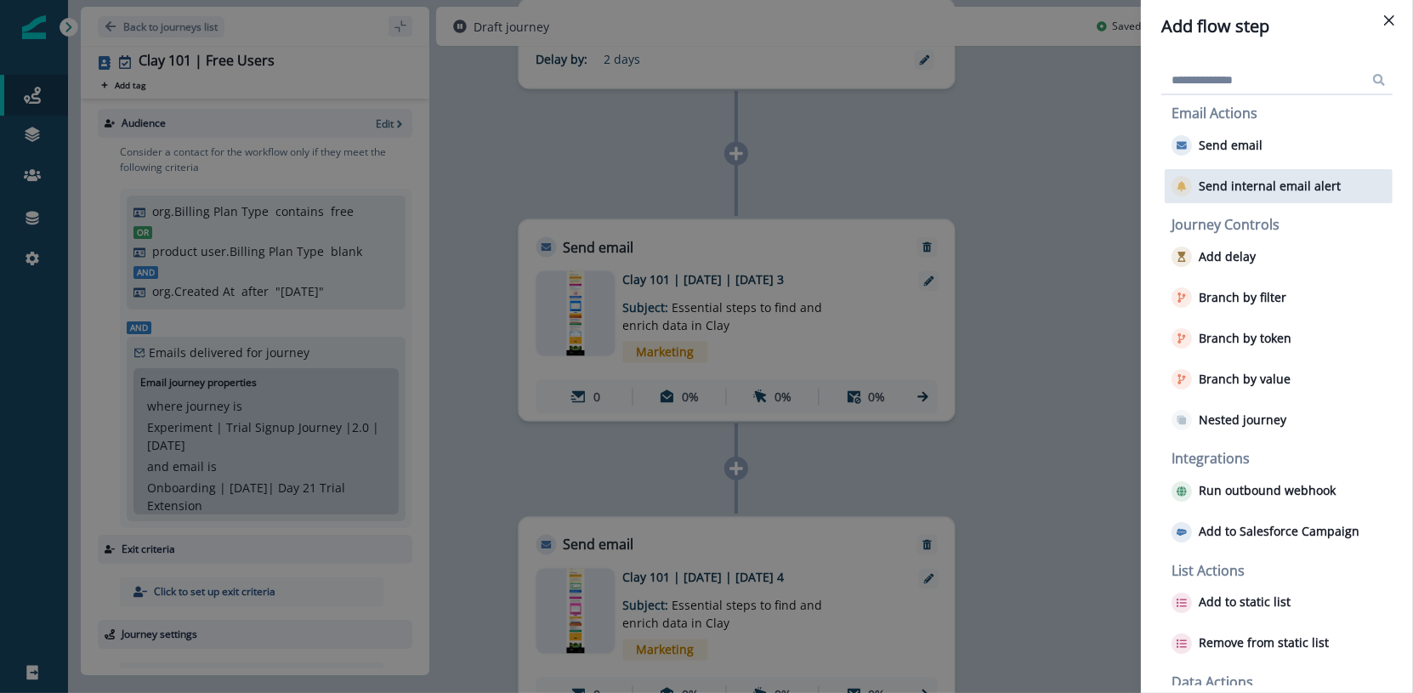
scroll to position [0, 0]
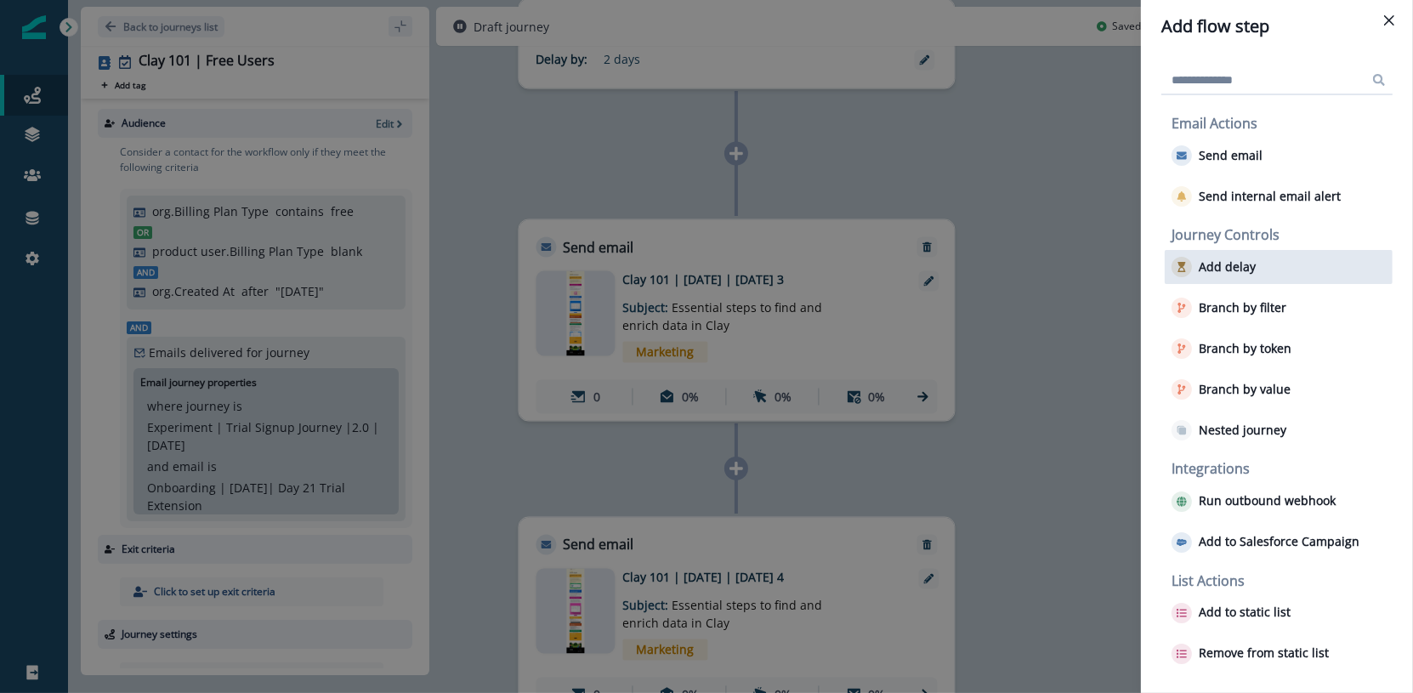
click at [1302, 272] on div "Add delay" at bounding box center [1278, 267] width 228 height 34
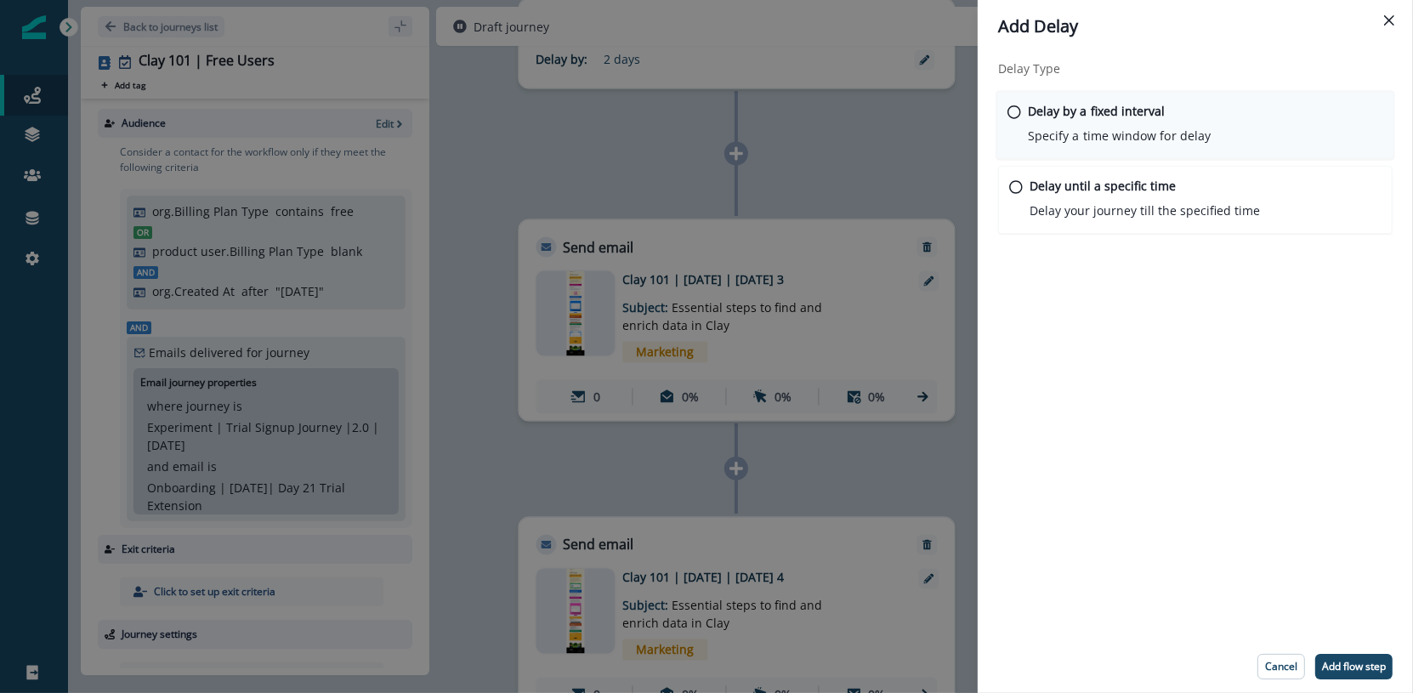
click at [1144, 109] on p "Delay by a fixed interval" at bounding box center [1097, 111] width 138 height 18
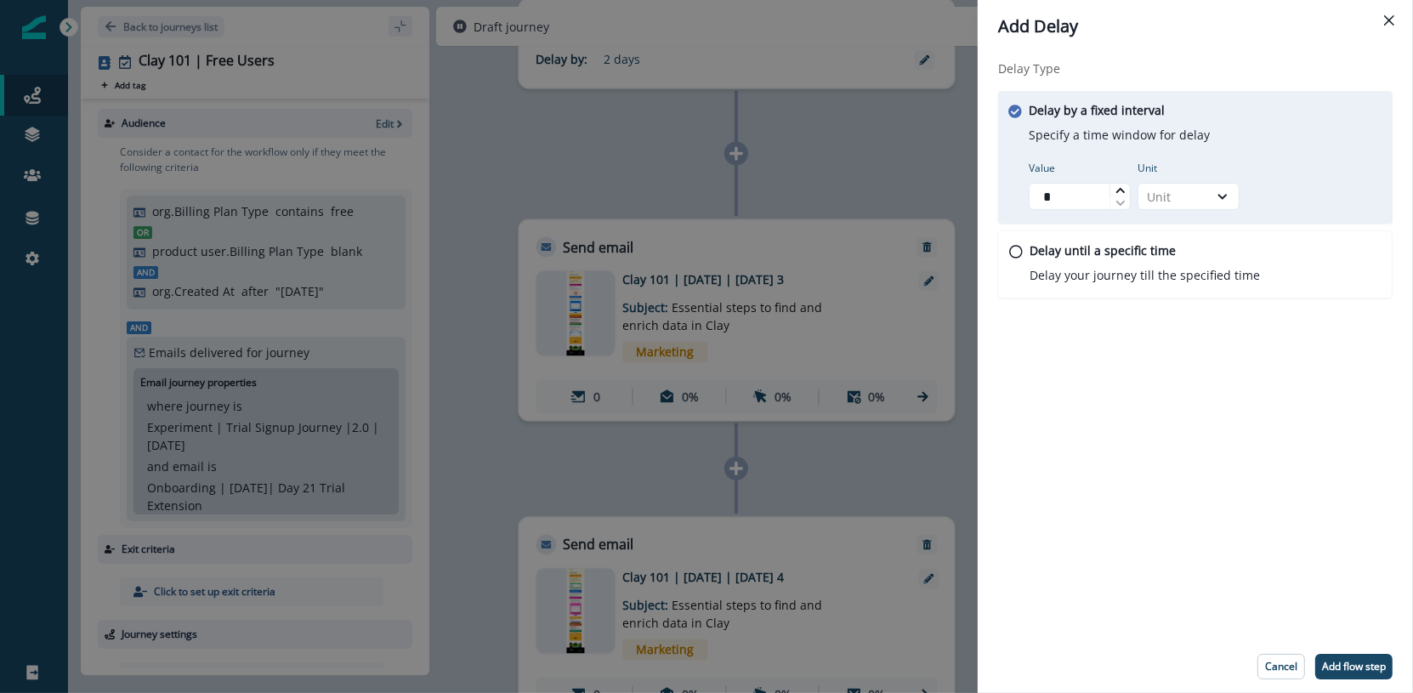
click at [1122, 190] on icon at bounding box center [1120, 190] width 10 height 10
click at [1122, 190] on icon at bounding box center [1119, 189] width 8 height 5
type input "*"
click at [1122, 190] on icon at bounding box center [1119, 189] width 8 height 5
click at [1215, 190] on icon at bounding box center [1222, 196] width 15 height 17
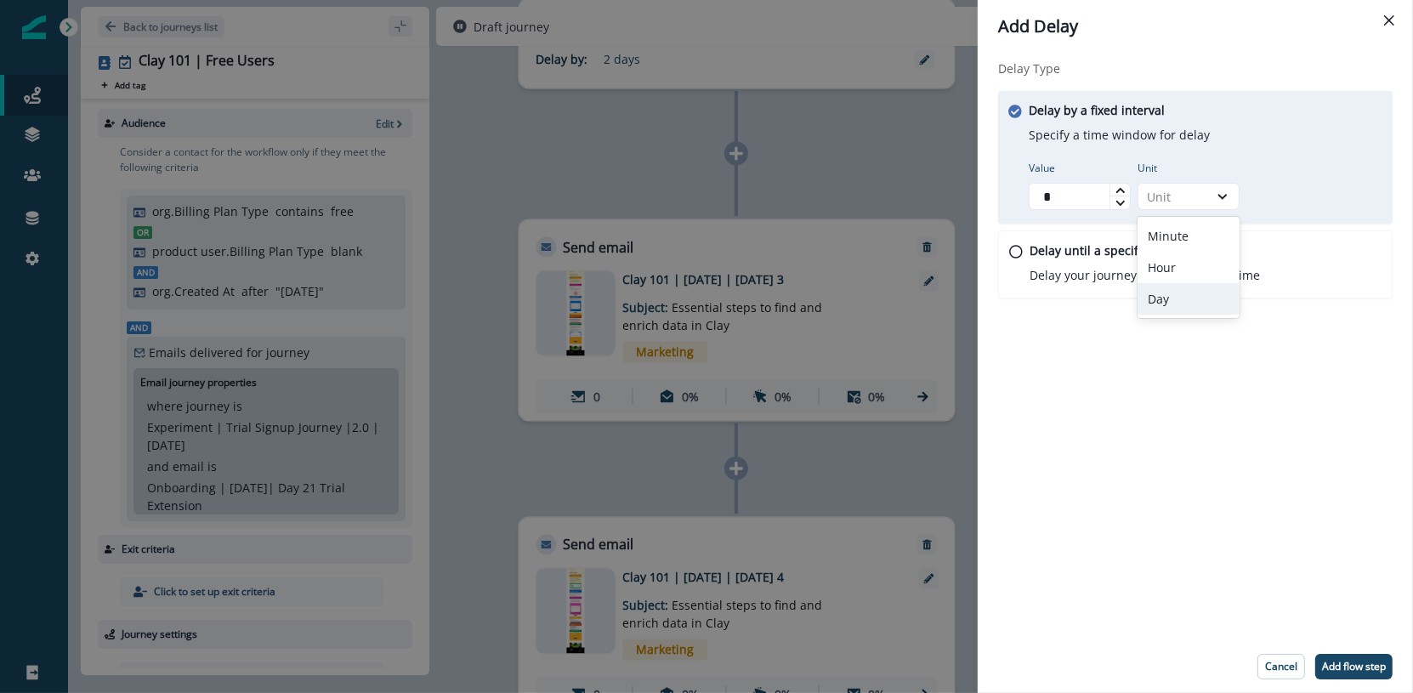
click at [1221, 296] on div "Day" at bounding box center [1188, 298] width 102 height 31
click at [1345, 660] on p "Add flow step" at bounding box center [1354, 666] width 64 height 12
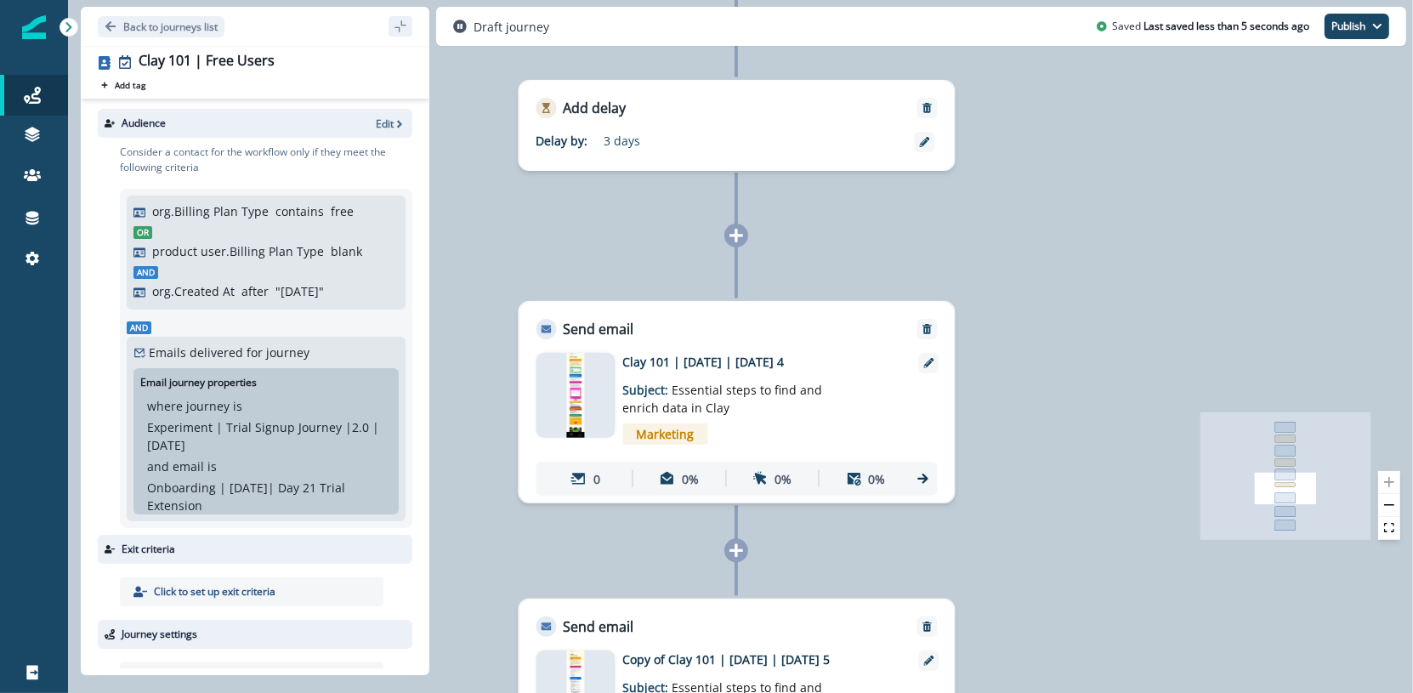
click at [734, 555] on icon at bounding box center [736, 551] width 14 height 14
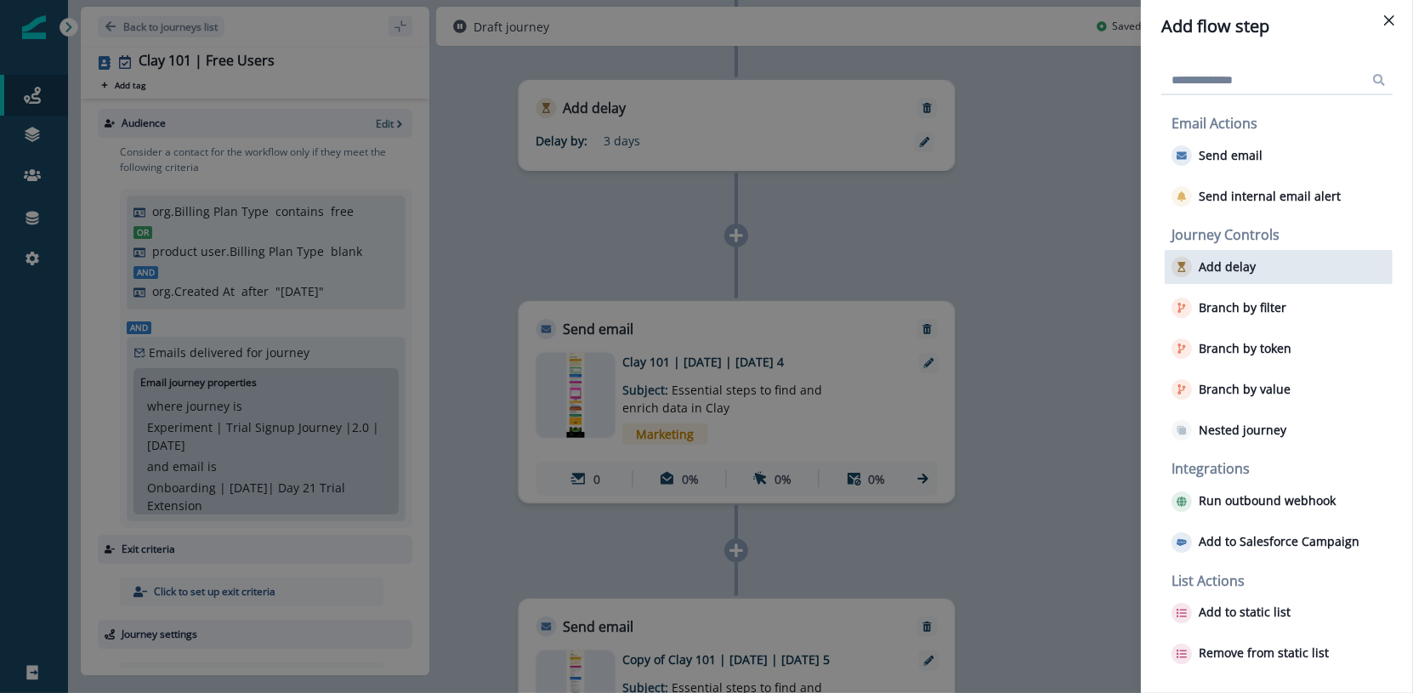
click at [1255, 264] on div "Add delay" at bounding box center [1278, 267] width 228 height 34
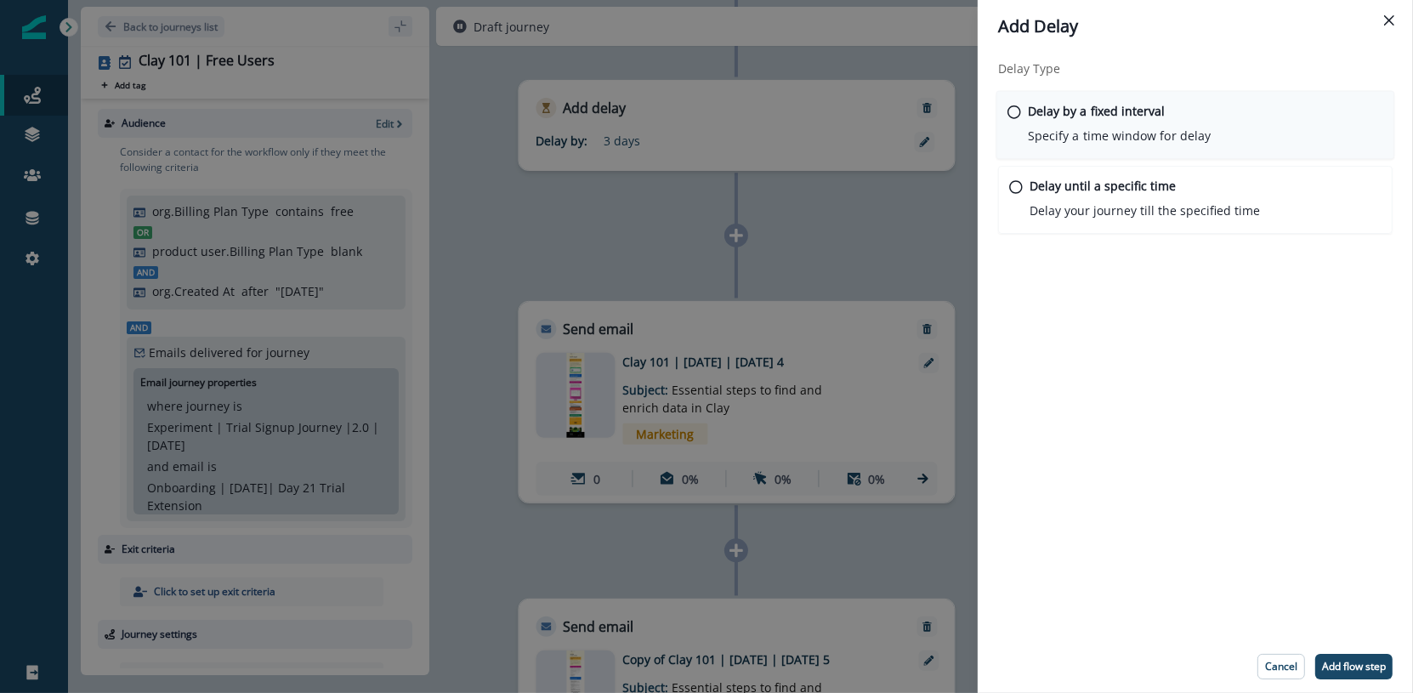
click at [1188, 117] on div "Delay by a fixed interval Specify a time window for delay" at bounding box center [1119, 123] width 183 height 43
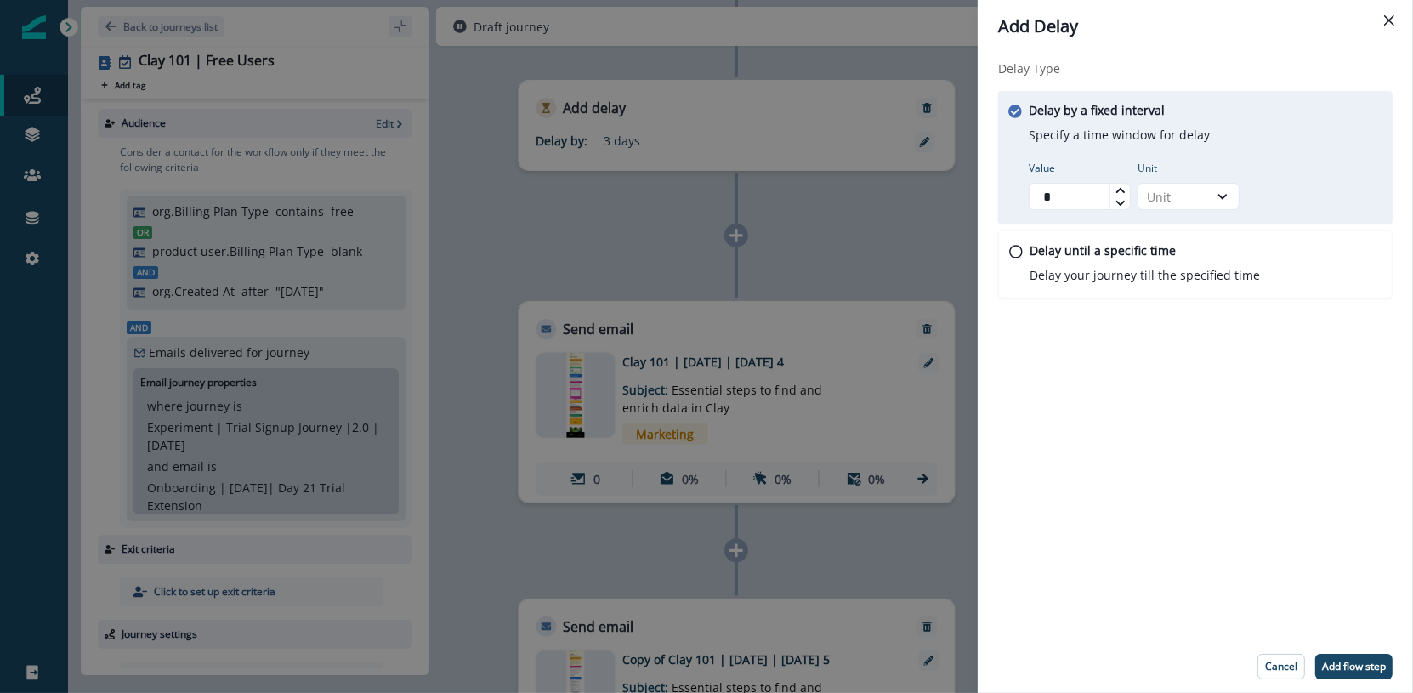
click at [1120, 185] on icon at bounding box center [1120, 190] width 10 height 10
type input "*"
click at [1120, 185] on icon at bounding box center [1120, 190] width 10 height 10
click at [1219, 190] on icon at bounding box center [1222, 196] width 15 height 17
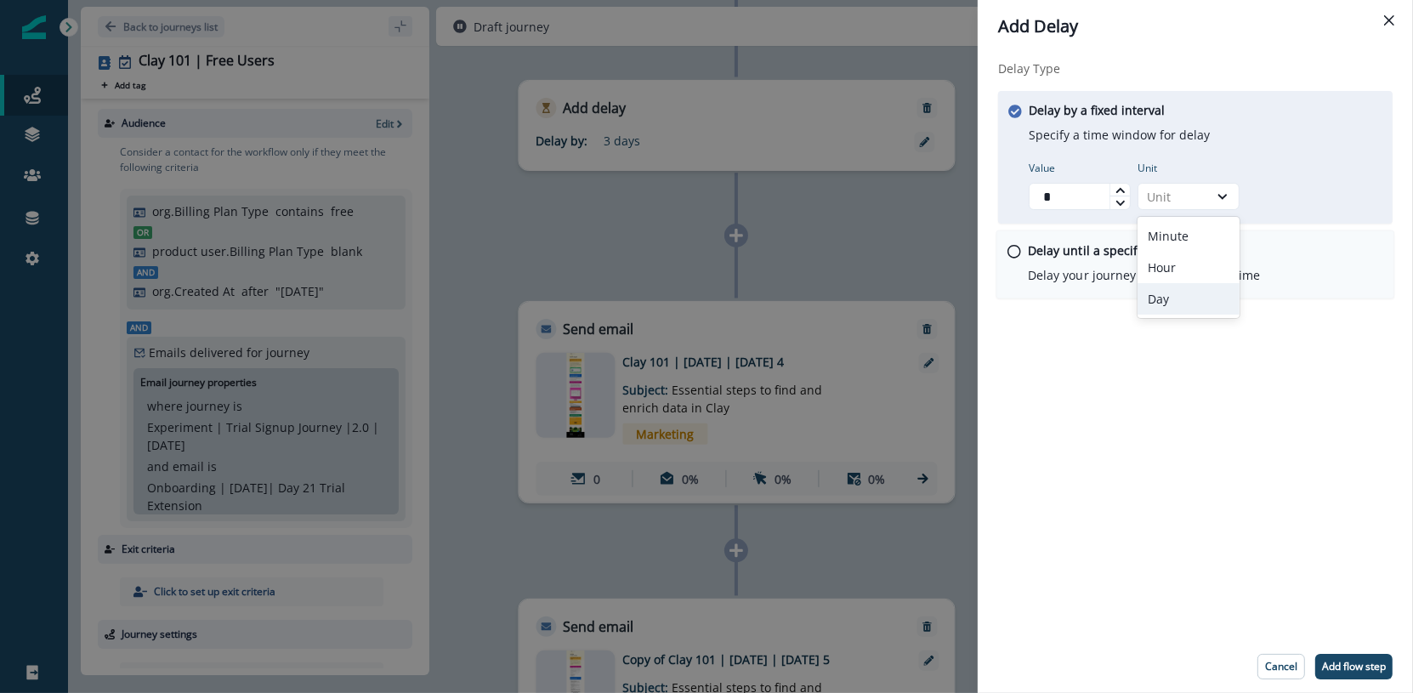
click at [1239, 293] on div "Delay until a specific time Delay your journey till the specified time" at bounding box center [1195, 264] width 399 height 69
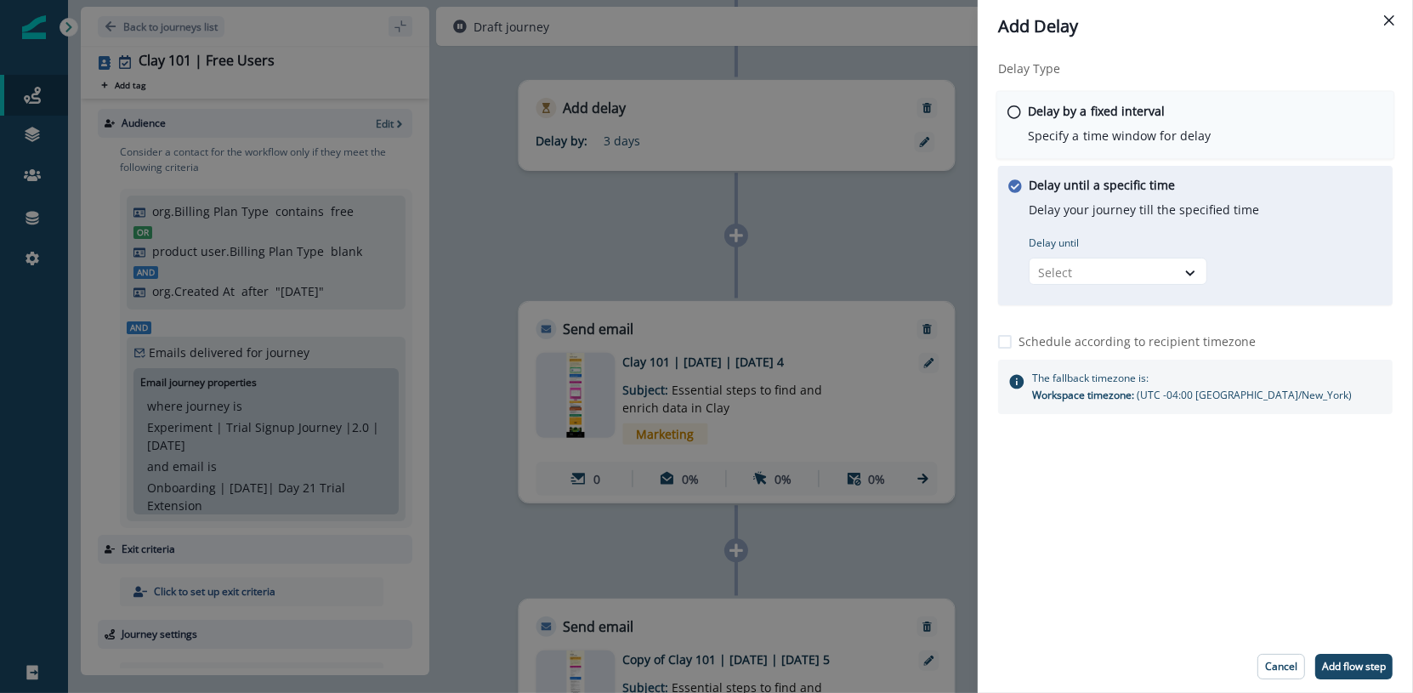
click at [1109, 125] on div "Delay by a fixed interval Specify a time window for delay" at bounding box center [1119, 123] width 183 height 43
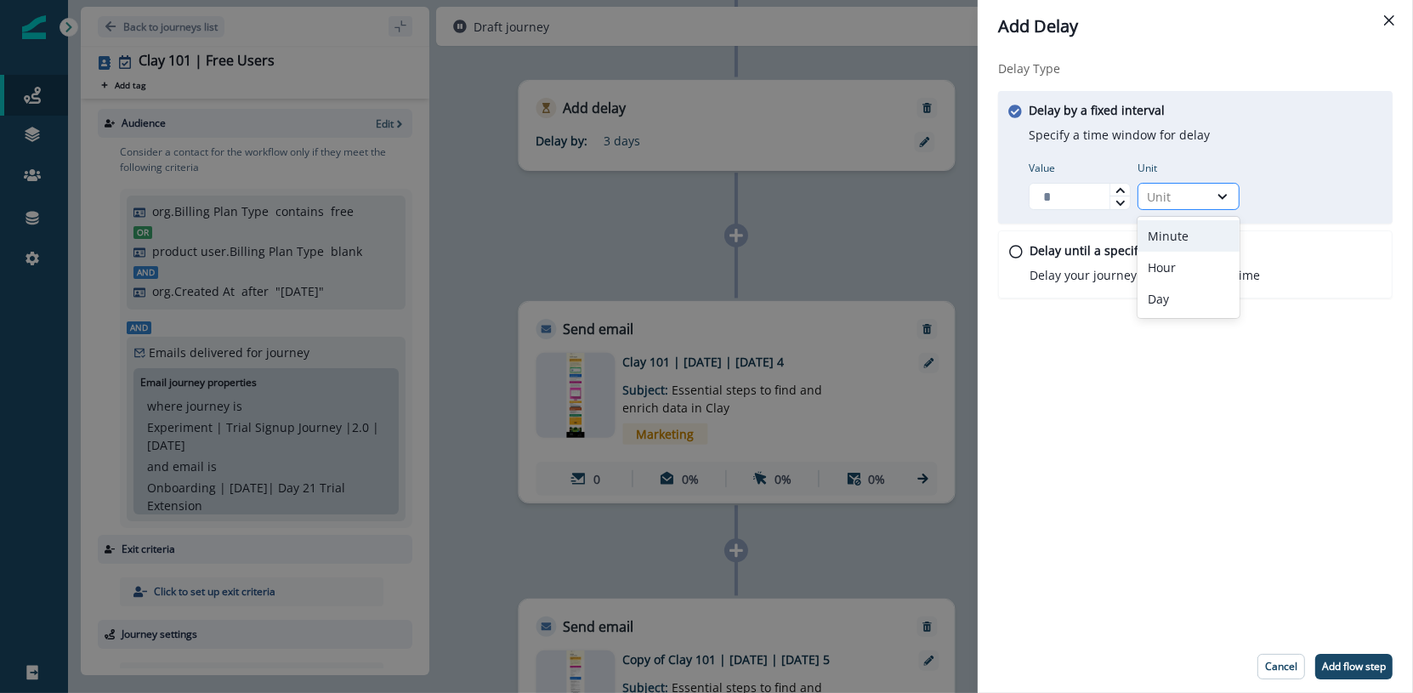
click at [1203, 188] on div "Unit" at bounding box center [1173, 196] width 70 height 21
click at [1102, 194] on input "Value" at bounding box center [1079, 196] width 102 height 27
click at [1121, 190] on icon at bounding box center [1120, 190] width 10 height 10
click at [1121, 190] on icon at bounding box center [1119, 189] width 8 height 5
type input "*"
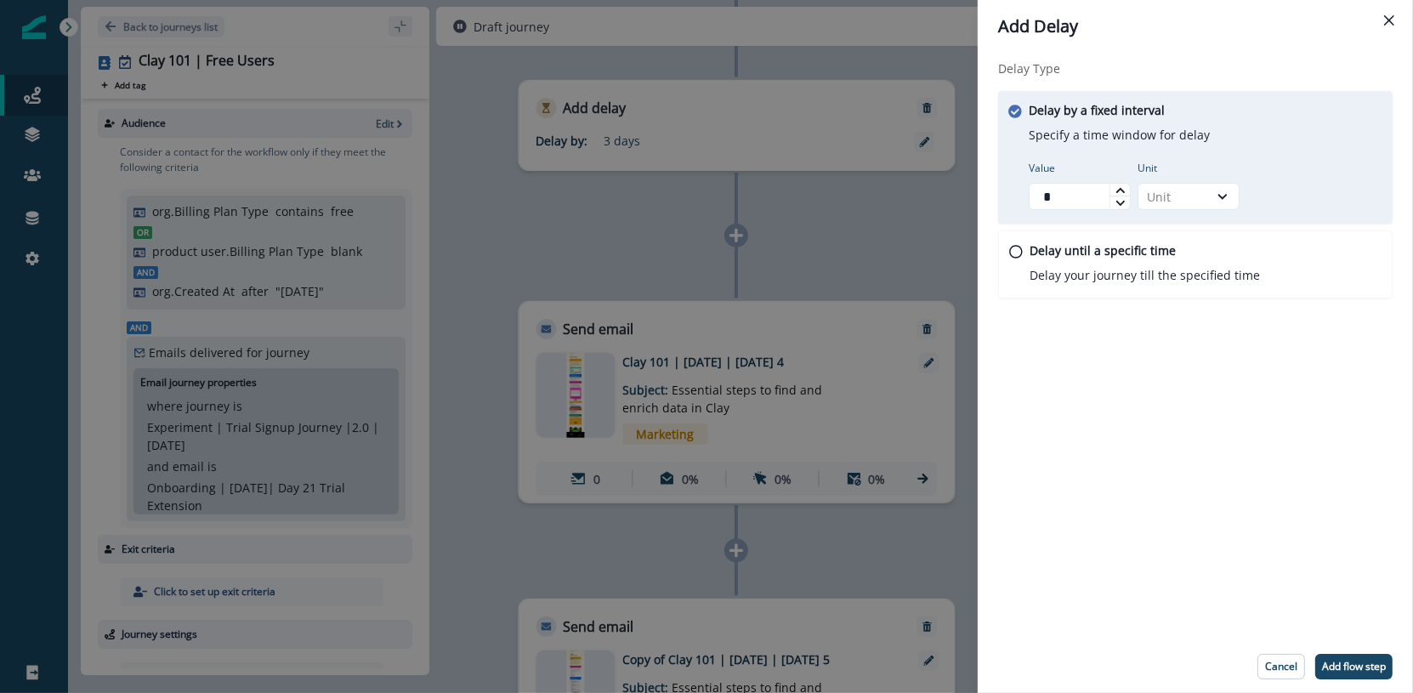
click at [1121, 190] on icon at bounding box center [1119, 189] width 8 height 5
click at [1159, 193] on div "Unit" at bounding box center [1173, 197] width 53 height 18
click at [1180, 292] on div "Day" at bounding box center [1188, 298] width 102 height 31
click at [1350, 677] on button "Add flow step" at bounding box center [1353, 666] width 77 height 25
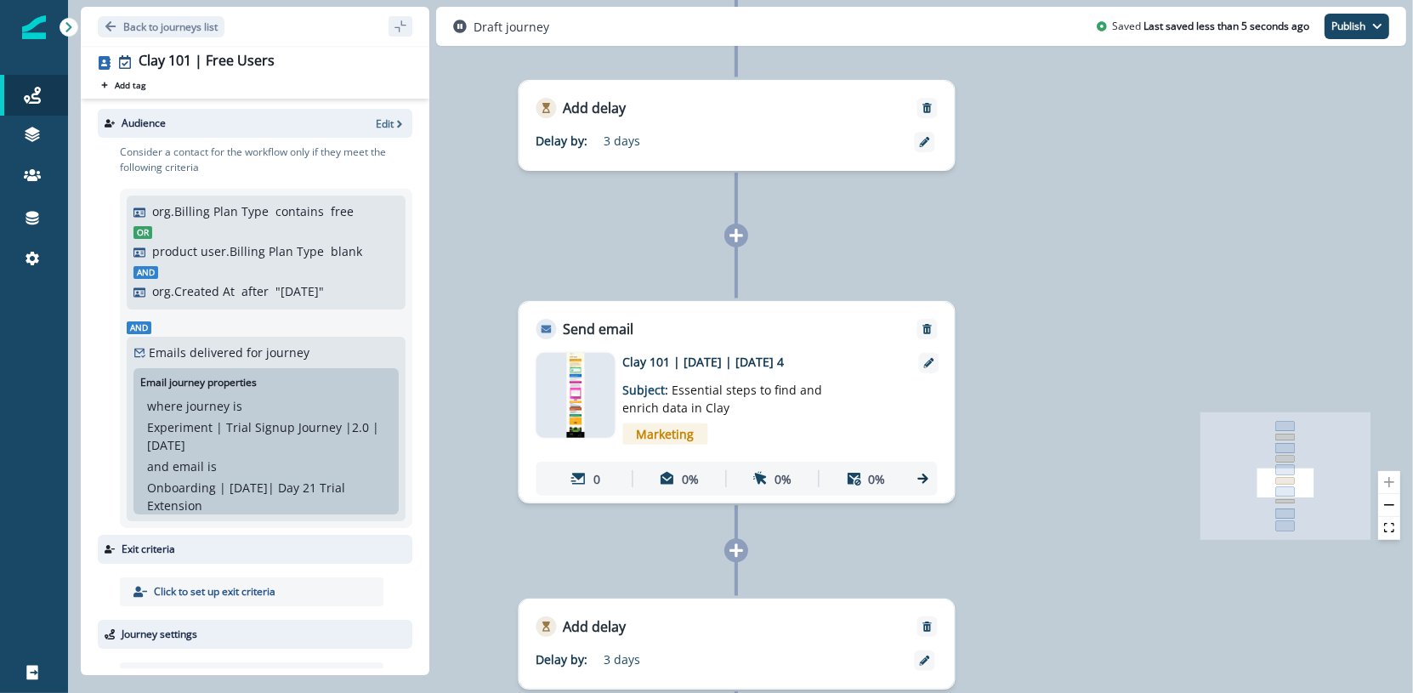
click at [898, 245] on div "0 contact has entered the journey Send email Email asset changed, journey repor…" at bounding box center [740, 206] width 1345 height 693
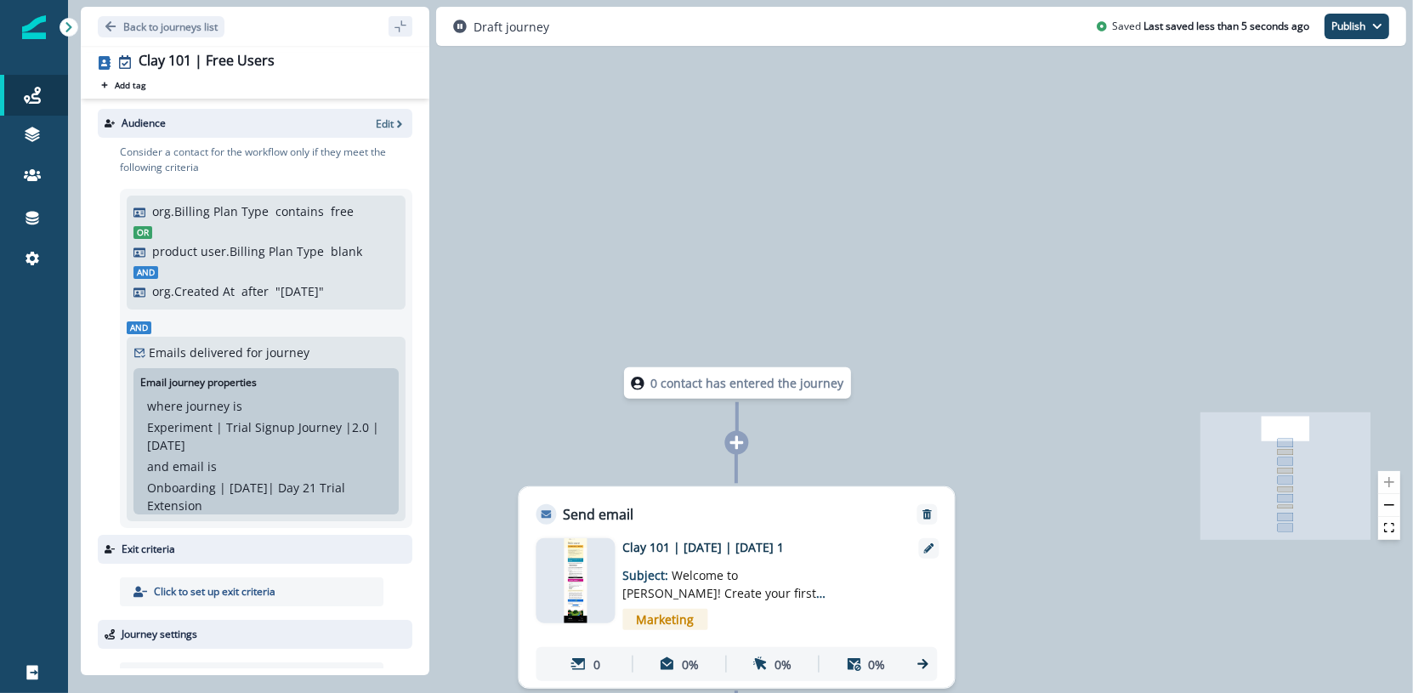
click at [733, 446] on icon at bounding box center [735, 442] width 15 height 15
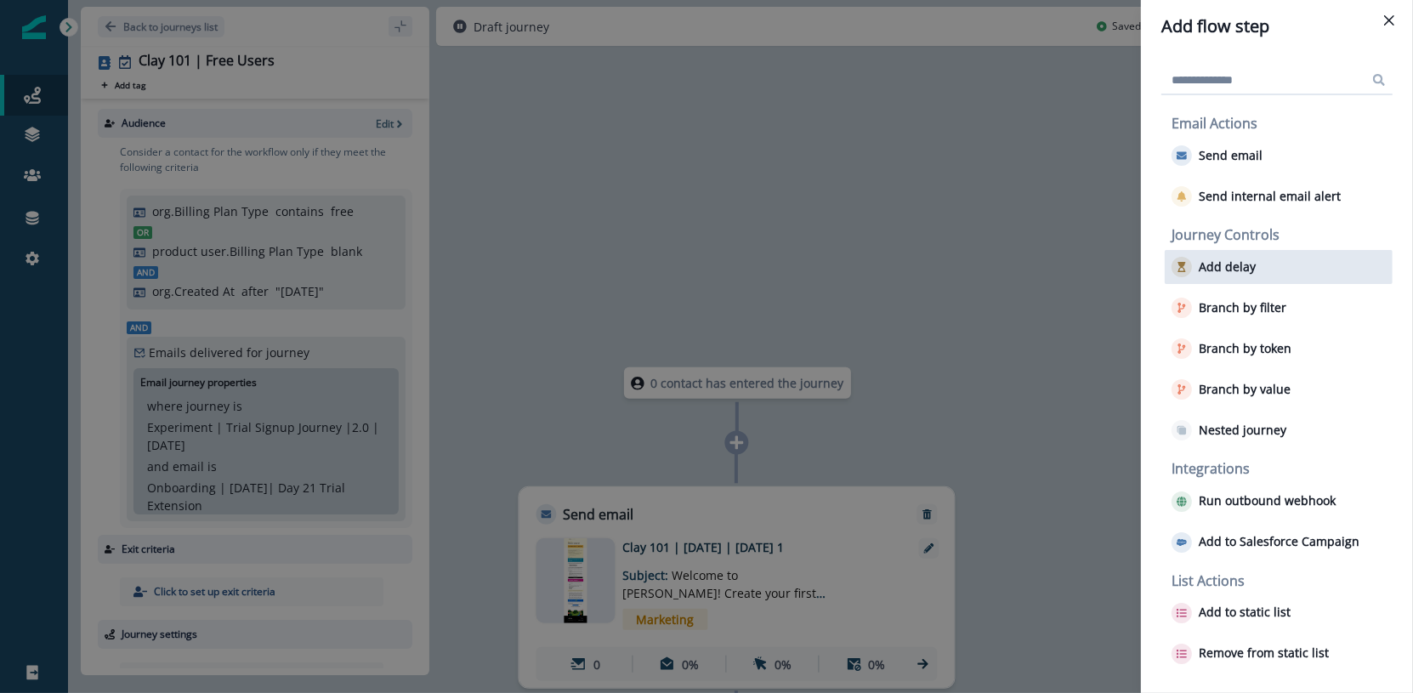
click at [1239, 280] on div "Add delay" at bounding box center [1278, 267] width 228 height 34
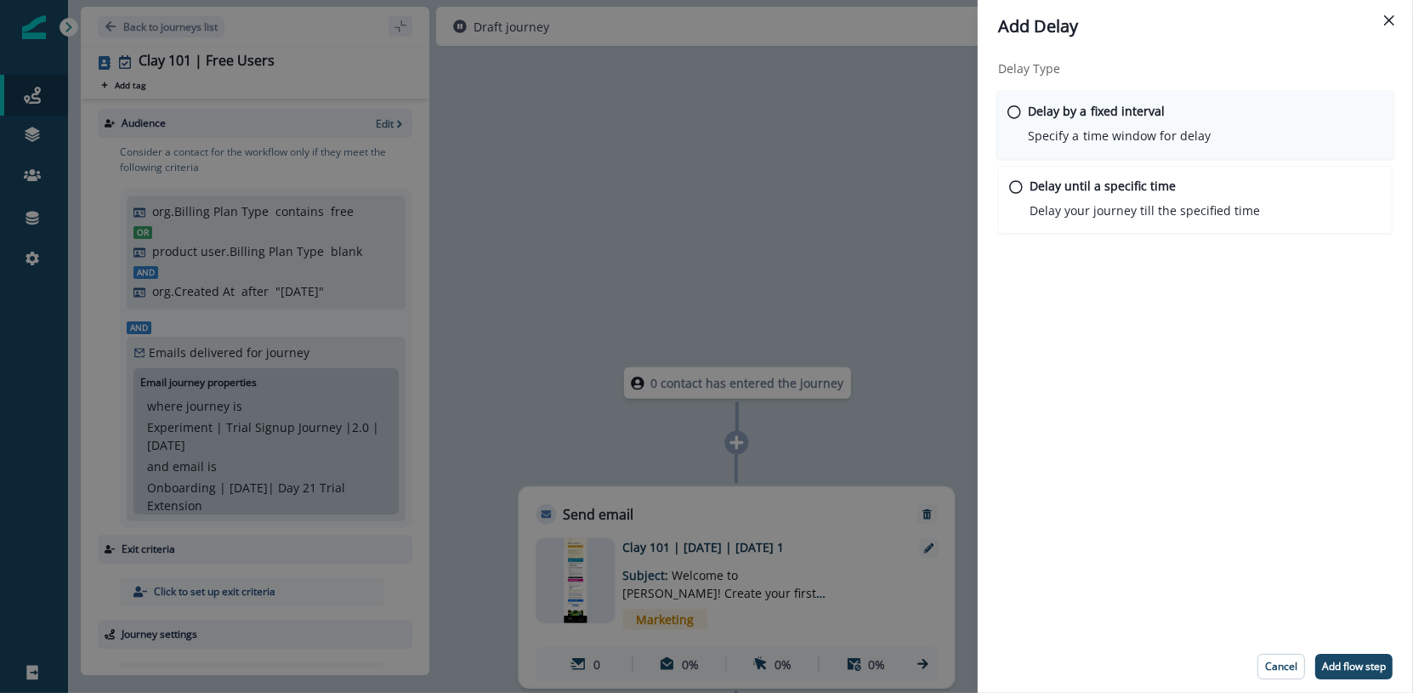
click at [1131, 124] on div "Delay by a fixed interval Specify a time window for delay" at bounding box center [1119, 123] width 183 height 43
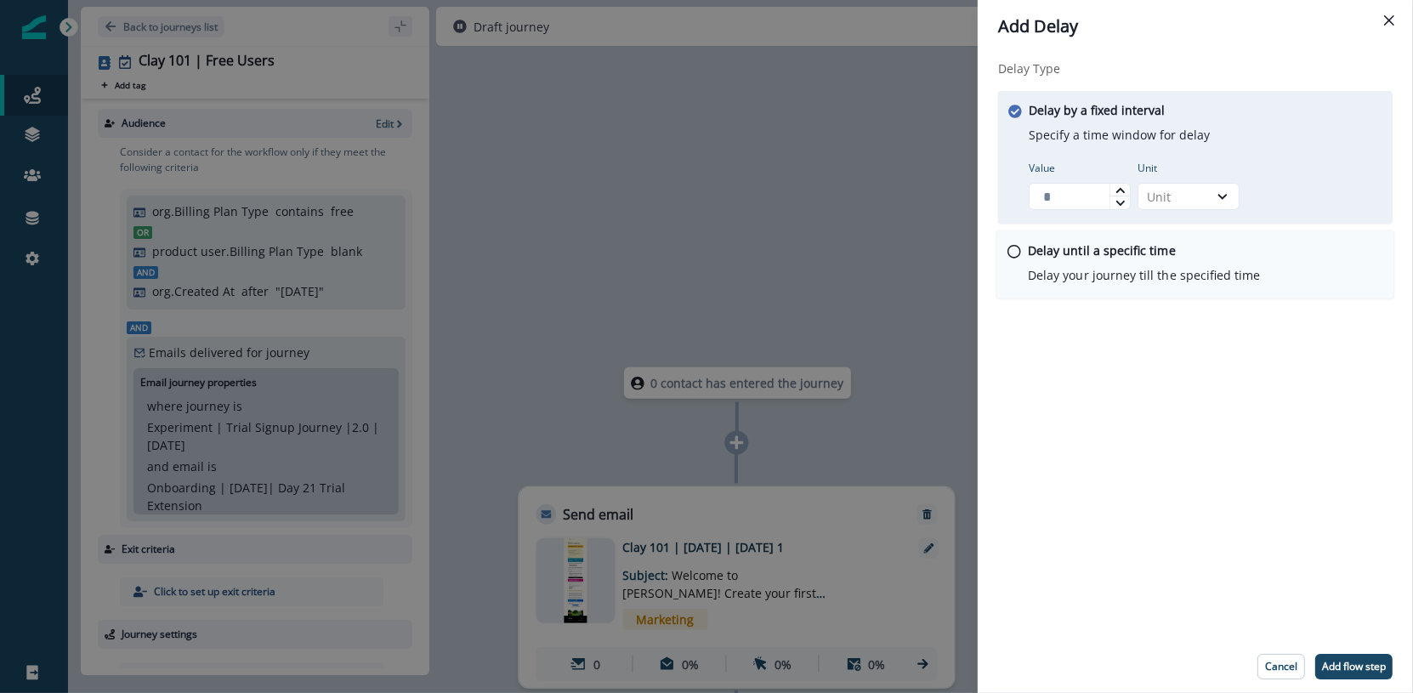
click at [1108, 244] on p "Delay until a specific time" at bounding box center [1102, 250] width 148 height 18
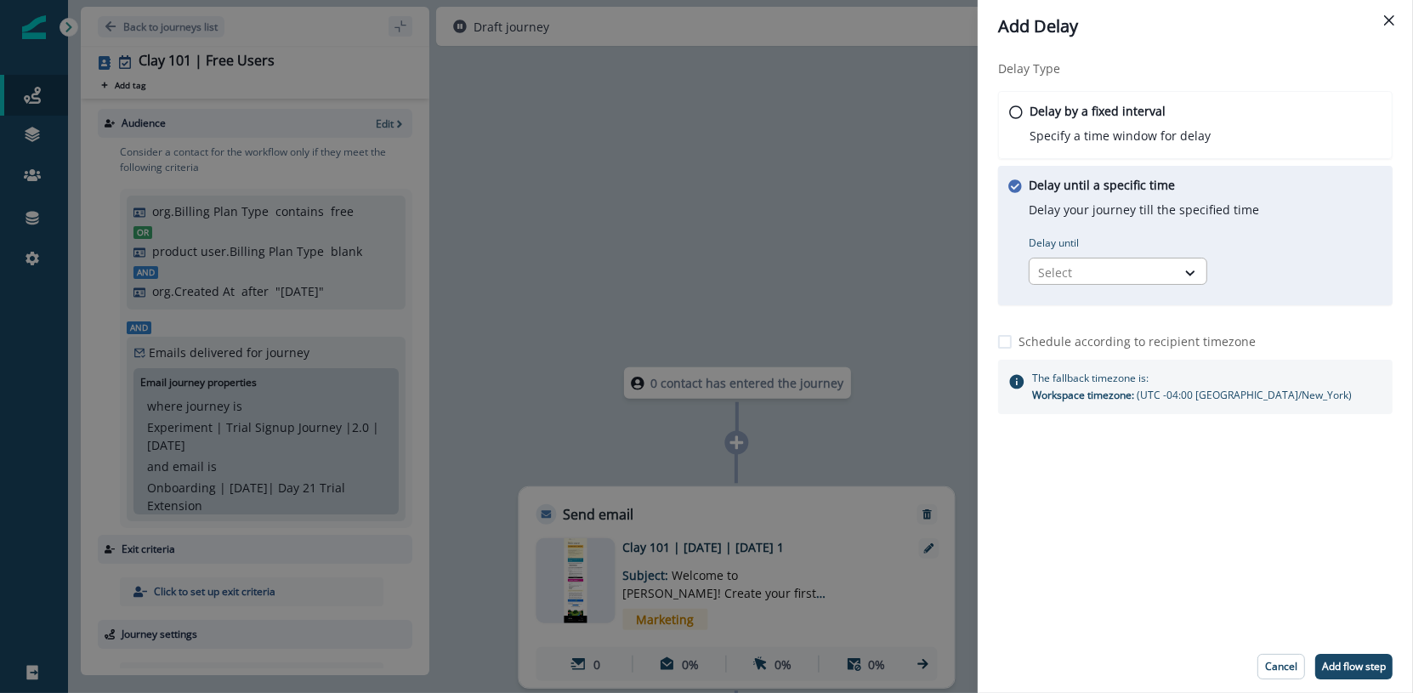
click at [1094, 264] on div at bounding box center [1102, 272] width 129 height 21
click at [1064, 362] on div "Time in week" at bounding box center [1117, 372] width 178 height 31
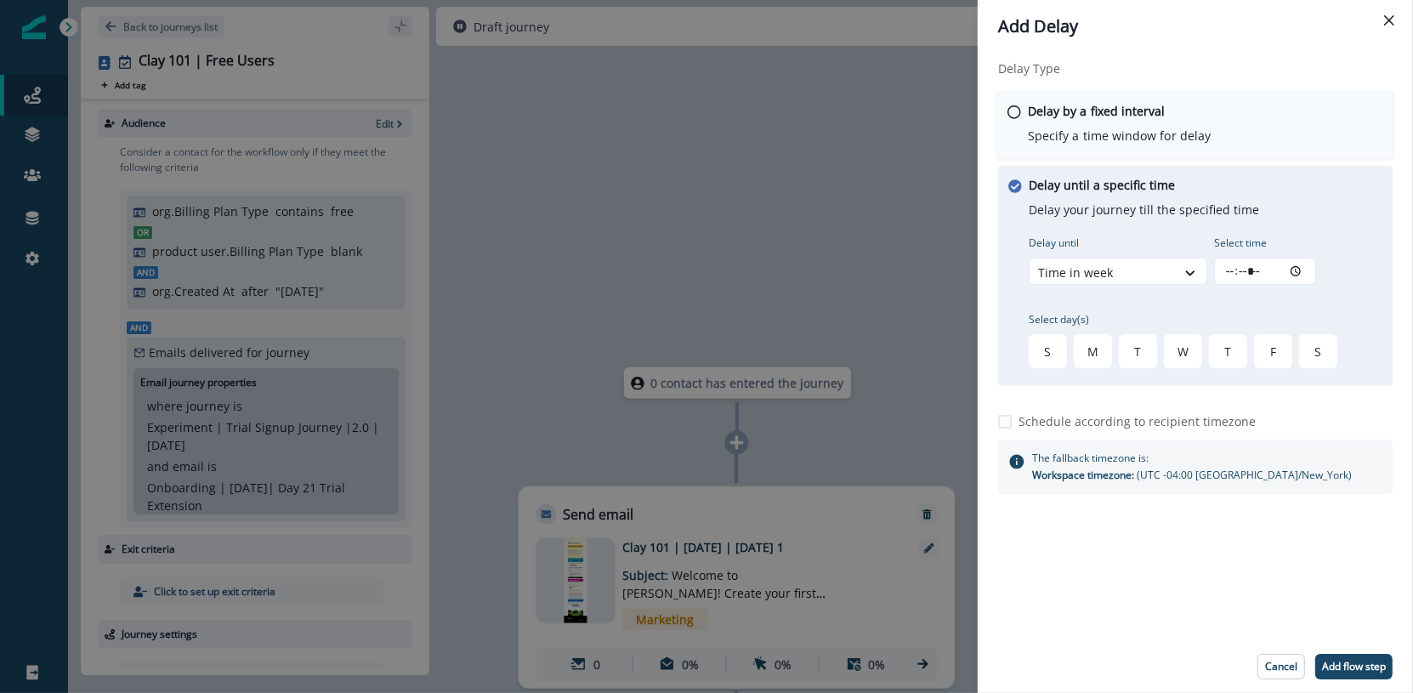
click at [1072, 127] on p "Specify a time window for delay" at bounding box center [1119, 136] width 183 height 18
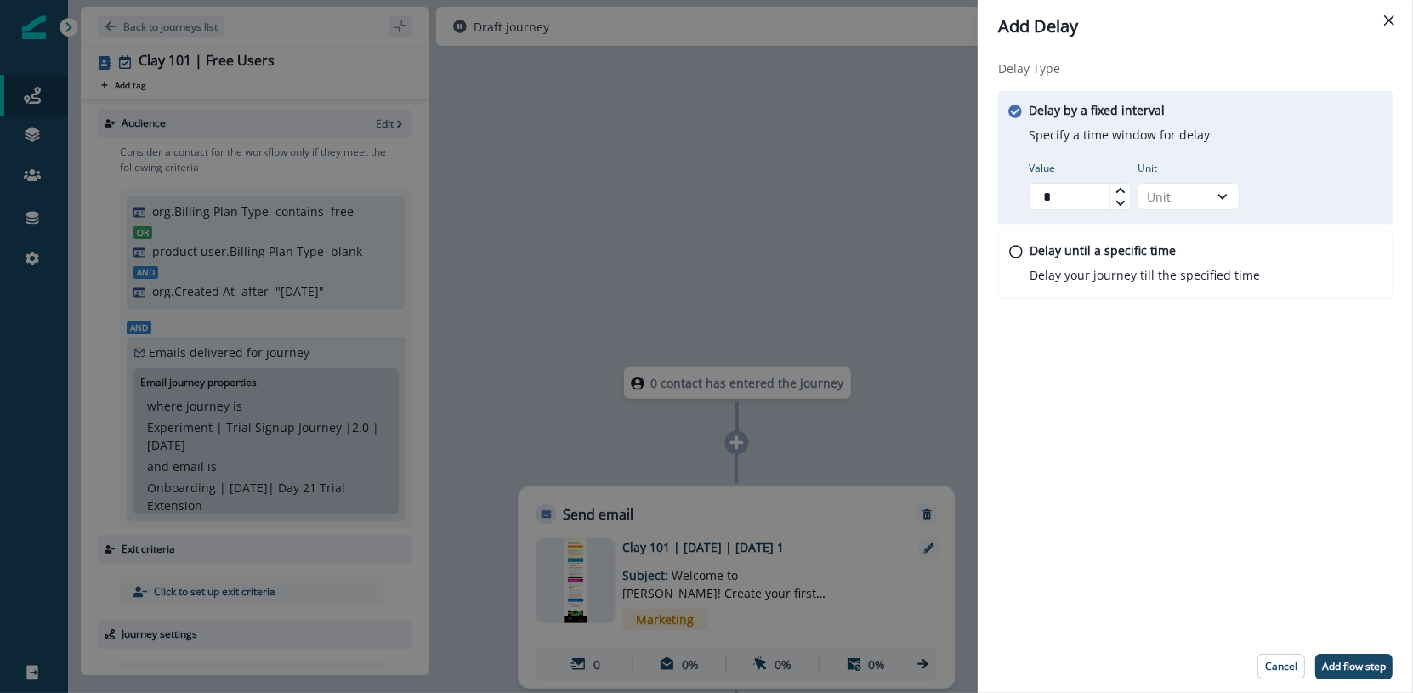
click at [1119, 190] on icon at bounding box center [1120, 190] width 10 height 10
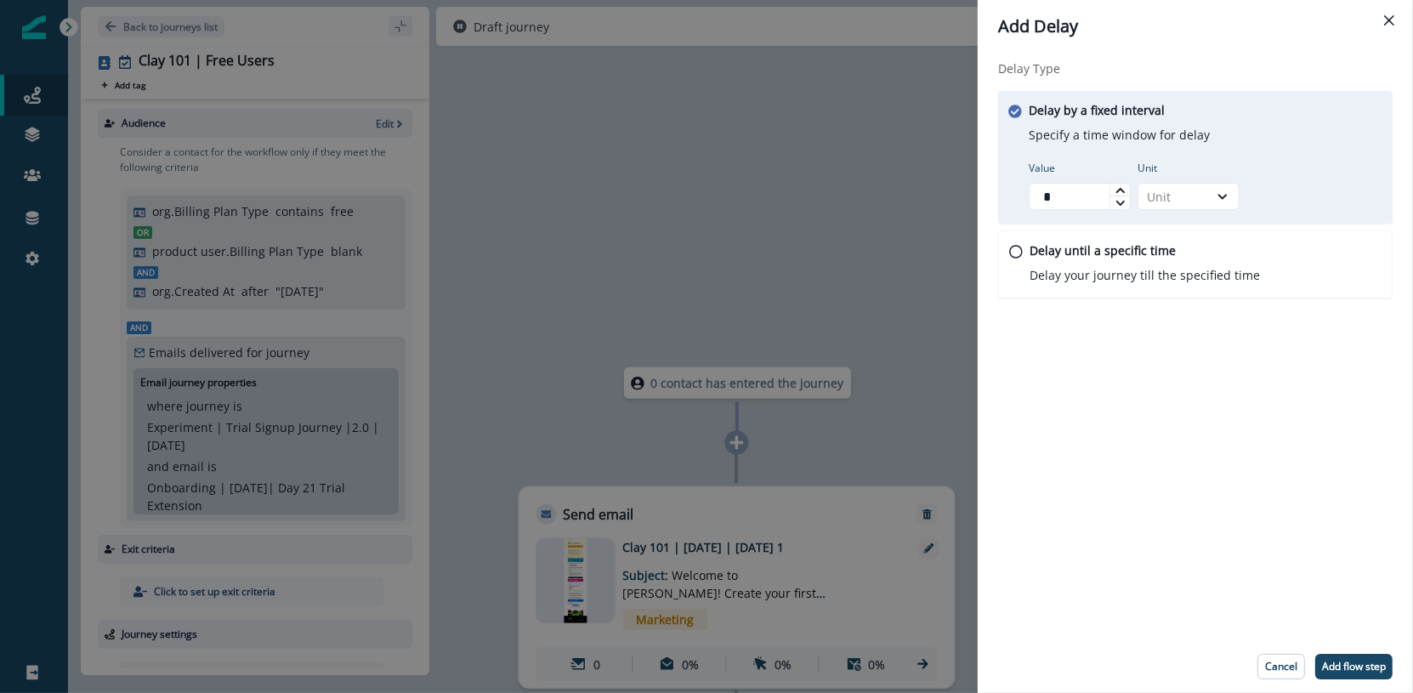
click at [1119, 190] on icon at bounding box center [1120, 190] width 10 height 10
type input "*"
click at [1119, 190] on icon at bounding box center [1120, 190] width 10 height 10
click at [1237, 193] on div at bounding box center [1222, 196] width 29 height 17
click at [1200, 294] on div "Day" at bounding box center [1188, 298] width 102 height 31
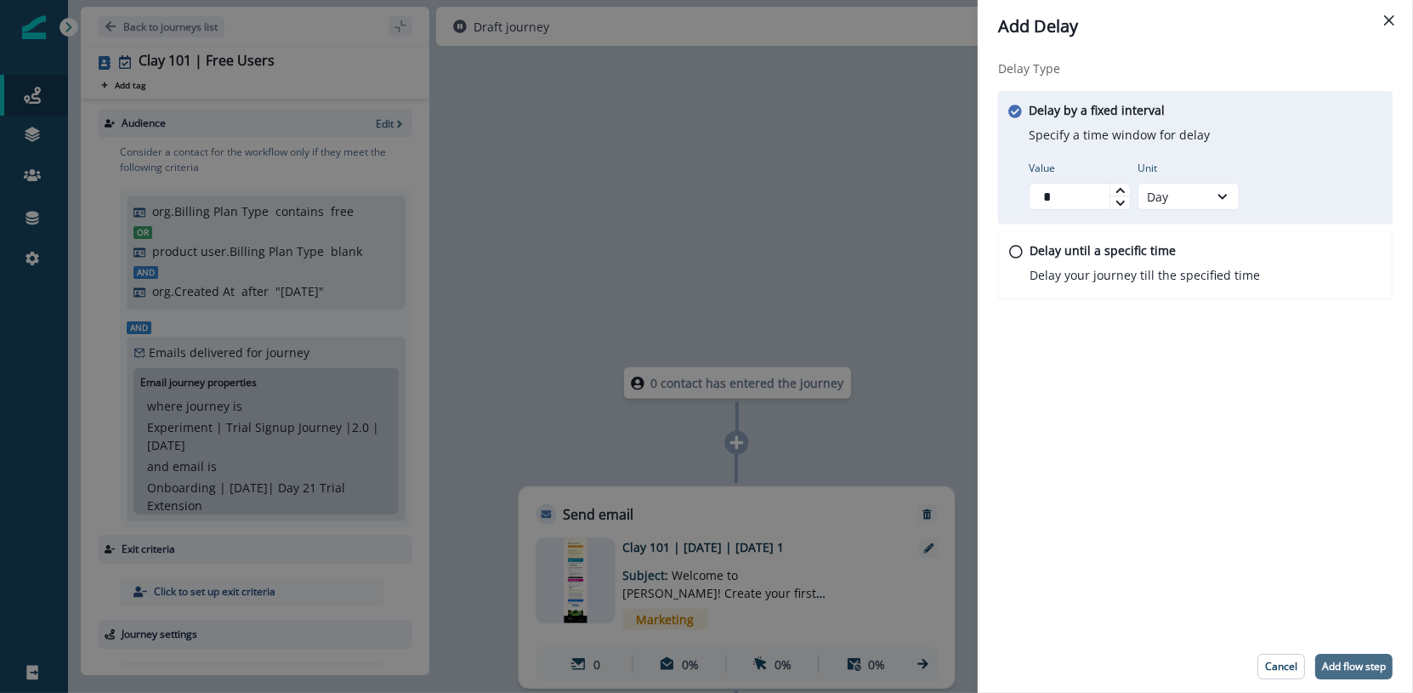
click at [1374, 669] on p "Add flow step" at bounding box center [1354, 666] width 64 height 12
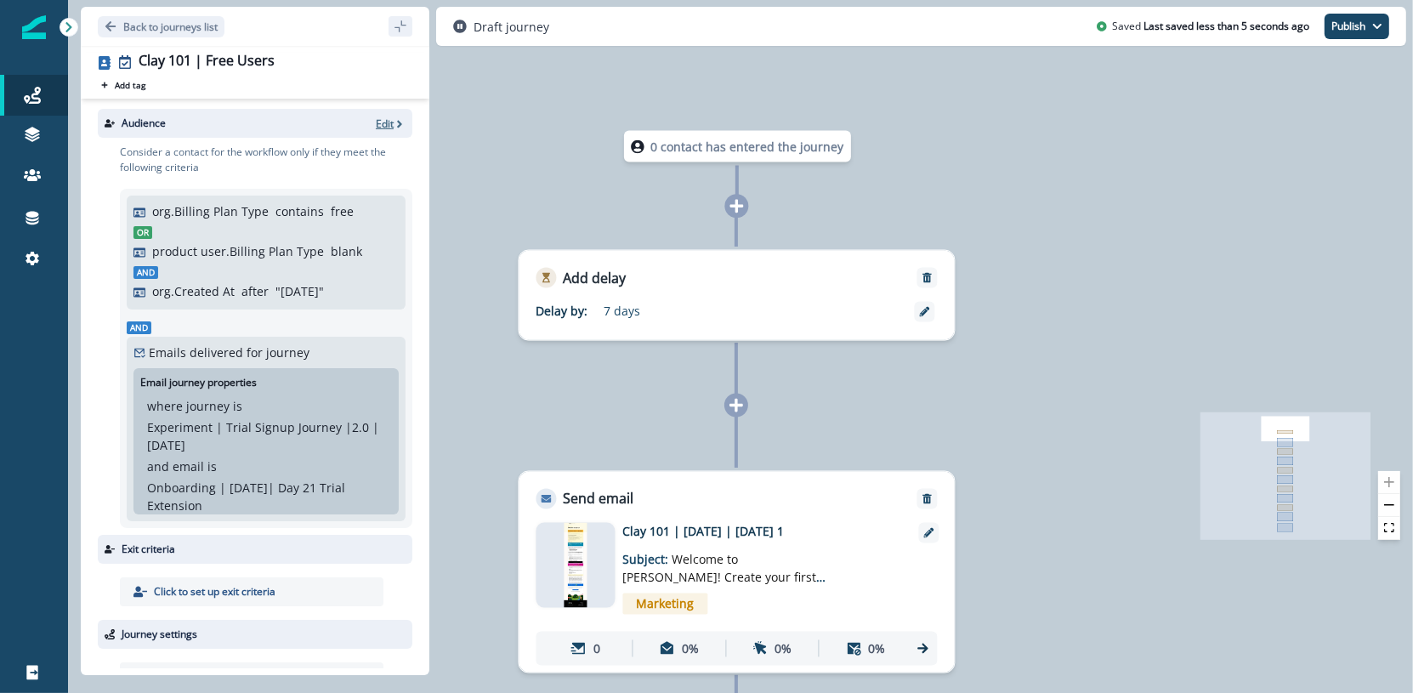
click at [376, 126] on p "Edit" at bounding box center [385, 123] width 18 height 14
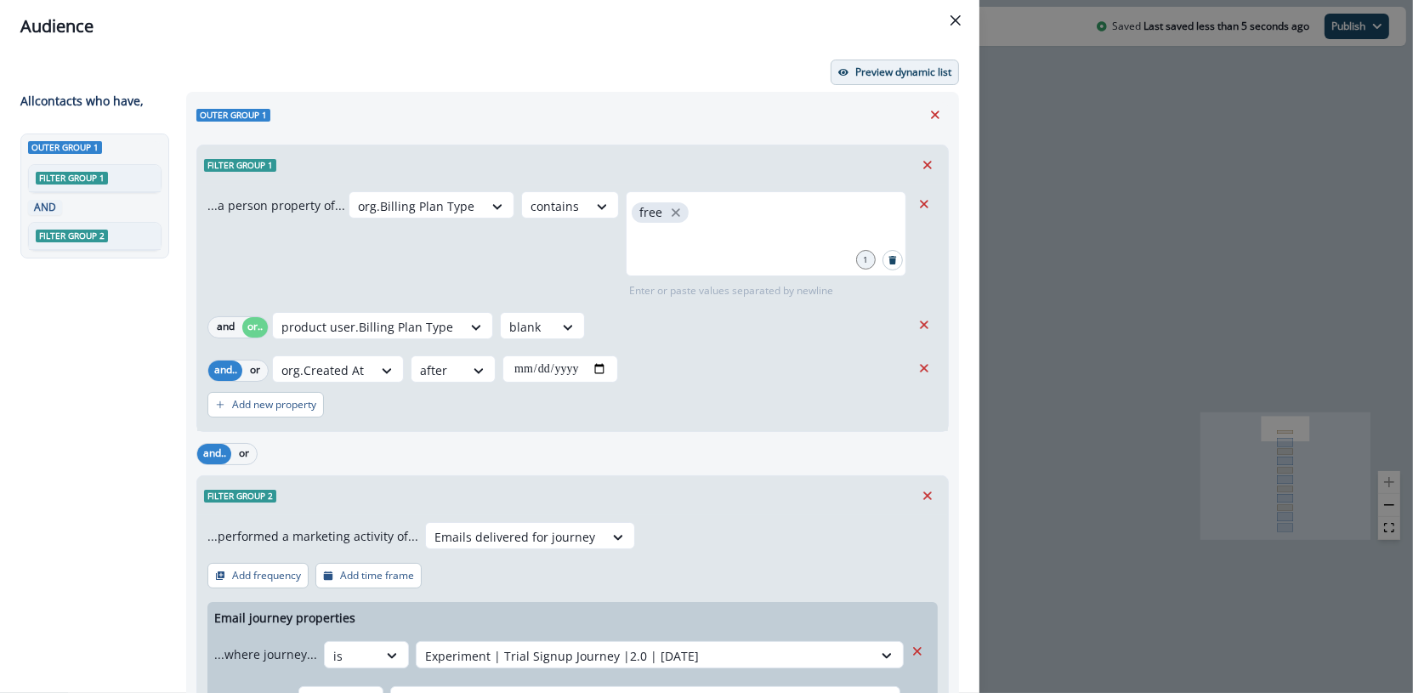
click at [917, 63] on button "Preview dynamic list" at bounding box center [894, 71] width 128 height 25
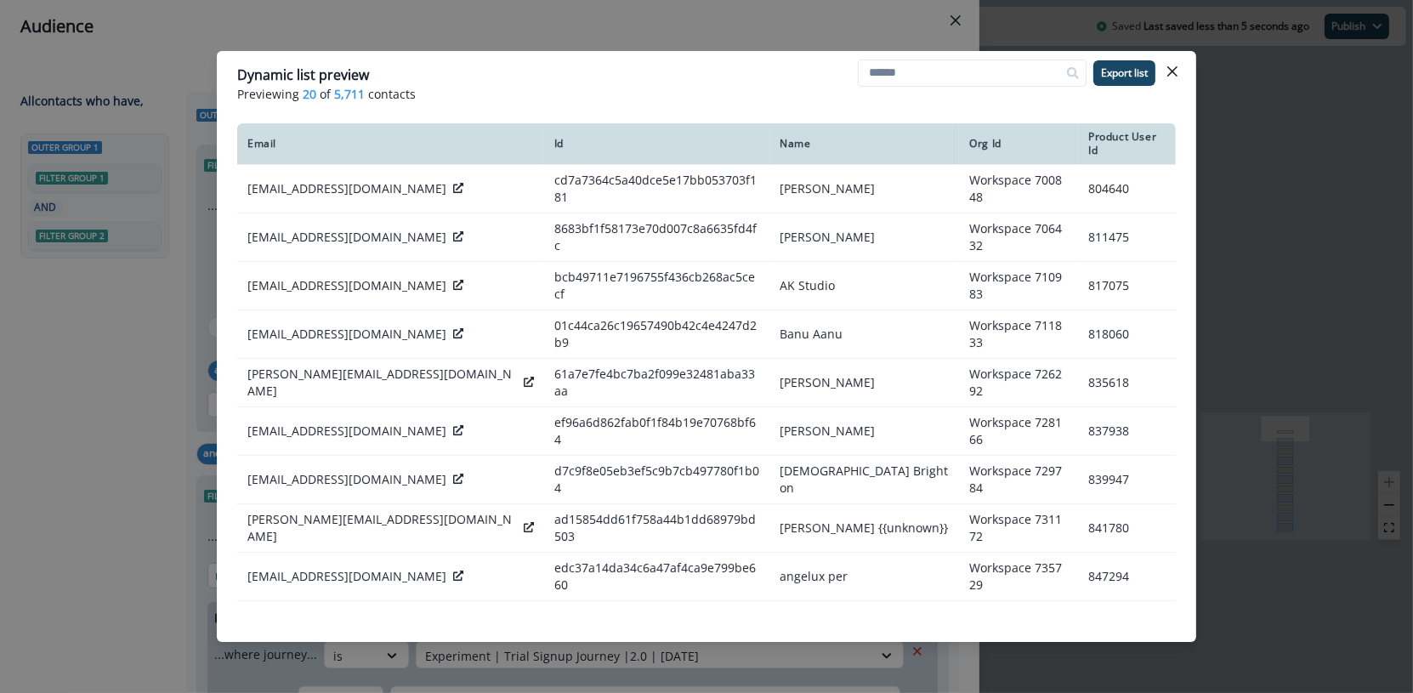
click at [1307, 173] on div "Dynamic list preview Previewing 20 of 5,711 contacts Export list Email Id Name …" at bounding box center [706, 346] width 1413 height 693
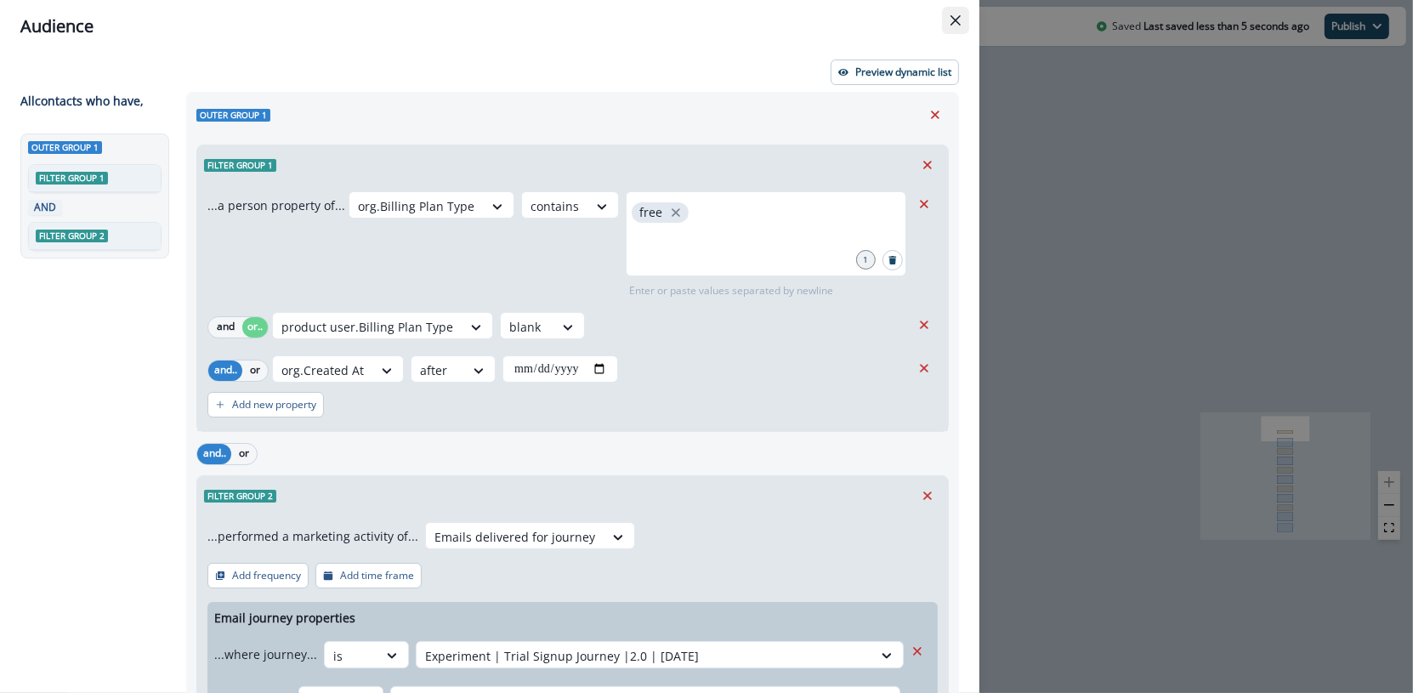
click at [963, 14] on button "Close" at bounding box center [955, 20] width 27 height 27
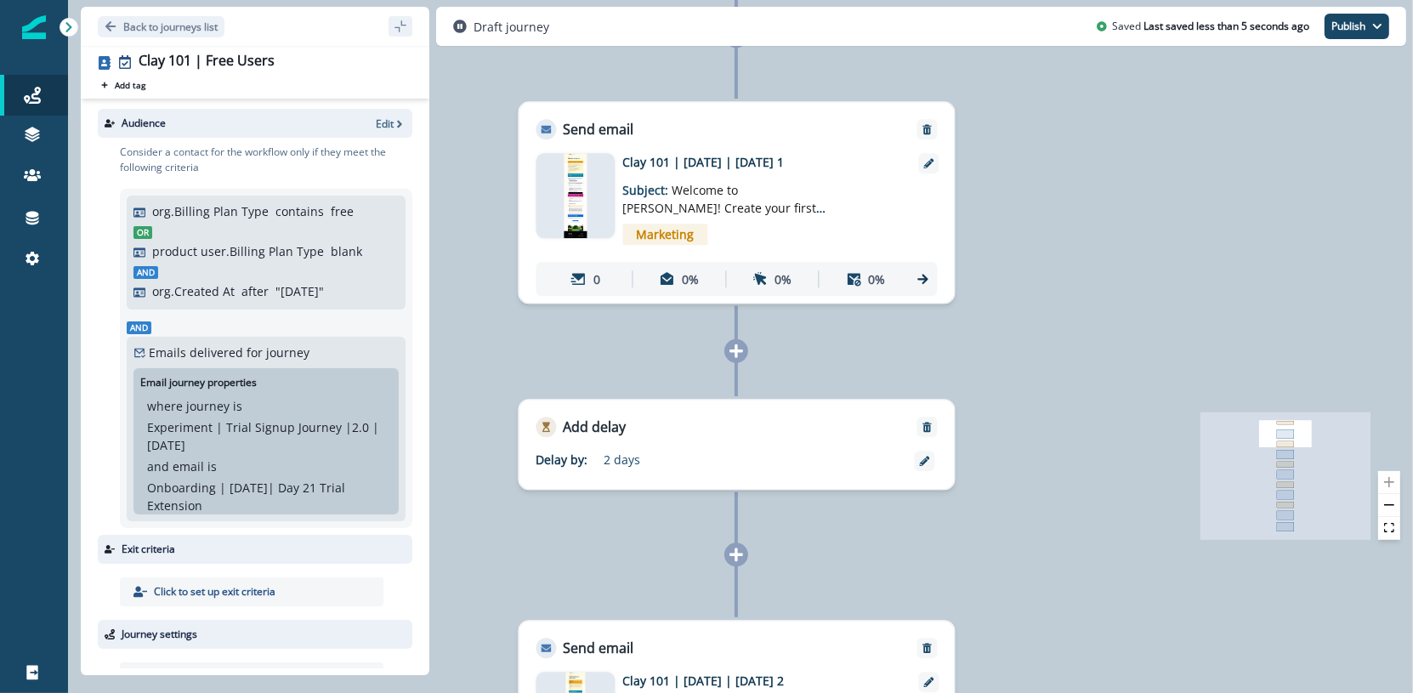
click at [547, 210] on div at bounding box center [575, 195] width 79 height 85
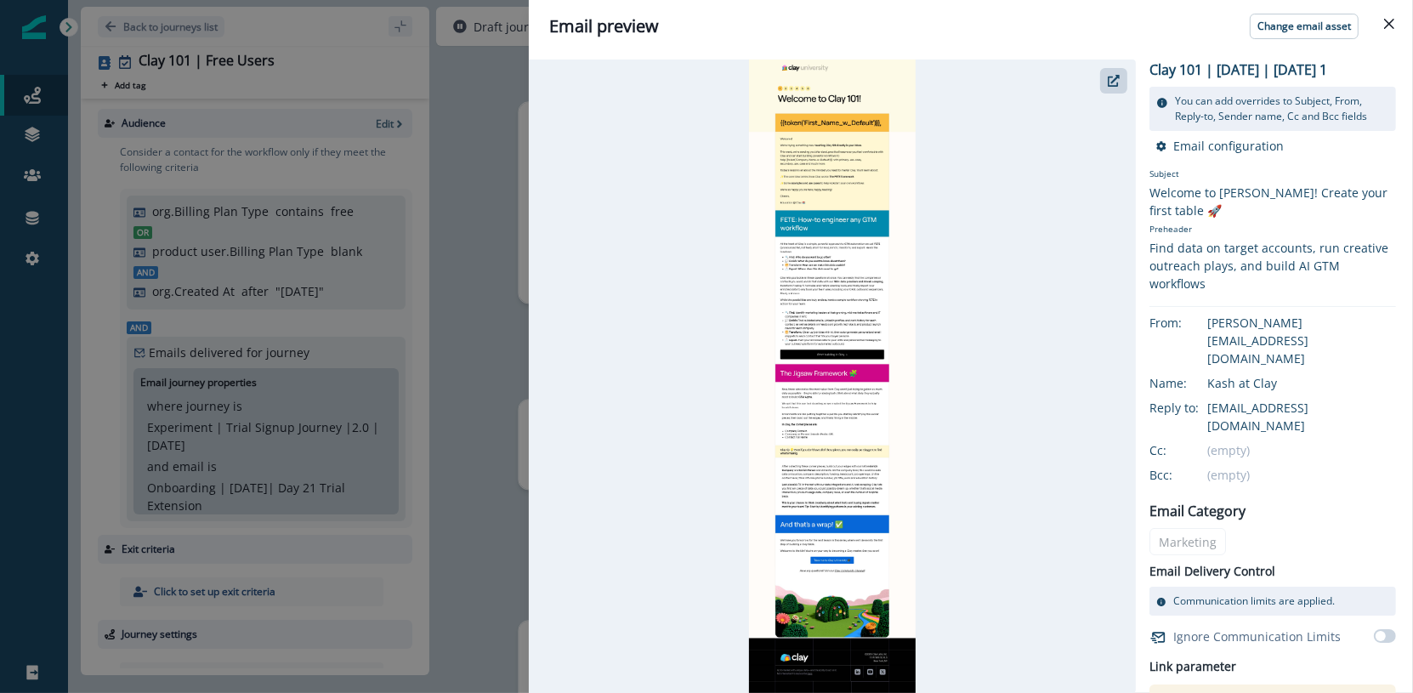
click at [498, 205] on div "Email preview Change email asset Clay 101 | July 2025 | Education | Day 1 You c…" at bounding box center [706, 346] width 1413 height 693
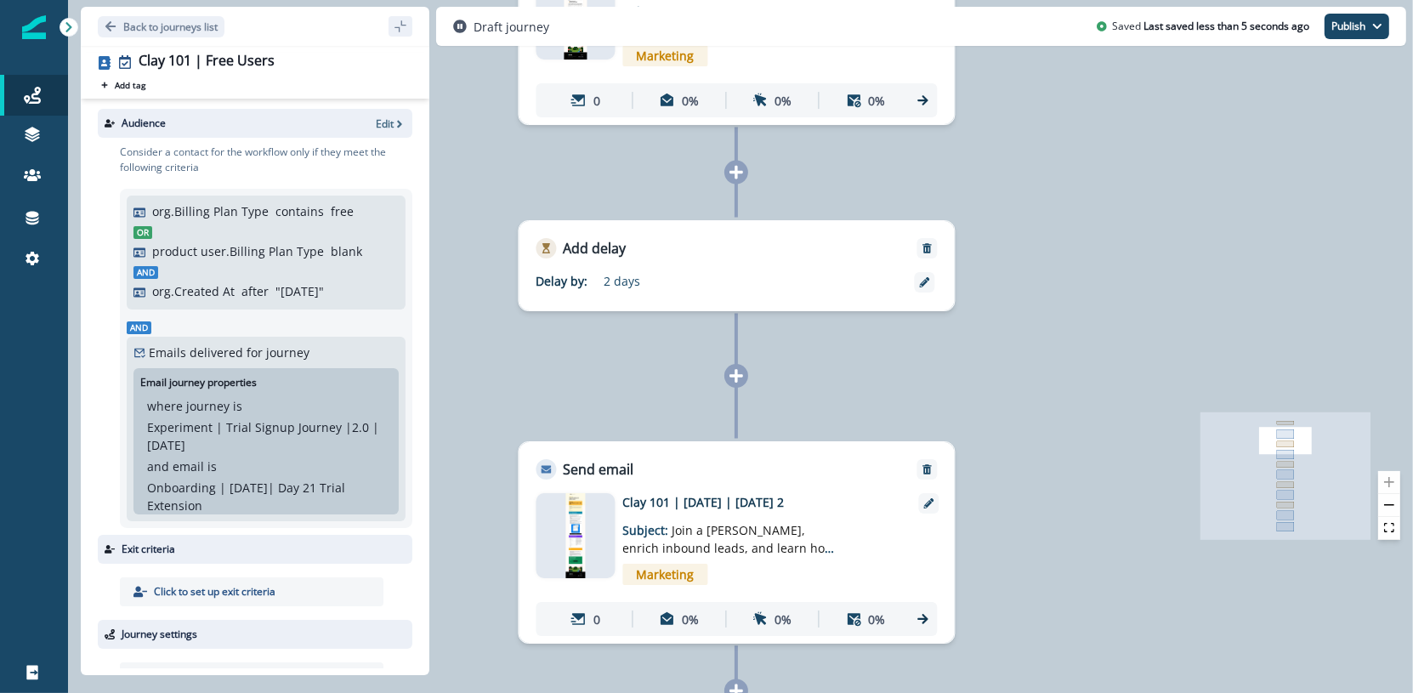
click at [566, 514] on img at bounding box center [575, 535] width 20 height 85
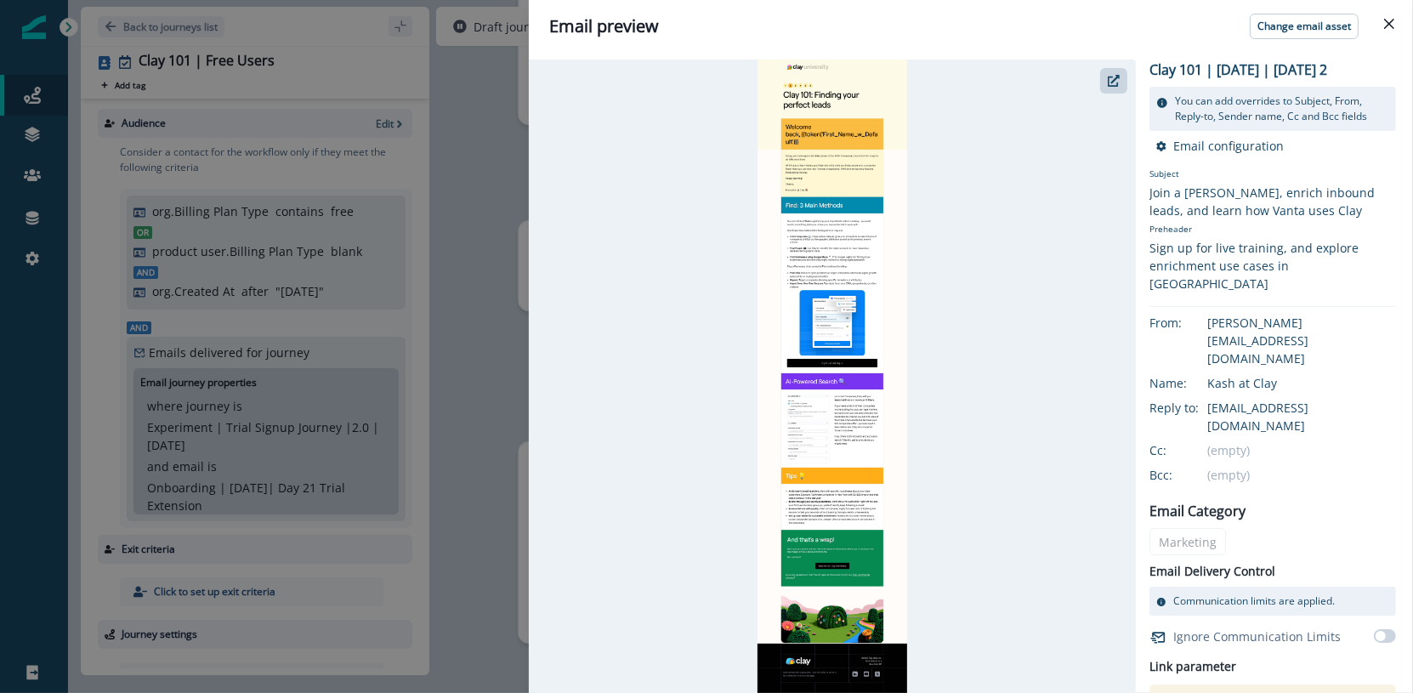
click at [459, 276] on div "Email preview Change email asset Clay 101 | July 2025 | Education | Day 2 You c…" at bounding box center [706, 346] width 1413 height 693
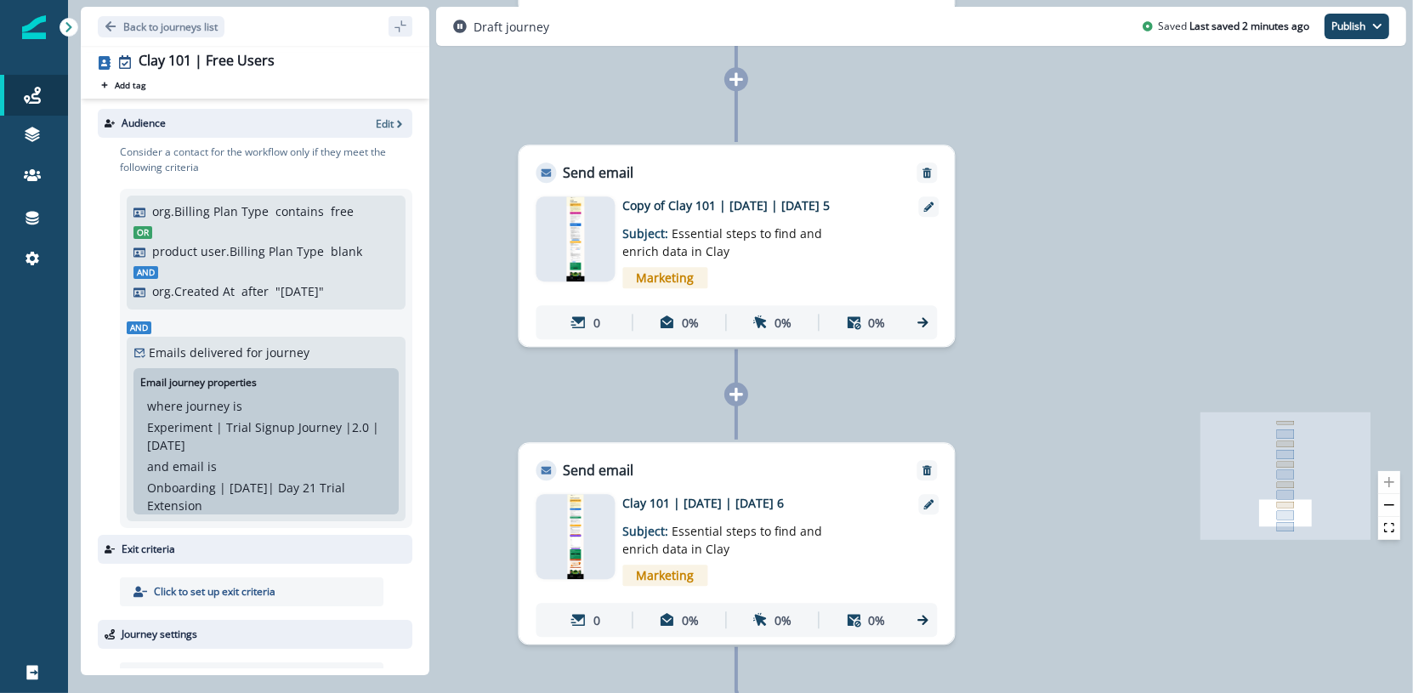
click at [741, 402] on div at bounding box center [736, 394] width 24 height 24
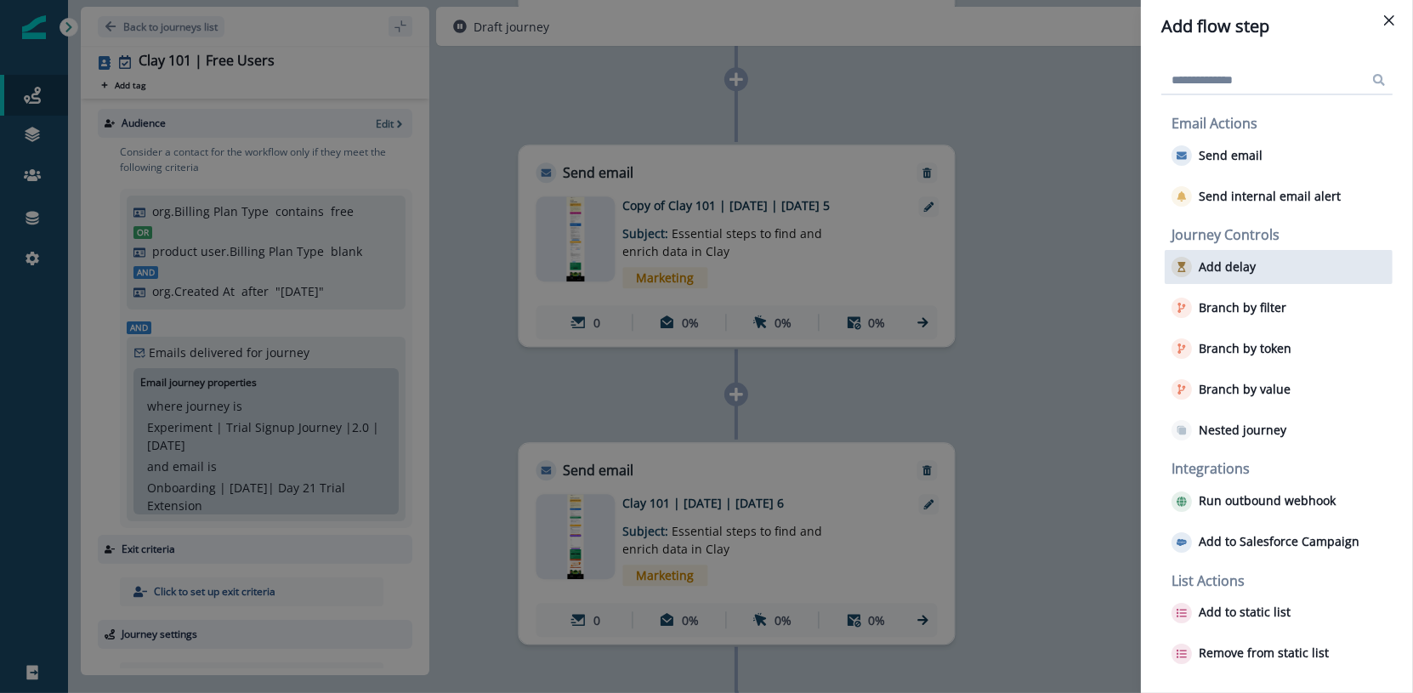
click at [1275, 259] on div "Add delay" at bounding box center [1278, 267] width 228 height 34
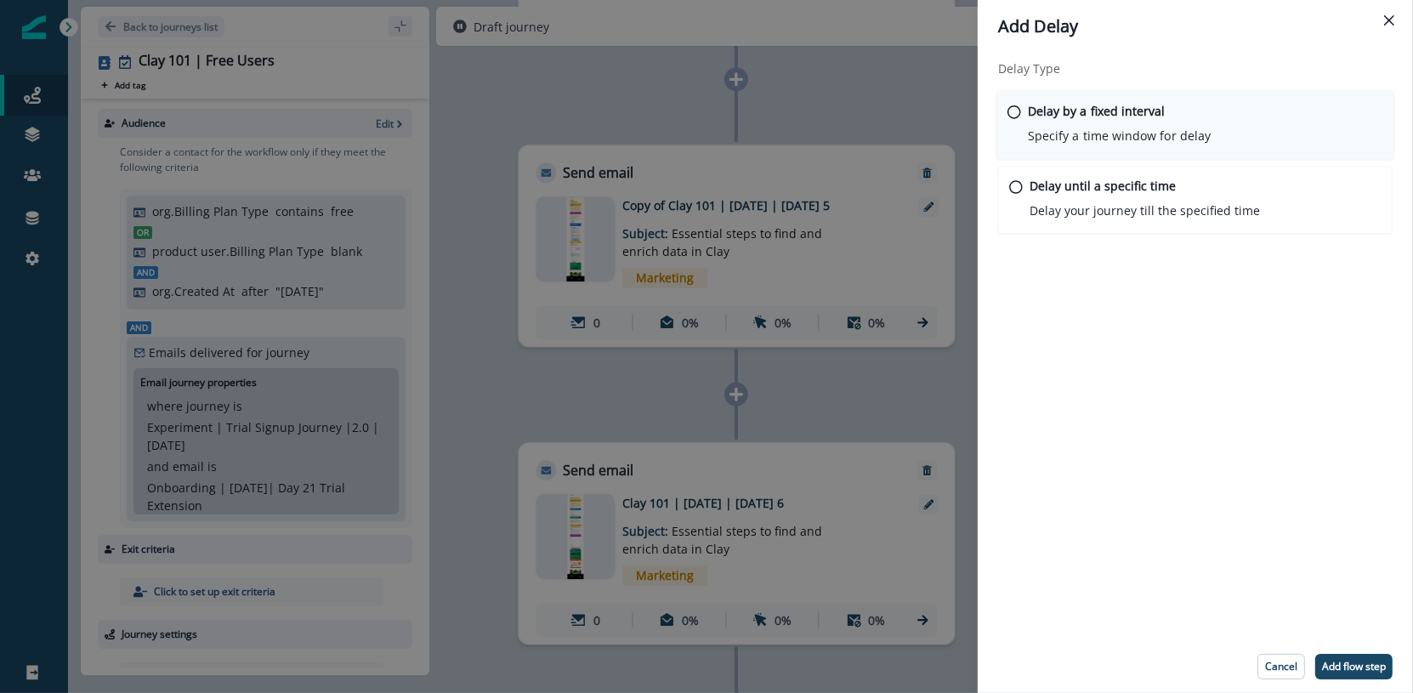
click at [1213, 117] on div "Delay by a fixed interval Specify a time window for delay" at bounding box center [1195, 125] width 399 height 69
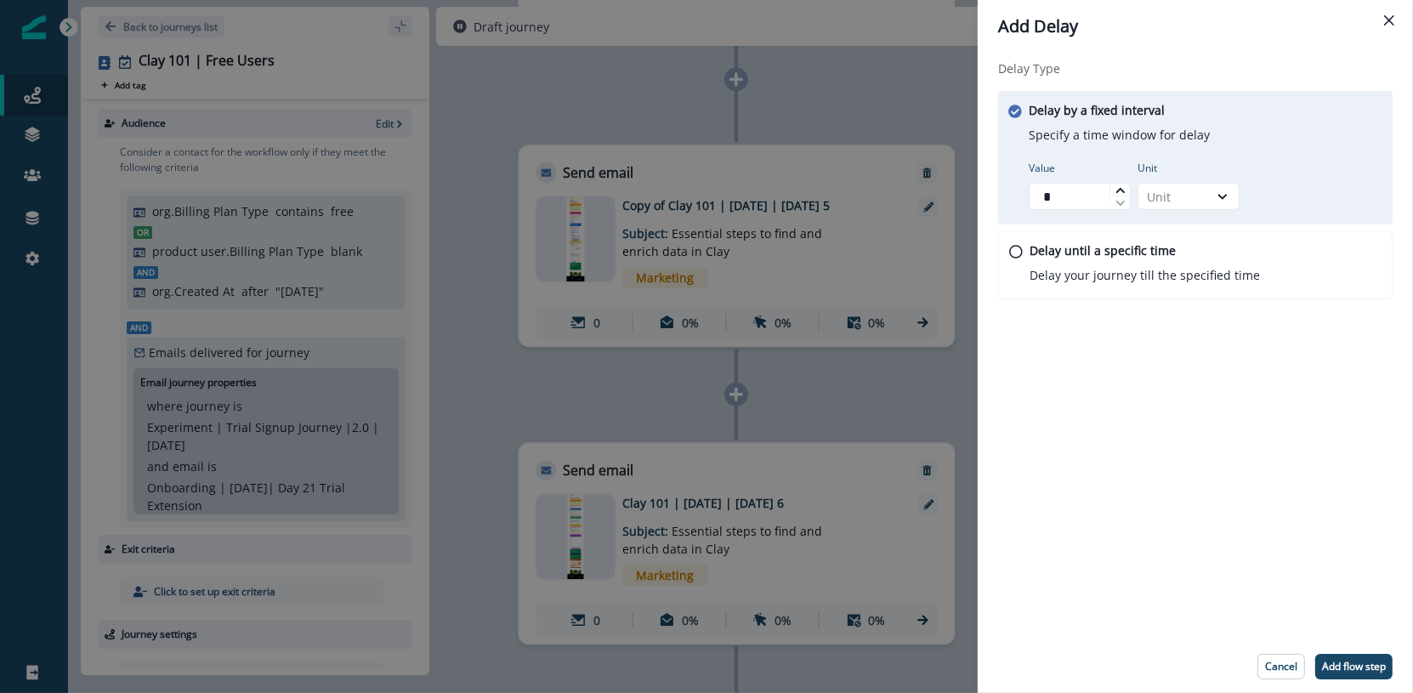
click at [1119, 190] on icon at bounding box center [1120, 190] width 10 height 10
type input "*"
click at [1119, 190] on icon at bounding box center [1120, 190] width 10 height 10
click at [1172, 192] on div "Unit" at bounding box center [1173, 197] width 53 height 18
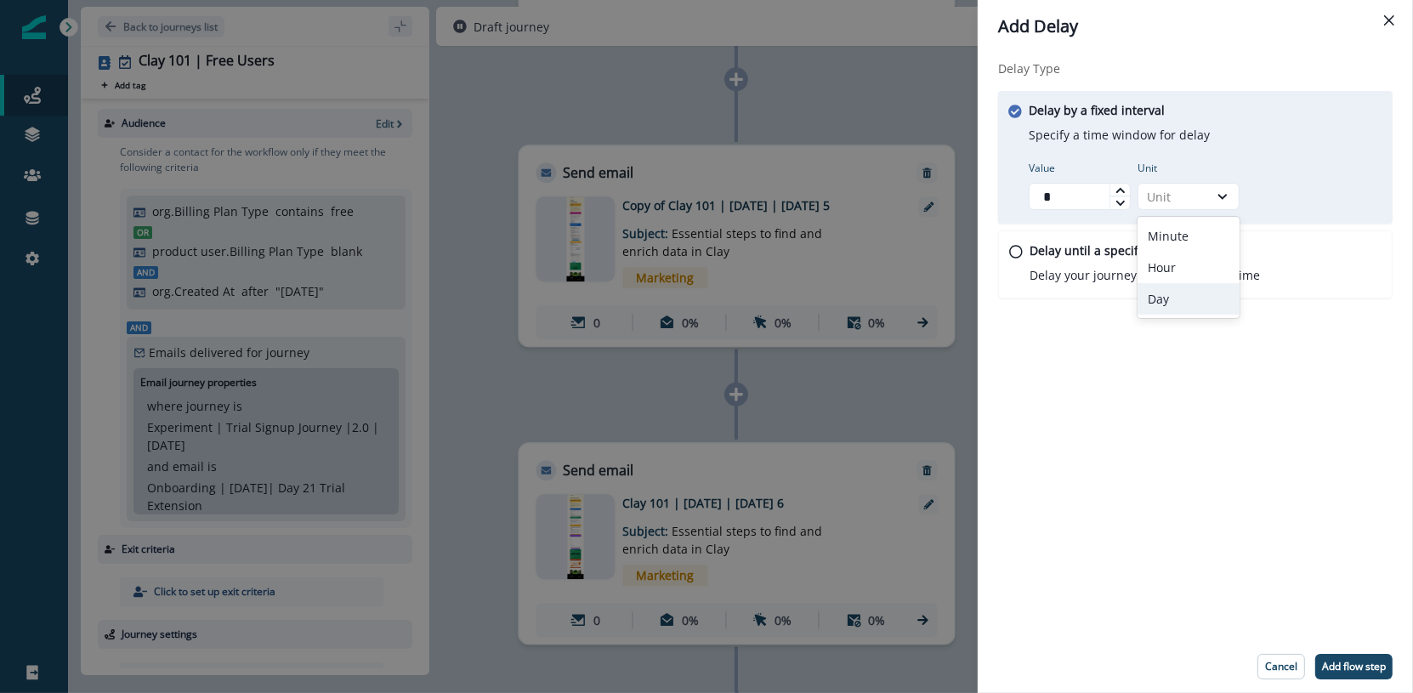
click at [1179, 296] on div "Day" at bounding box center [1188, 298] width 102 height 31
click at [1382, 664] on p "Add flow step" at bounding box center [1354, 666] width 64 height 12
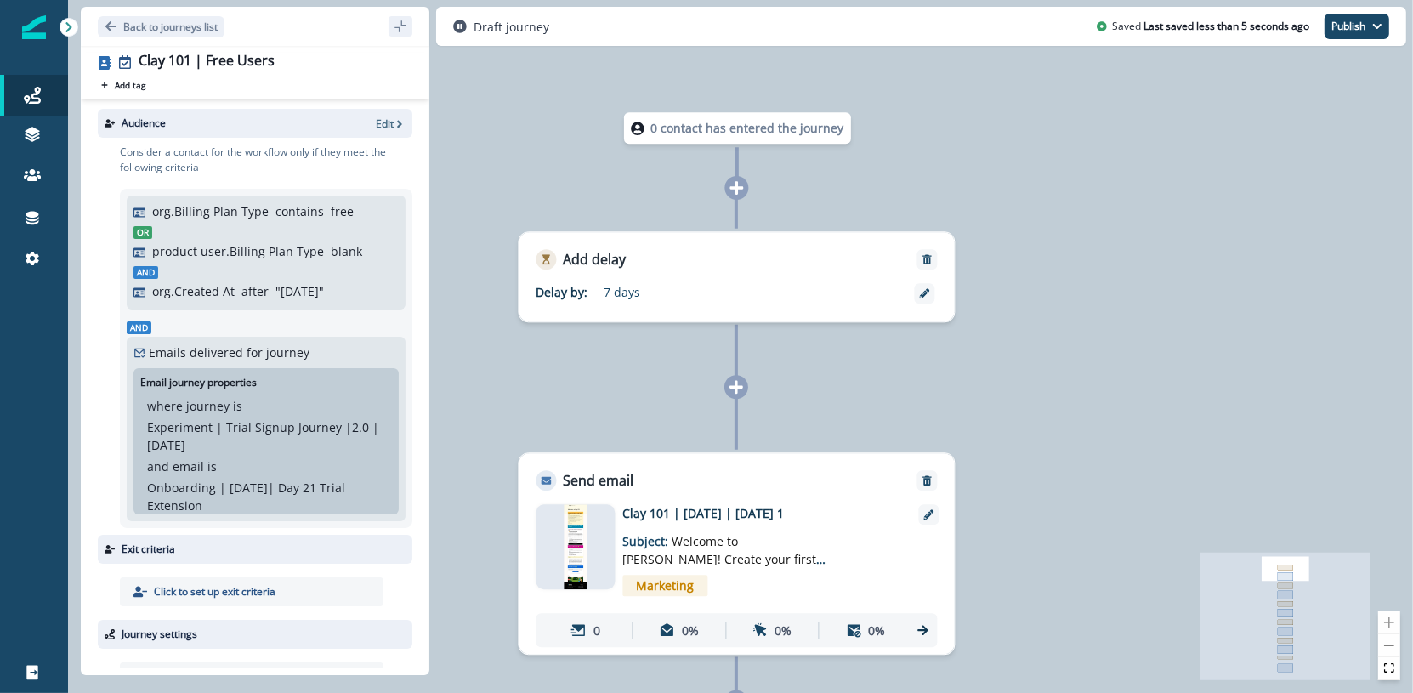
click at [560, 536] on div at bounding box center [575, 546] width 79 height 85
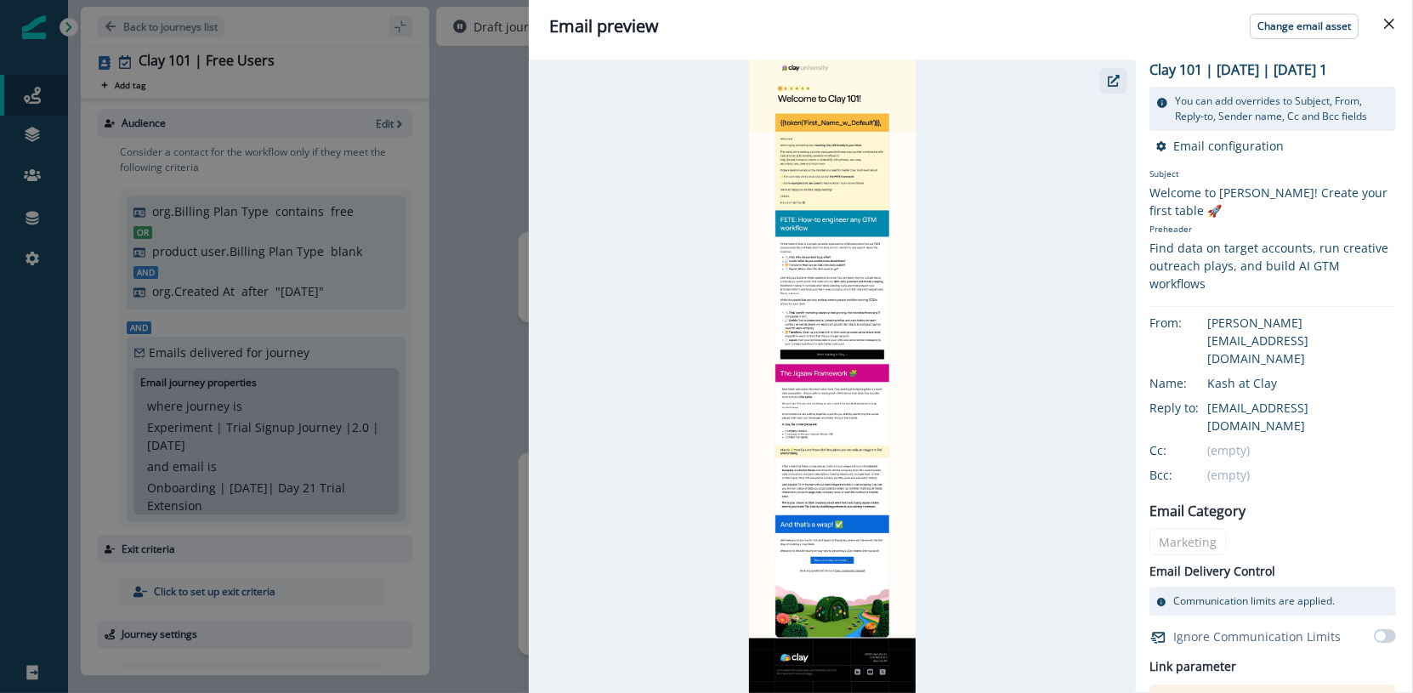
click at [1122, 85] on button "button" at bounding box center [1113, 80] width 27 height 25
click at [509, 229] on div "Email preview Change email asset Clay 101 | July 2025 | Education | Day 1 You c…" at bounding box center [706, 346] width 1413 height 693
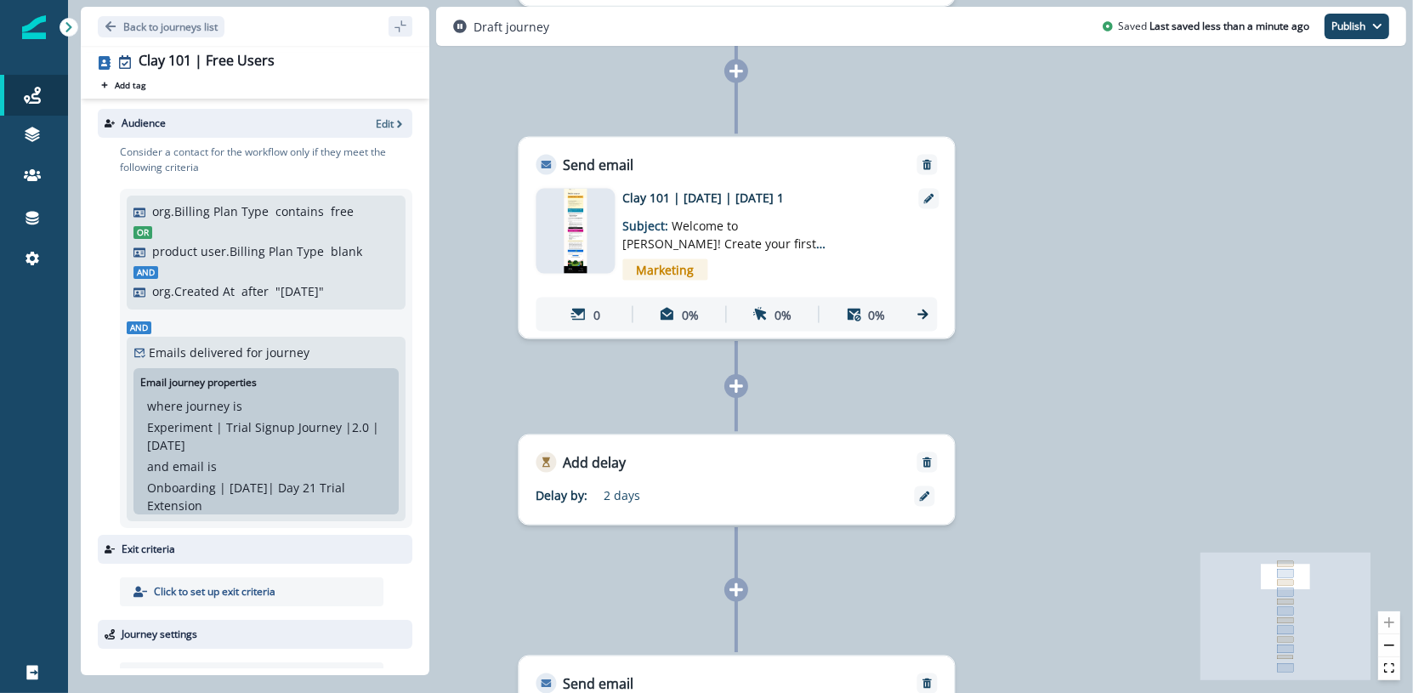
click at [549, 228] on div at bounding box center [575, 231] width 79 height 85
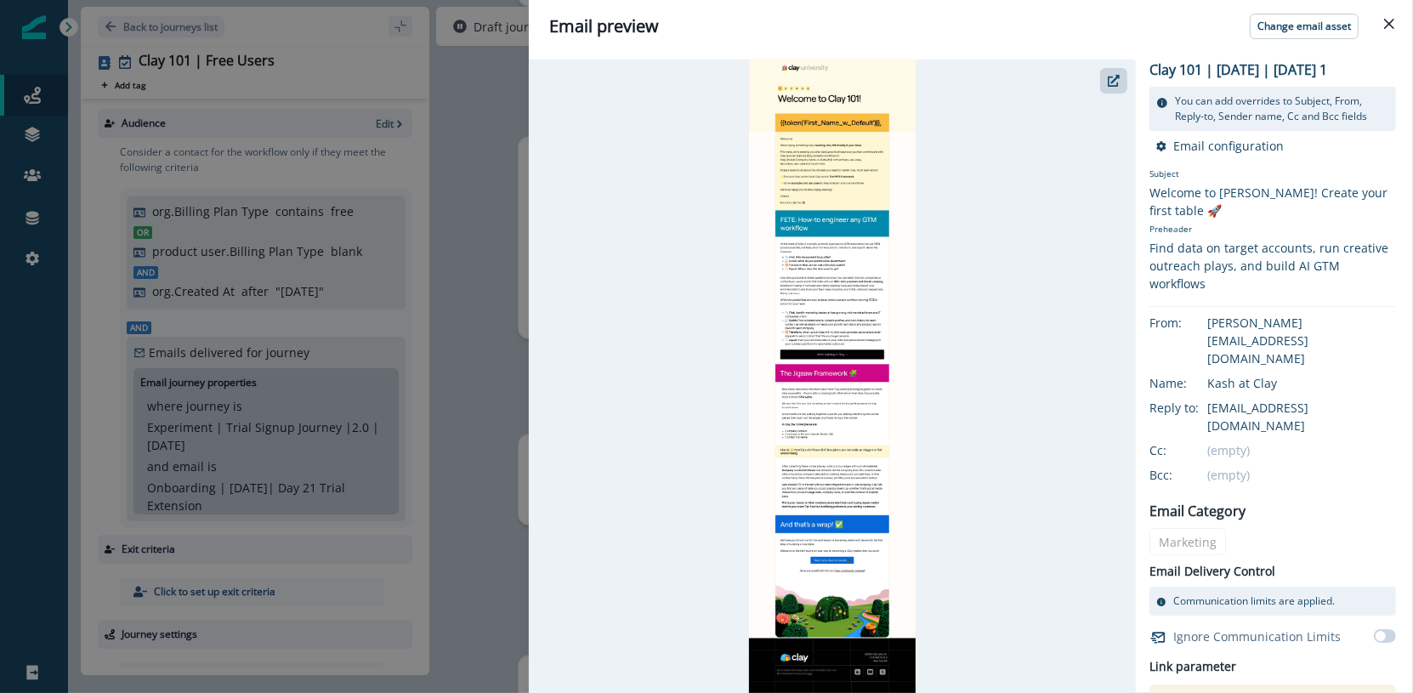
click at [447, 131] on div "Email preview Change email asset Clay 101 | July 2025 | Education | Day 1 You c…" at bounding box center [706, 346] width 1413 height 693
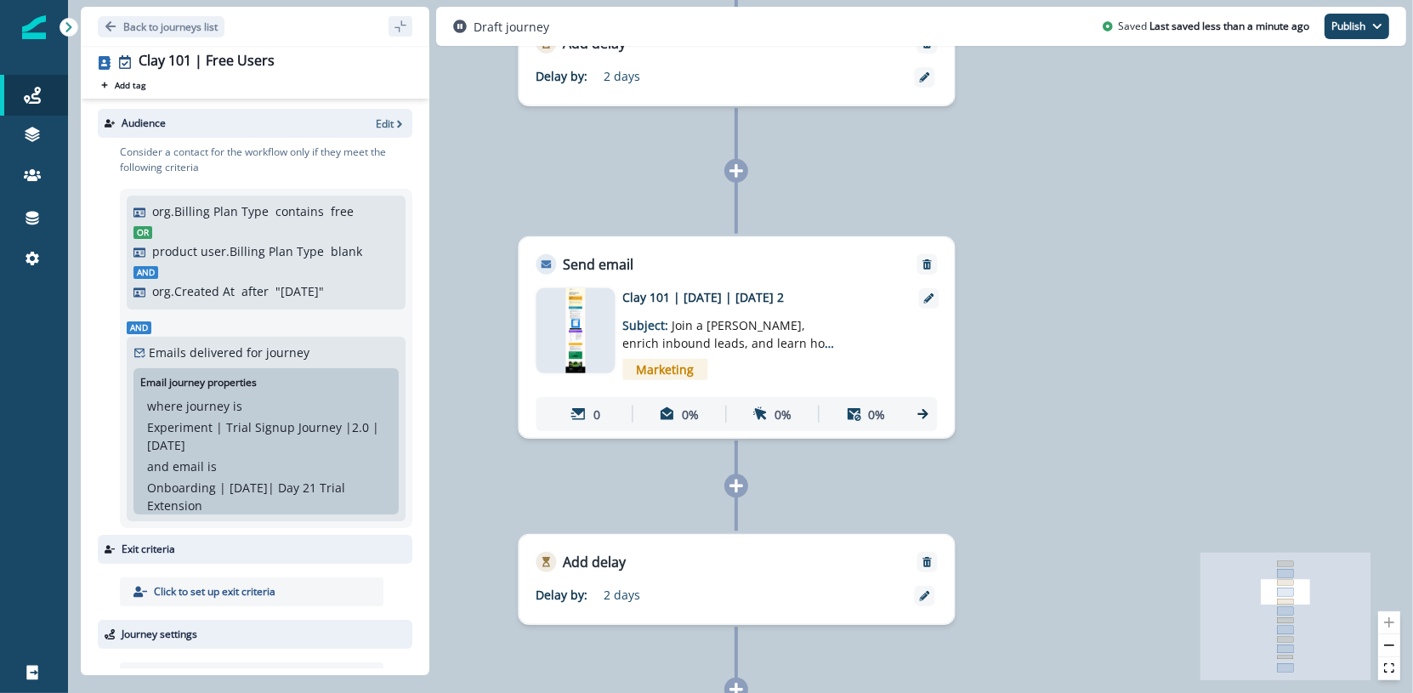
click at [602, 360] on div at bounding box center [575, 330] width 79 height 85
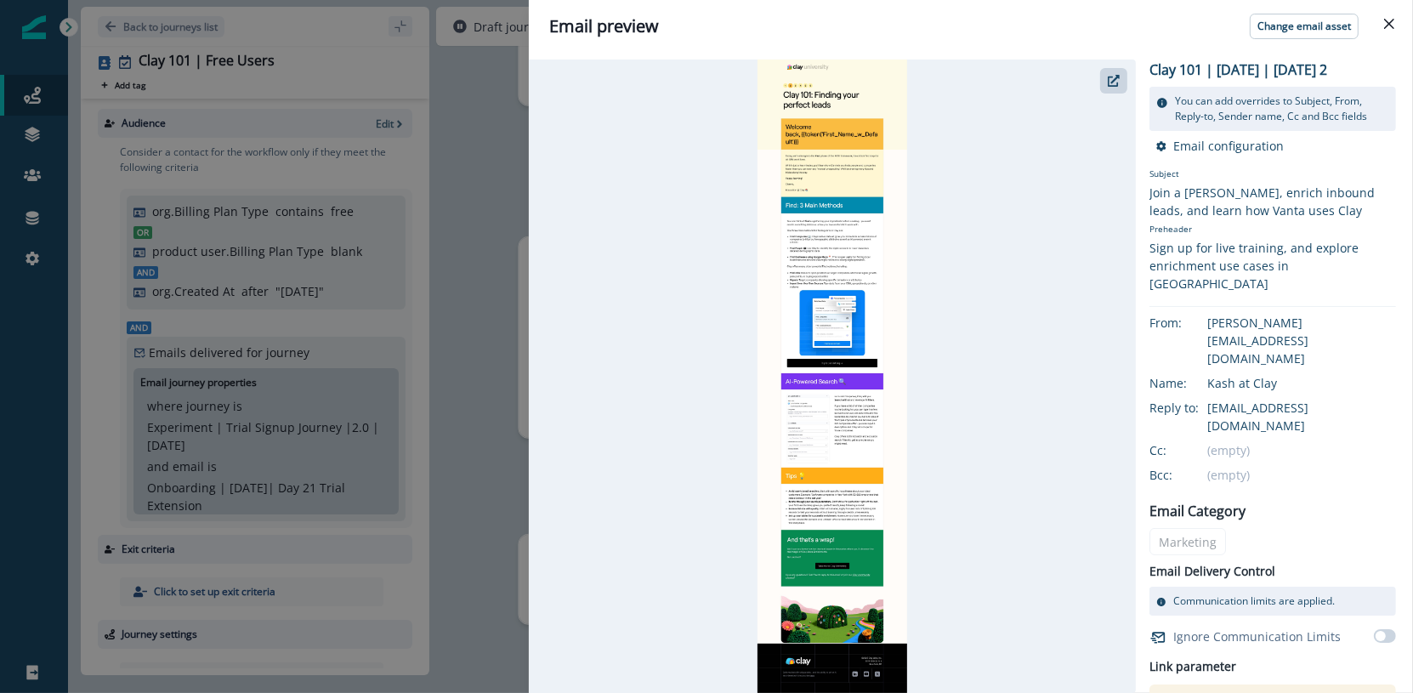
click at [501, 178] on div "Email preview Change email asset Clay 101 | July 2025 | Education | Day 2 You c…" at bounding box center [706, 346] width 1413 height 693
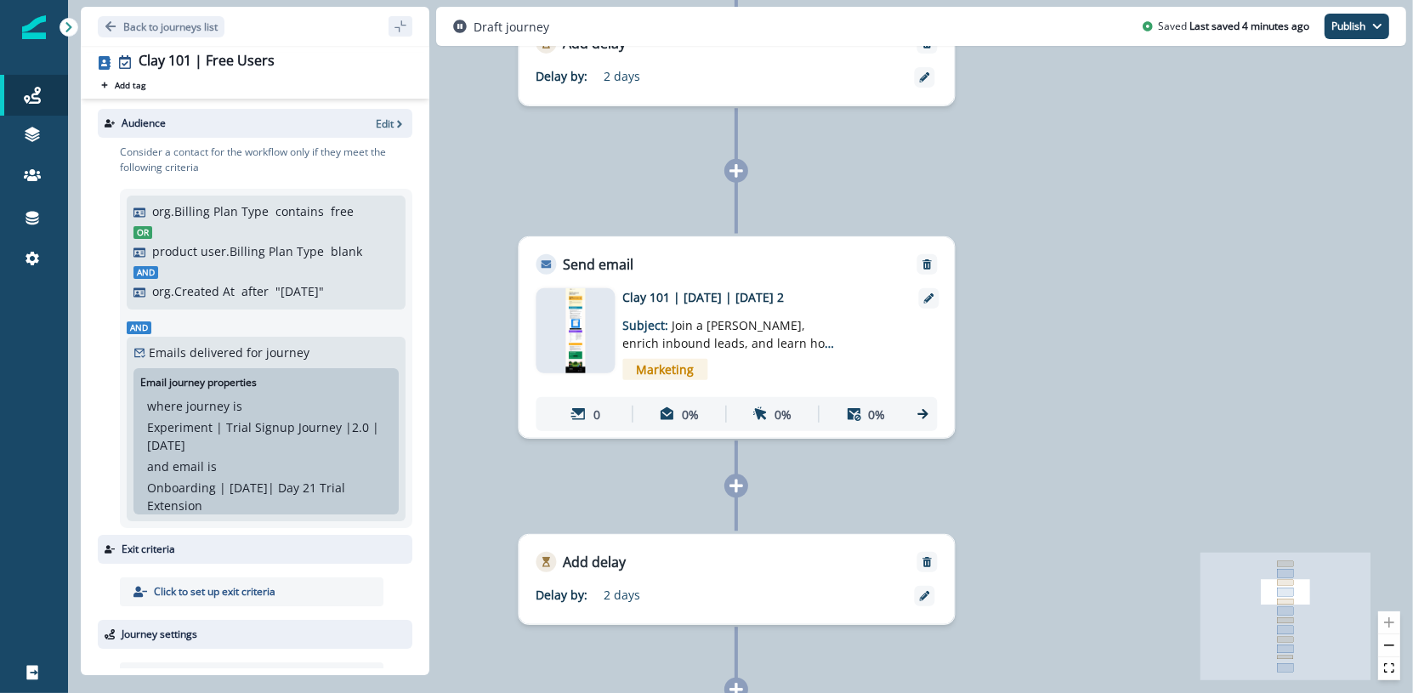
click at [552, 348] on div at bounding box center [575, 330] width 79 height 85
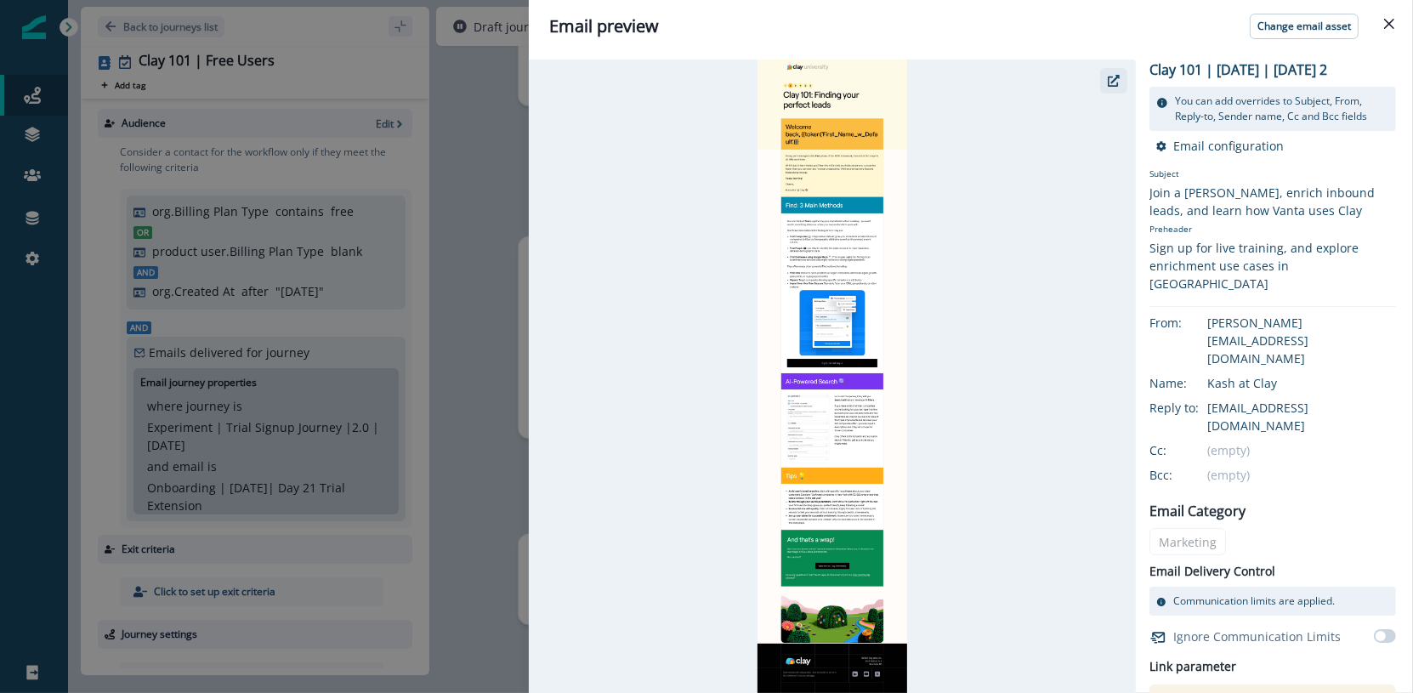
click at [1114, 92] on button "button" at bounding box center [1113, 80] width 27 height 25
click at [1125, 85] on button "button" at bounding box center [1113, 80] width 27 height 25
click at [524, 228] on div "Email preview Change email asset Clay 101 | July 2025 | Education | Day 2 You c…" at bounding box center [706, 346] width 1413 height 693
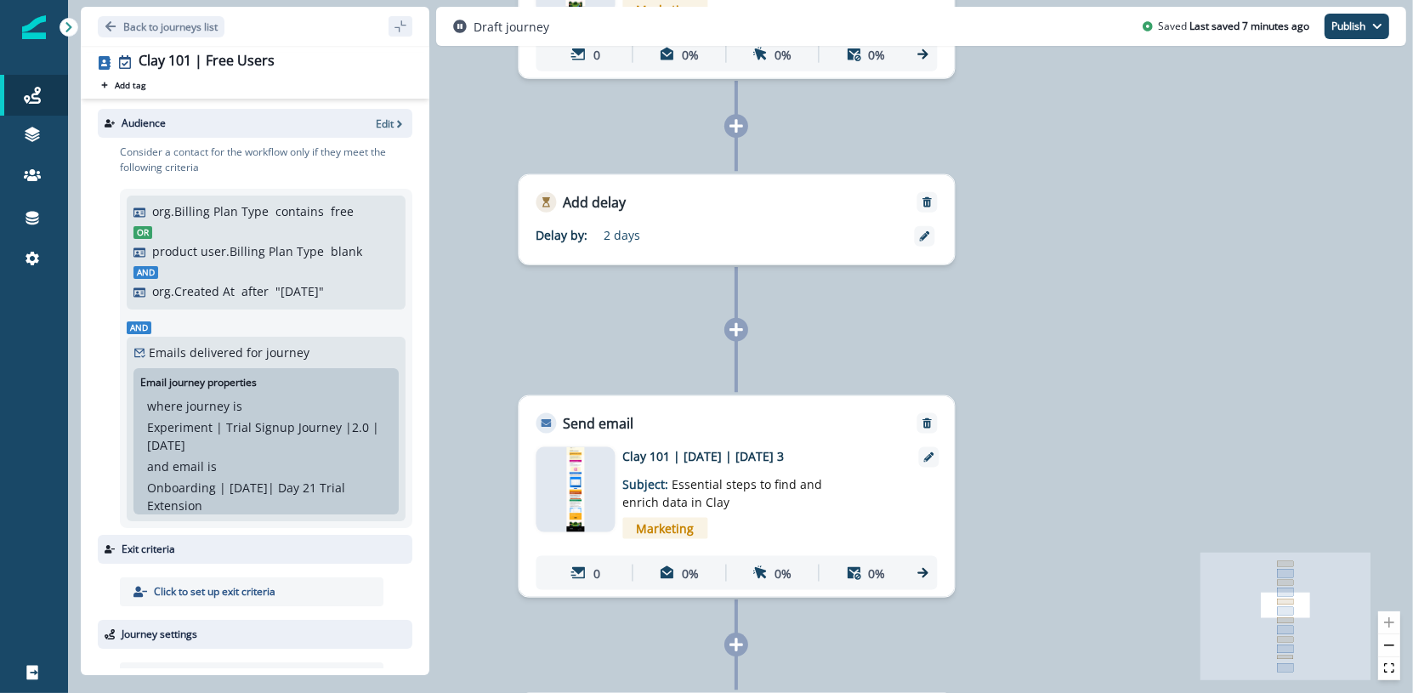
click at [582, 509] on img at bounding box center [575, 489] width 17 height 85
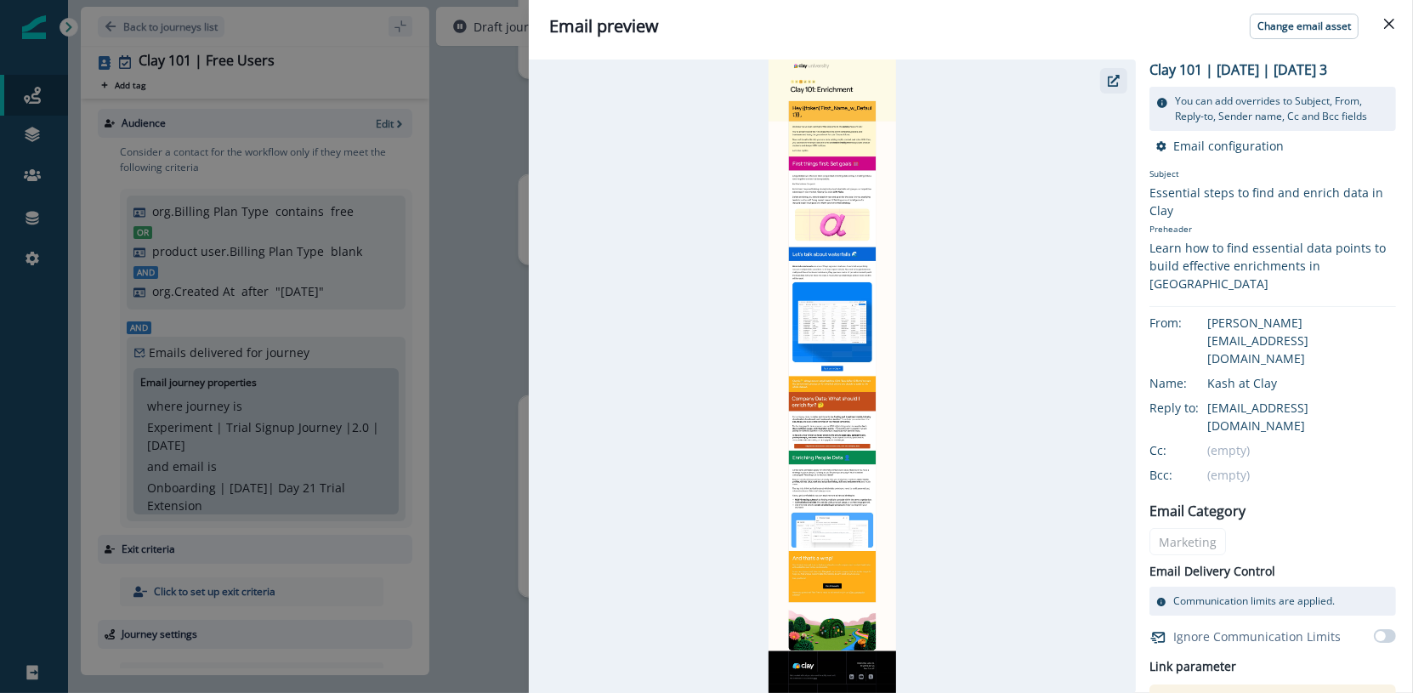
click at [1103, 84] on button "button" at bounding box center [1113, 80] width 27 height 25
click at [1113, 85] on icon "button" at bounding box center [1114, 81] width 12 height 12
click at [441, 253] on div "Email preview Change email asset Clay 101 | July 2025 | Education | Day 3 You c…" at bounding box center [706, 346] width 1413 height 693
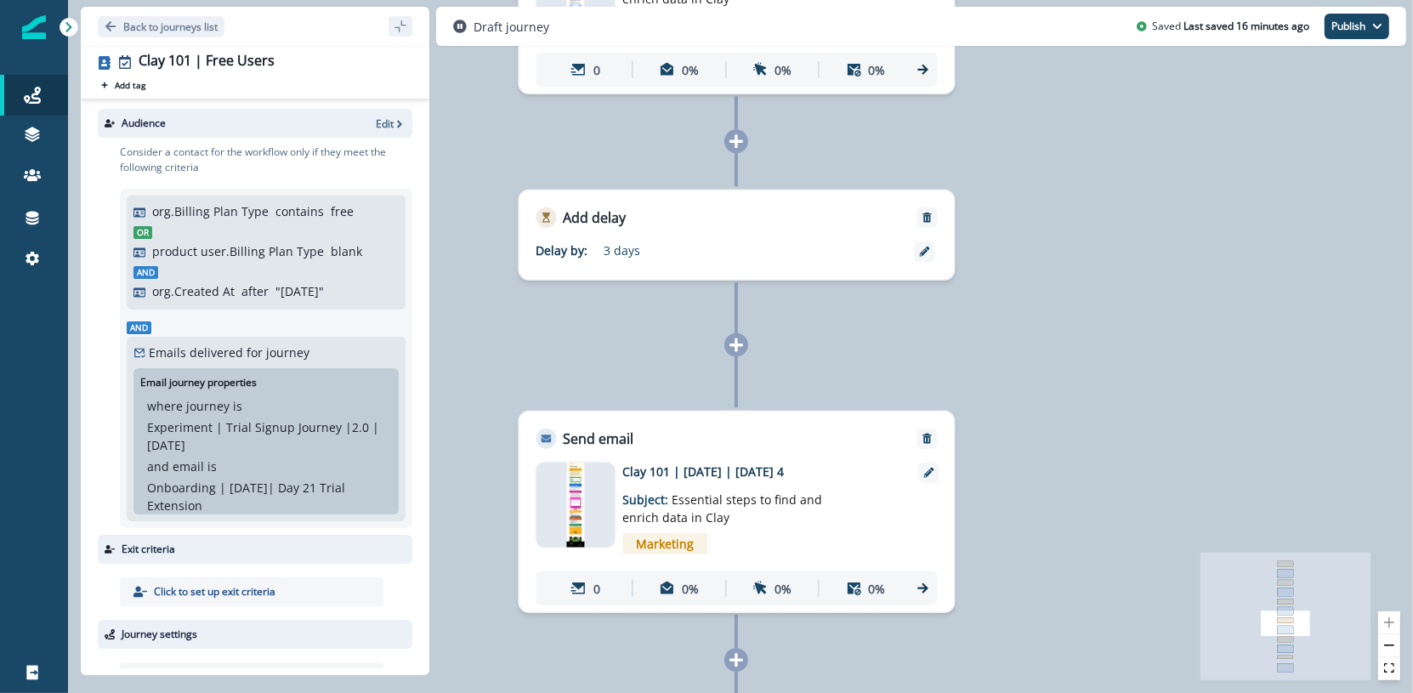
click at [589, 473] on div at bounding box center [575, 504] width 79 height 85
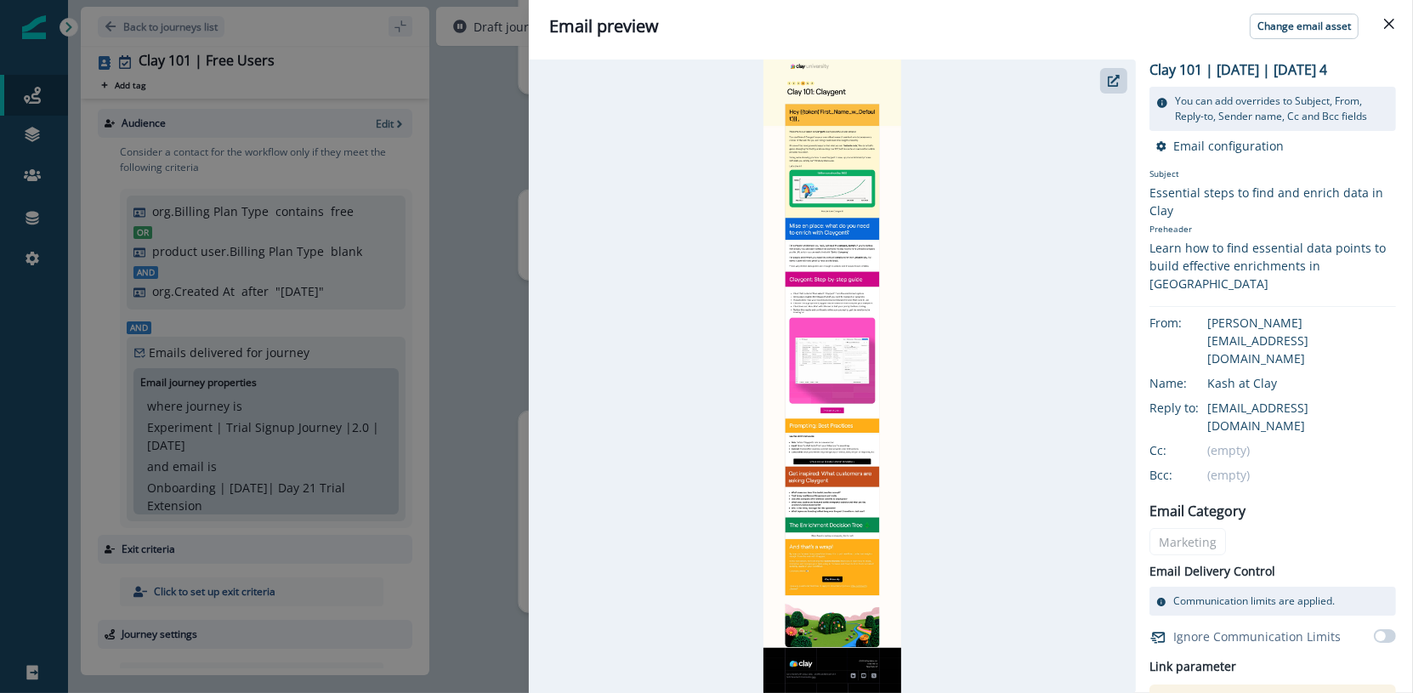
click at [496, 292] on div "Email preview Change email asset Clay 101 | July 2025 | Education | Day 4 You c…" at bounding box center [706, 346] width 1413 height 693
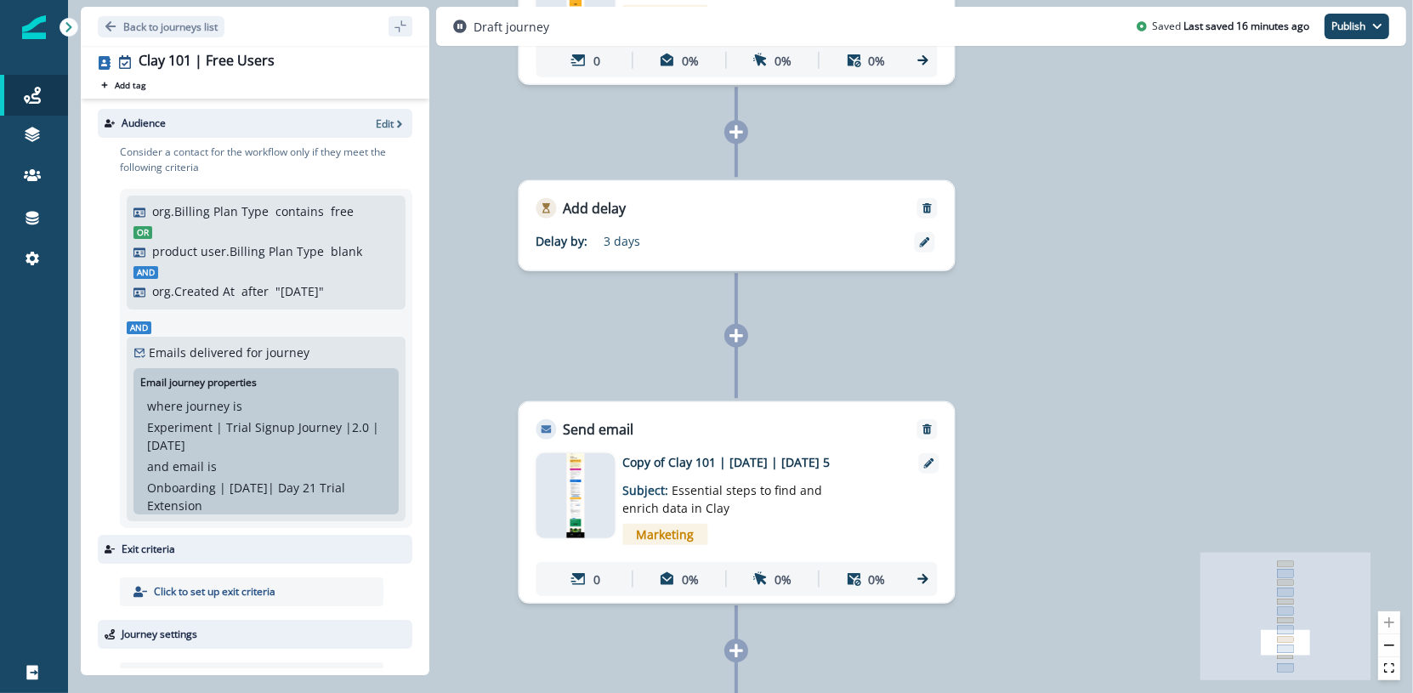
click at [599, 467] on div at bounding box center [575, 495] width 79 height 85
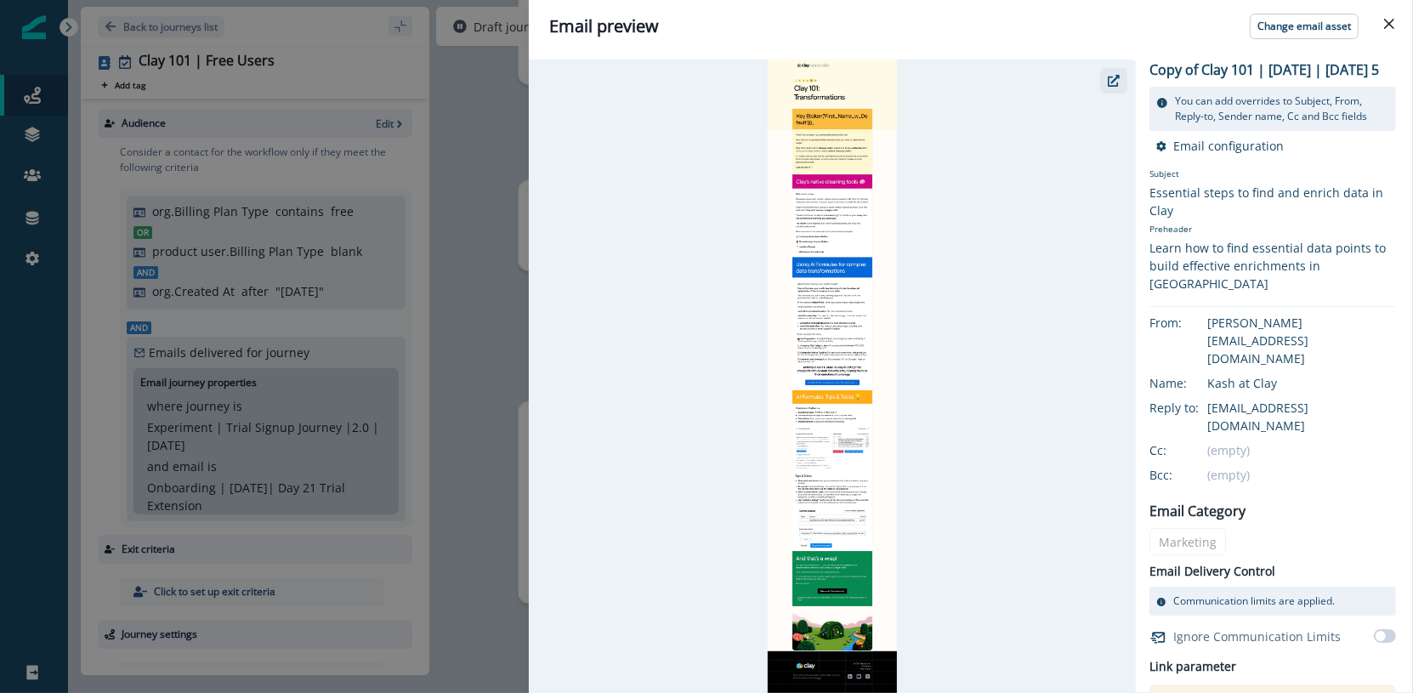
click at [1120, 86] on button "button" at bounding box center [1113, 80] width 27 height 25
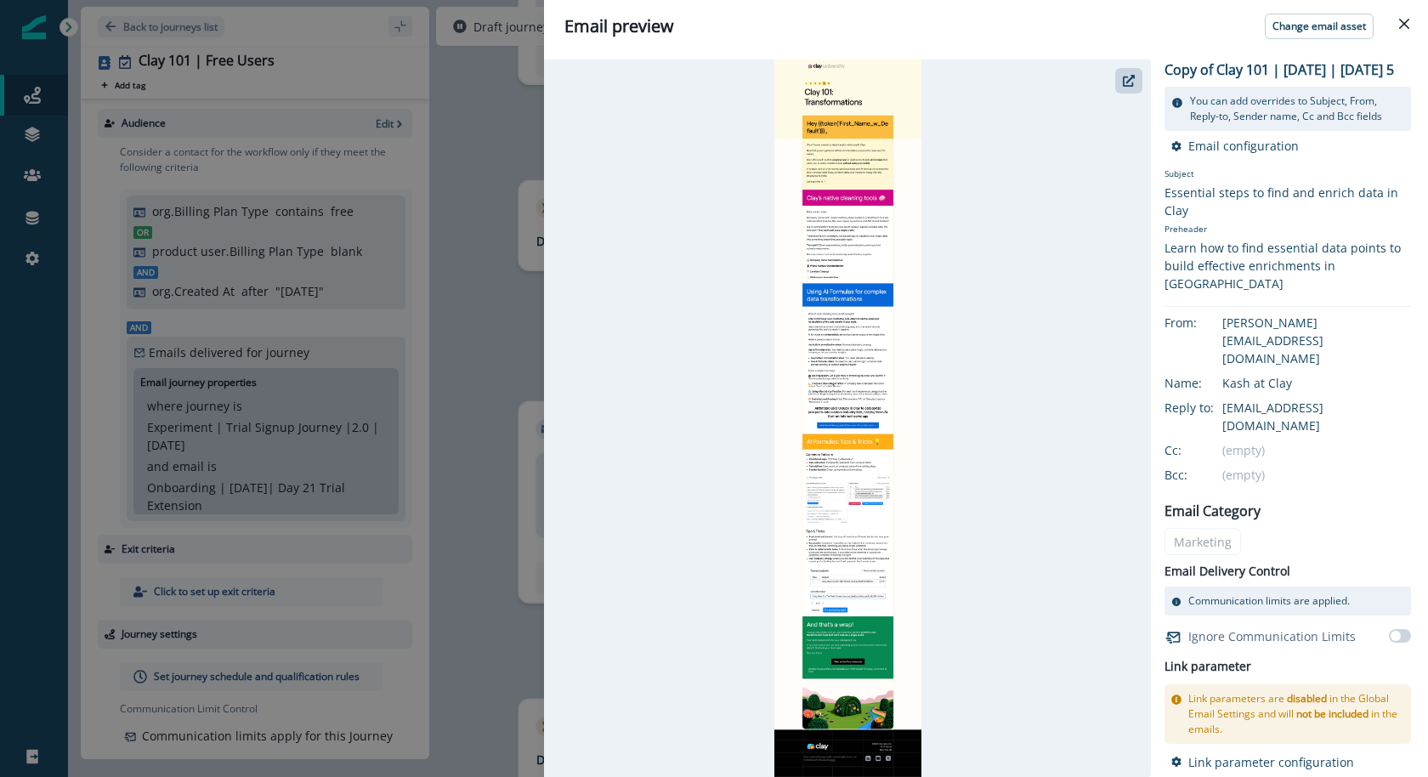
click at [508, 139] on div "Email preview Change email asset Copy of Clay 101 | July 2025 | Education | Day…" at bounding box center [714, 388] width 1428 height 777
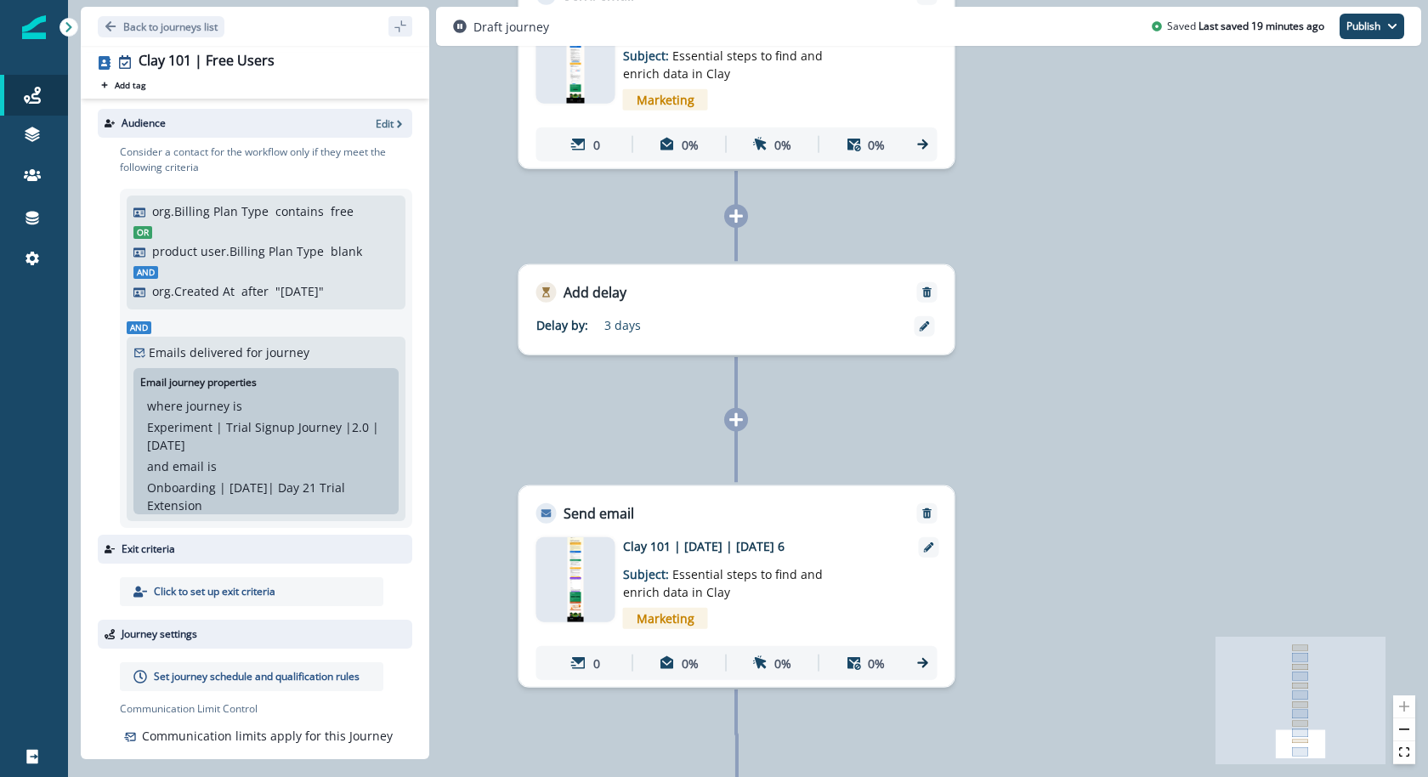
click at [590, 594] on div at bounding box center [575, 579] width 79 height 85
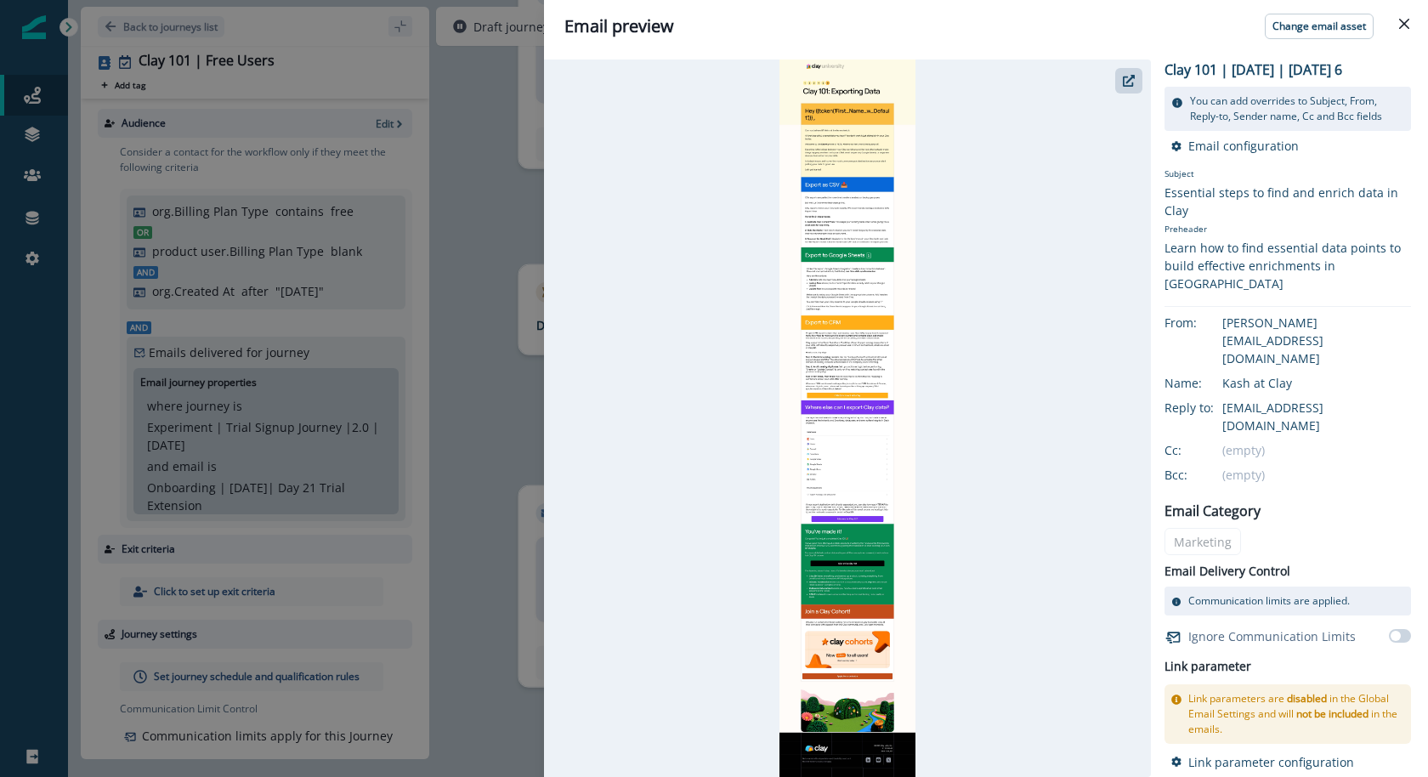
click at [525, 280] on div "Email preview Change email asset Clay 101 | July 2025 | Education | Day 6 You c…" at bounding box center [714, 388] width 1428 height 777
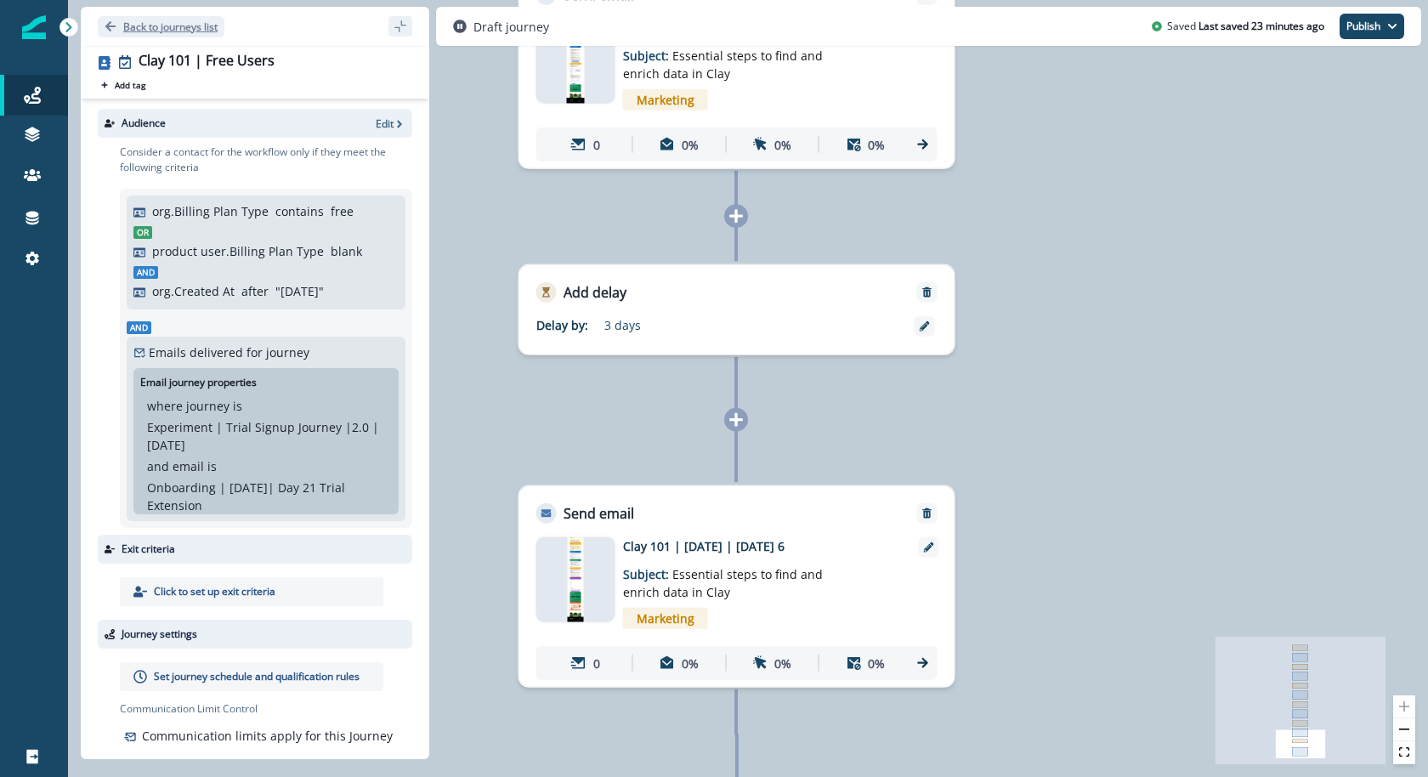
click at [156, 25] on p "Back to journeys list" at bounding box center [170, 27] width 94 height 14
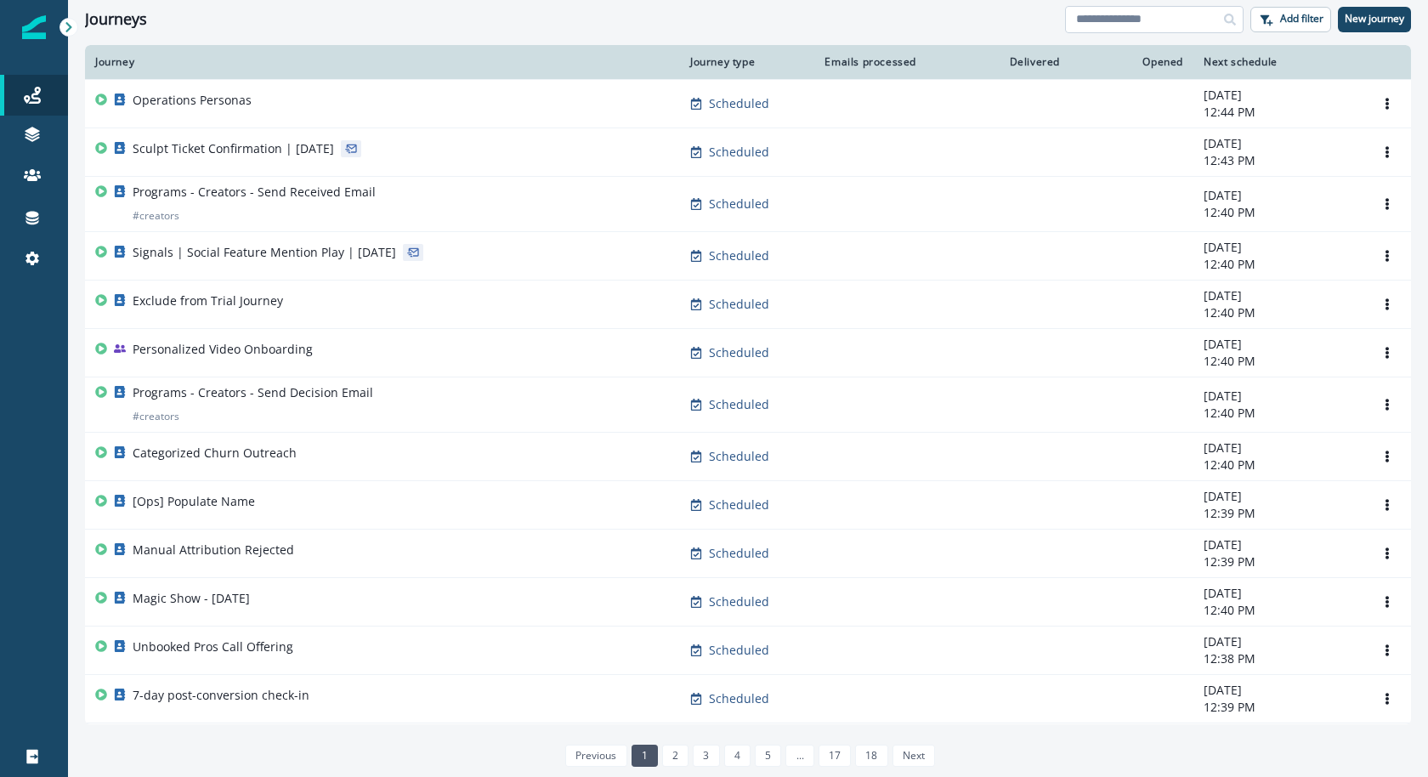
click at [1125, 24] on input at bounding box center [1154, 19] width 178 height 27
type input "*"
type input "**********"
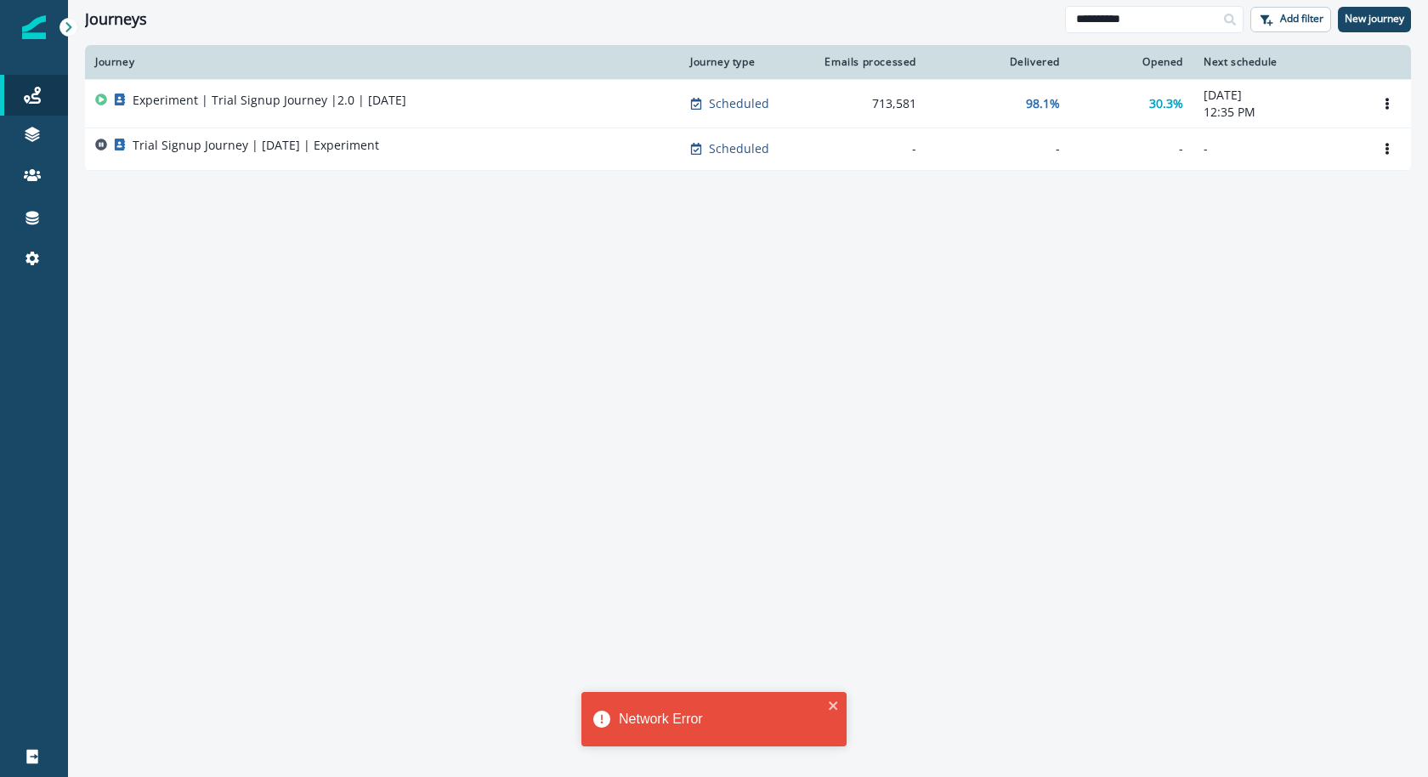
click at [343, 114] on div "Experiment | Trial Signup Journey |2.0 | July 2025" at bounding box center [270, 104] width 274 height 24
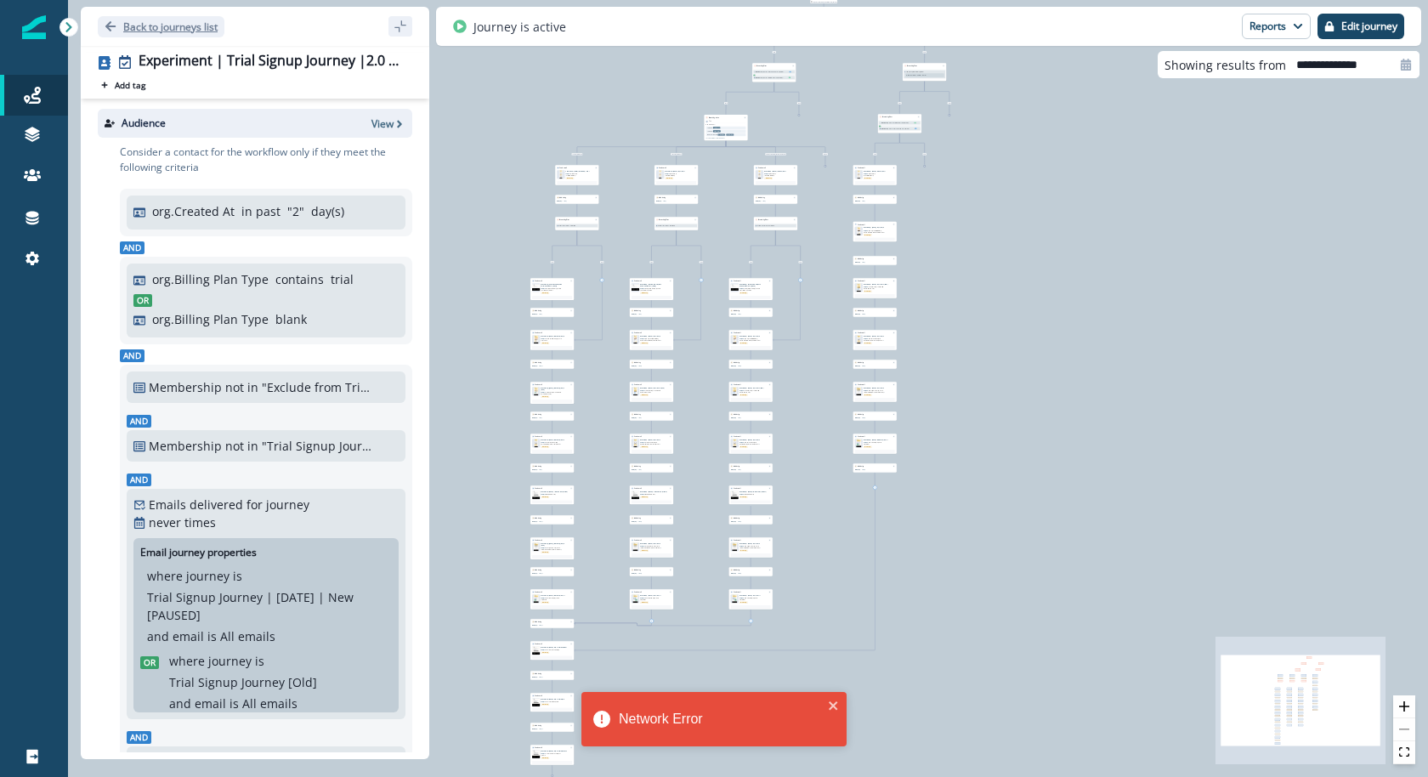
click at [208, 31] on p "Back to journeys list" at bounding box center [170, 27] width 94 height 14
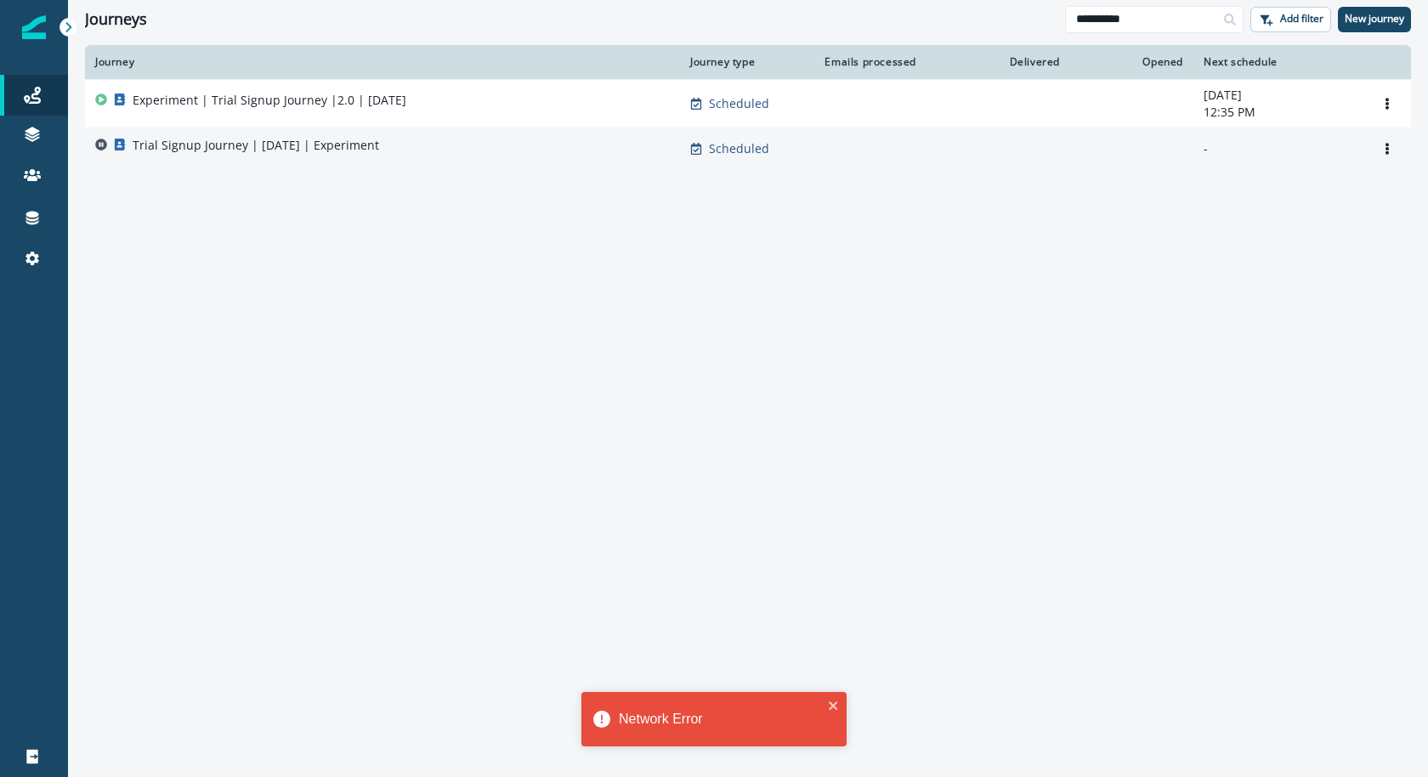
click at [391, 160] on div "Trial Signup Journey | July 2025 | Experiment" at bounding box center [382, 149] width 575 height 24
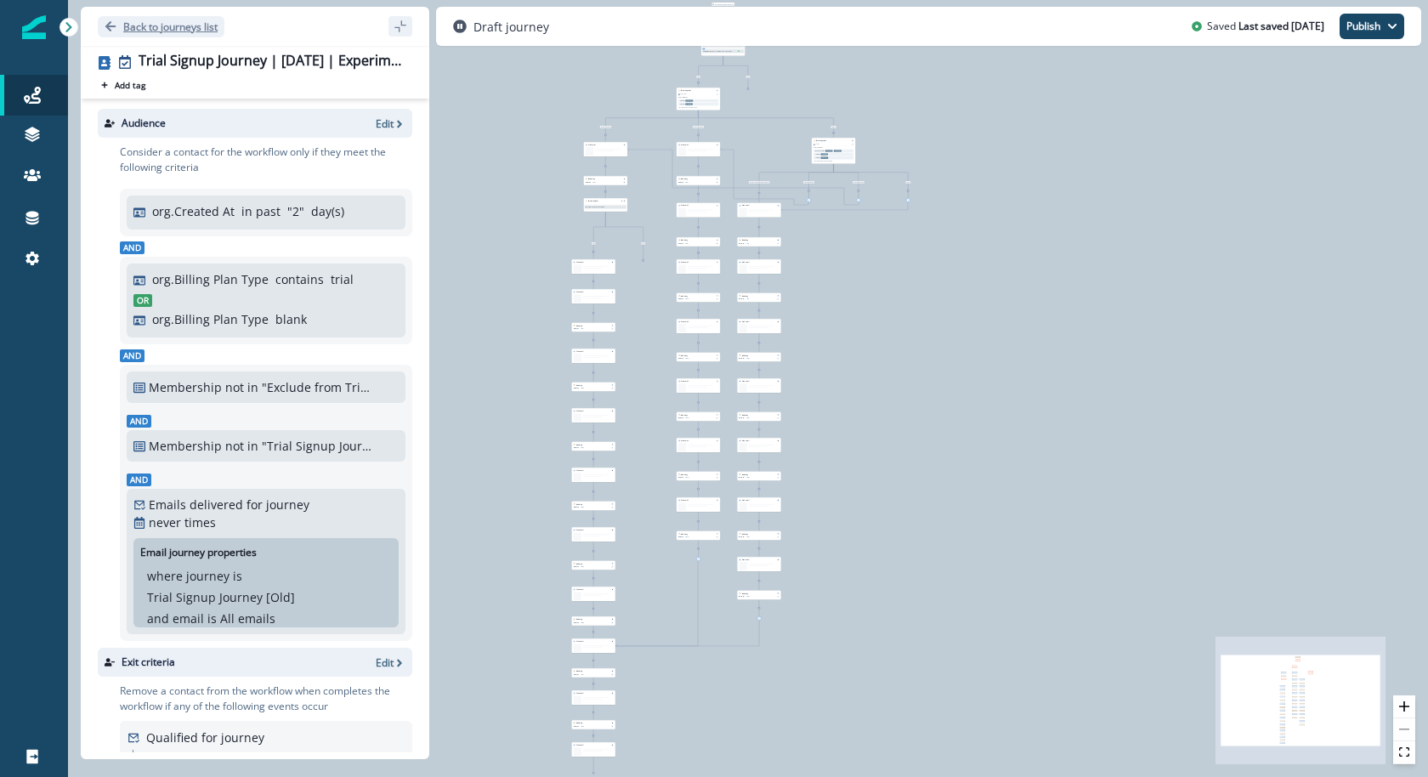
click at [184, 33] on button "Back to journeys list" at bounding box center [161, 26] width 127 height 21
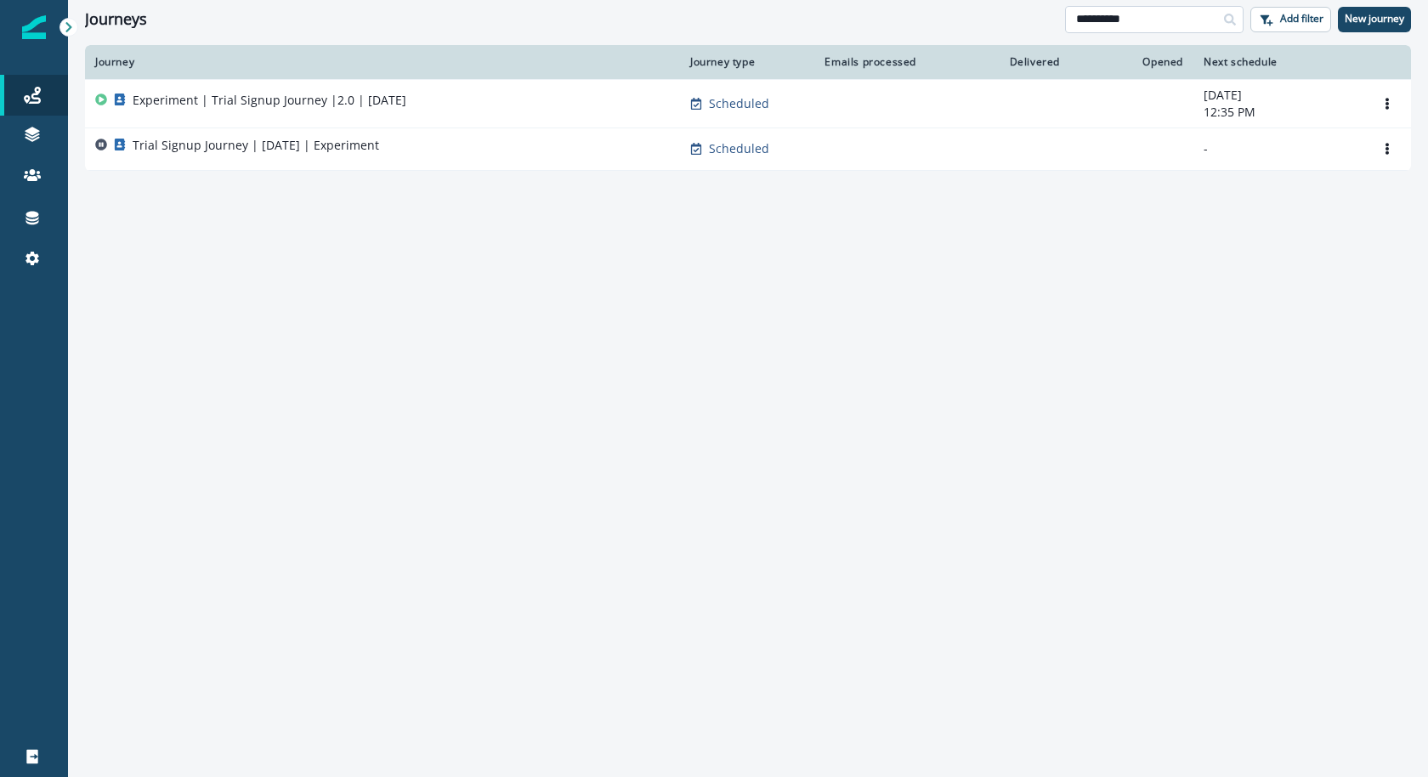
click at [1144, 31] on input "**********" at bounding box center [1154, 19] width 178 height 27
type input "*****"
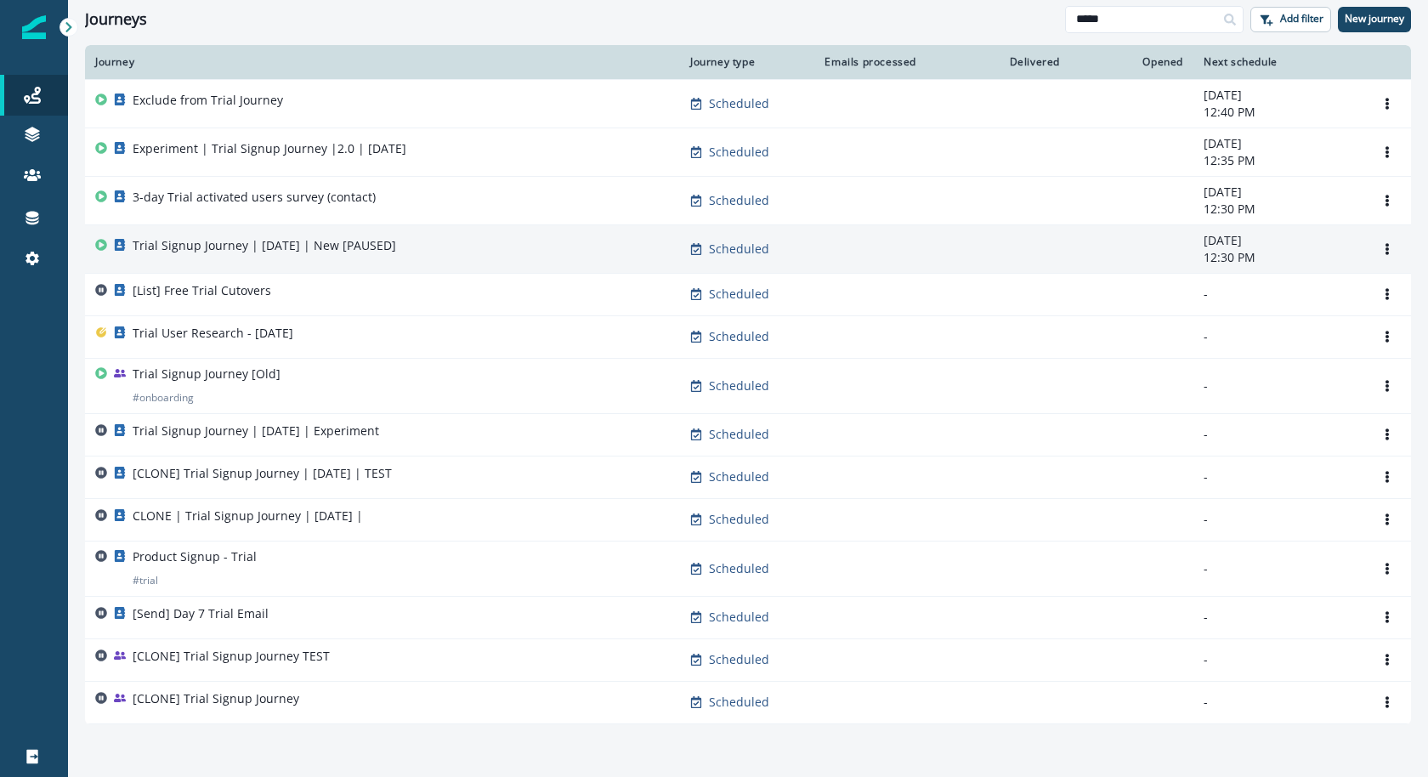
click at [344, 258] on div "Trial Signup Journey | May 2025 | New [PAUSED]" at bounding box center [264, 249] width 263 height 24
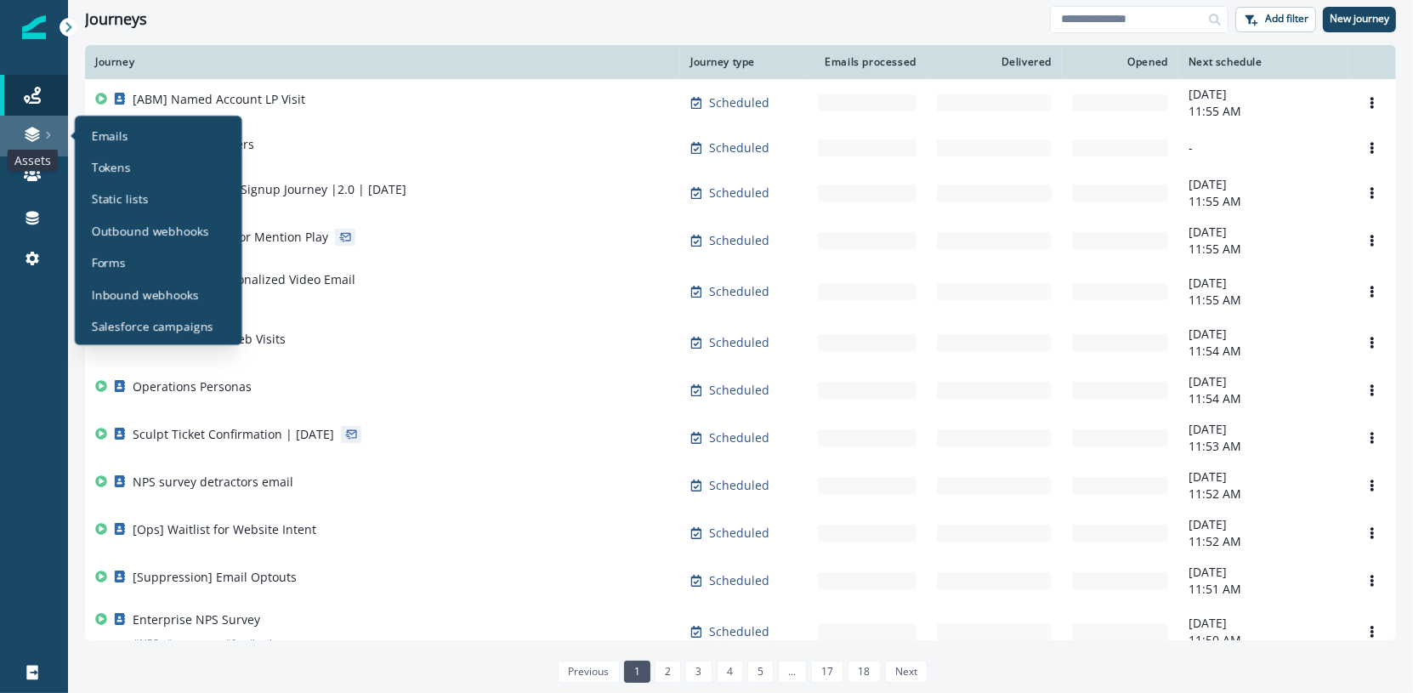
click at [38, 131] on icon at bounding box center [32, 131] width 14 height 8
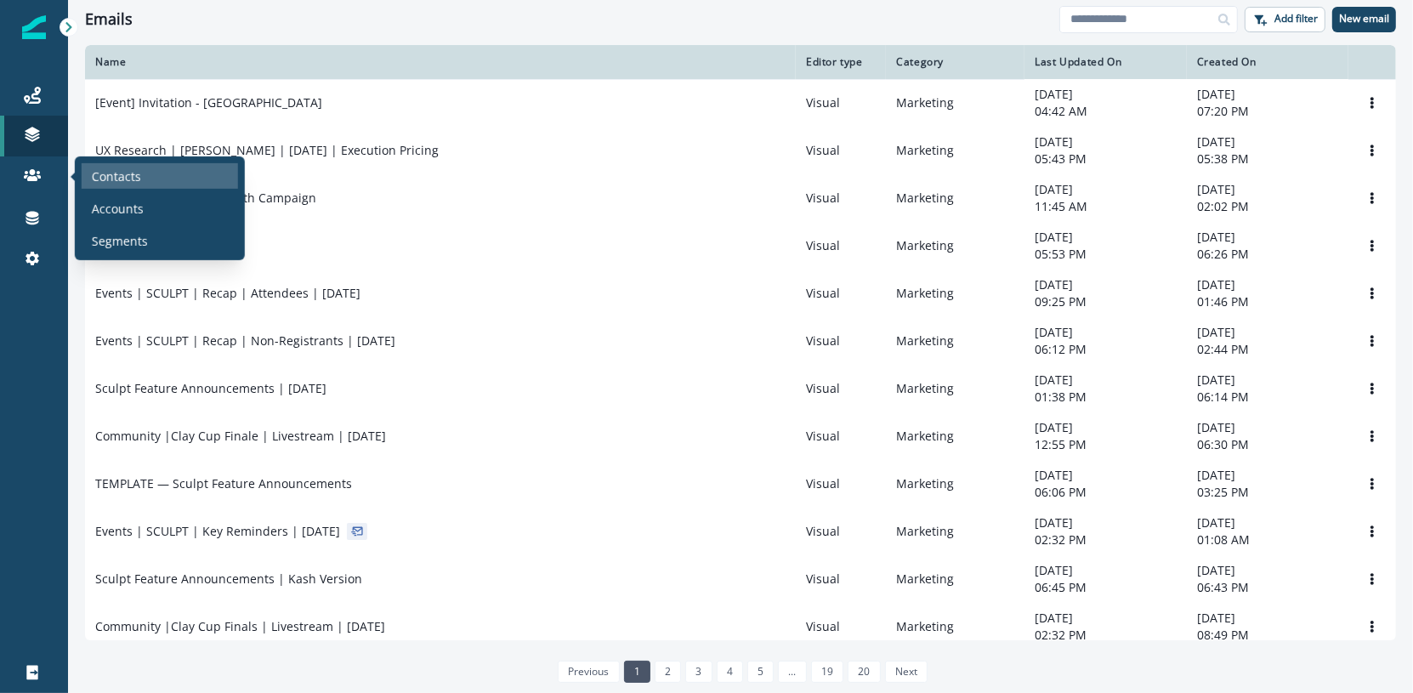
click at [109, 178] on p "Contacts" at bounding box center [116, 176] width 49 height 18
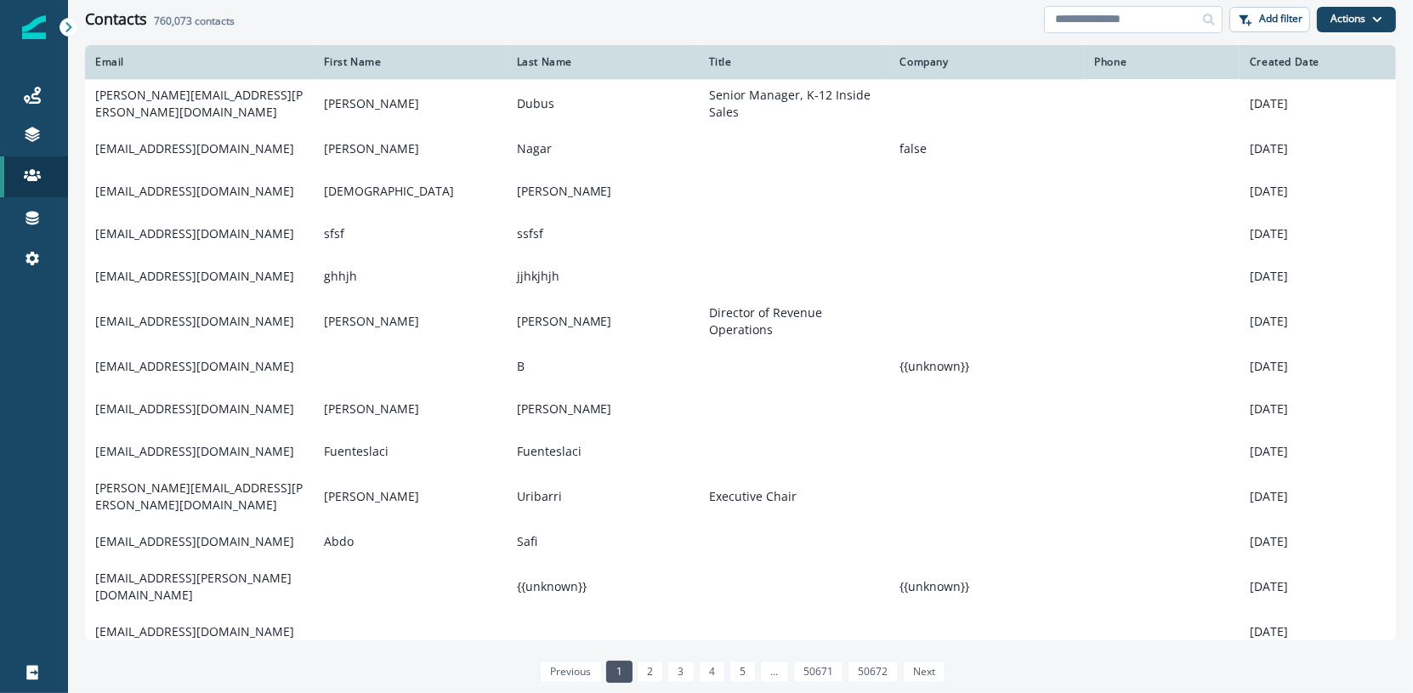
click at [1130, 22] on input at bounding box center [1133, 19] width 178 height 27
type input "*"
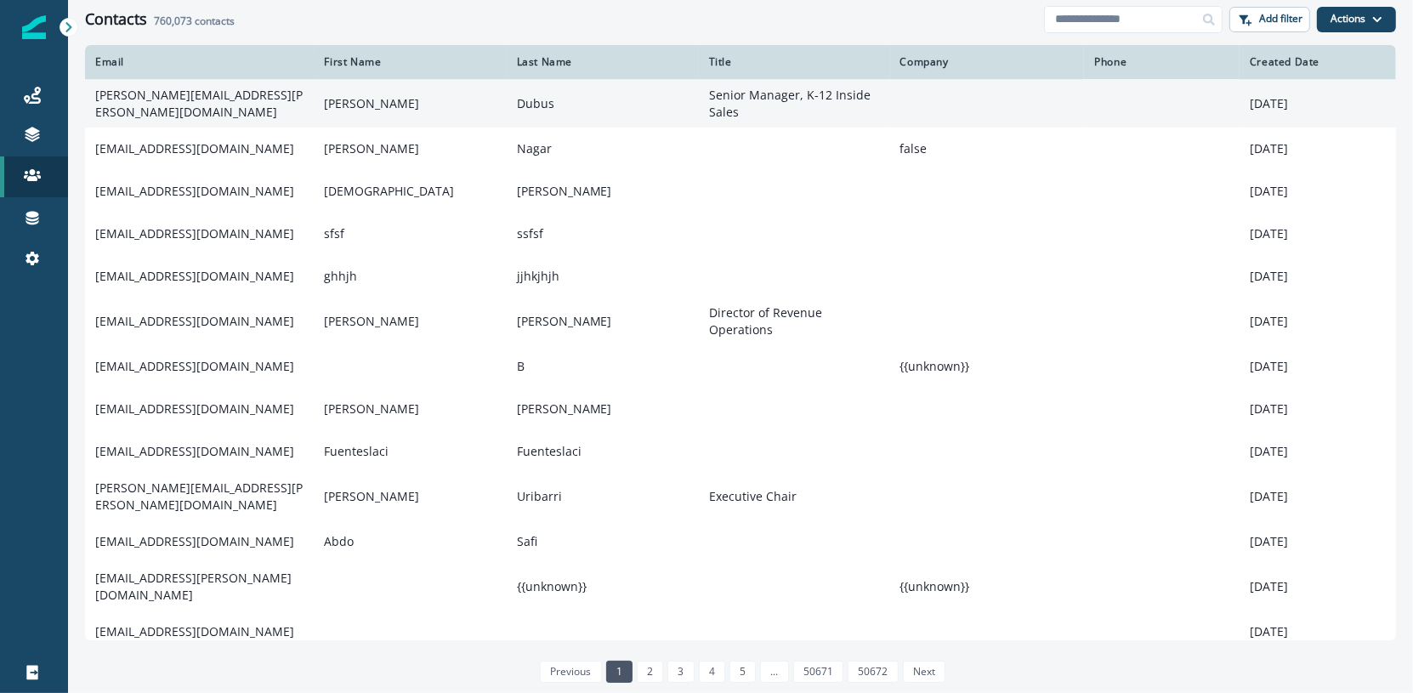
click at [160, 110] on td "mallory.dubus@varsitytutors.com" at bounding box center [199, 103] width 229 height 48
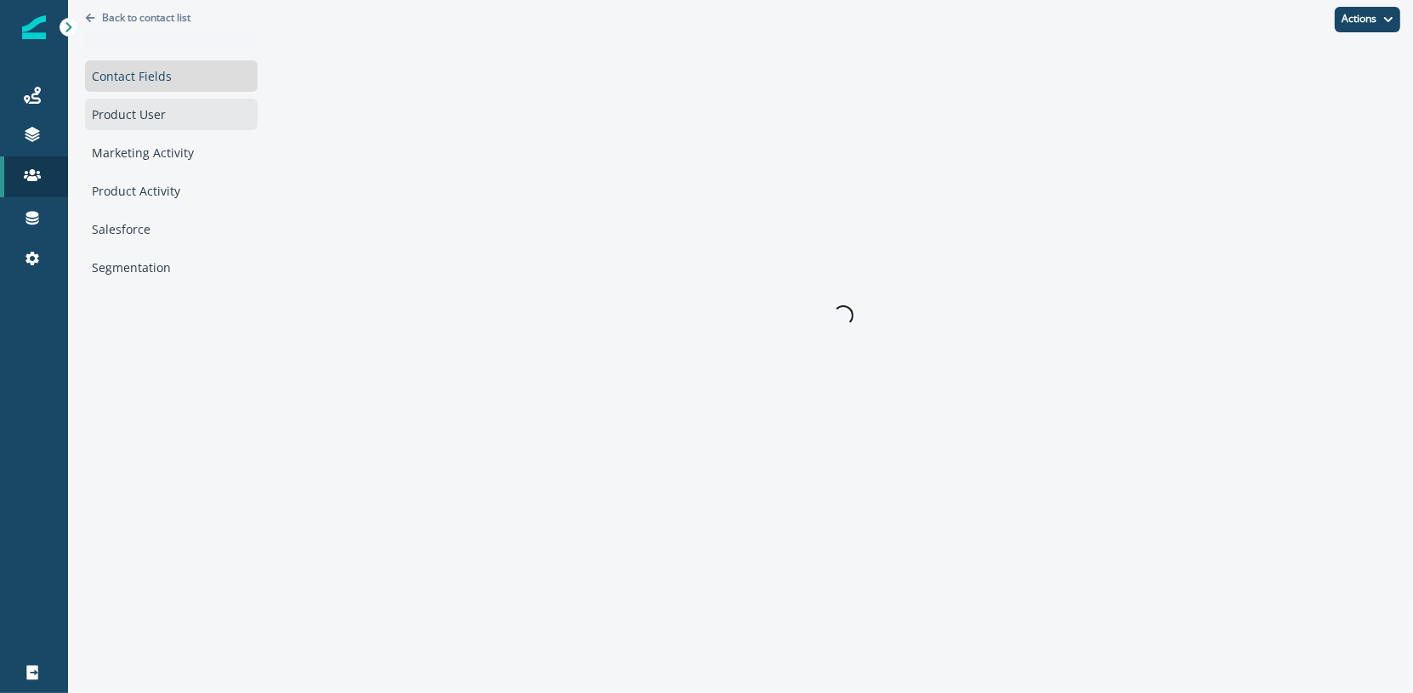
click at [224, 122] on div "Product User" at bounding box center [171, 114] width 173 height 31
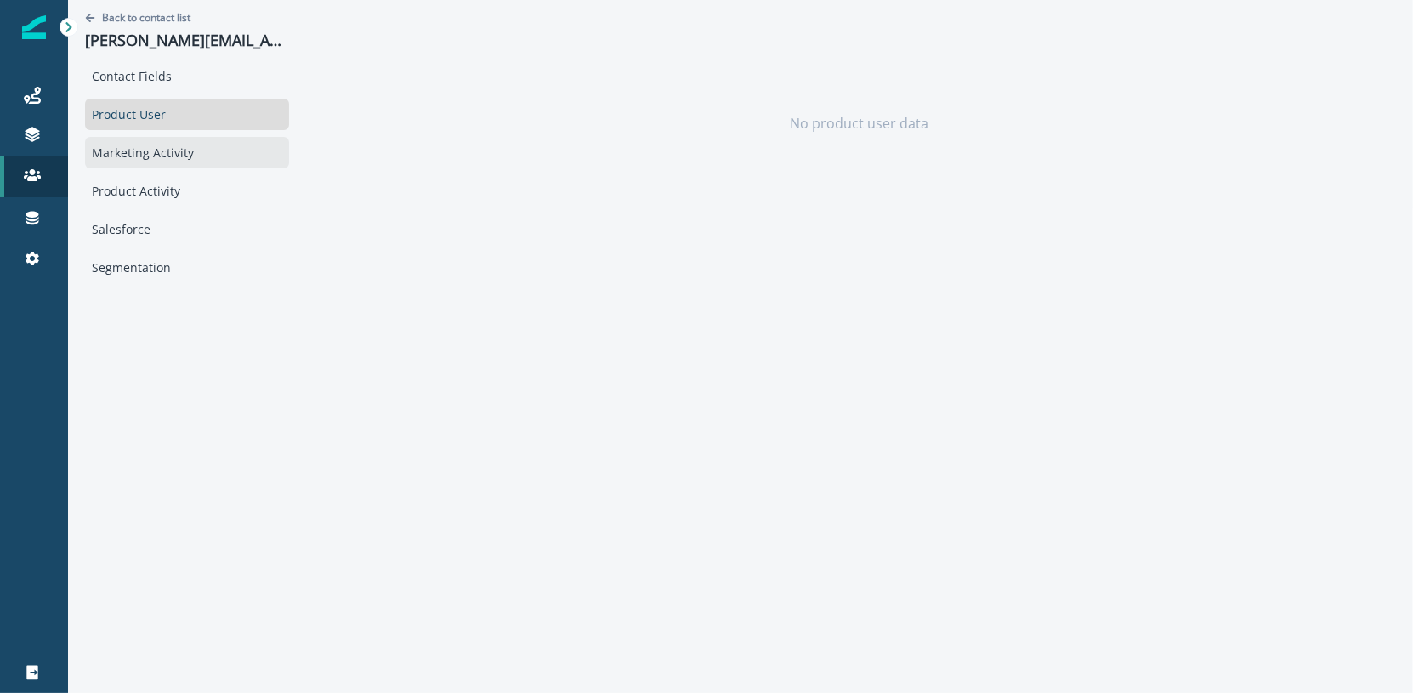
click at [163, 166] on div "Marketing Activity" at bounding box center [187, 152] width 204 height 31
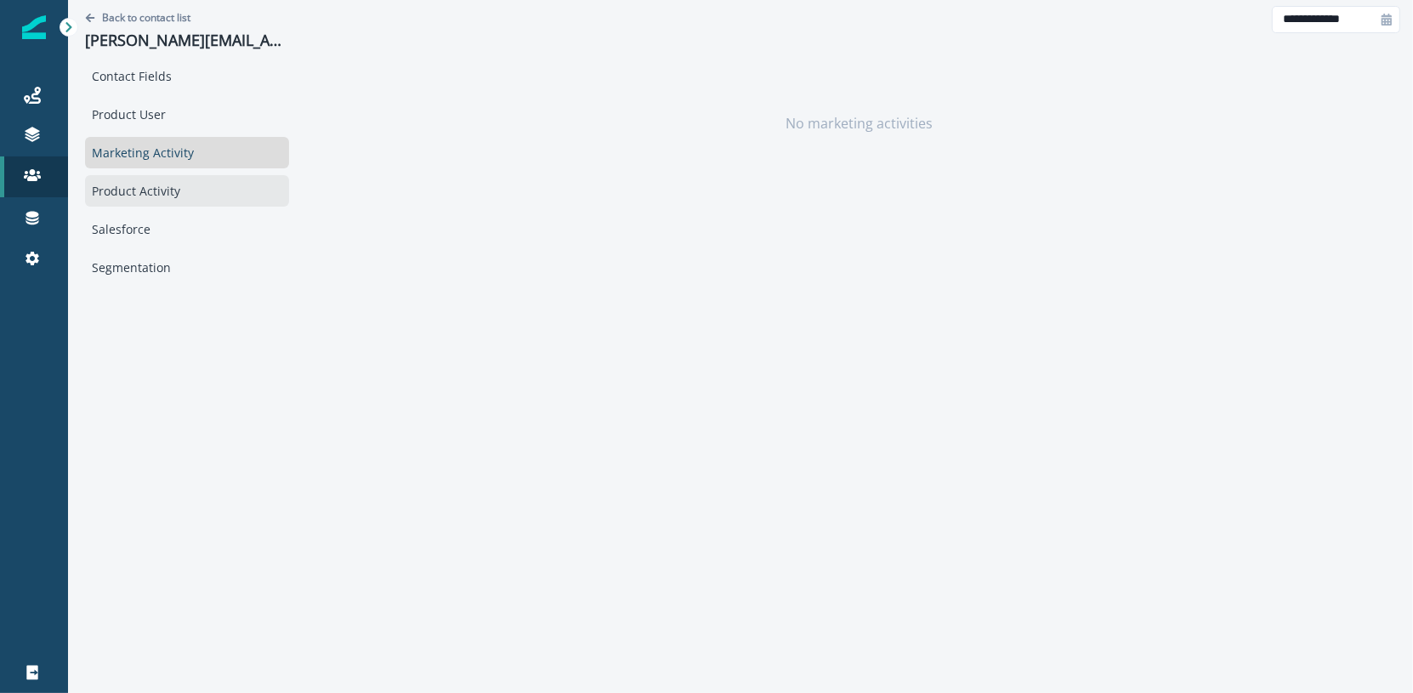
click at [180, 190] on div "Product Activity" at bounding box center [187, 190] width 204 height 31
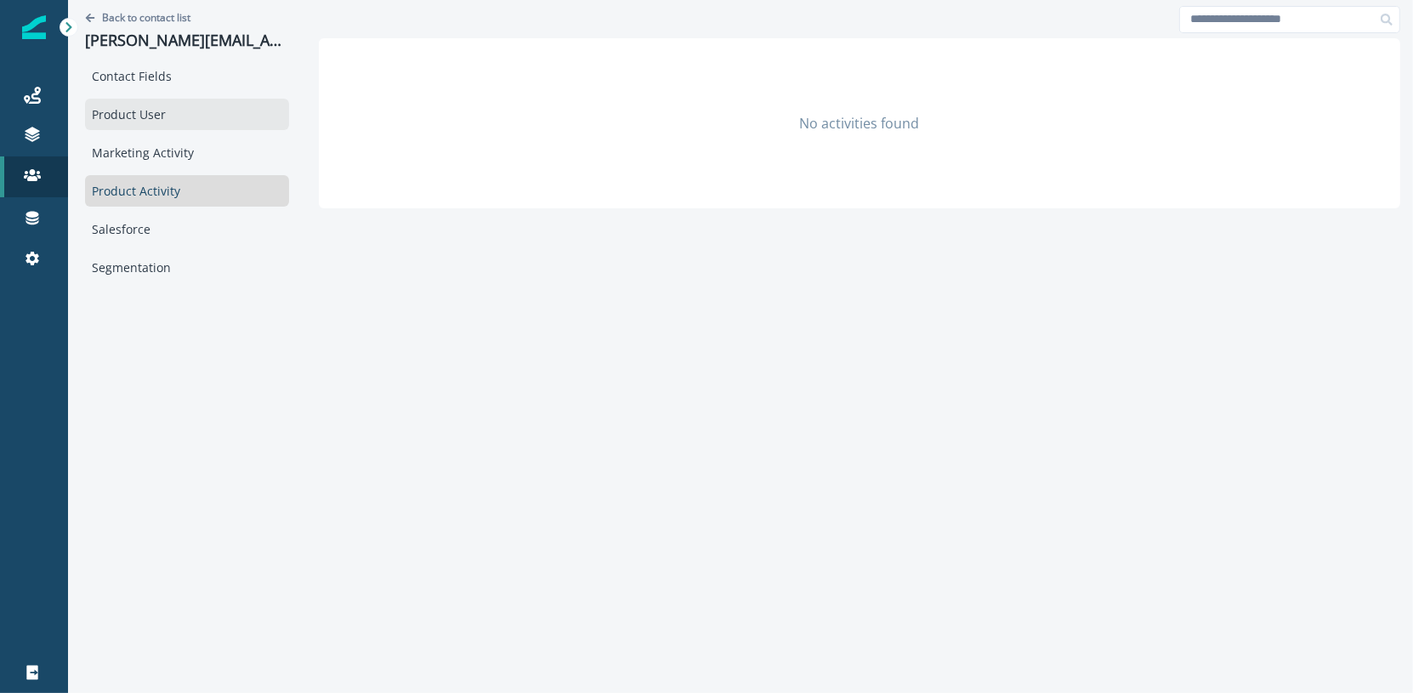
click at [177, 105] on div "Product User" at bounding box center [187, 114] width 204 height 31
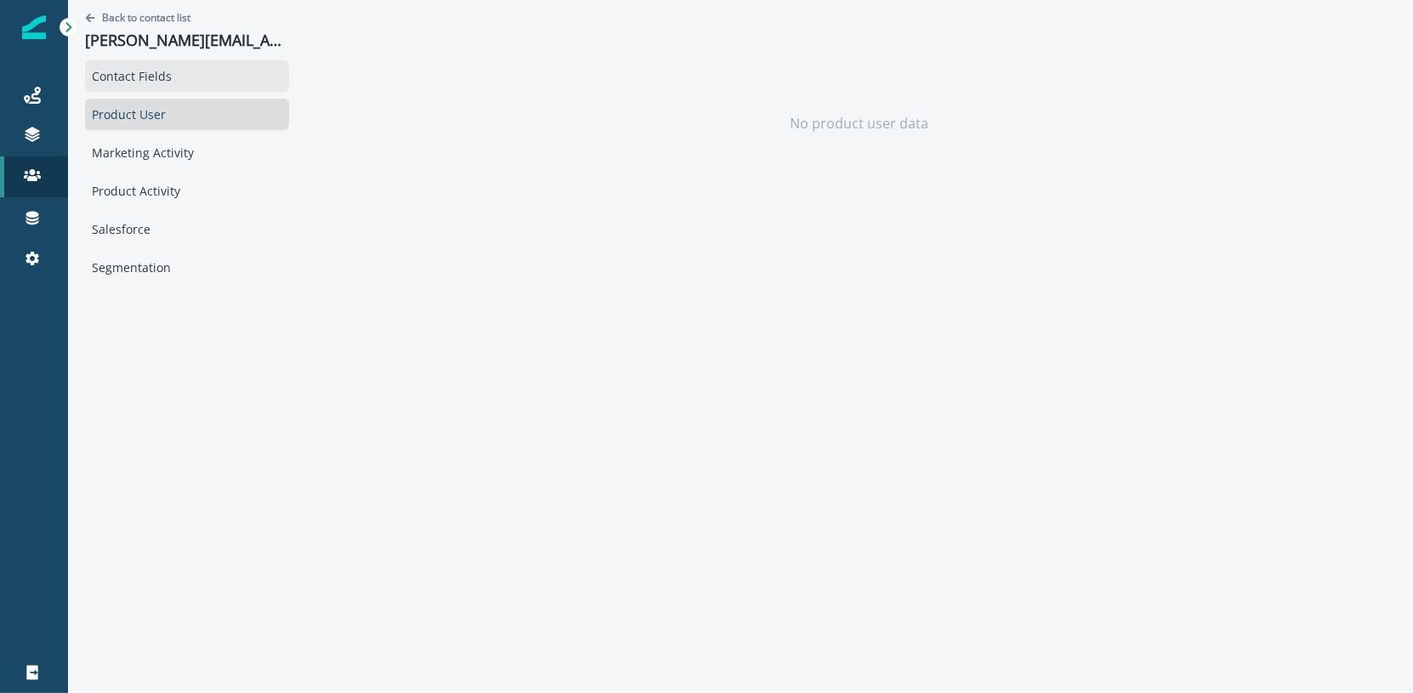
click at [183, 77] on div "Contact Fields" at bounding box center [187, 75] width 204 height 31
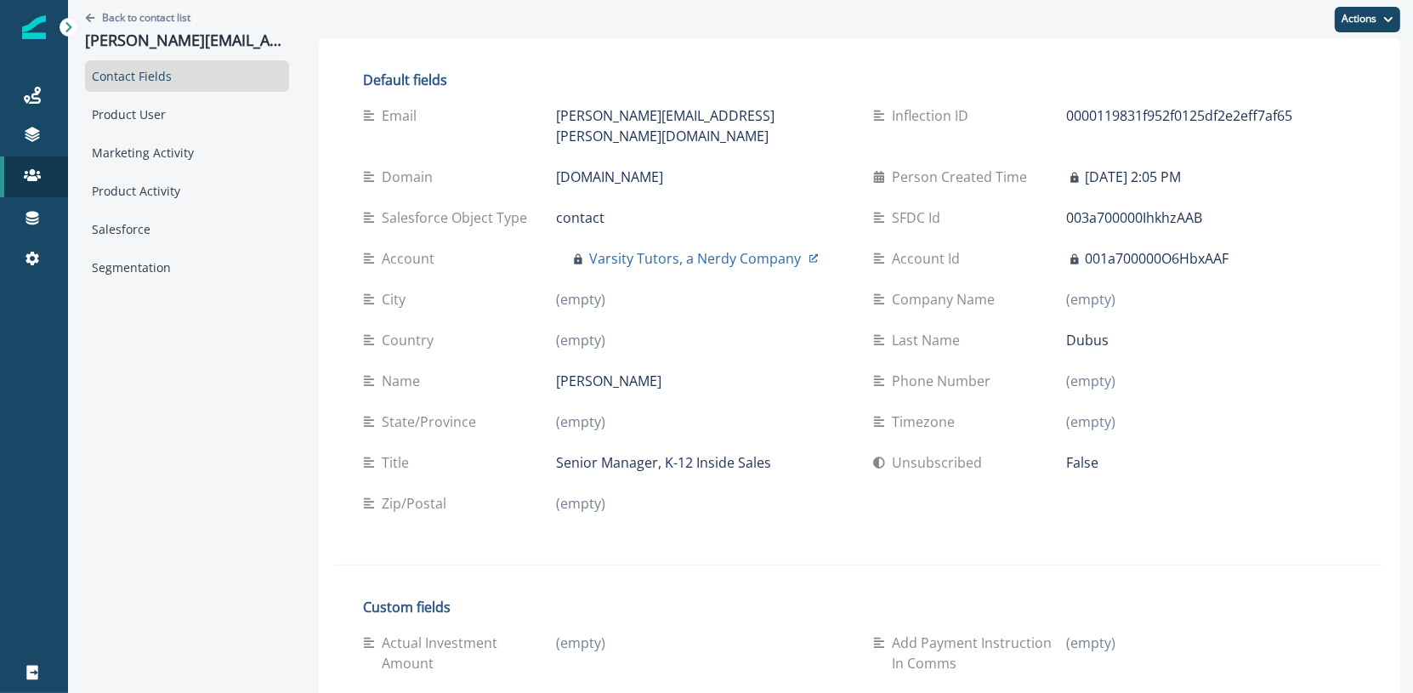
click at [637, 105] on p "mallory.dubus@varsitytutors.com" at bounding box center [701, 125] width 290 height 41
click at [556, 452] on p "Senior Manager, K-12 Inside Sales" at bounding box center [663, 462] width 215 height 20
click at [657, 371] on div "Mallory Dubus" at bounding box center [701, 381] width 290 height 20
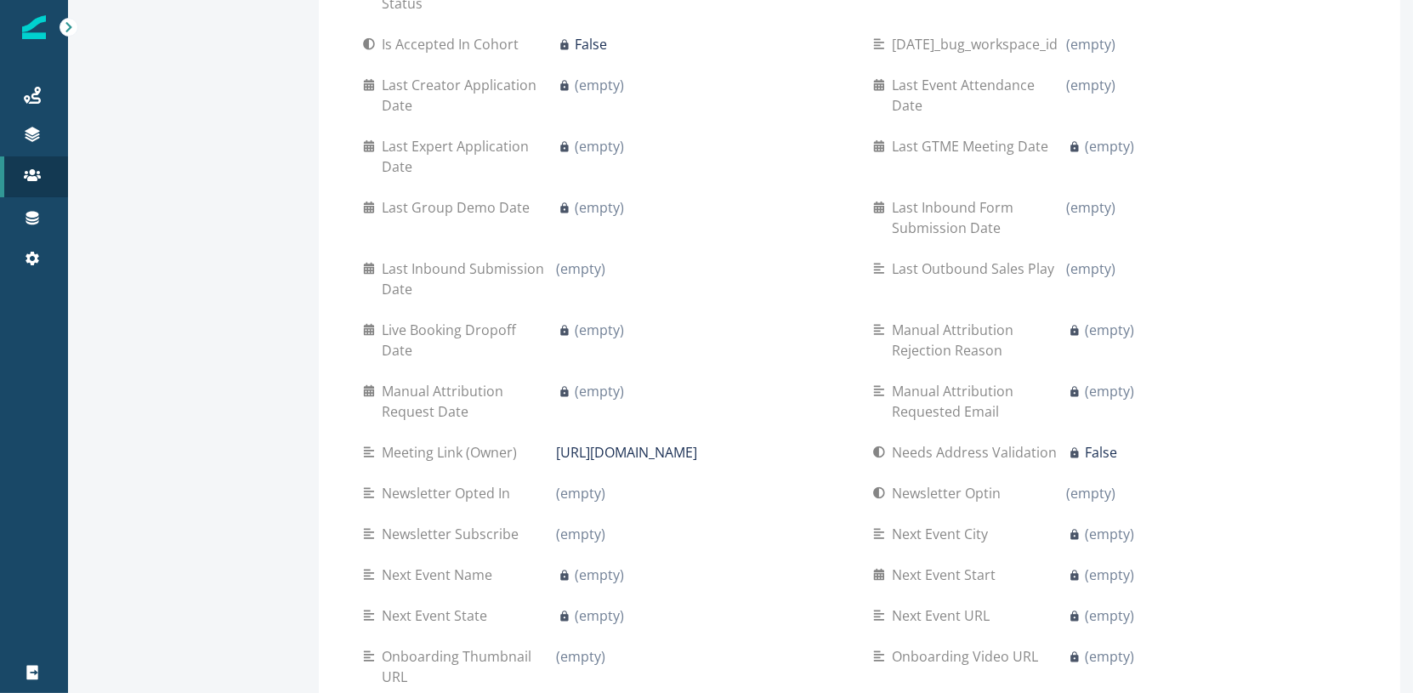
scroll to position [2292, 0]
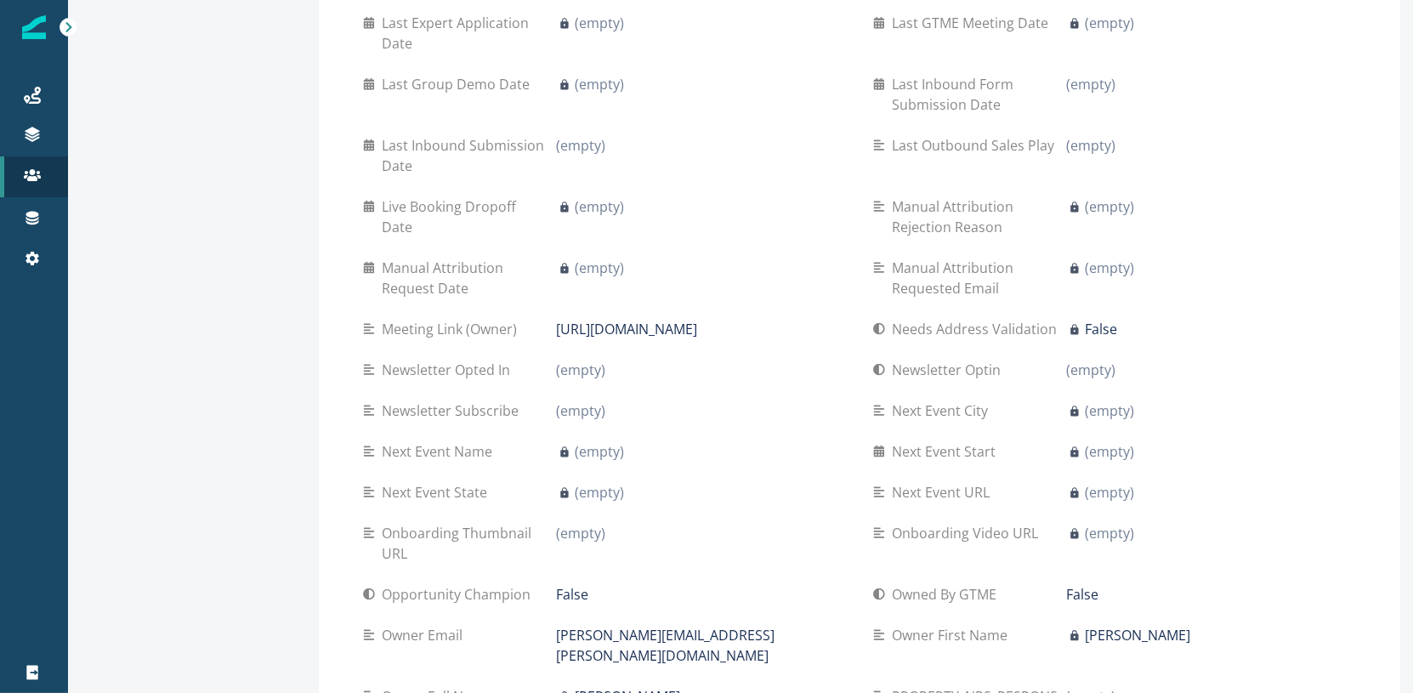
click at [656, 362] on div "(empty)" at bounding box center [701, 370] width 290 height 20
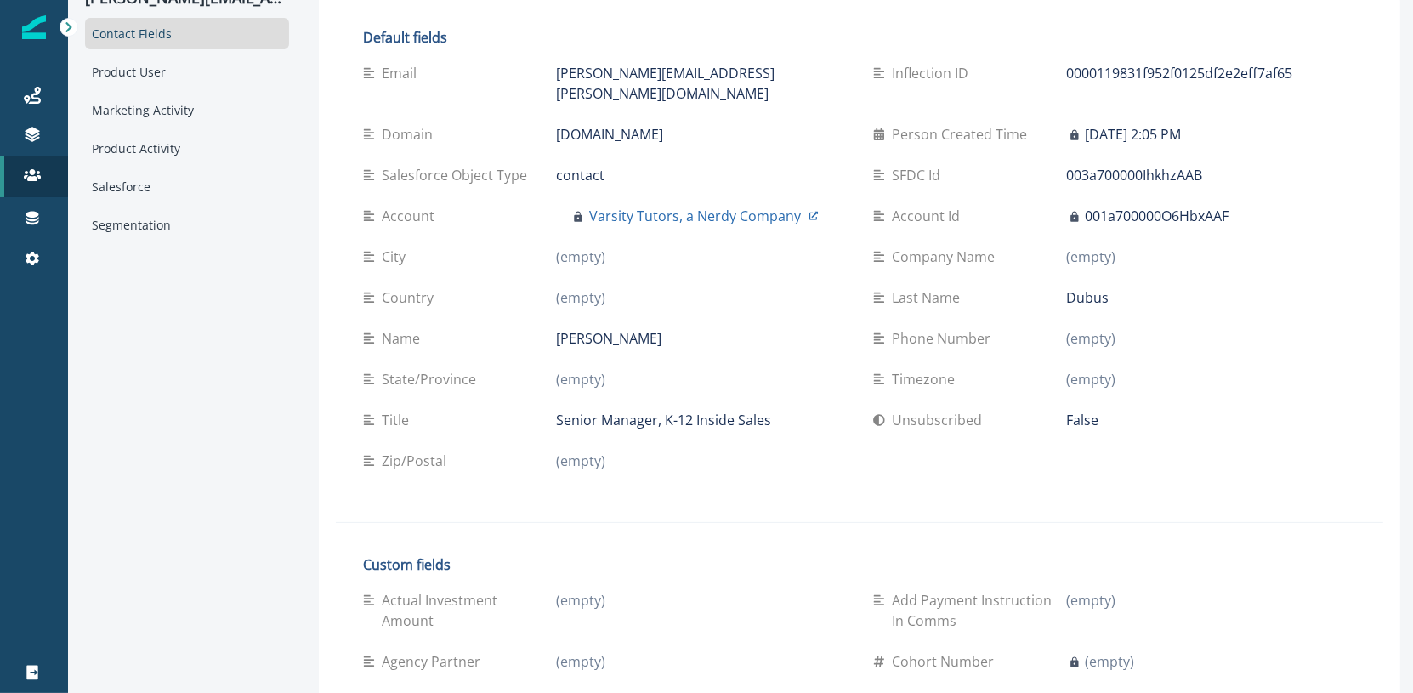
scroll to position [0, 0]
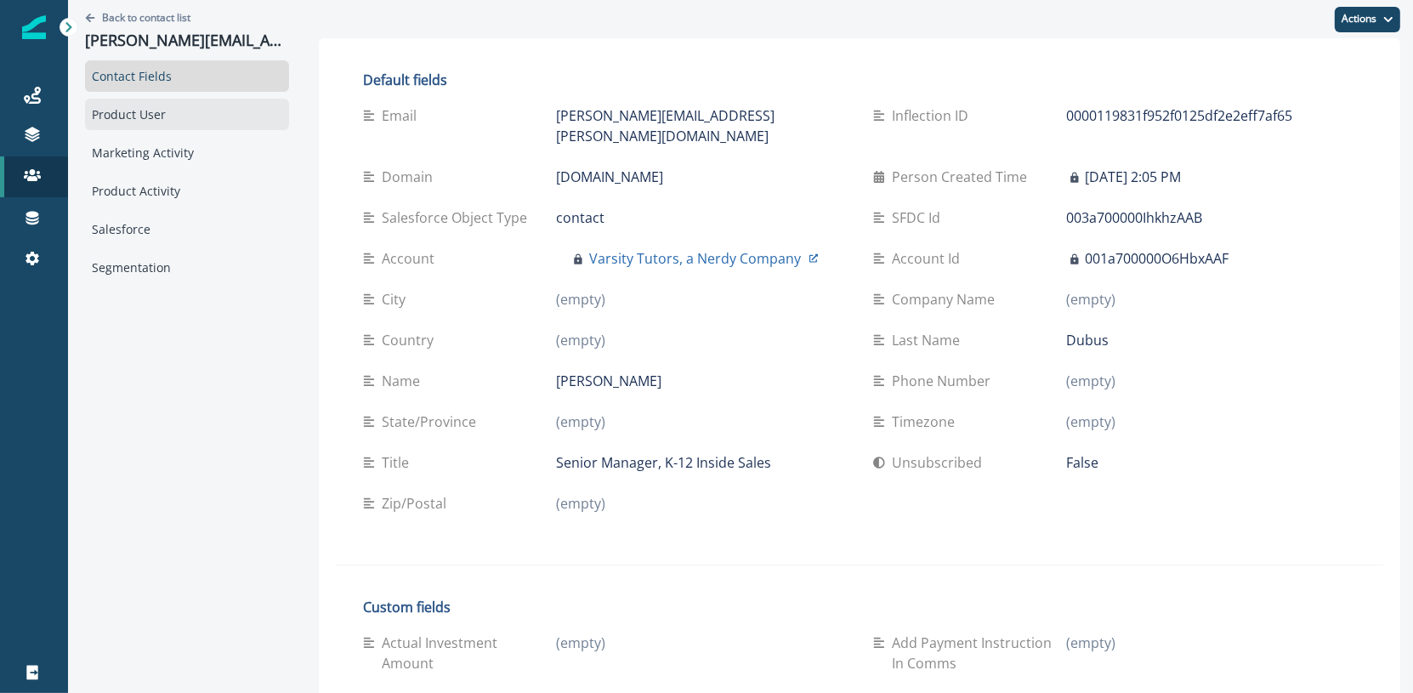
click at [156, 113] on div "Product User" at bounding box center [187, 114] width 204 height 31
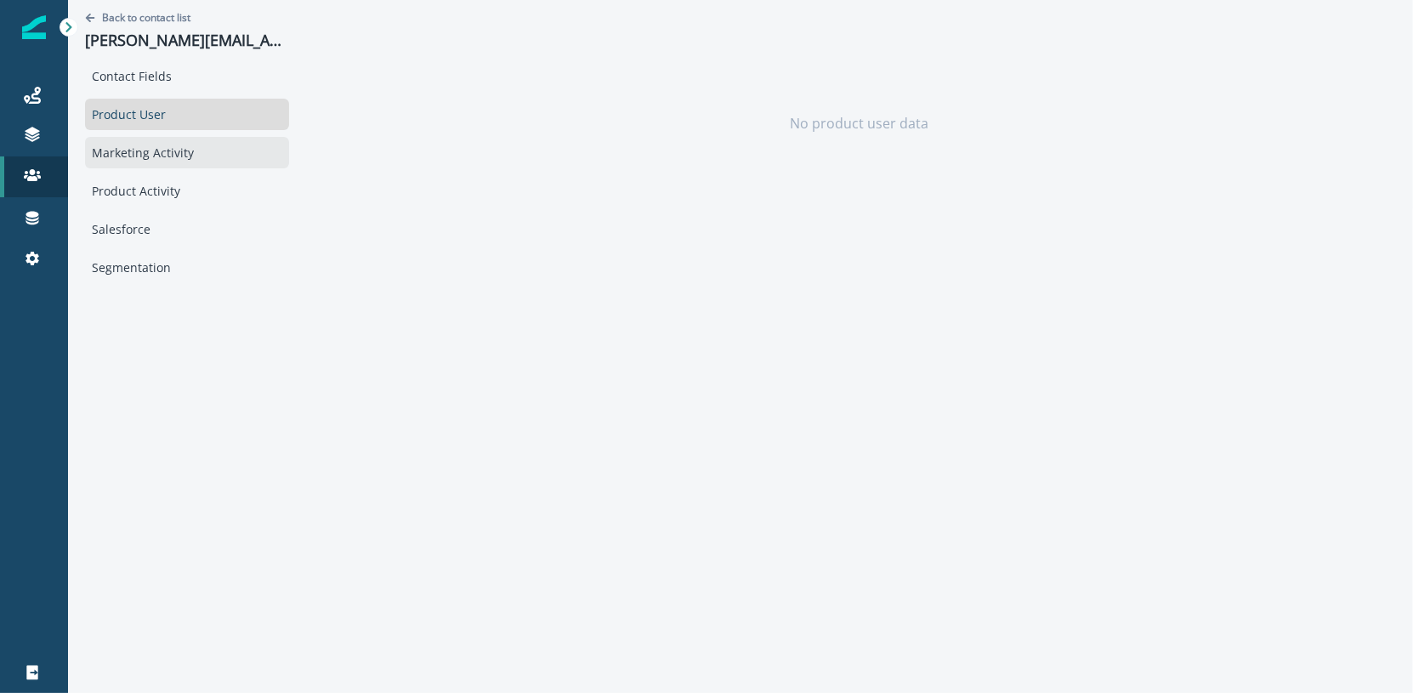
click at [201, 151] on div "Marketing Activity" at bounding box center [187, 152] width 204 height 31
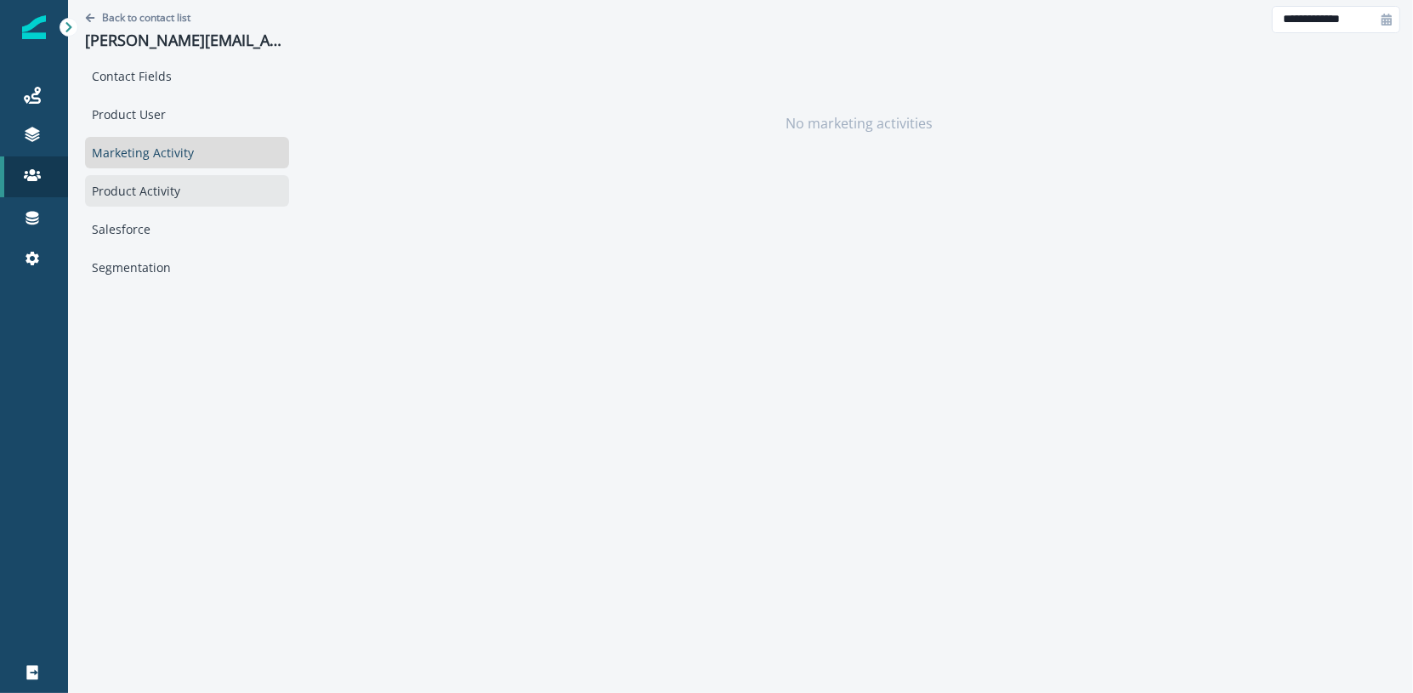
click at [183, 190] on div "Product Activity" at bounding box center [187, 190] width 204 height 31
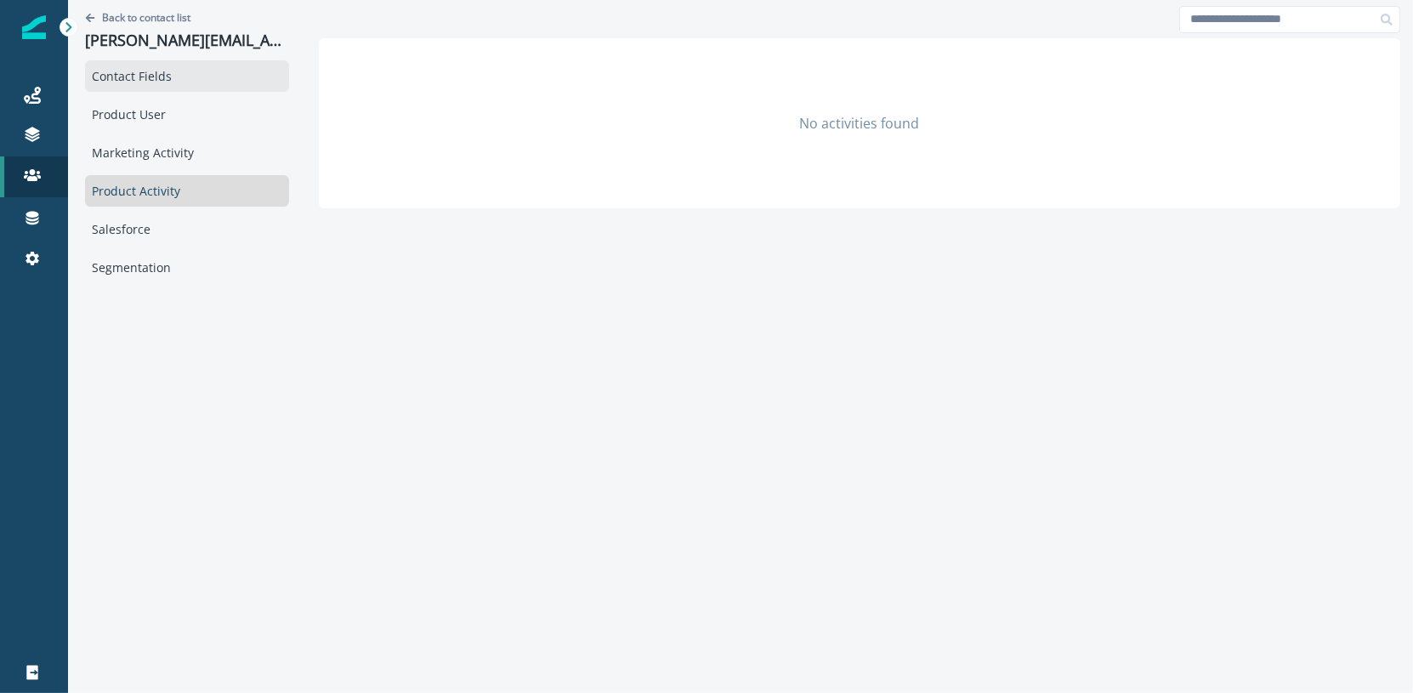
click at [150, 72] on div "Contact Fields" at bounding box center [187, 75] width 204 height 31
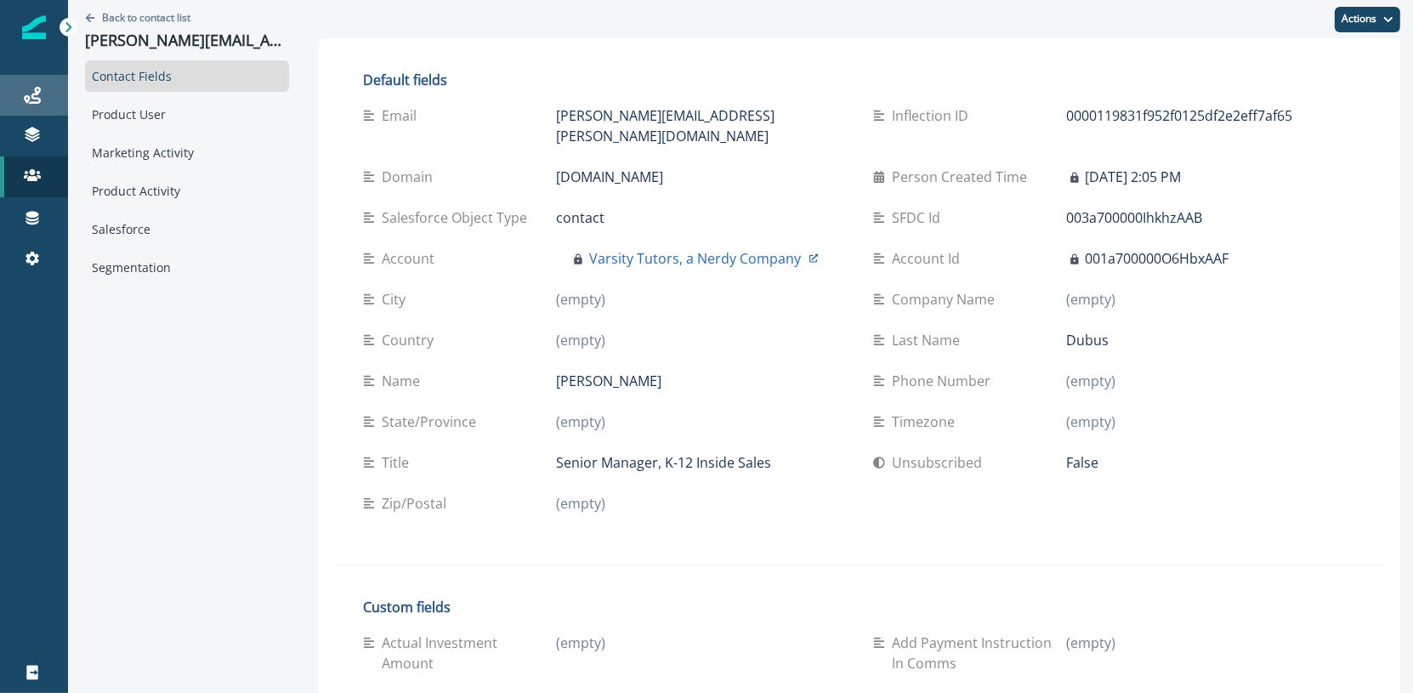
click at [20, 107] on link "Journeys" at bounding box center [34, 95] width 68 height 41
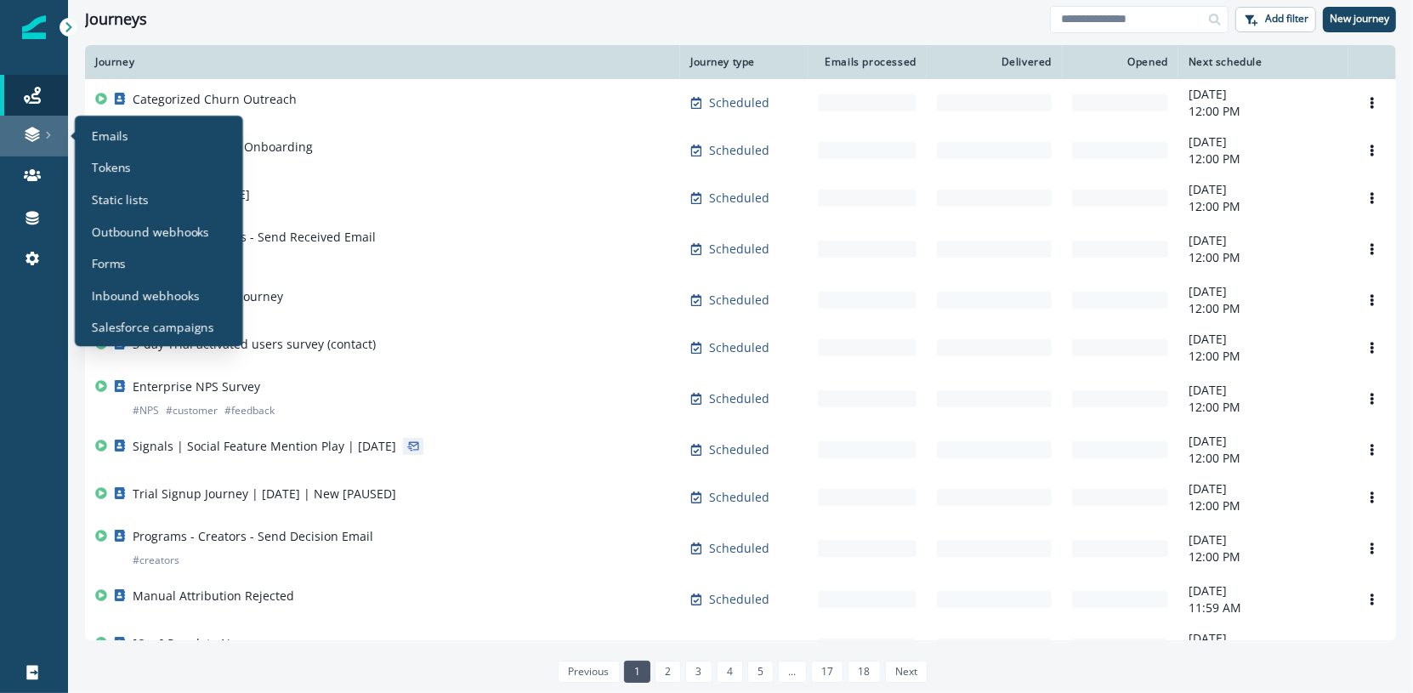
click at [19, 135] on div at bounding box center [34, 134] width 54 height 17
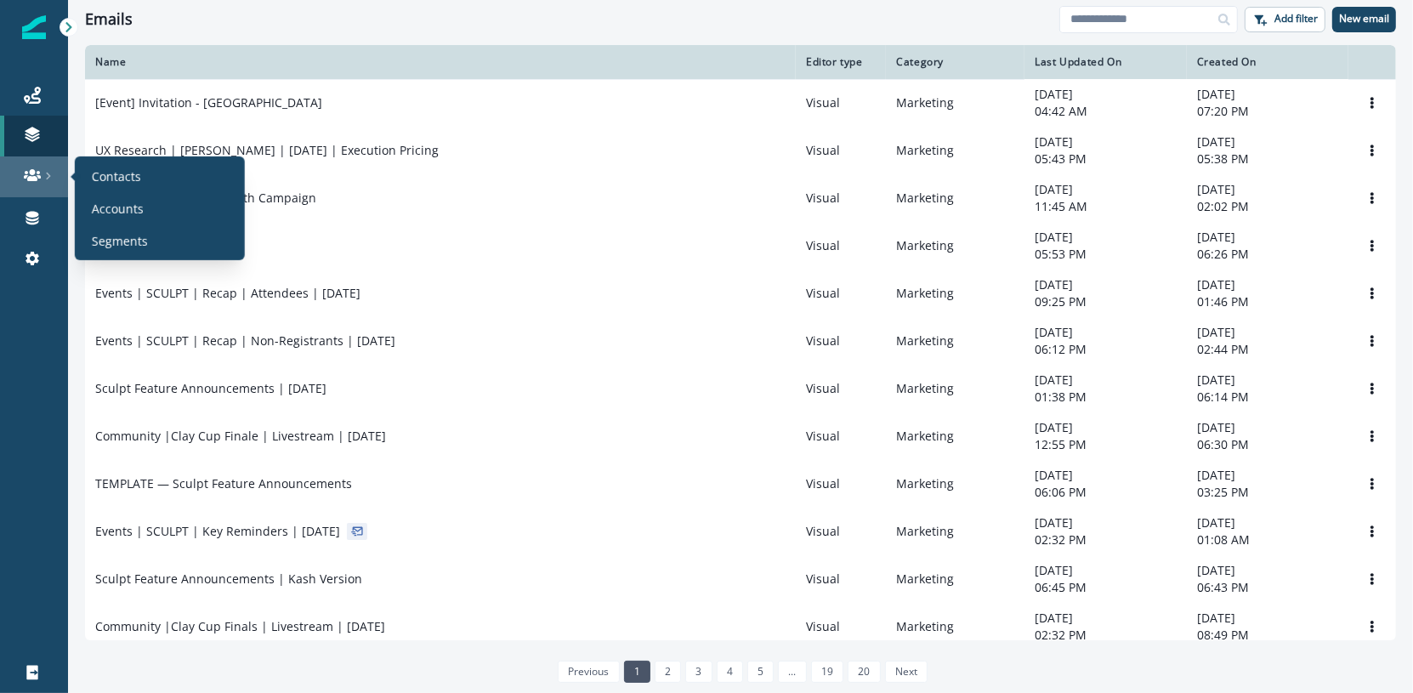
click at [11, 161] on link at bounding box center [34, 176] width 68 height 41
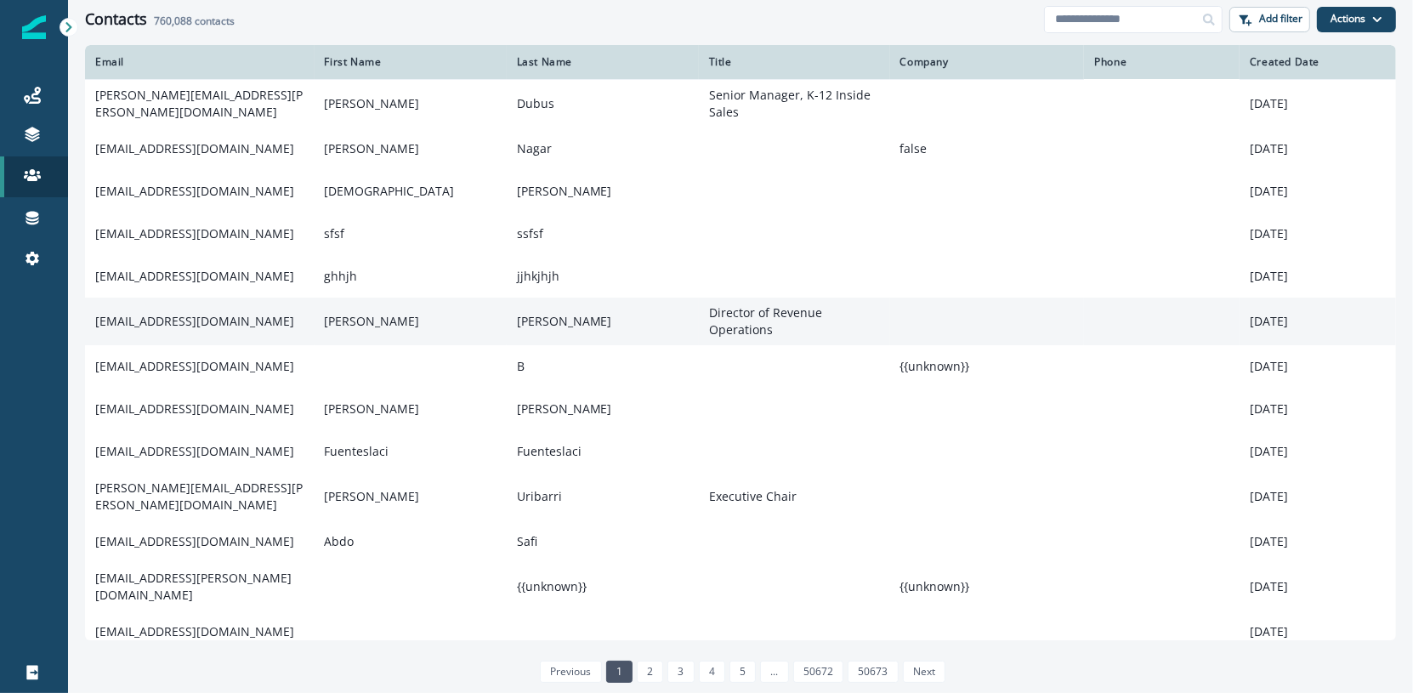
click at [364, 331] on td "Hannah" at bounding box center [410, 321] width 192 height 48
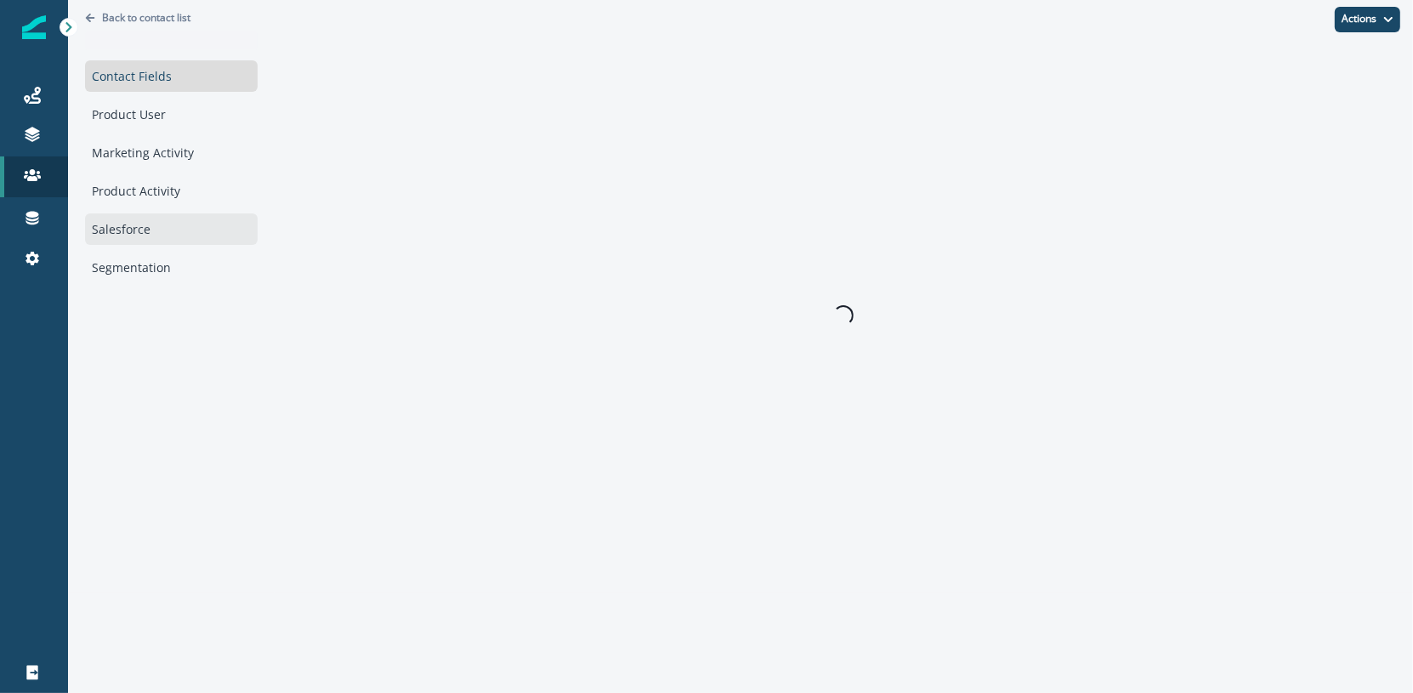
click at [178, 213] on div "Salesforce" at bounding box center [171, 228] width 173 height 31
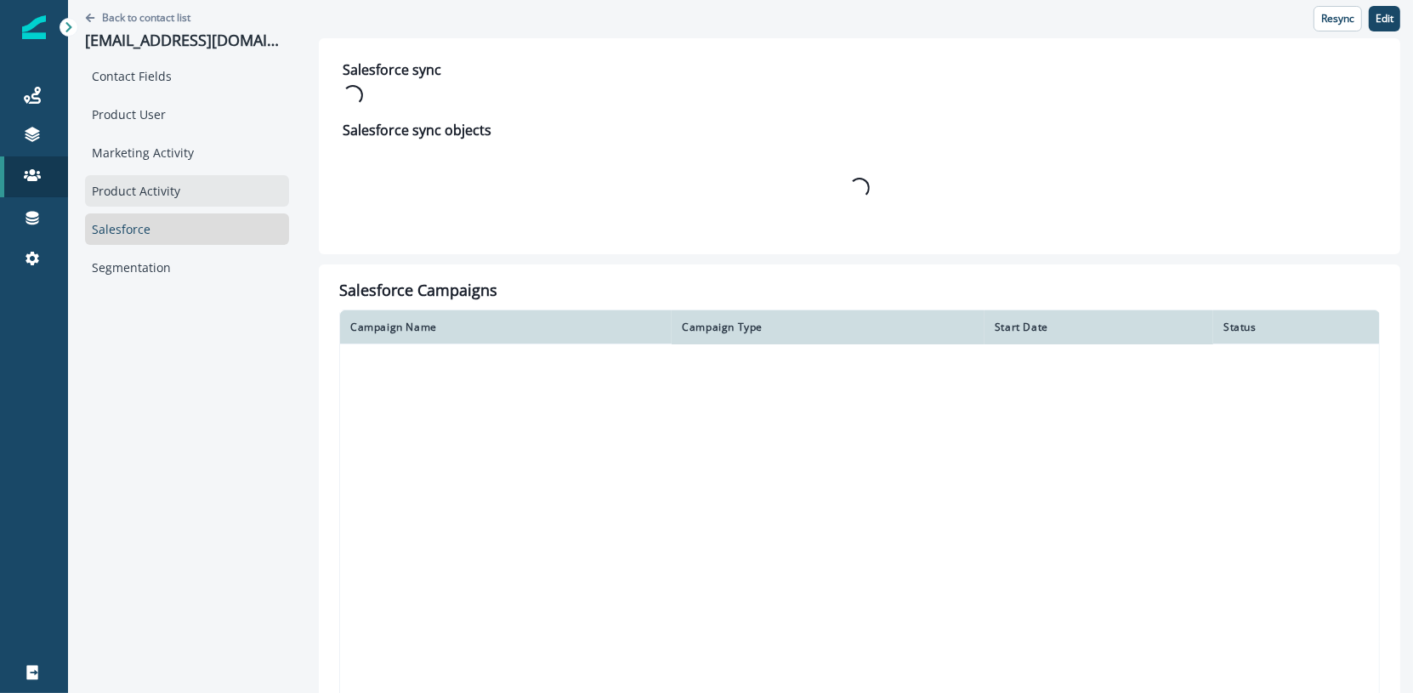
click at [170, 191] on div "Product Activity" at bounding box center [187, 190] width 204 height 31
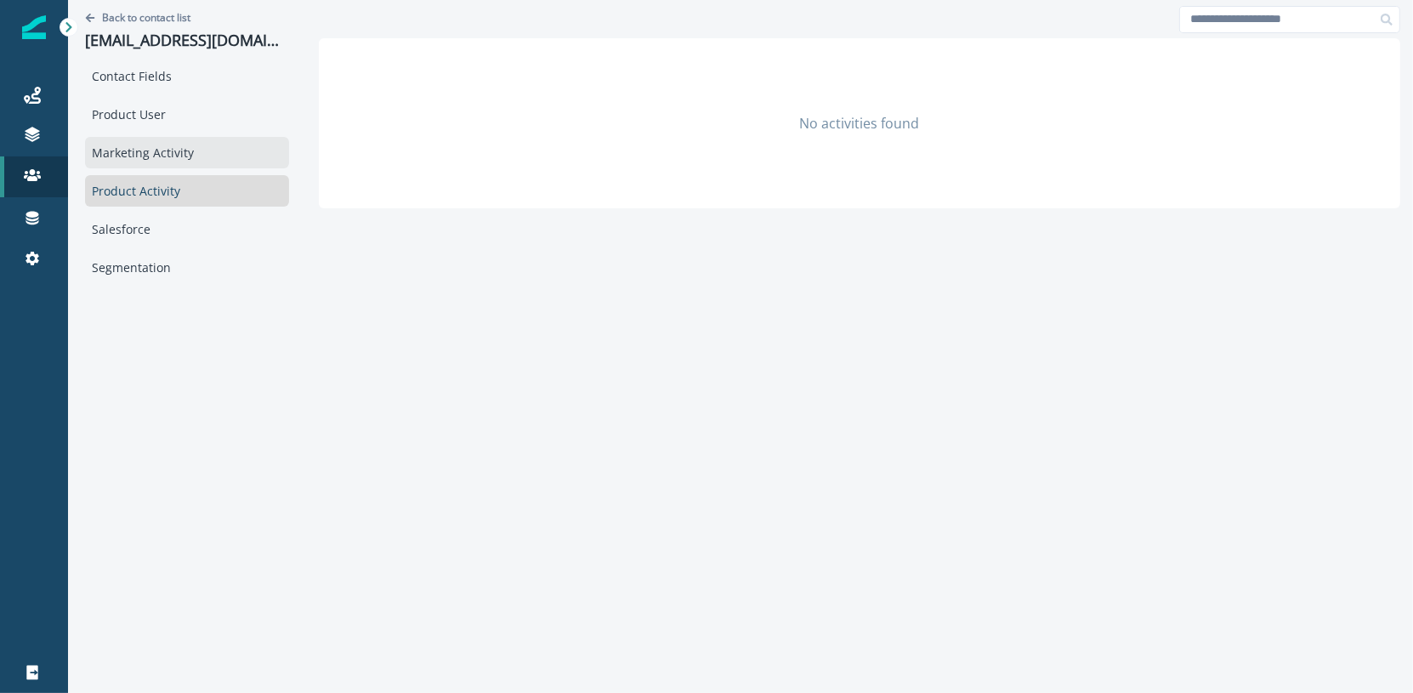
click at [197, 144] on div "Marketing Activity" at bounding box center [187, 152] width 204 height 31
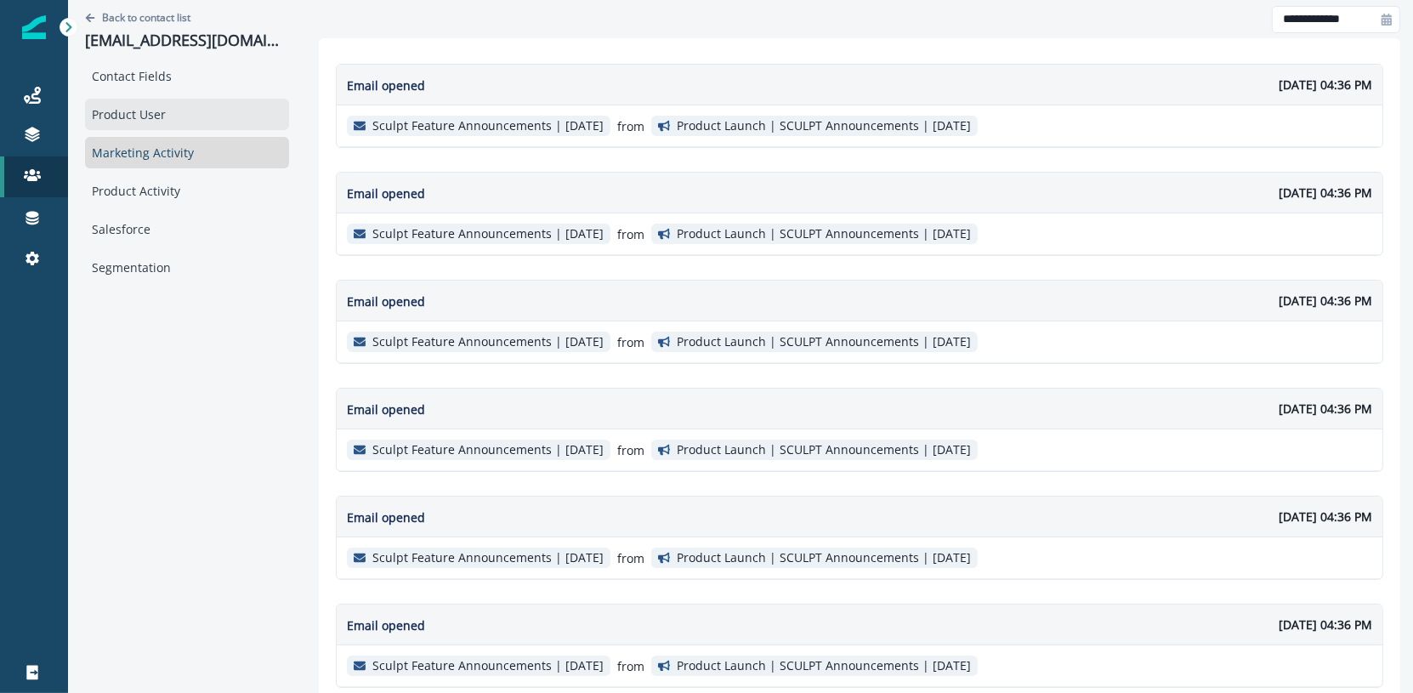
click at [197, 113] on div "Product User" at bounding box center [187, 114] width 204 height 31
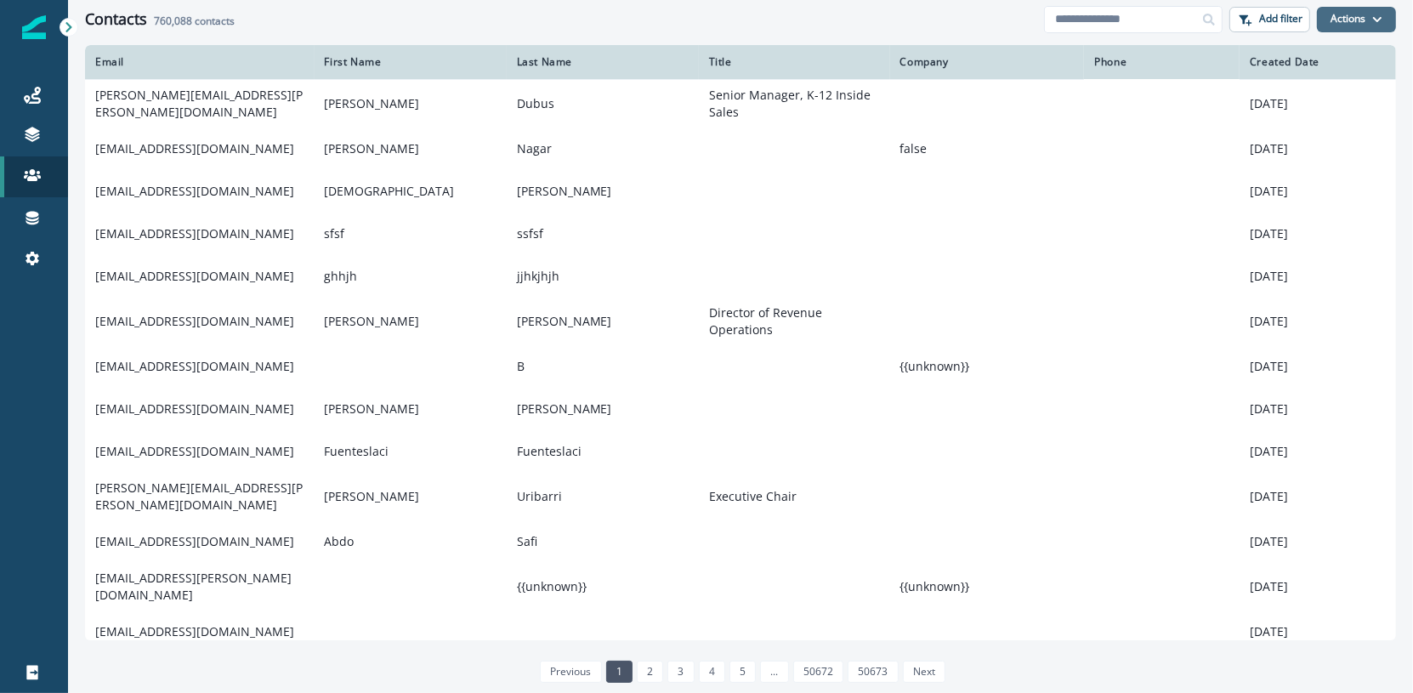
click at [1331, 16] on button "Actions" at bounding box center [1356, 19] width 79 height 25
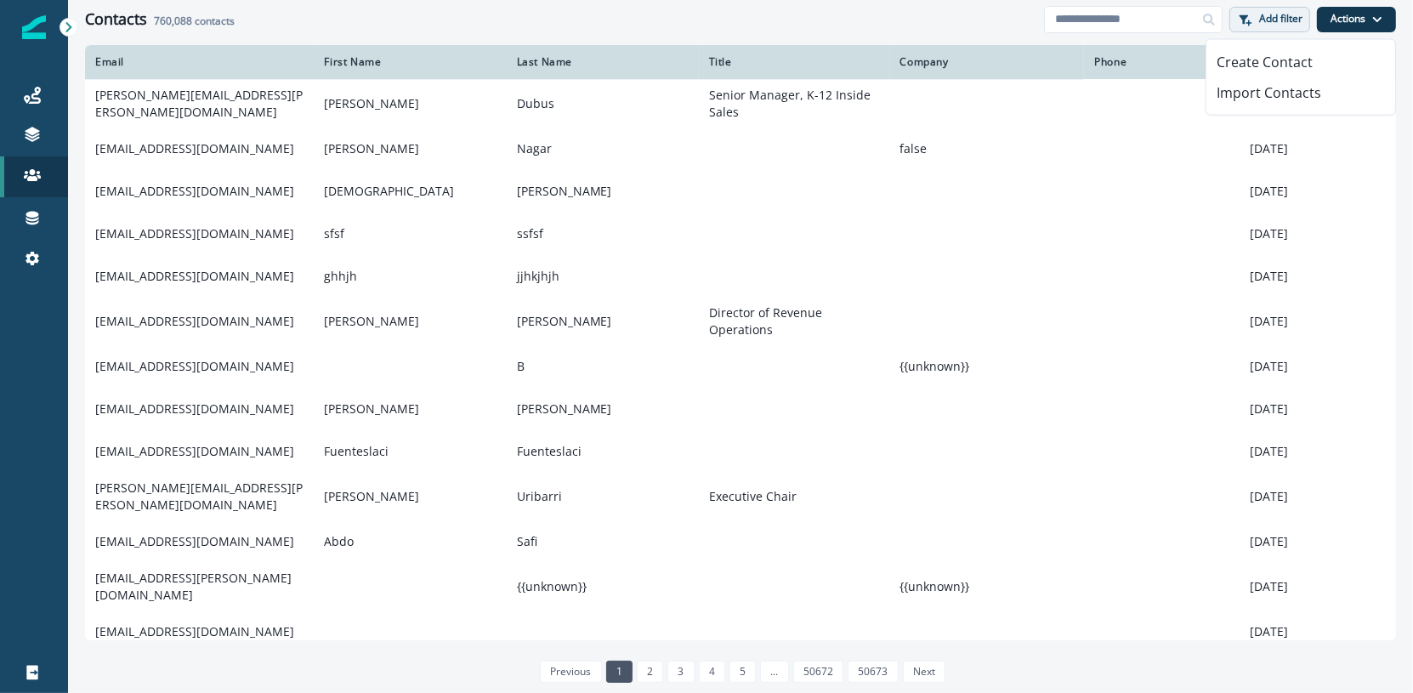
click at [1280, 24] on p "Add filter" at bounding box center [1280, 19] width 43 height 12
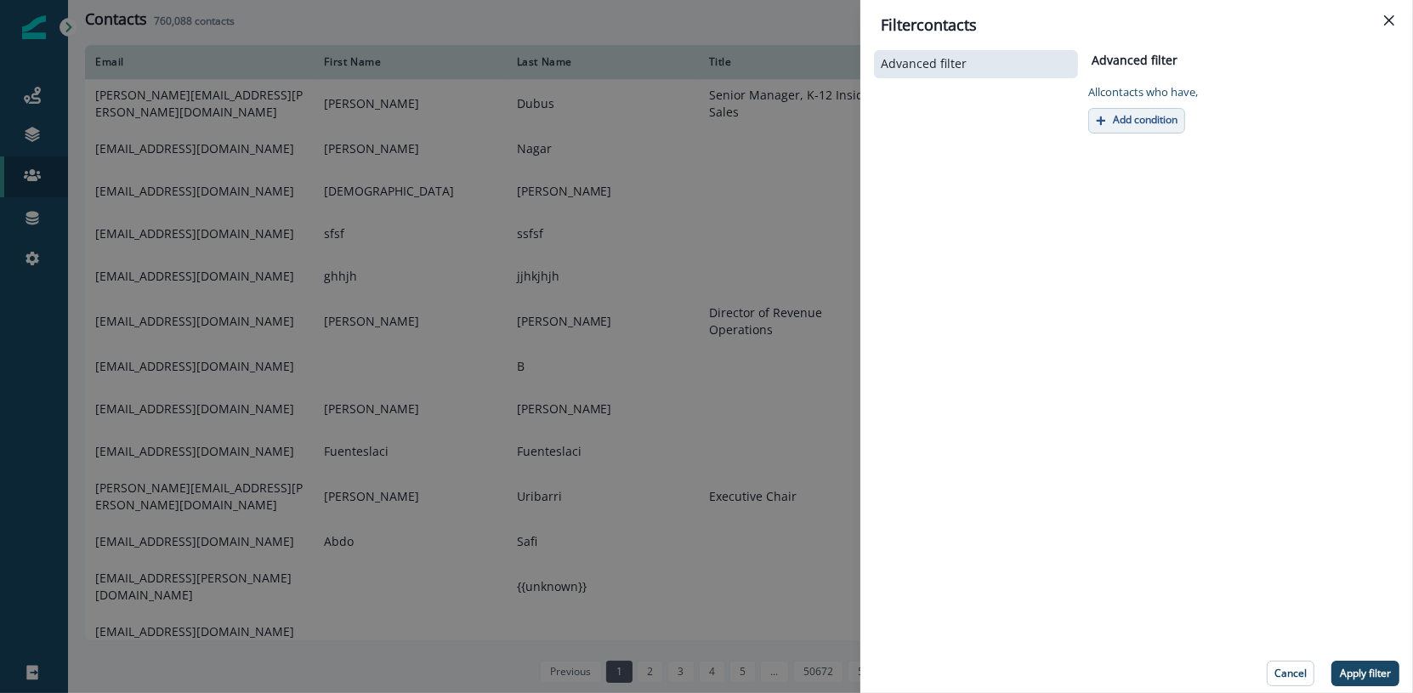
click at [1151, 116] on p "Add condition" at bounding box center [1145, 120] width 65 height 12
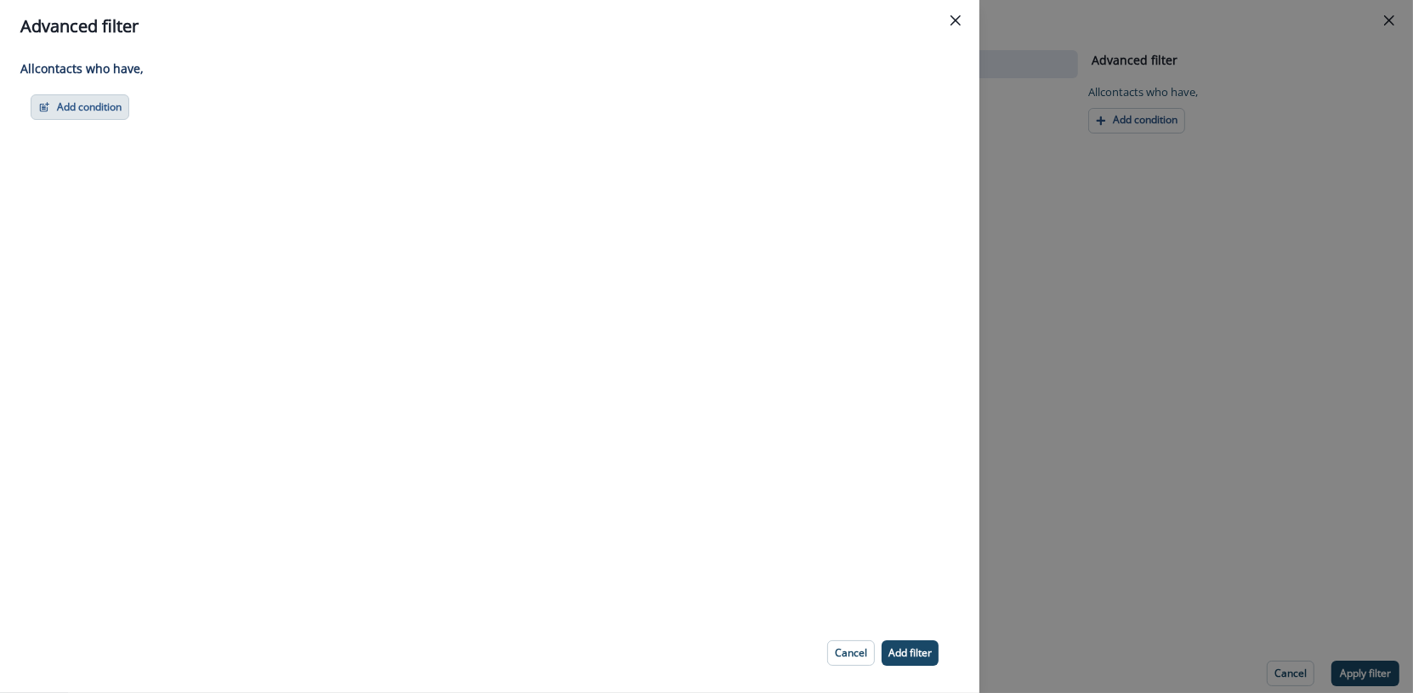
click at [82, 118] on button "Add condition" at bounding box center [80, 106] width 99 height 25
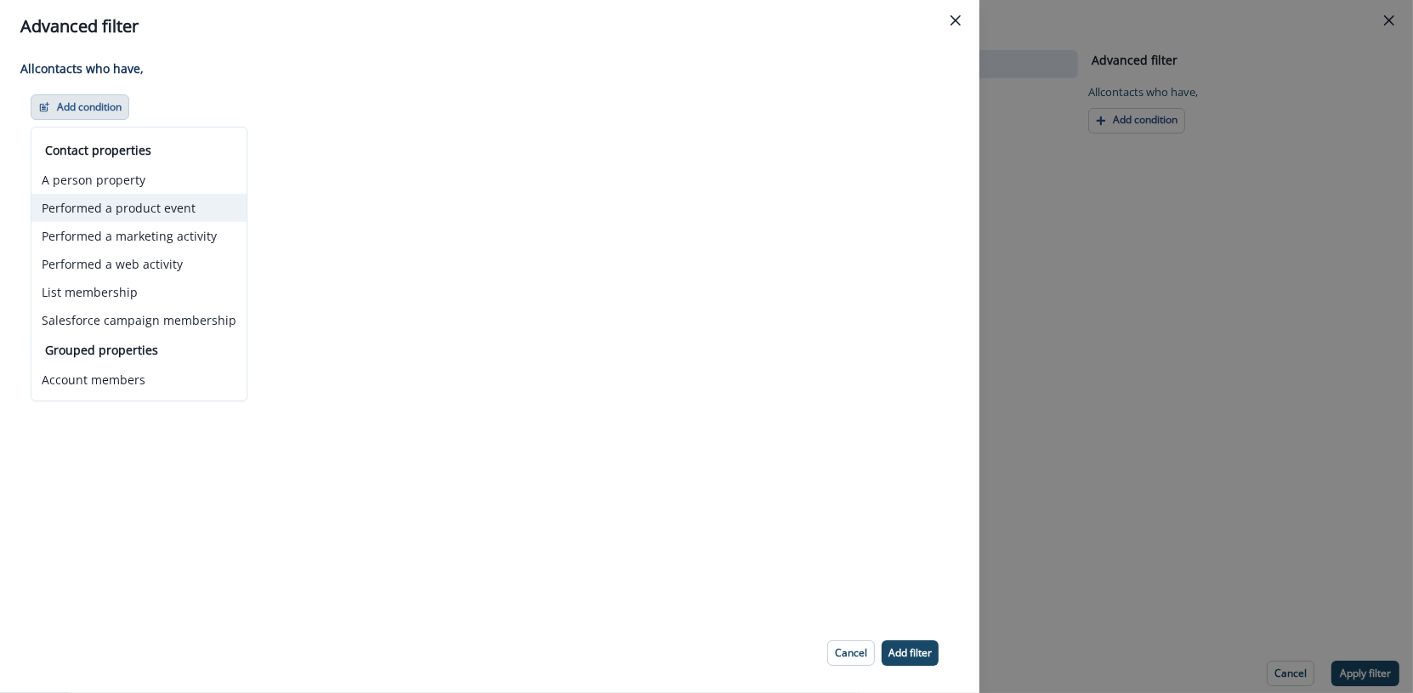
click at [184, 207] on button "Performed a product event" at bounding box center [138, 208] width 215 height 28
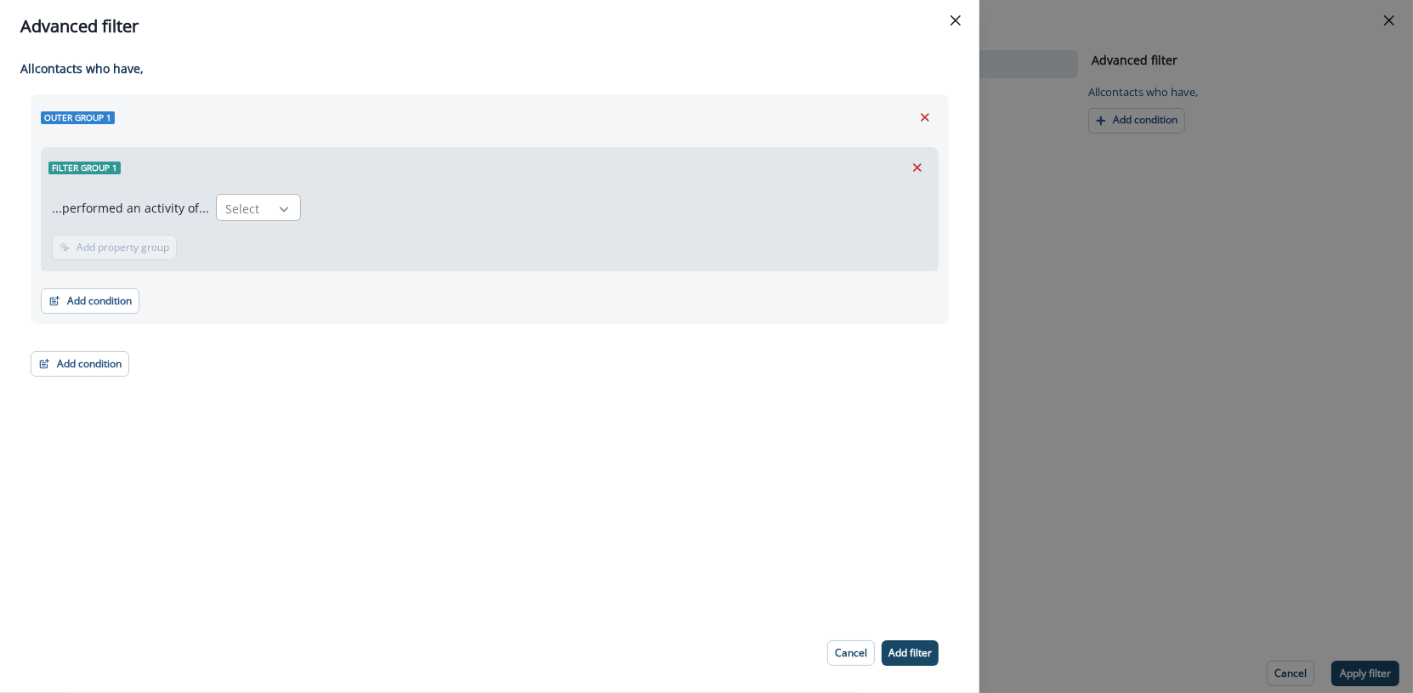
click at [269, 212] on div at bounding box center [283, 209] width 29 height 17
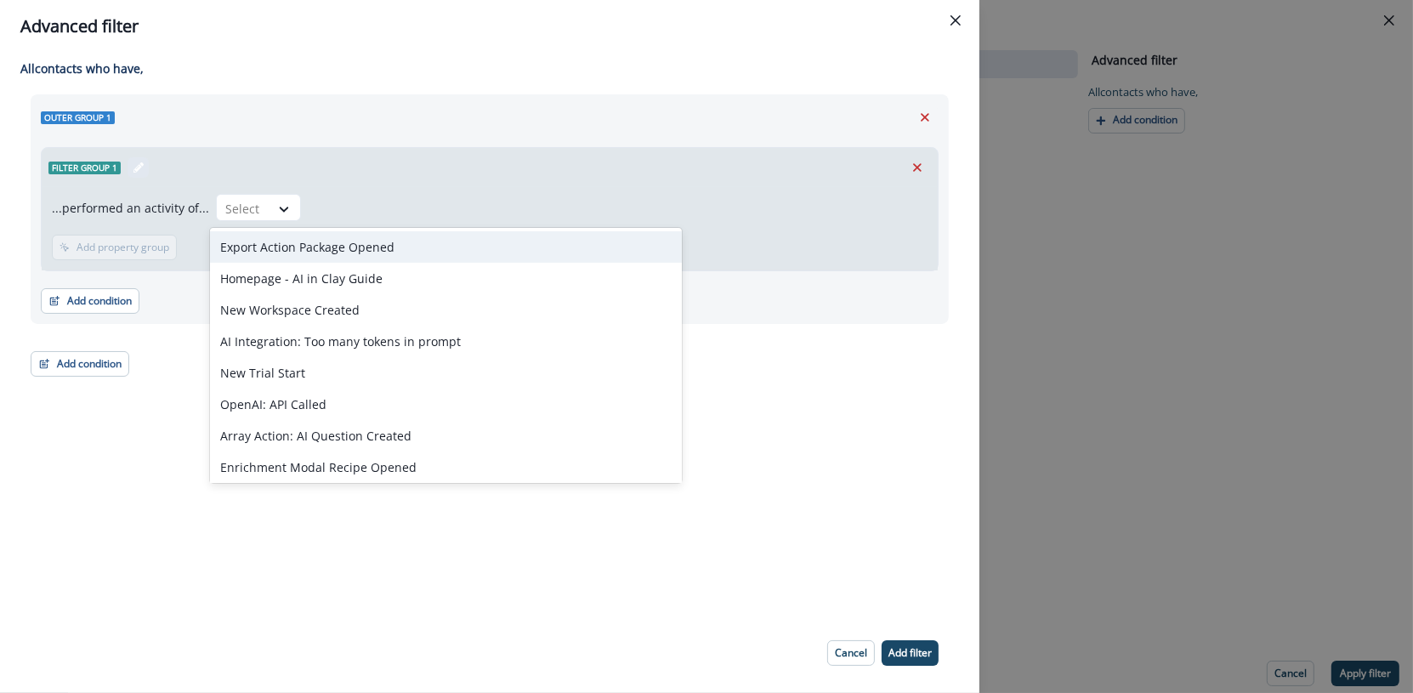
click at [65, 159] on div "Filter group 1" at bounding box center [98, 167] width 100 height 20
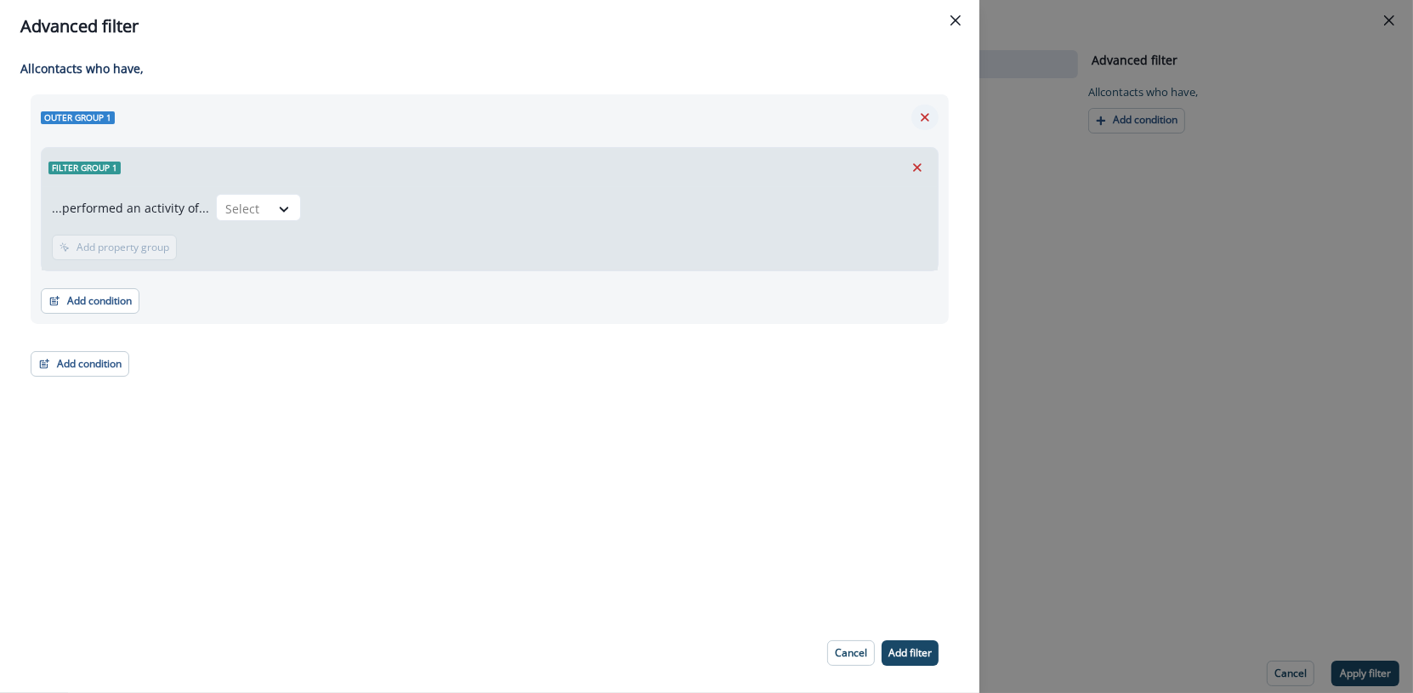
click at [926, 117] on icon "Remove" at bounding box center [924, 117] width 15 height 15
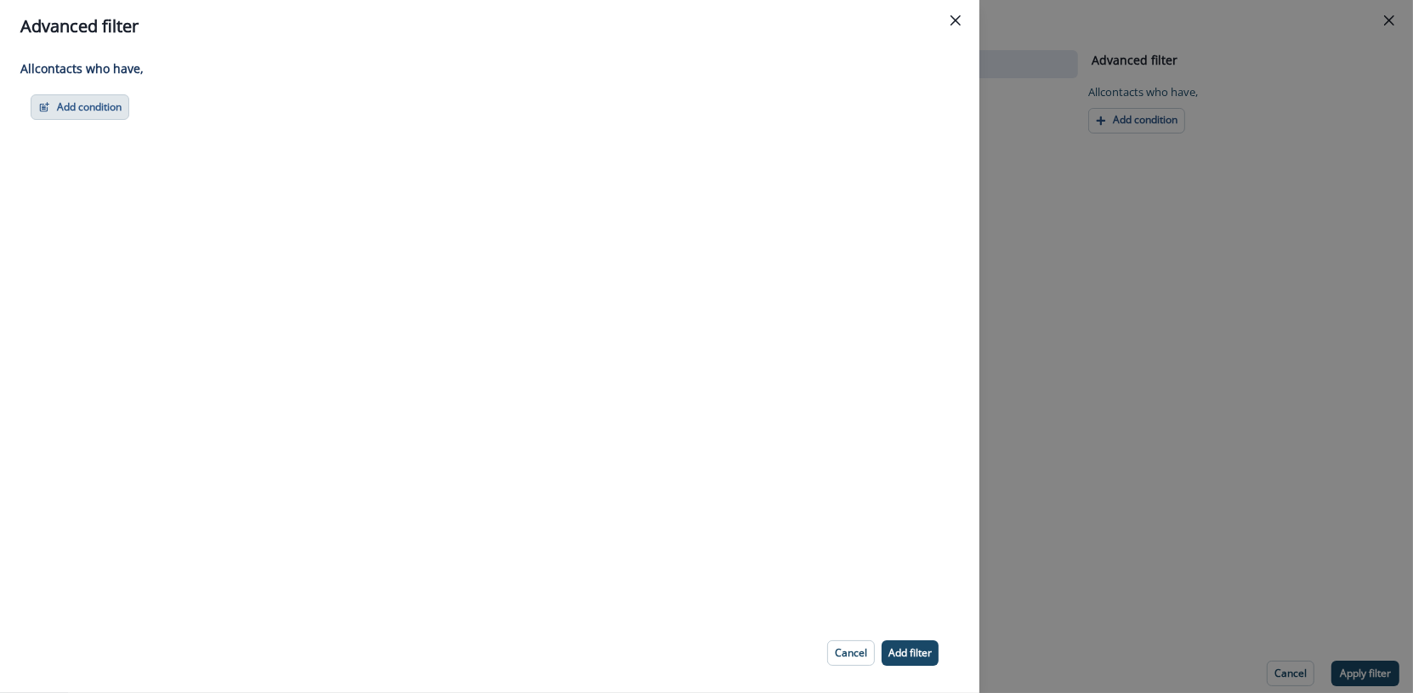
click at [85, 100] on button "Add condition" at bounding box center [80, 106] width 99 height 25
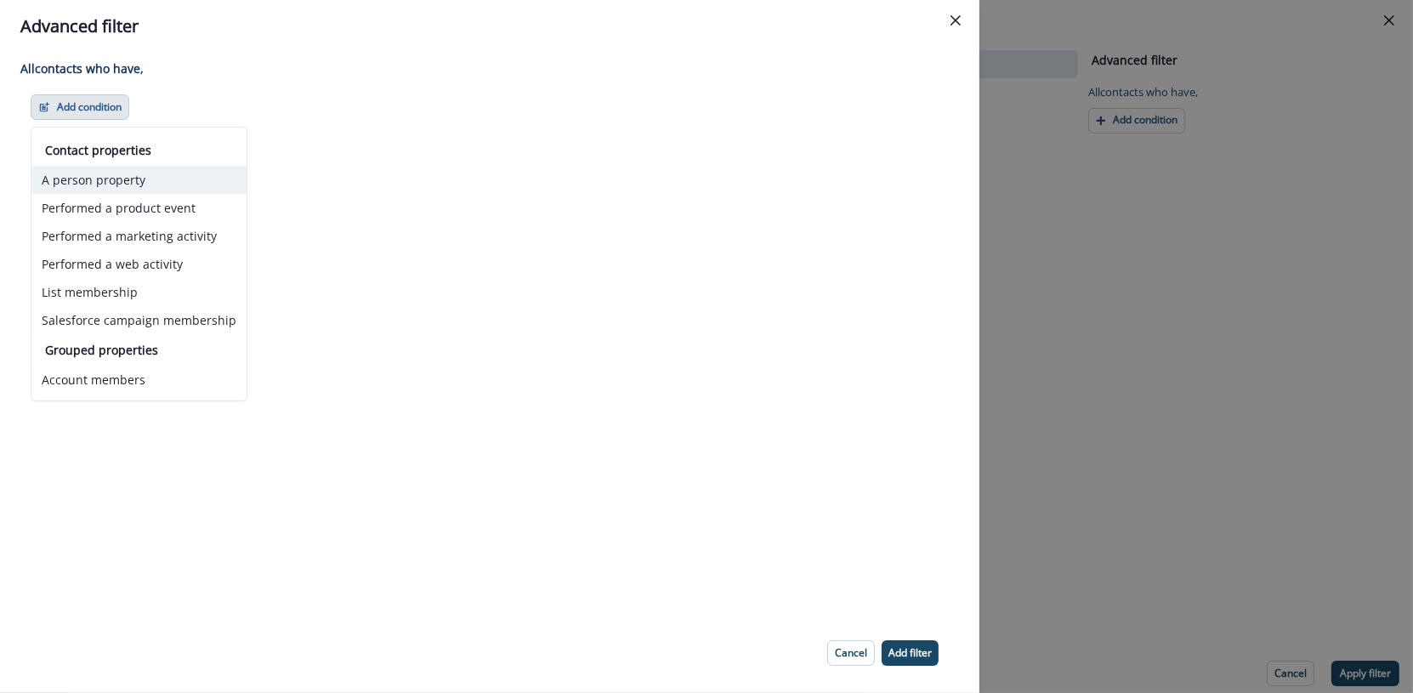
click at [176, 172] on button "A person property" at bounding box center [138, 180] width 215 height 28
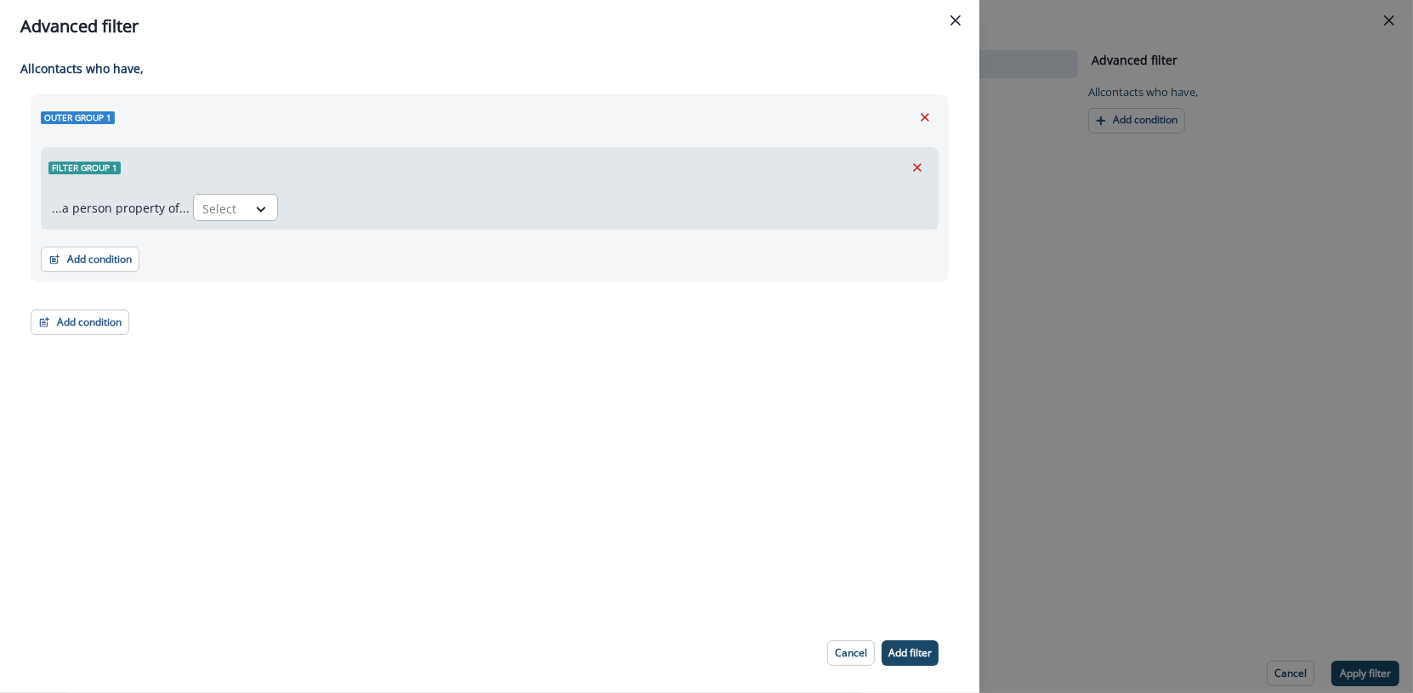
click at [234, 201] on div "Select" at bounding box center [220, 209] width 53 height 28
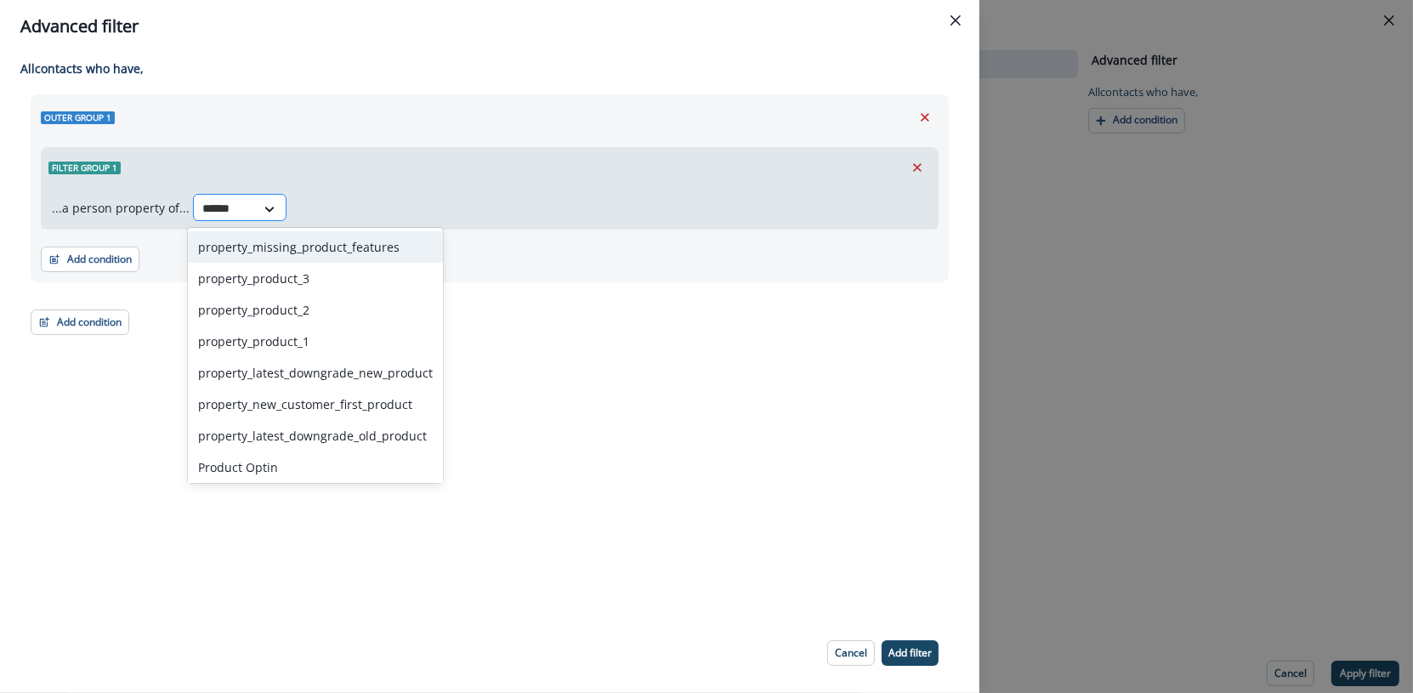
type input "*******"
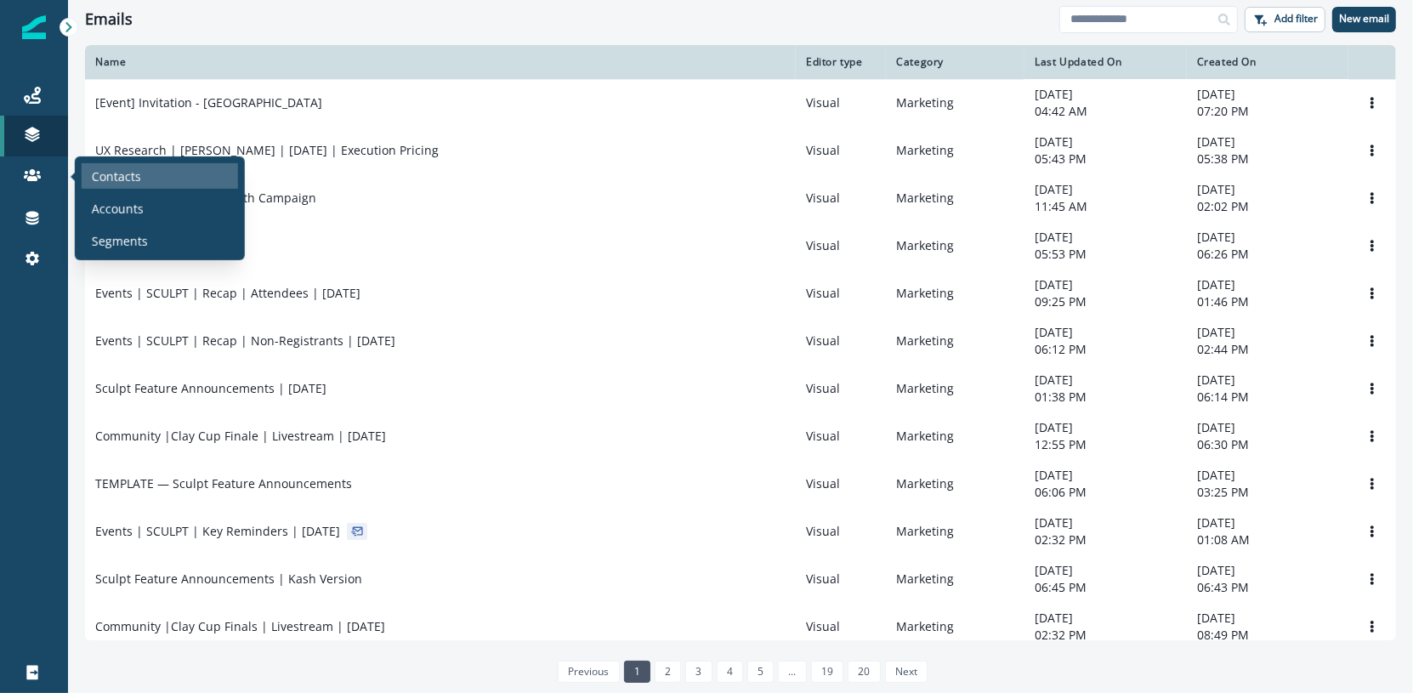
click at [108, 175] on p "Contacts" at bounding box center [116, 176] width 49 height 18
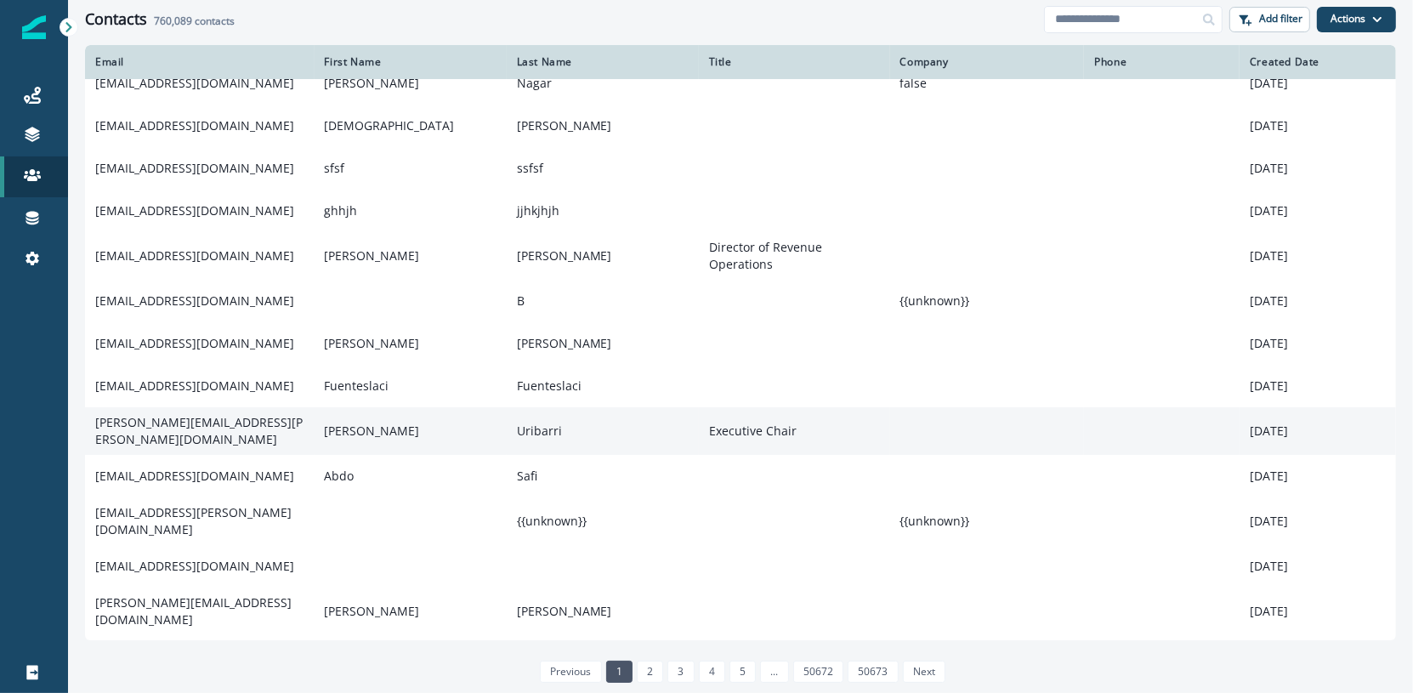
scroll to position [87, 0]
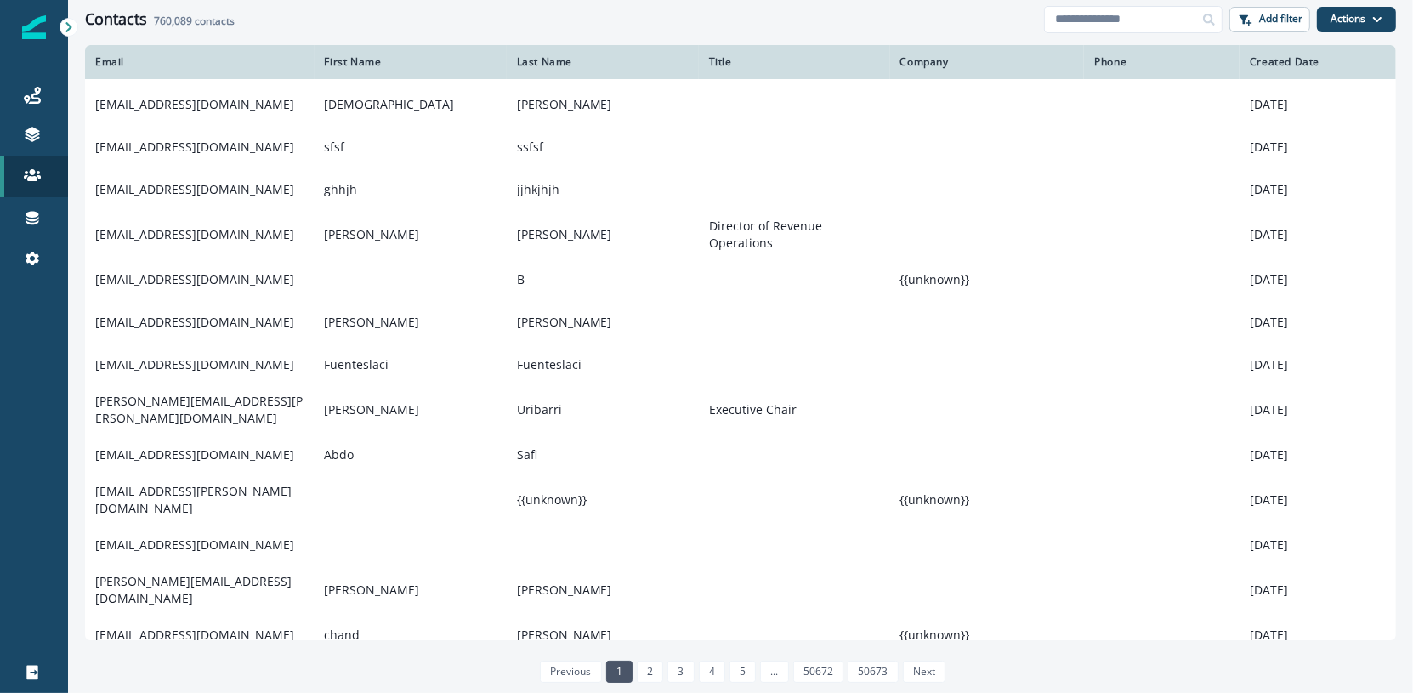
click at [661, 676] on link "2" at bounding box center [650, 671] width 26 height 22
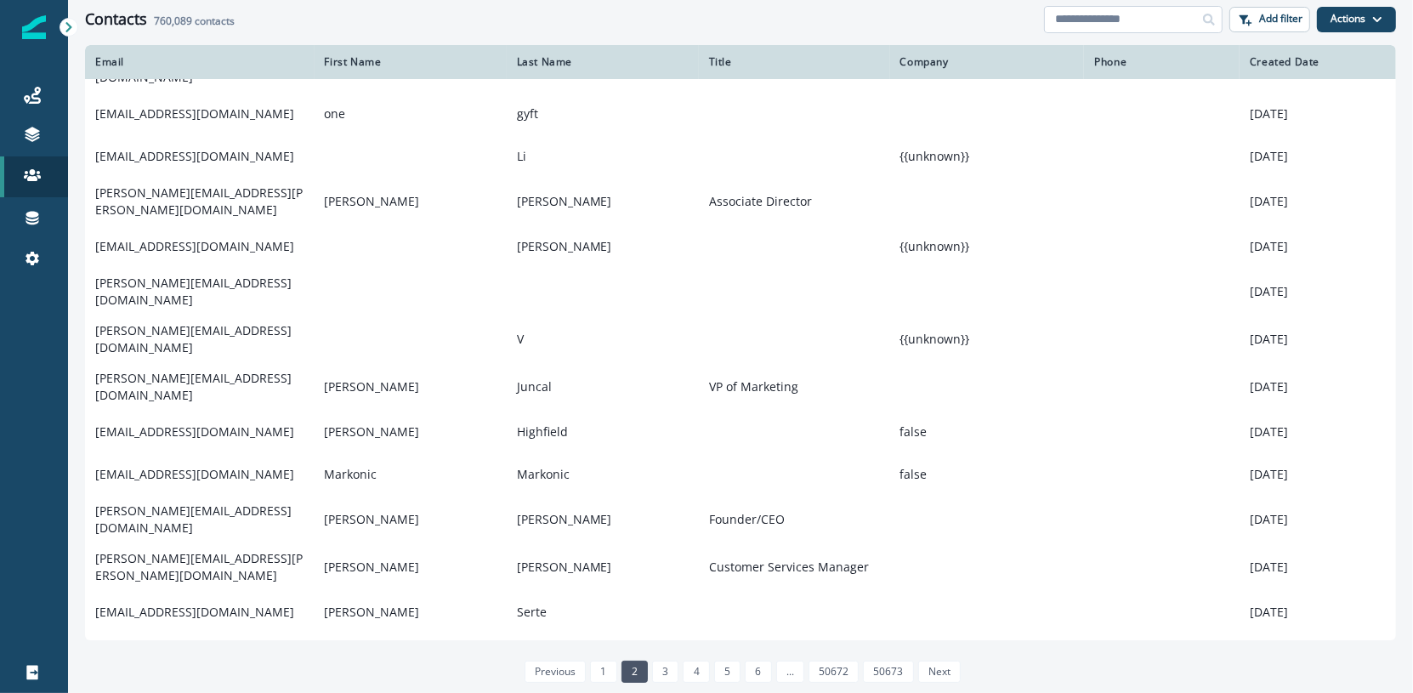
click at [1085, 18] on input at bounding box center [1133, 19] width 178 height 27
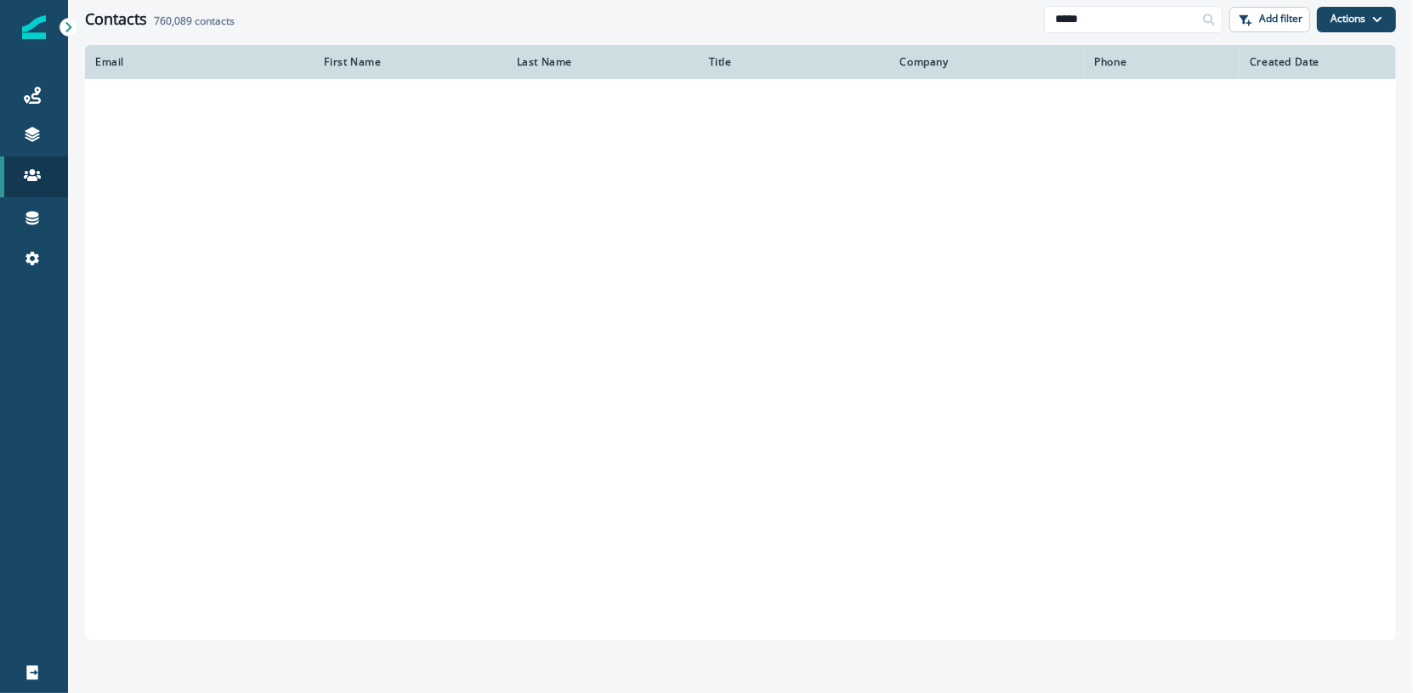
scroll to position [82, 0]
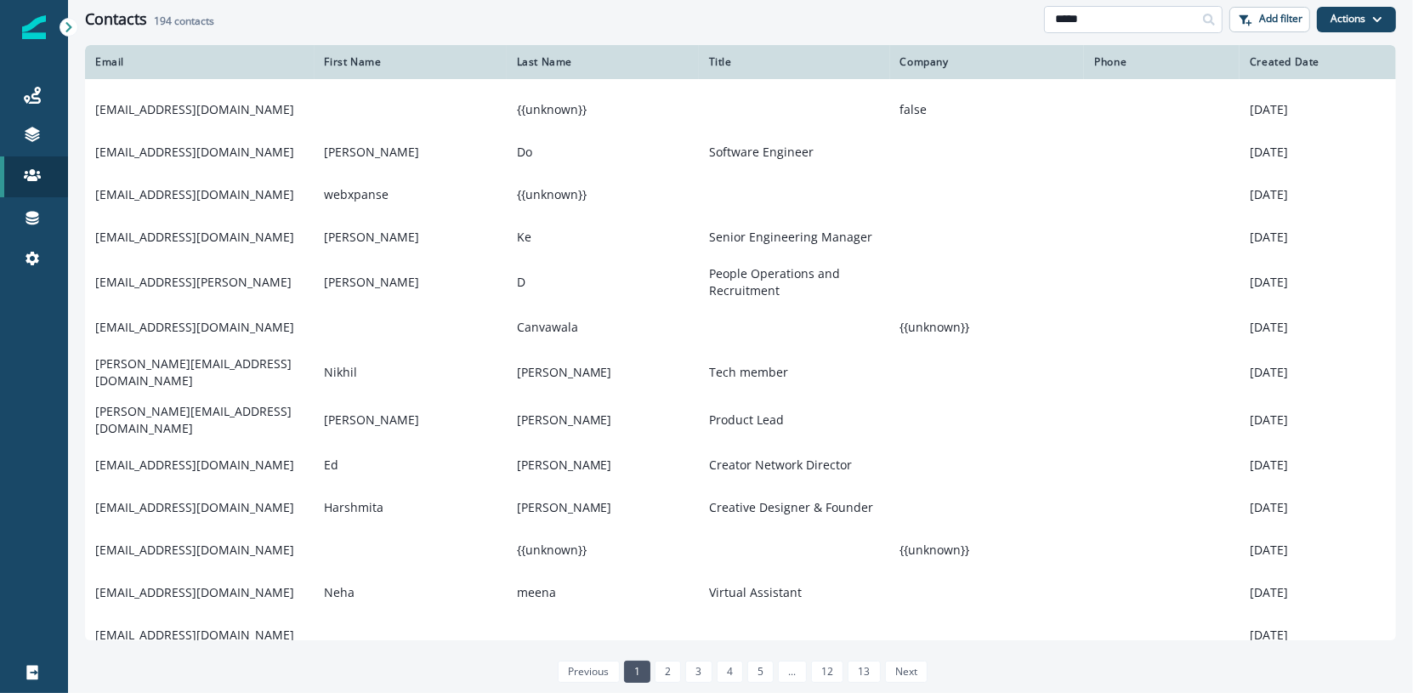
click at [1146, 31] on input "*****" at bounding box center [1133, 19] width 178 height 27
click at [1145, 25] on input "*****" at bounding box center [1133, 19] width 178 height 27
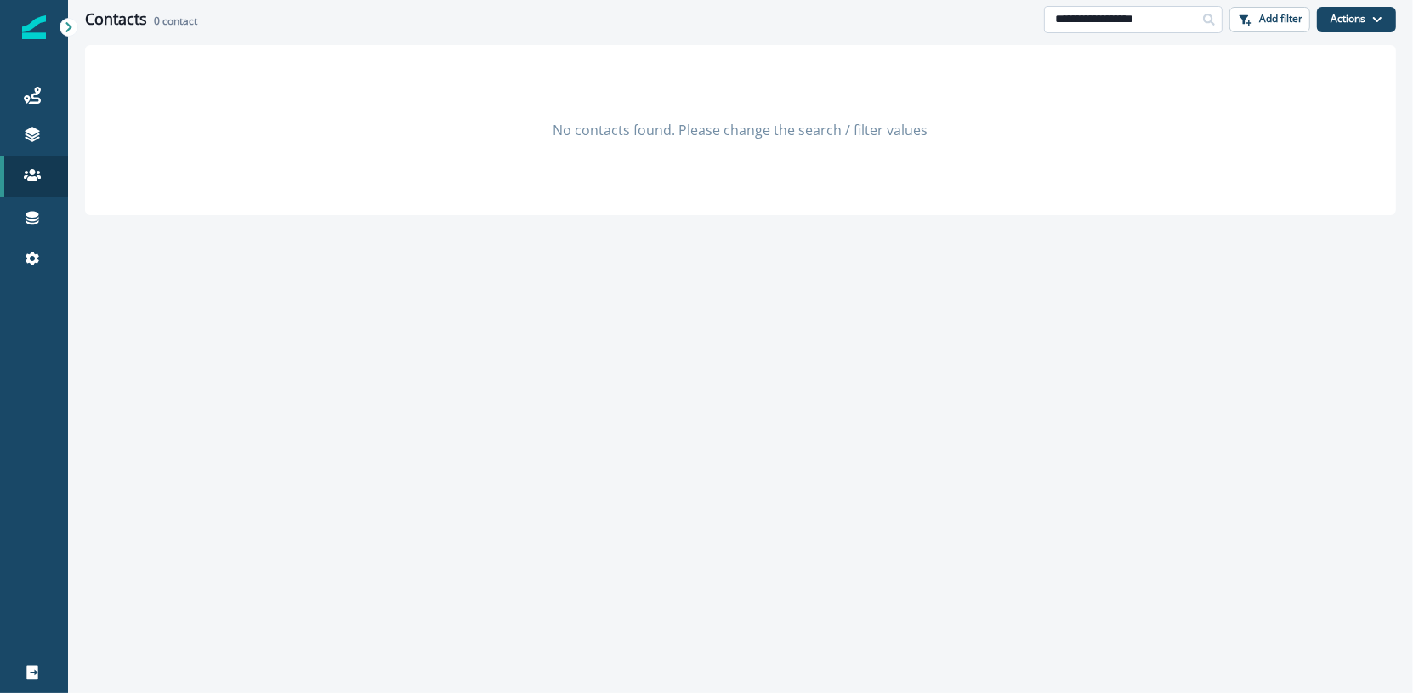
drag, startPoint x: 1123, startPoint y: 22, endPoint x: 1055, endPoint y: 20, distance: 68.0
click at [1055, 20] on input "**********" at bounding box center [1133, 19] width 178 height 27
type input "*****"
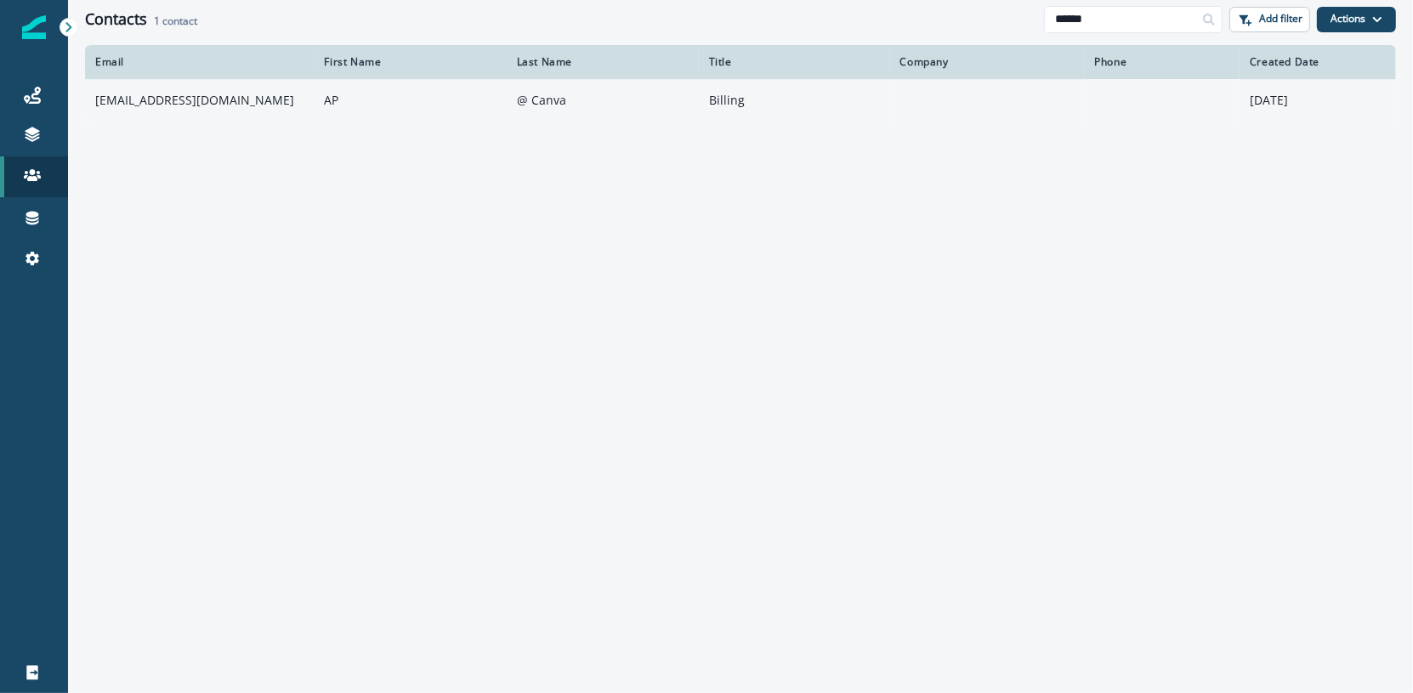
click at [201, 100] on td "apbills@canva.com" at bounding box center [199, 100] width 229 height 42
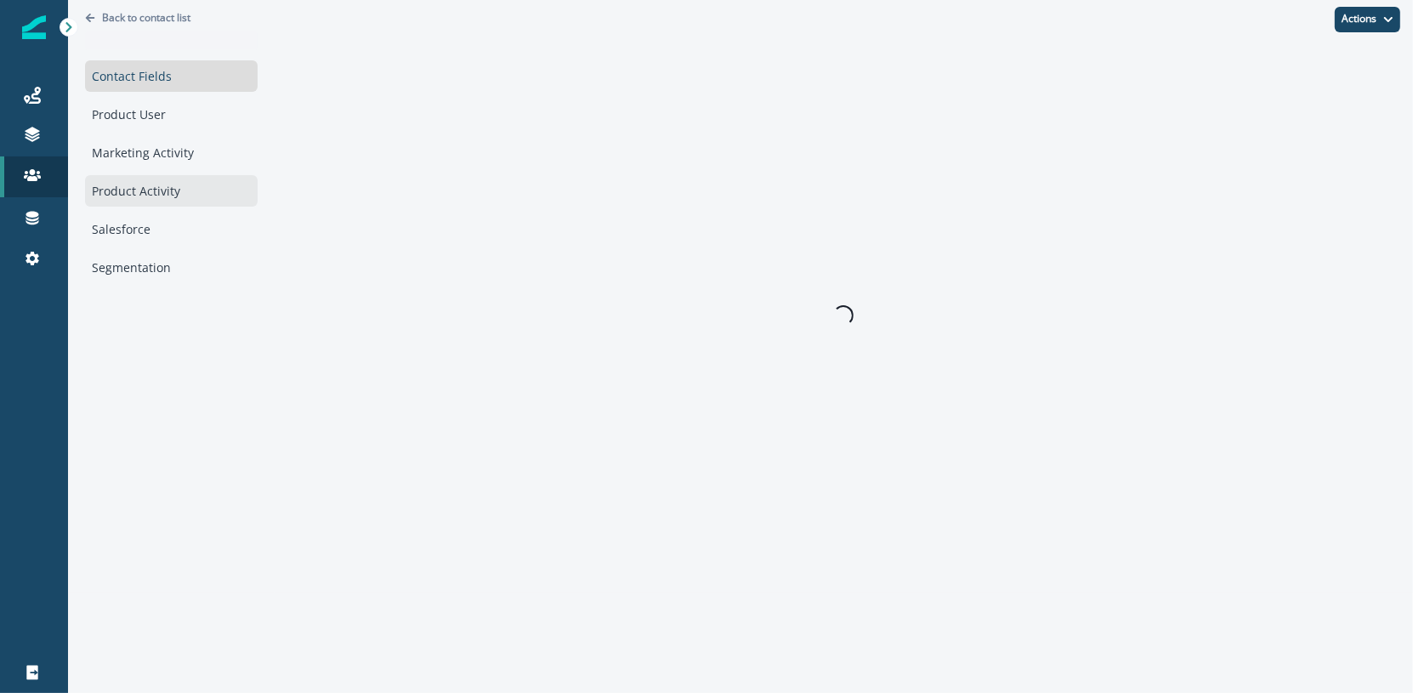
click at [177, 179] on div "Product Activity" at bounding box center [171, 190] width 173 height 31
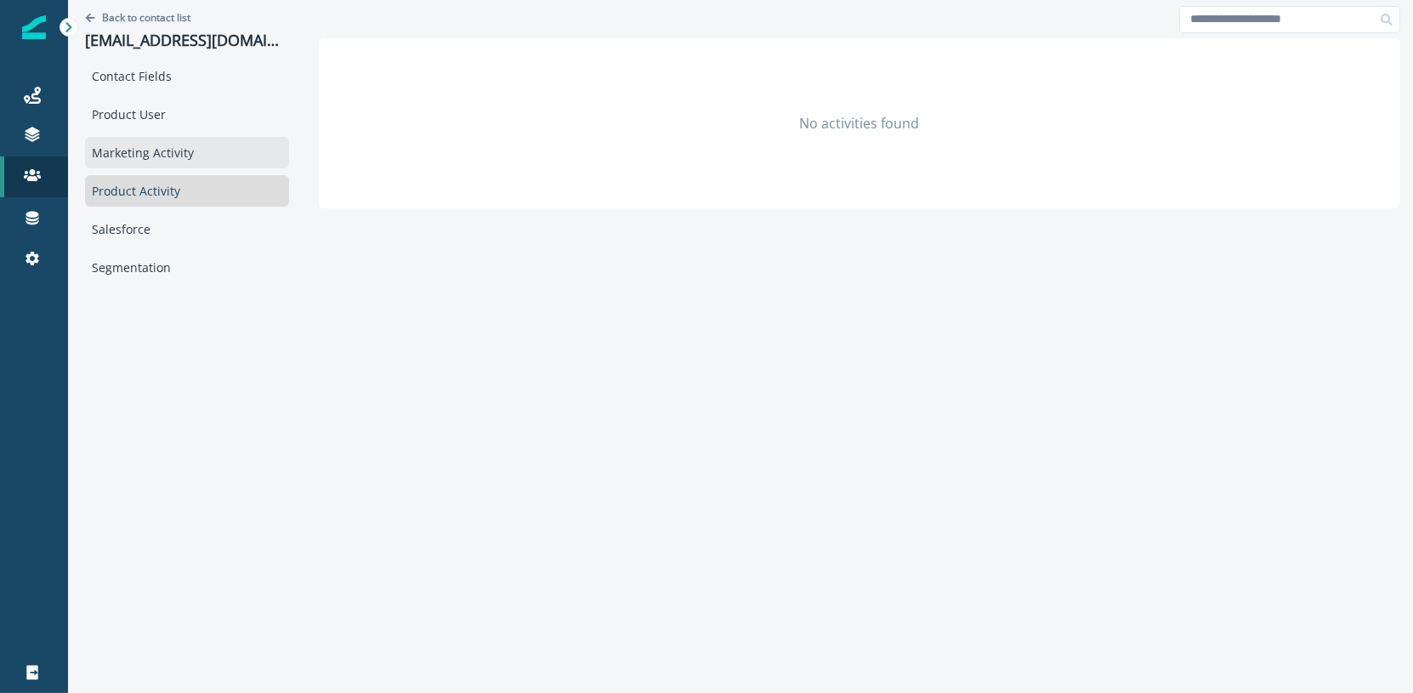
click at [178, 161] on div "Marketing Activity" at bounding box center [187, 152] width 204 height 31
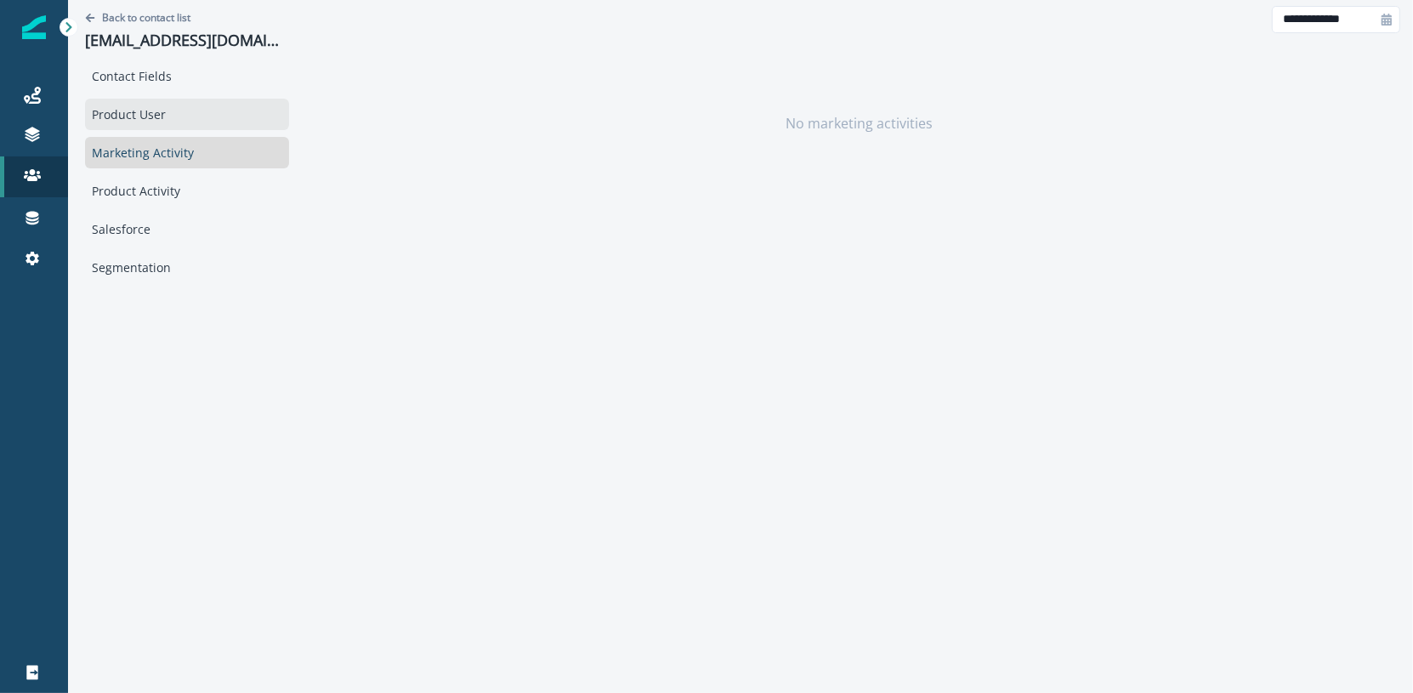
click at [179, 125] on div "Product User" at bounding box center [187, 114] width 204 height 31
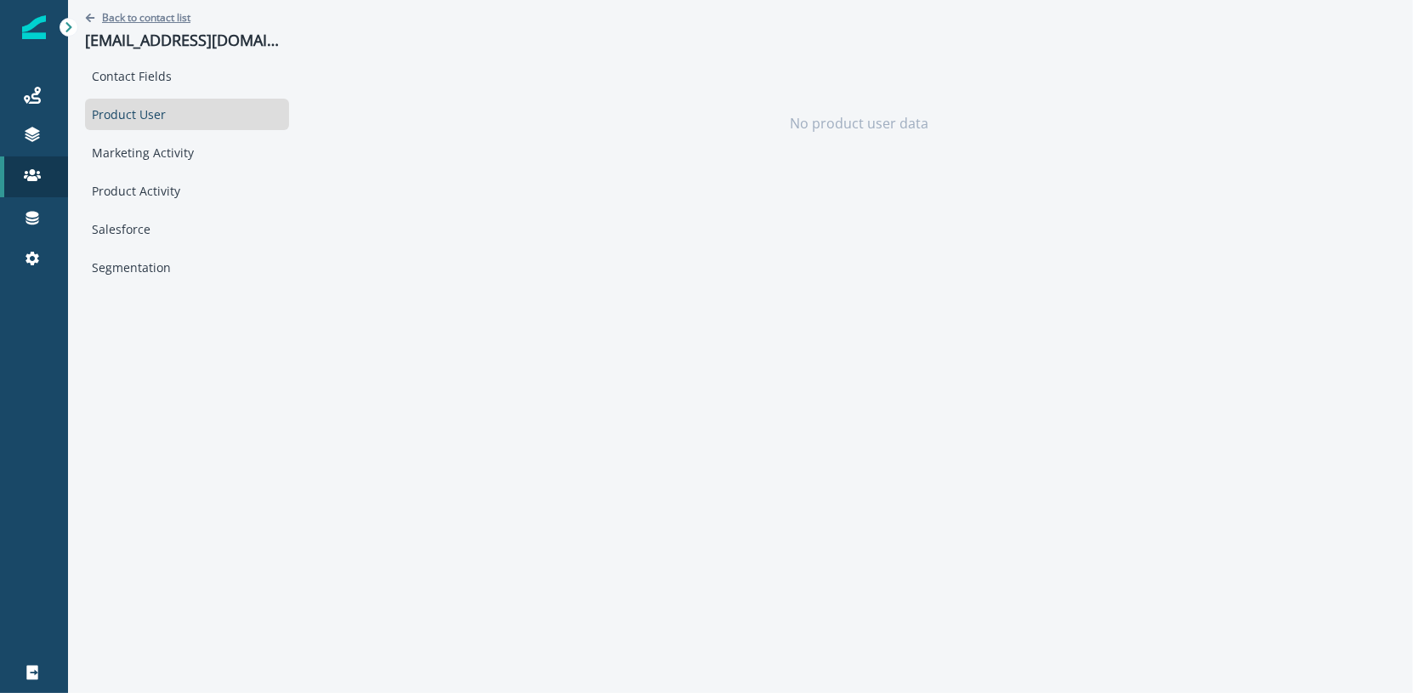
click at [130, 10] on p "Back to contact list" at bounding box center [146, 17] width 88 height 14
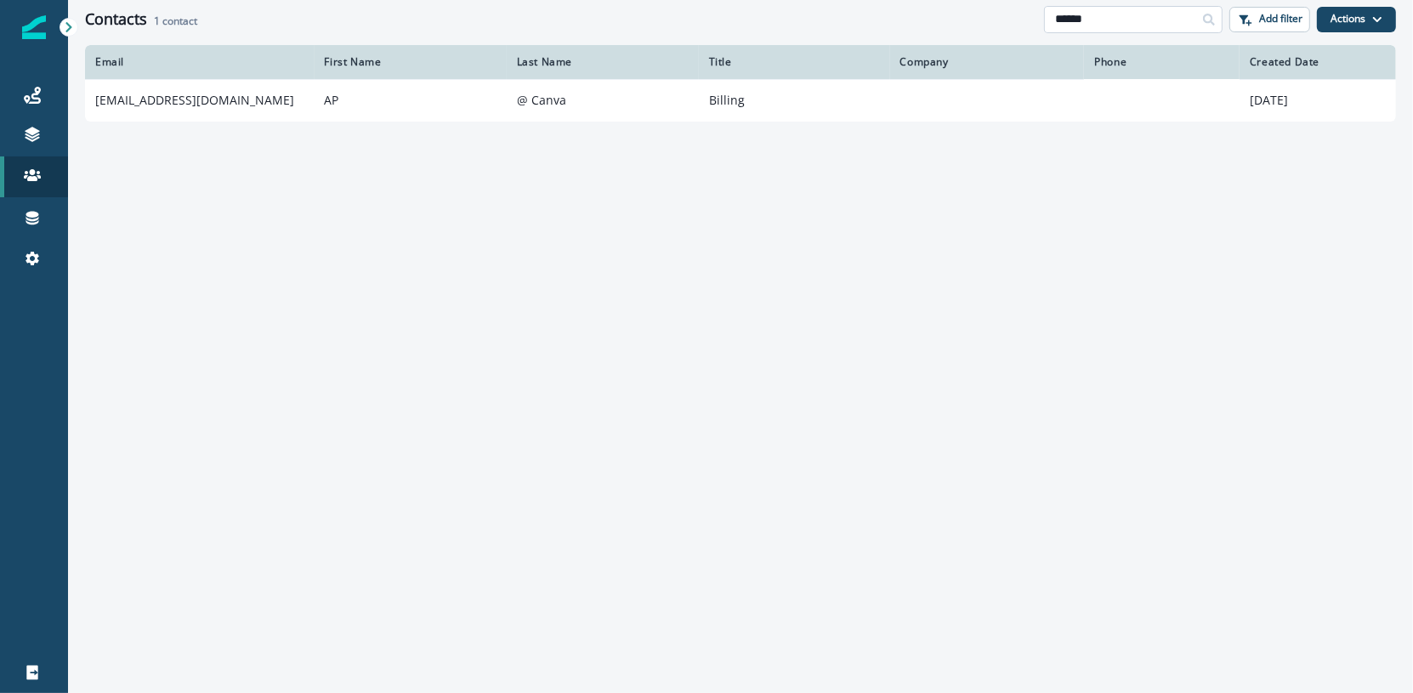
click at [1102, 18] on input "*****" at bounding box center [1133, 19] width 178 height 27
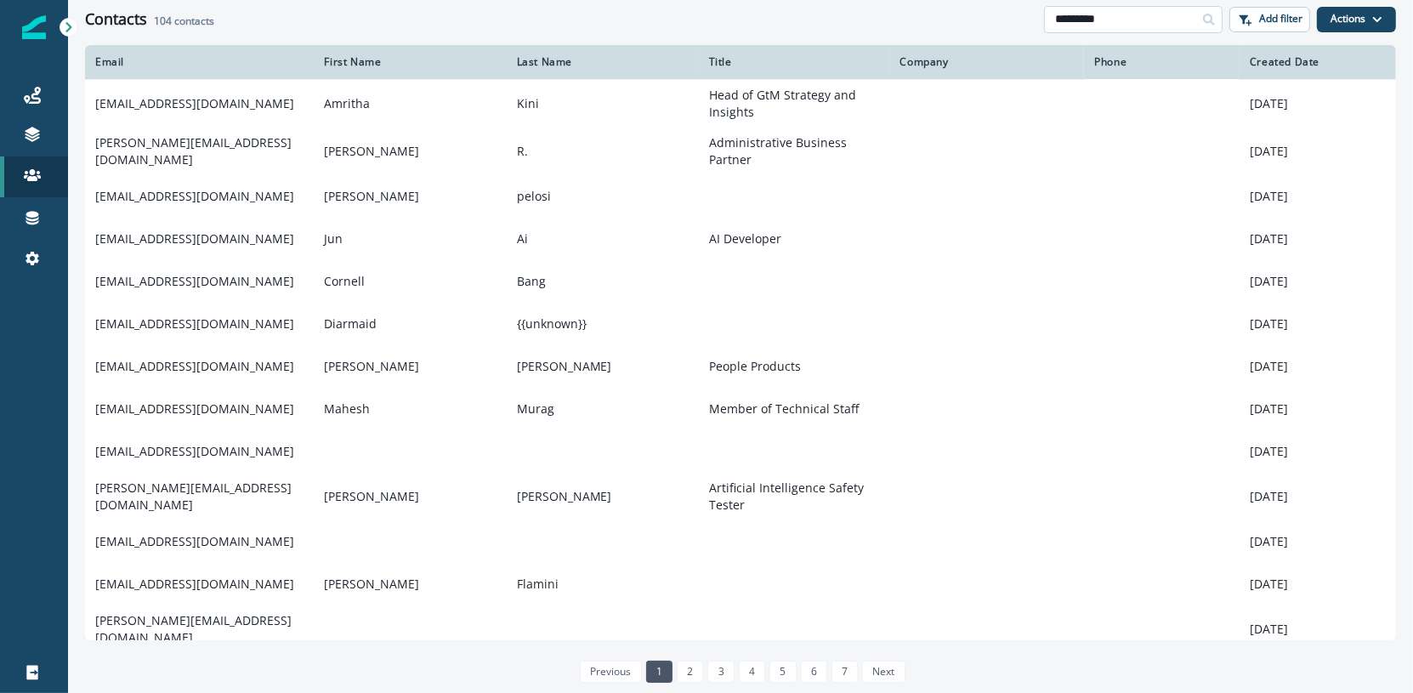
click at [1177, 23] on input "*********" at bounding box center [1133, 19] width 178 height 27
paste input "**********"
type input "**********"
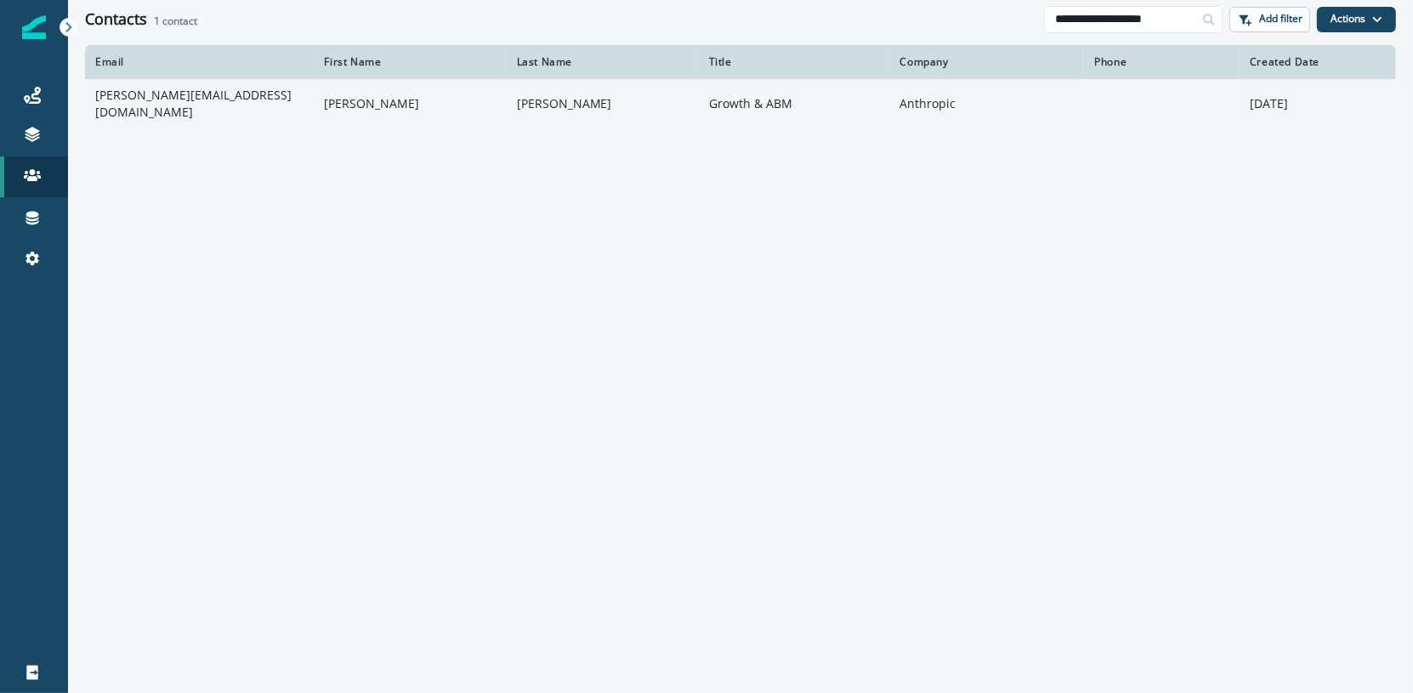
click at [274, 81] on td "aubrey@anthropic.com" at bounding box center [199, 103] width 229 height 48
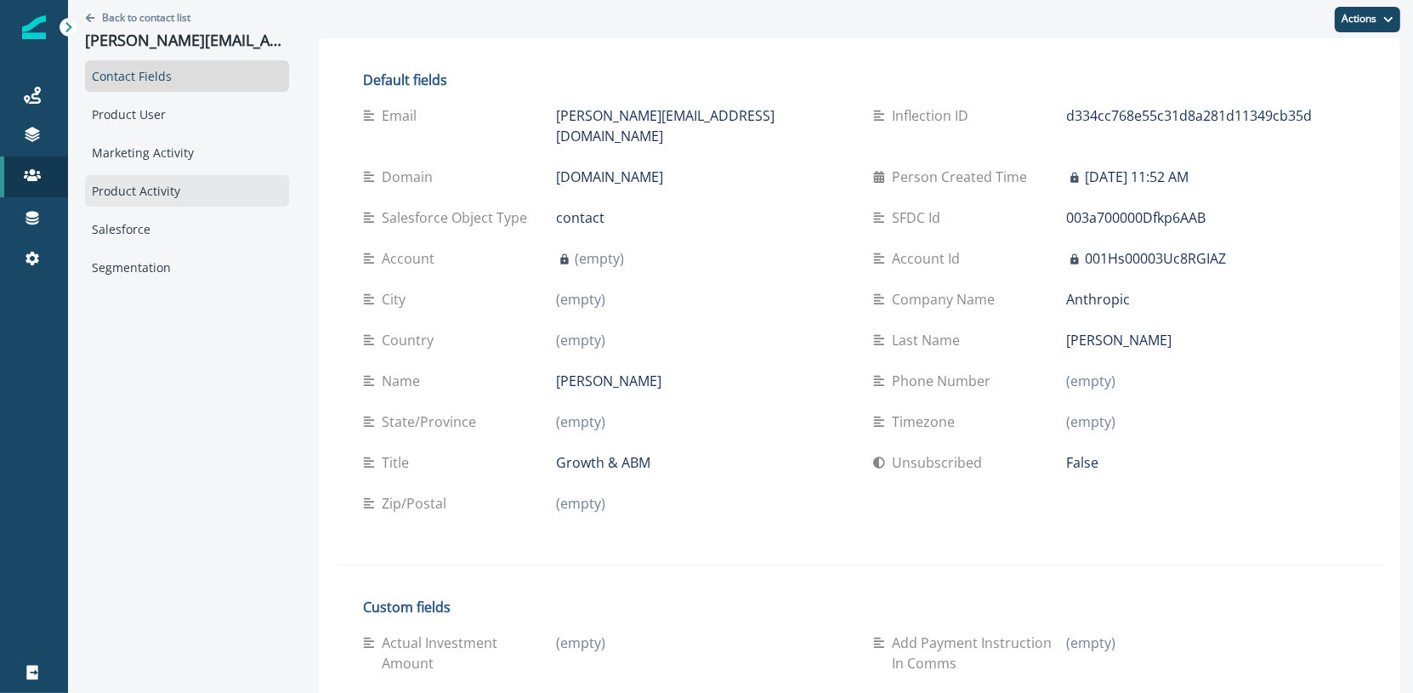
click at [144, 194] on div "Product Activity" at bounding box center [187, 190] width 204 height 31
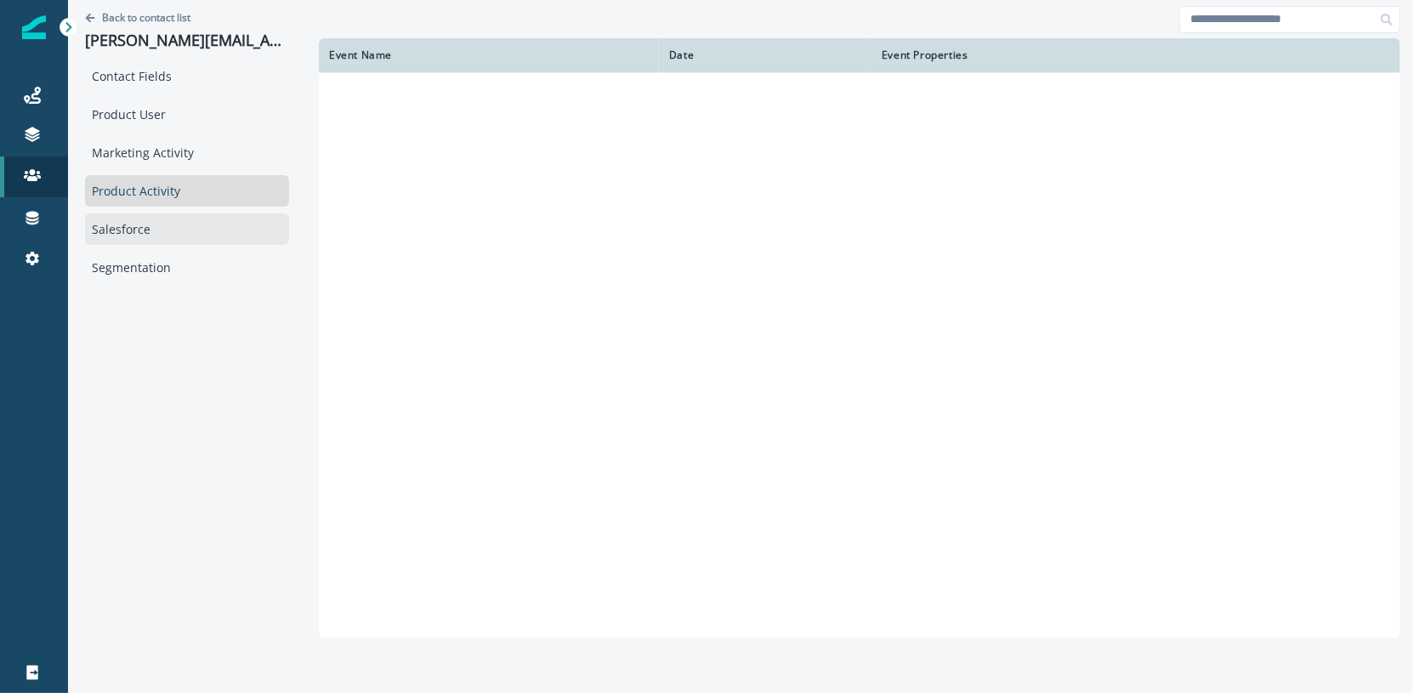
click at [142, 233] on div "Salesforce" at bounding box center [187, 228] width 204 height 31
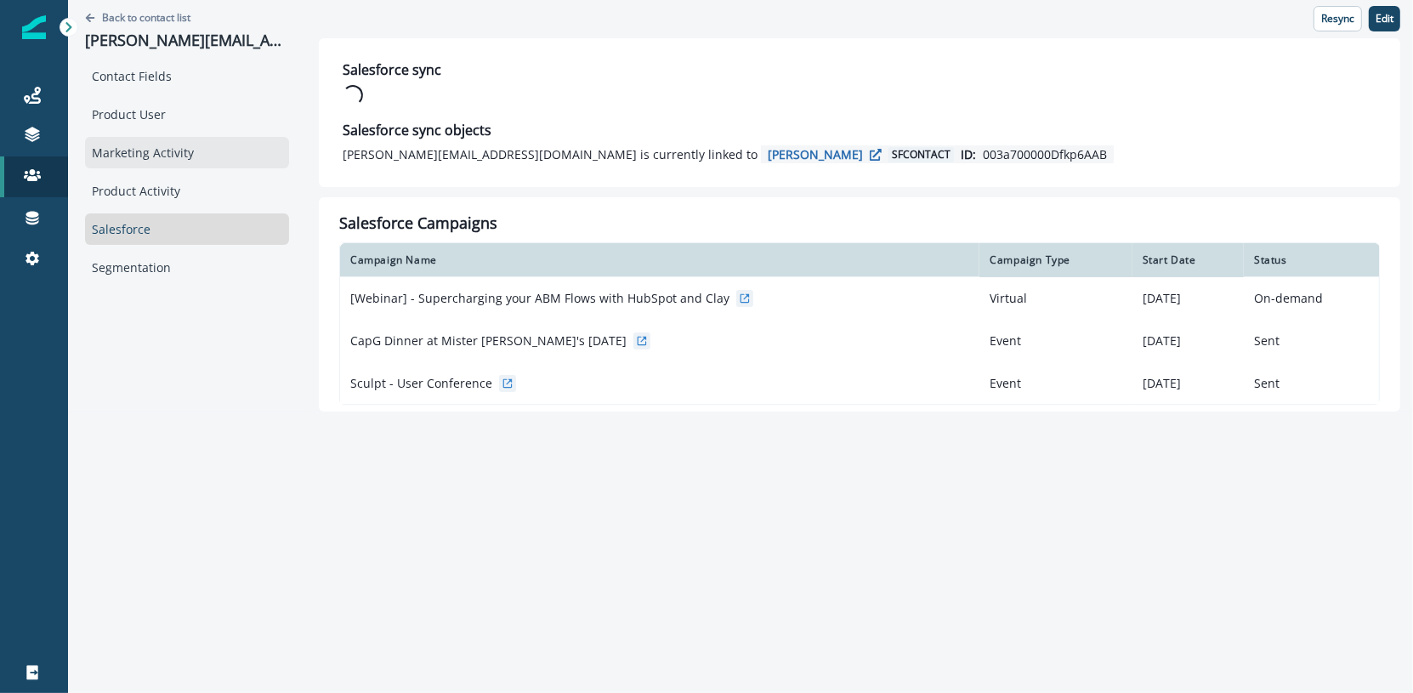
click at [171, 149] on div "Marketing Activity" at bounding box center [187, 152] width 204 height 31
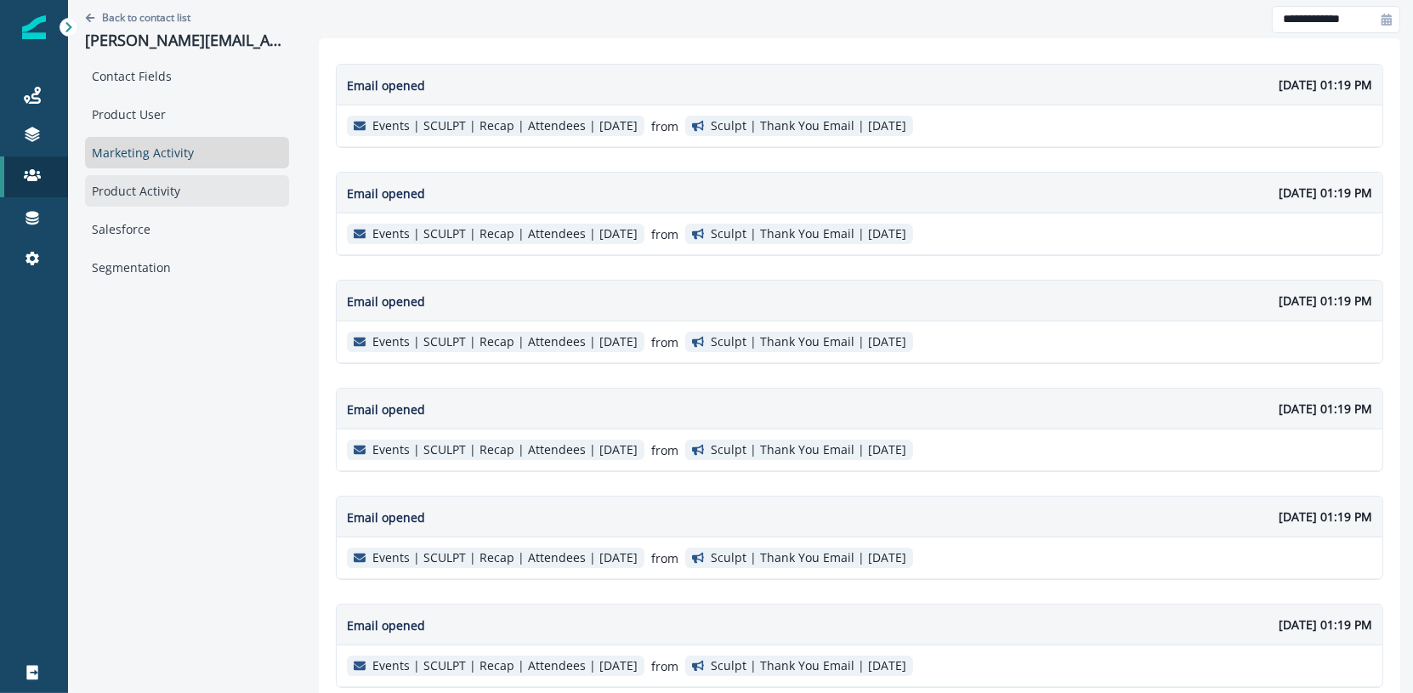
click at [156, 177] on div "Product Activity" at bounding box center [187, 190] width 204 height 31
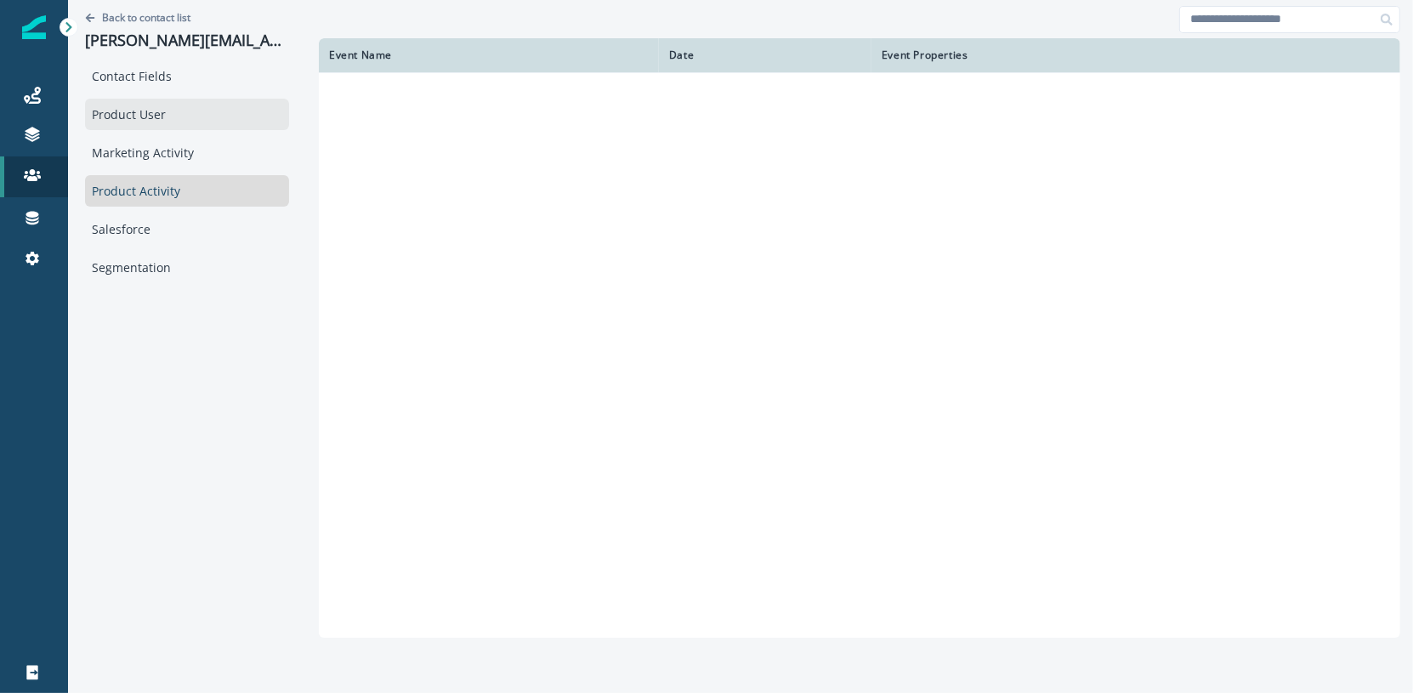
click at [166, 110] on div "Product User" at bounding box center [187, 114] width 204 height 31
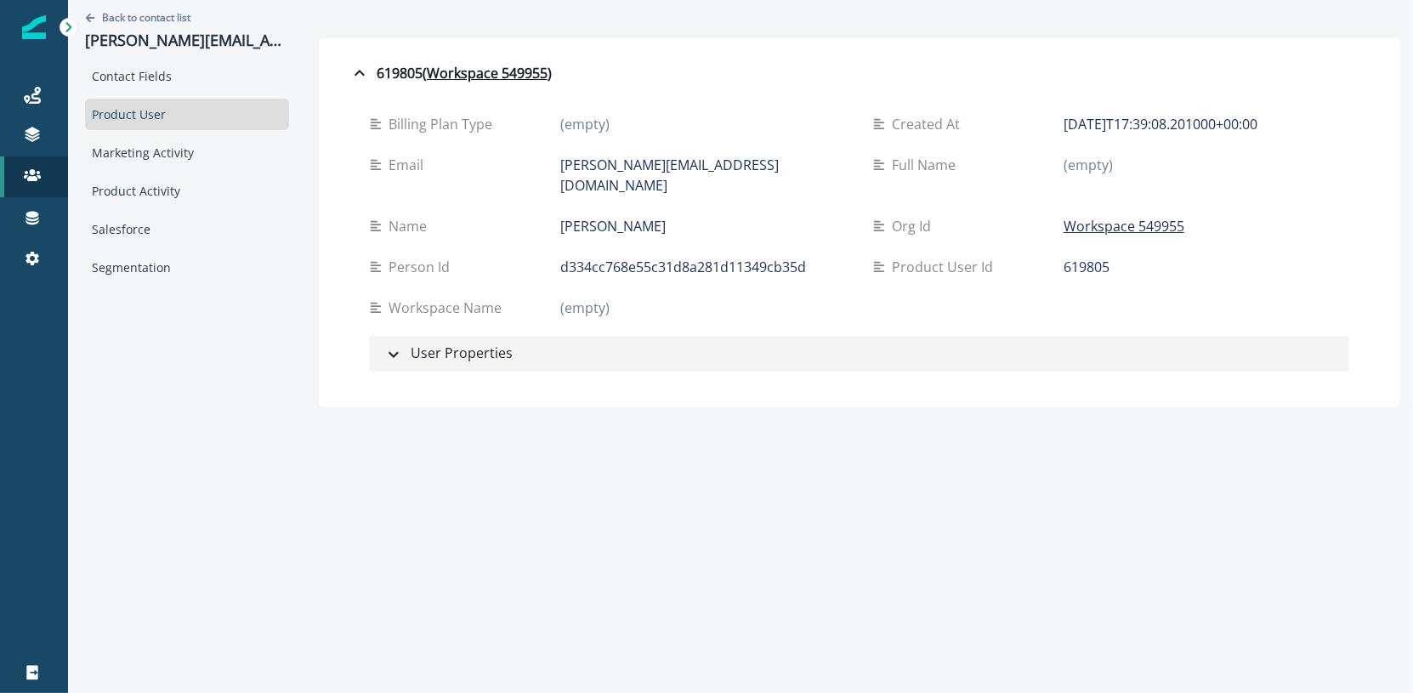
click at [439, 345] on button "User Properties" at bounding box center [859, 354] width 979 height 36
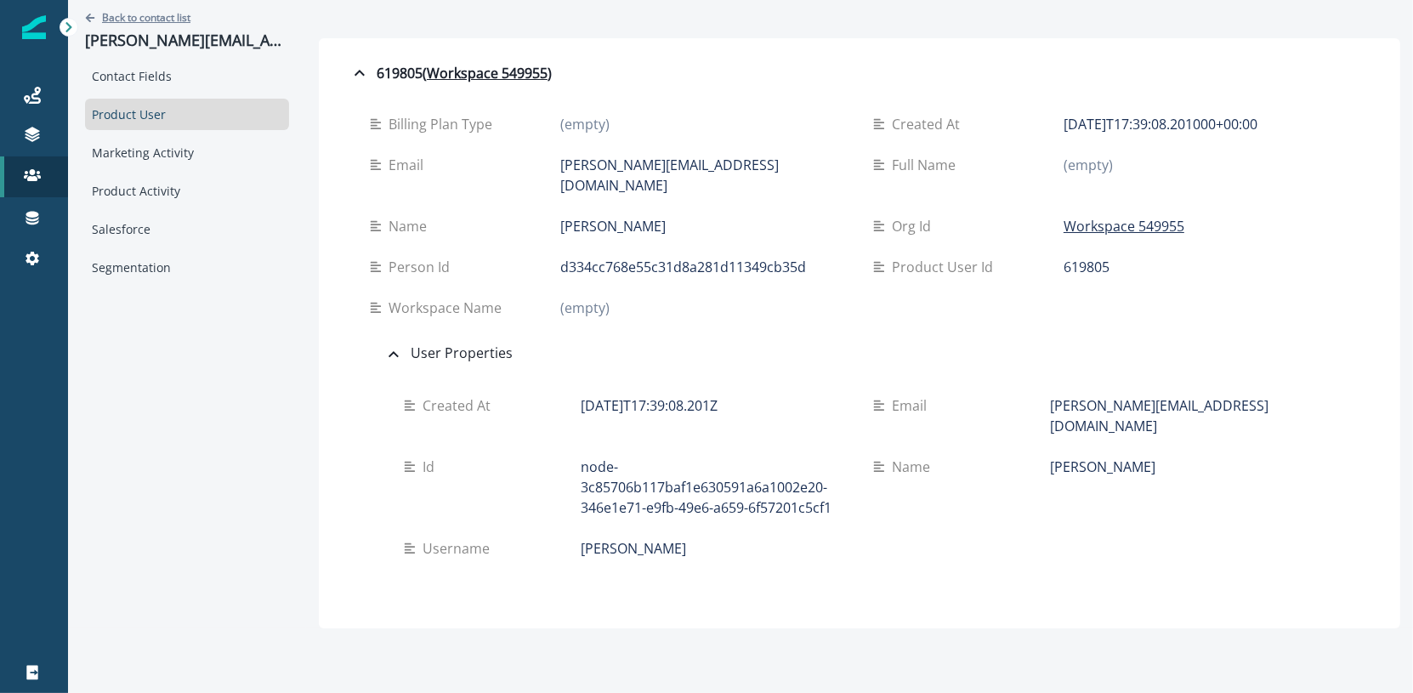
click at [100, 11] on button "Back to contact list" at bounding box center [137, 17] width 105 height 14
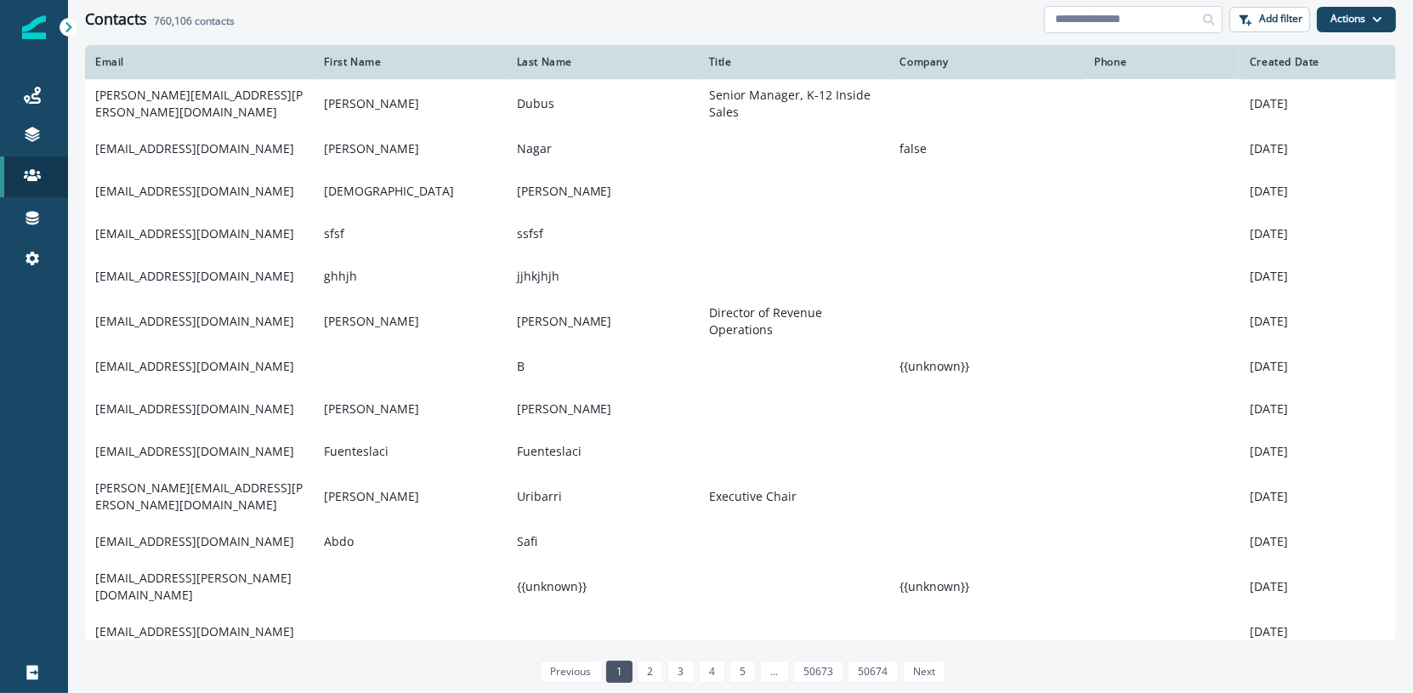
click at [1147, 25] on input at bounding box center [1133, 19] width 178 height 27
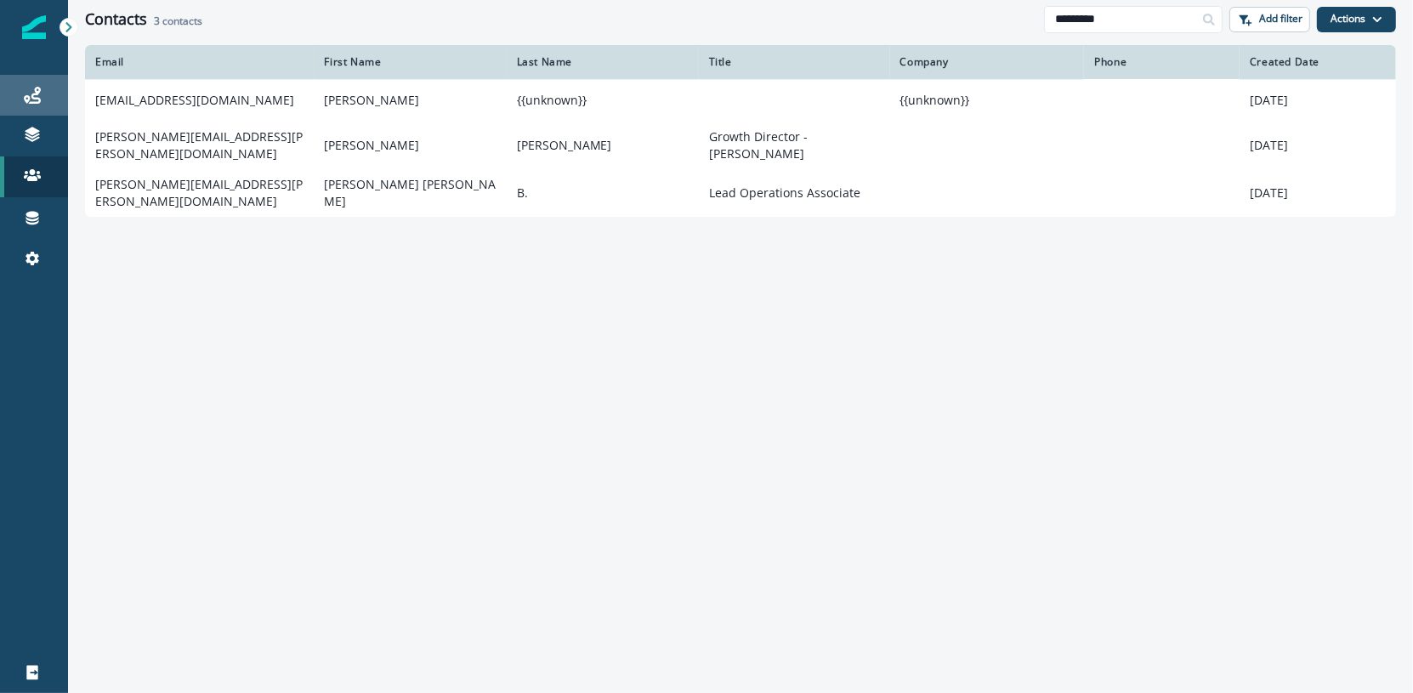
type input "********"
click at [19, 93] on div "Journeys" at bounding box center [34, 95] width 54 height 20
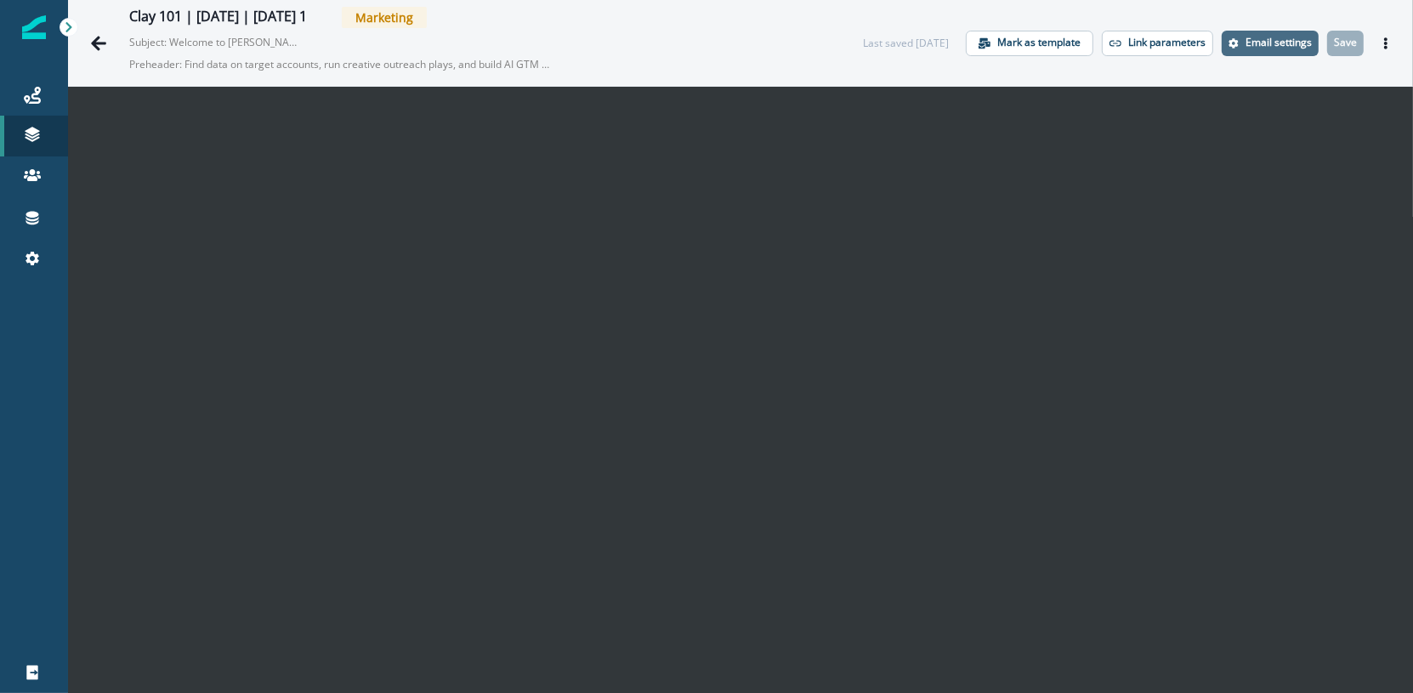
click at [1272, 46] on p "Email settings" at bounding box center [1278, 43] width 66 height 12
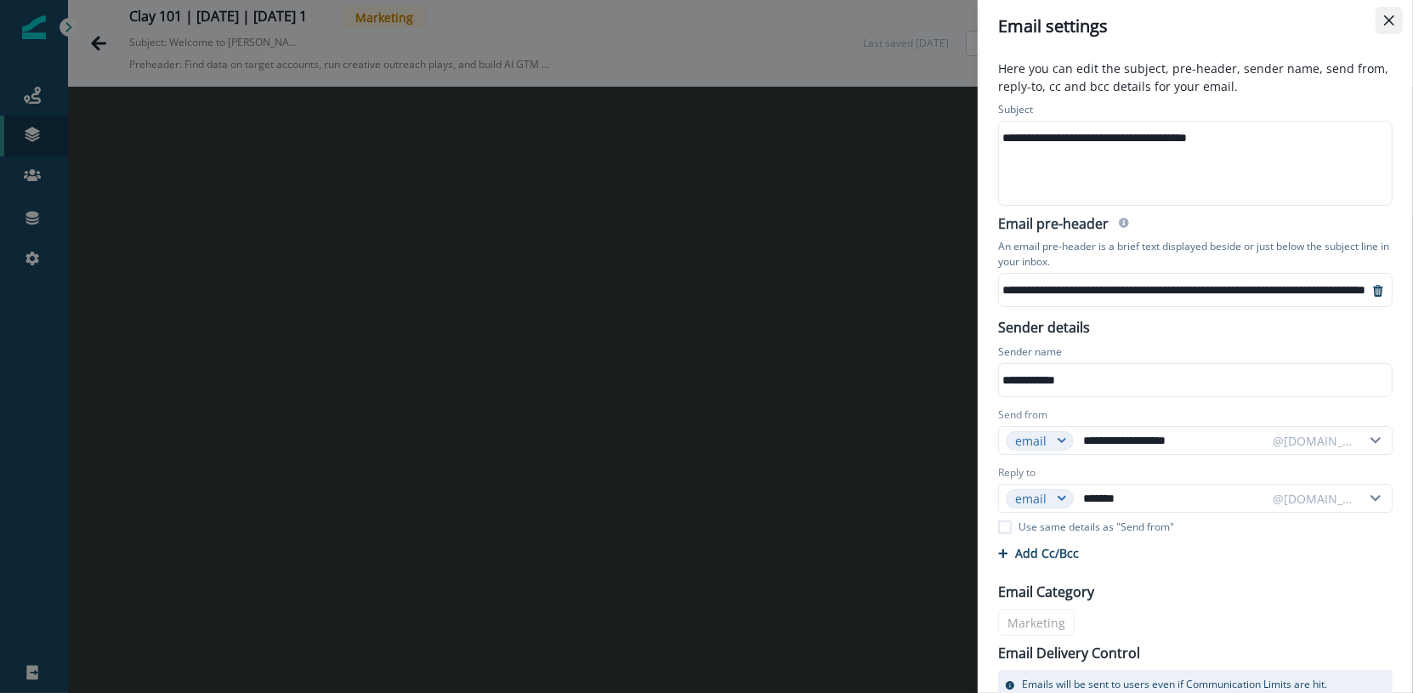
click at [1389, 20] on icon "Close" at bounding box center [1389, 20] width 10 height 10
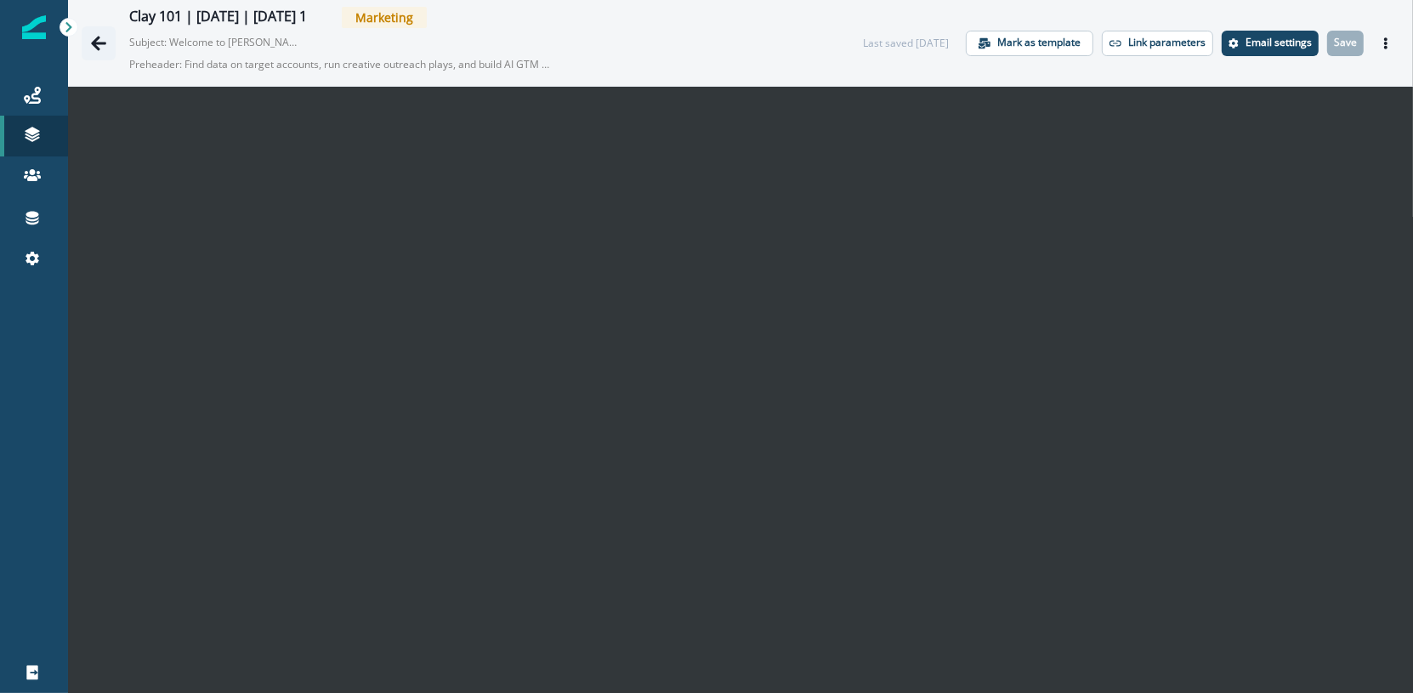
click at [105, 37] on icon "Go back" at bounding box center [98, 43] width 17 height 17
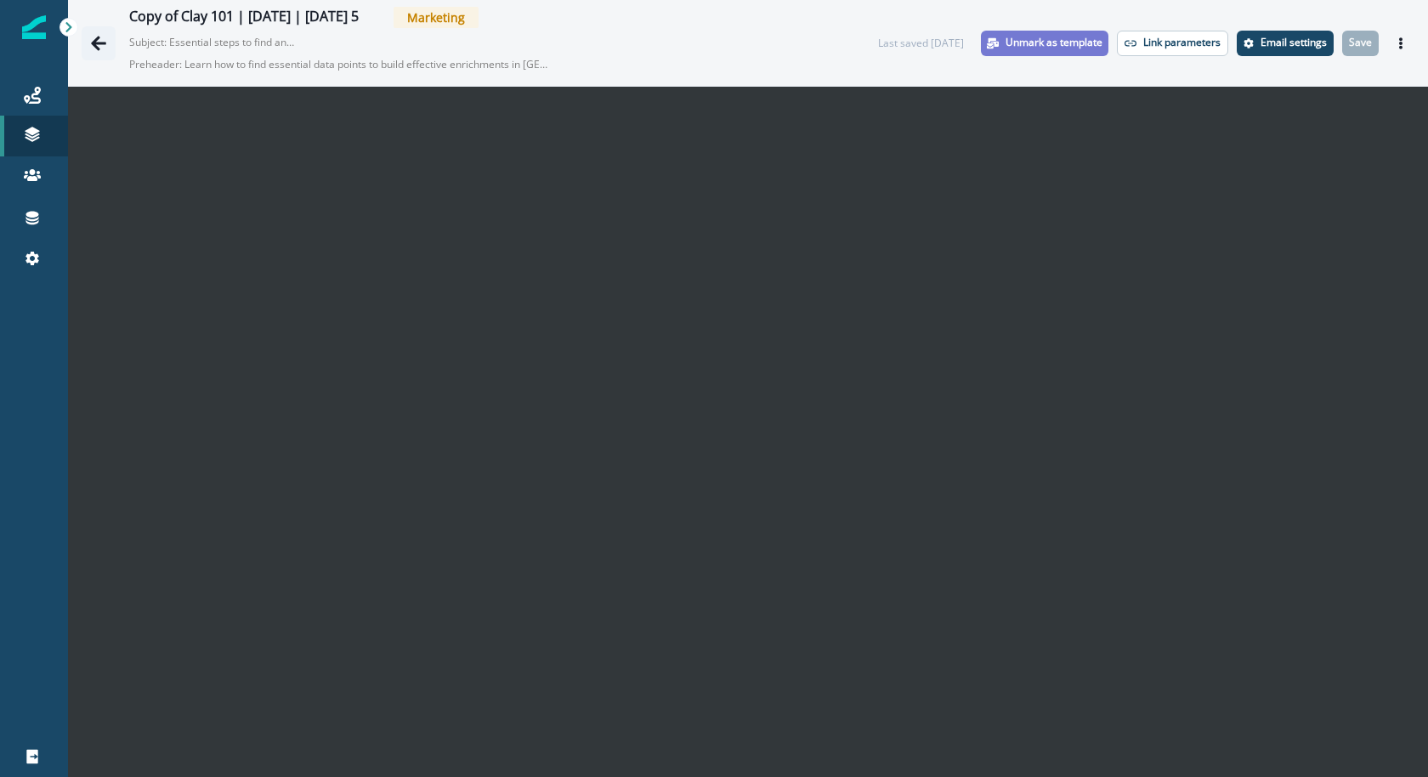
click at [92, 50] on icon "Go back" at bounding box center [98, 43] width 17 height 17
